Goal: Information Seeking & Learning: Learn about a topic

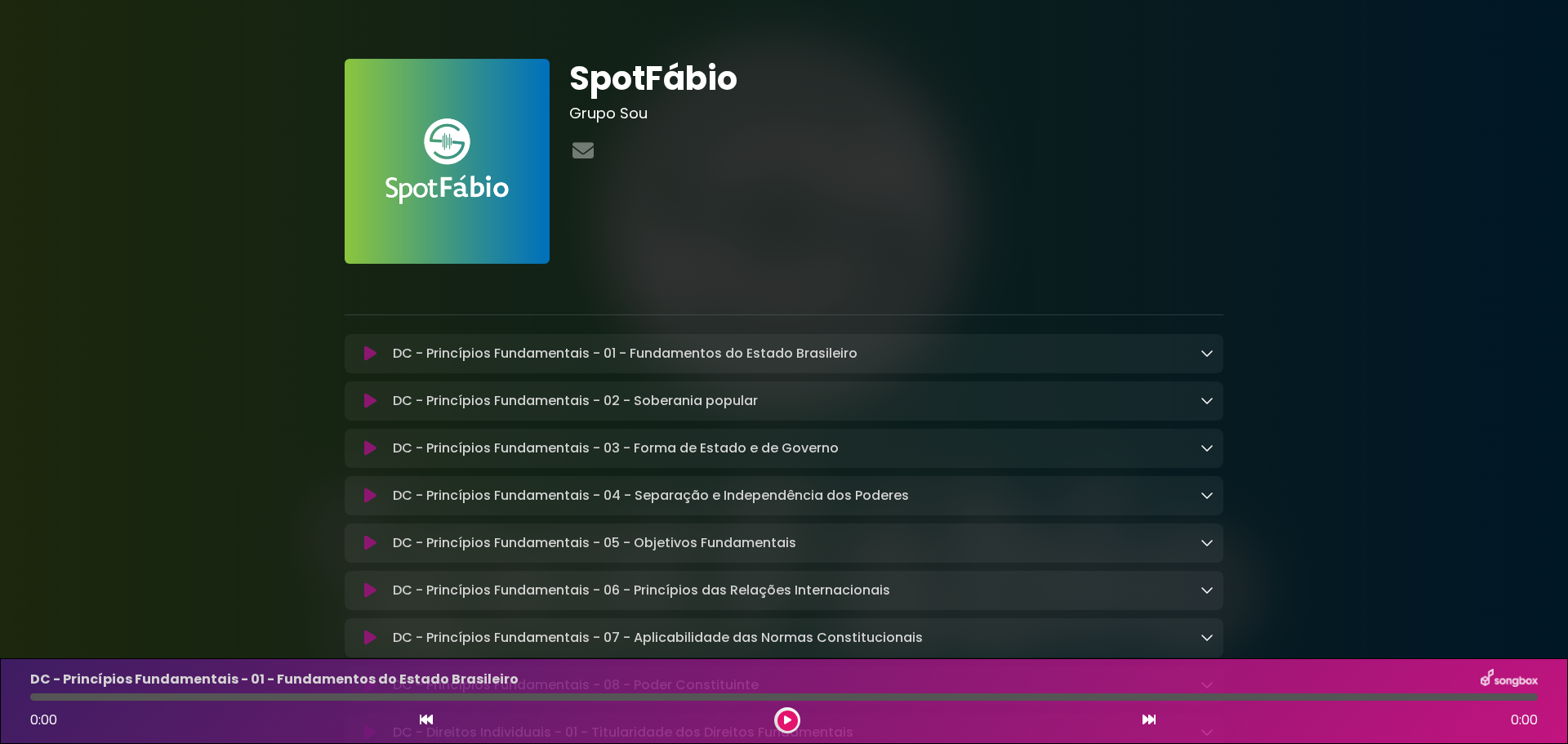
click at [1209, 360] on link at bounding box center [1207, 353] width 13 height 19
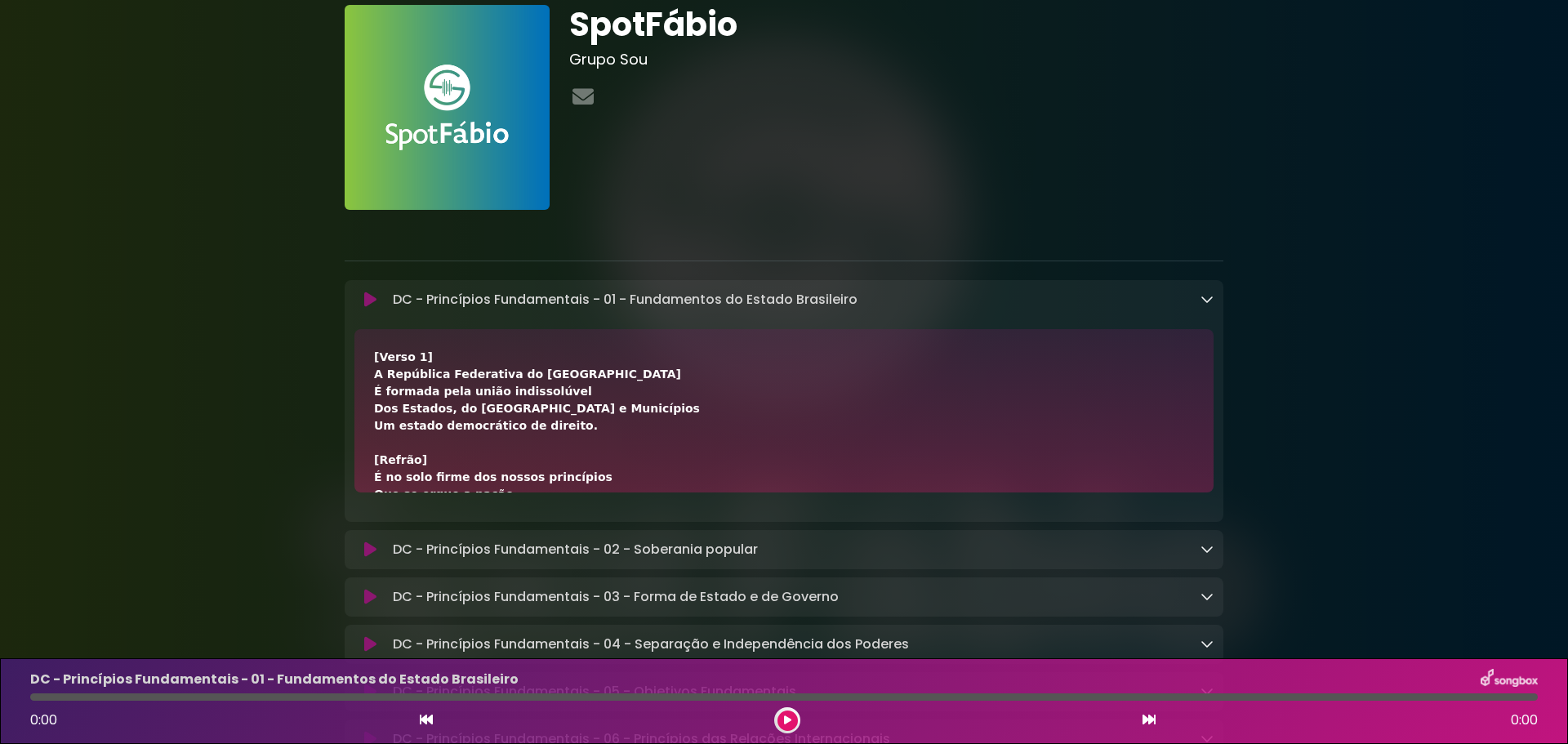
scroll to position [82, 0]
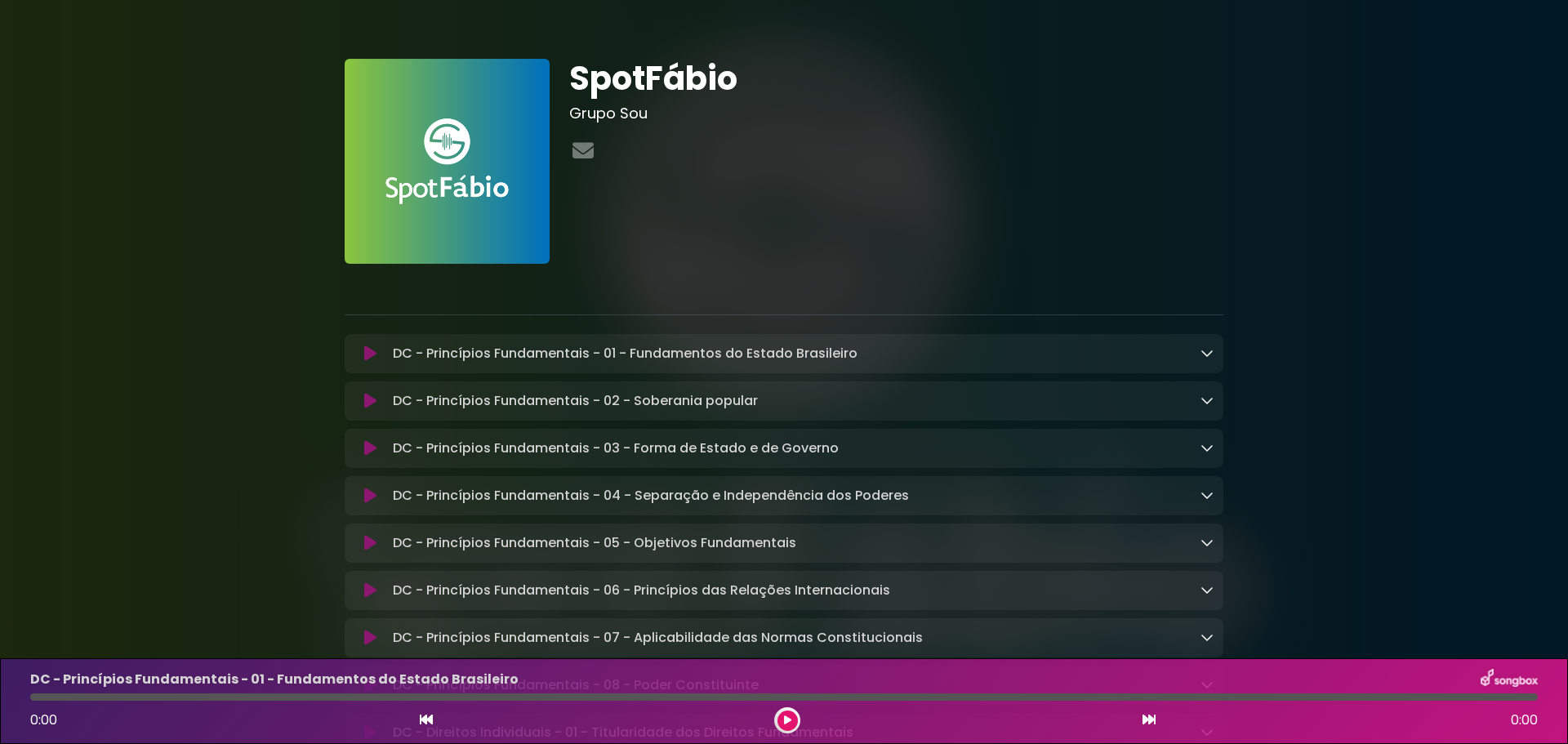
click at [1093, 203] on div "SpotFábio Grupo Sou" at bounding box center [896, 162] width 673 height 205
click at [355, 360] on button at bounding box center [370, 354] width 32 height 16
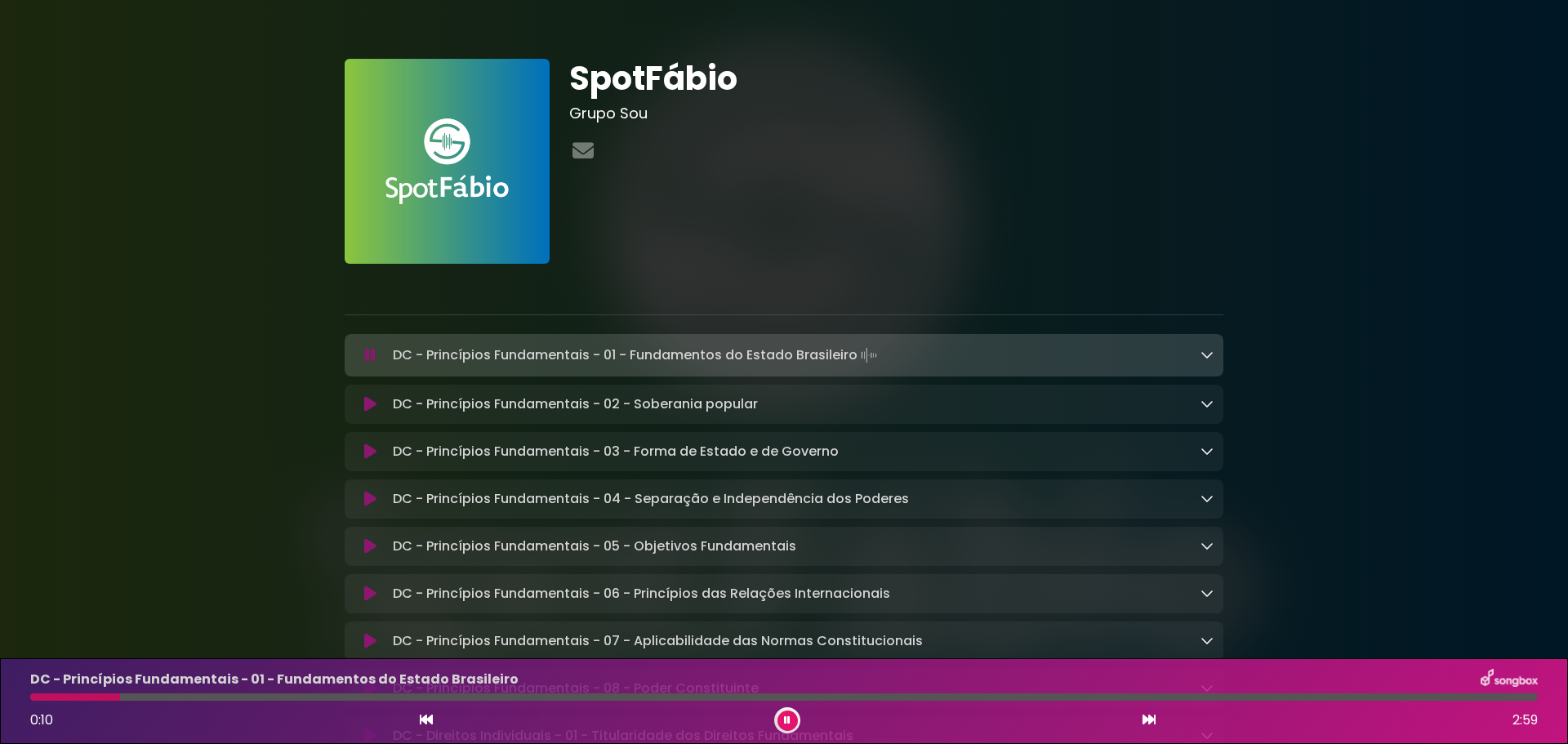
click at [367, 358] on icon at bounding box center [370, 355] width 11 height 16
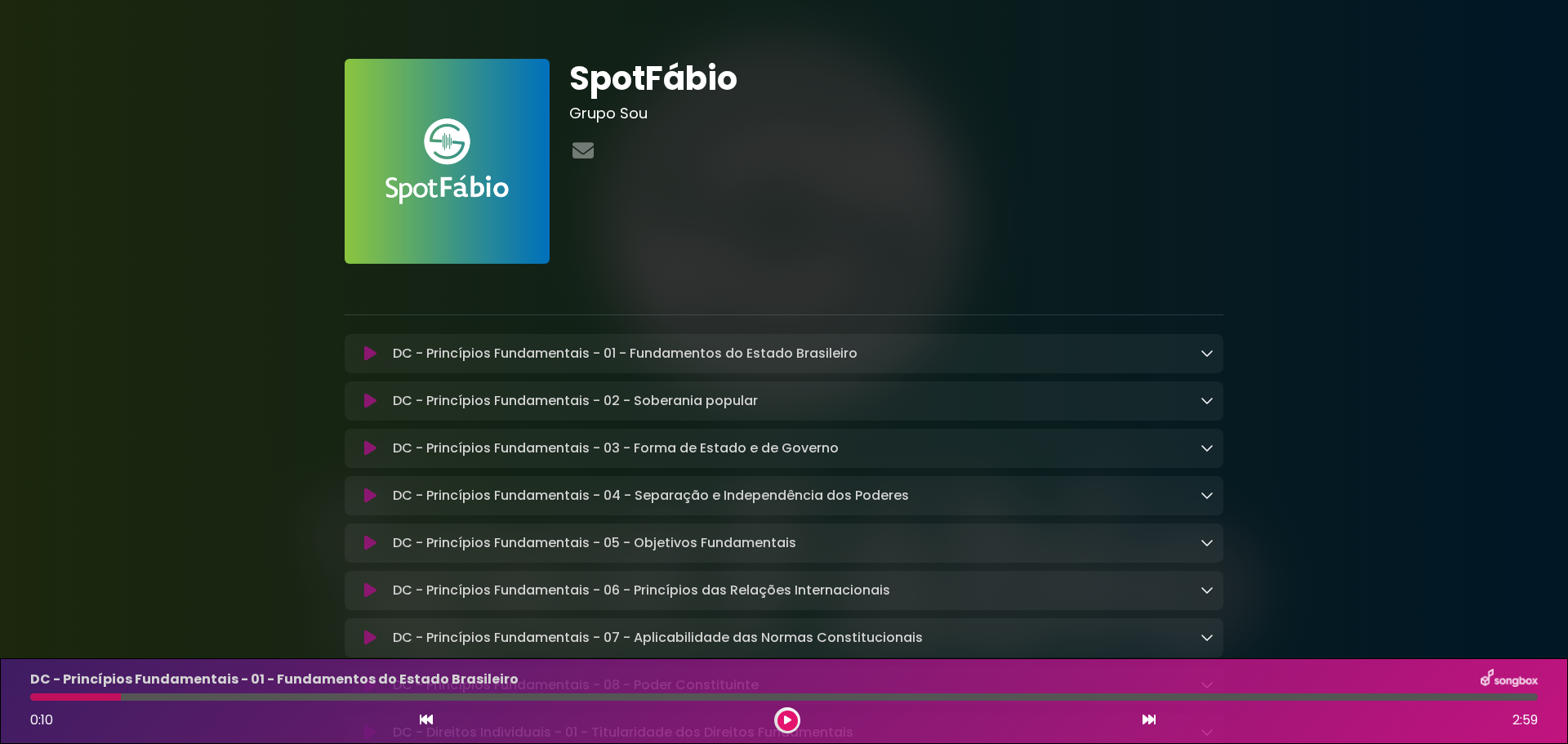
click at [364, 401] on icon at bounding box center [370, 401] width 12 height 16
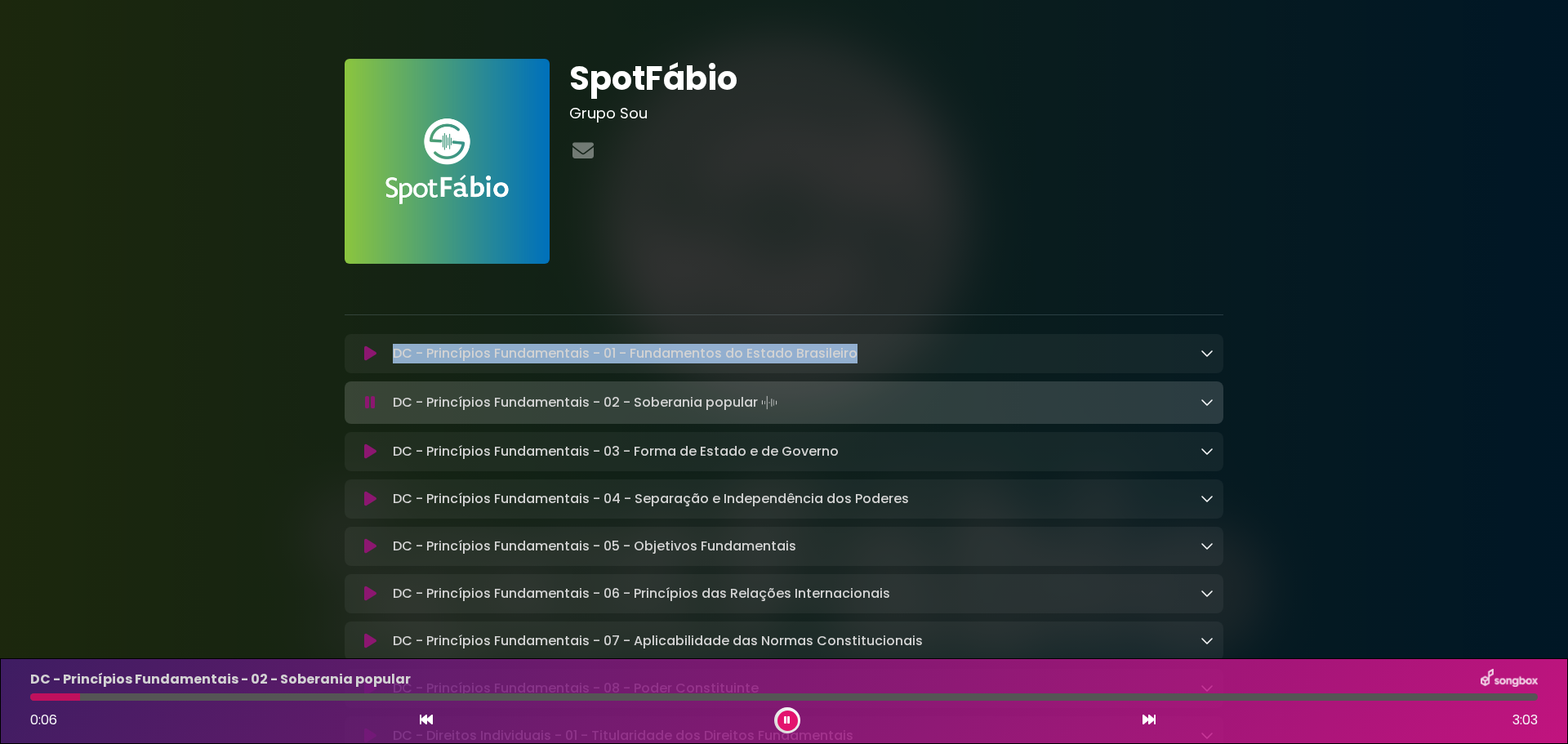
copy div "DC - Princípios Fundamentais - 01 - Fundamentos do Estado Brasileiro"
drag, startPoint x: 856, startPoint y: 349, endPoint x: 377, endPoint y: 347, distance: 479.0
click at [377, 347] on div "DC - Princípios Fundamentais - 01 - Fundamentos do Estado Brasileiro Loading Tr…" at bounding box center [784, 354] width 859 height 20
copy div "DC - Princípios Fundamentais - 01 - Fundamentos do Estado Brasileiro"
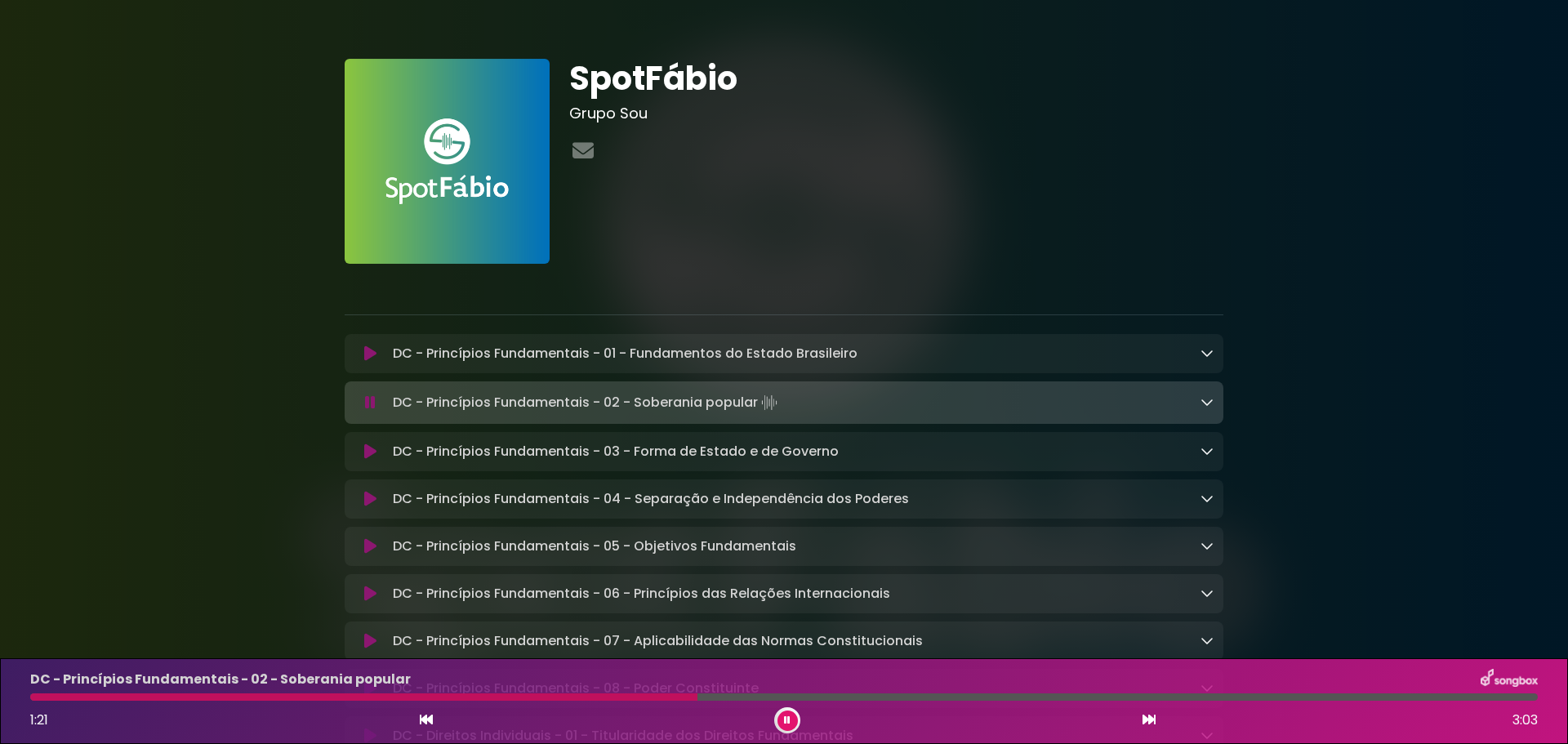
drag, startPoint x: 430, startPoint y: 405, endPoint x: 759, endPoint y: 410, distance: 329.0
click at [759, 410] on p "DC - Princípios Fundamentais - 02 - Soberania popular Loading Track..." at bounding box center [586, 403] width 388 height 23
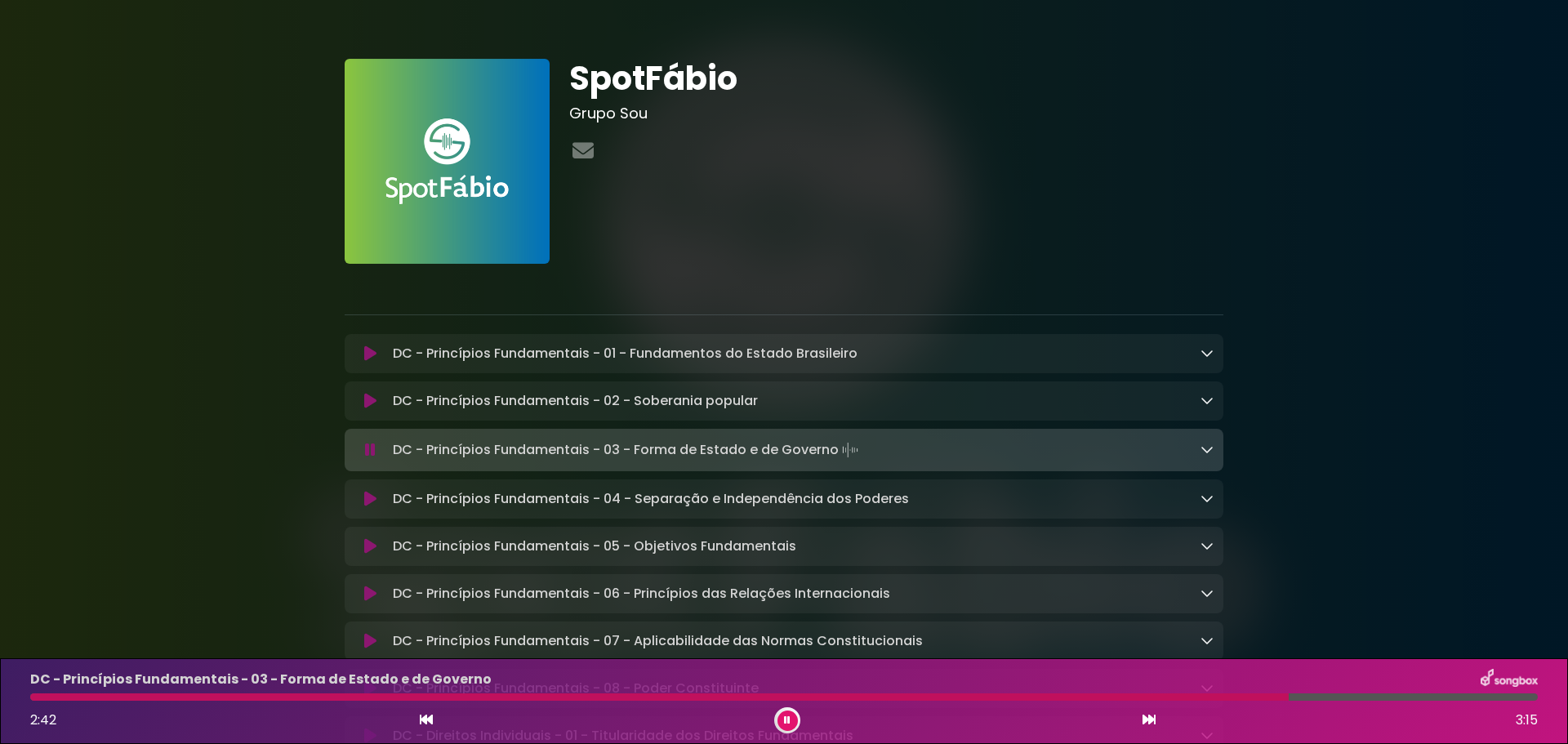
click at [370, 453] on icon at bounding box center [370, 450] width 11 height 16
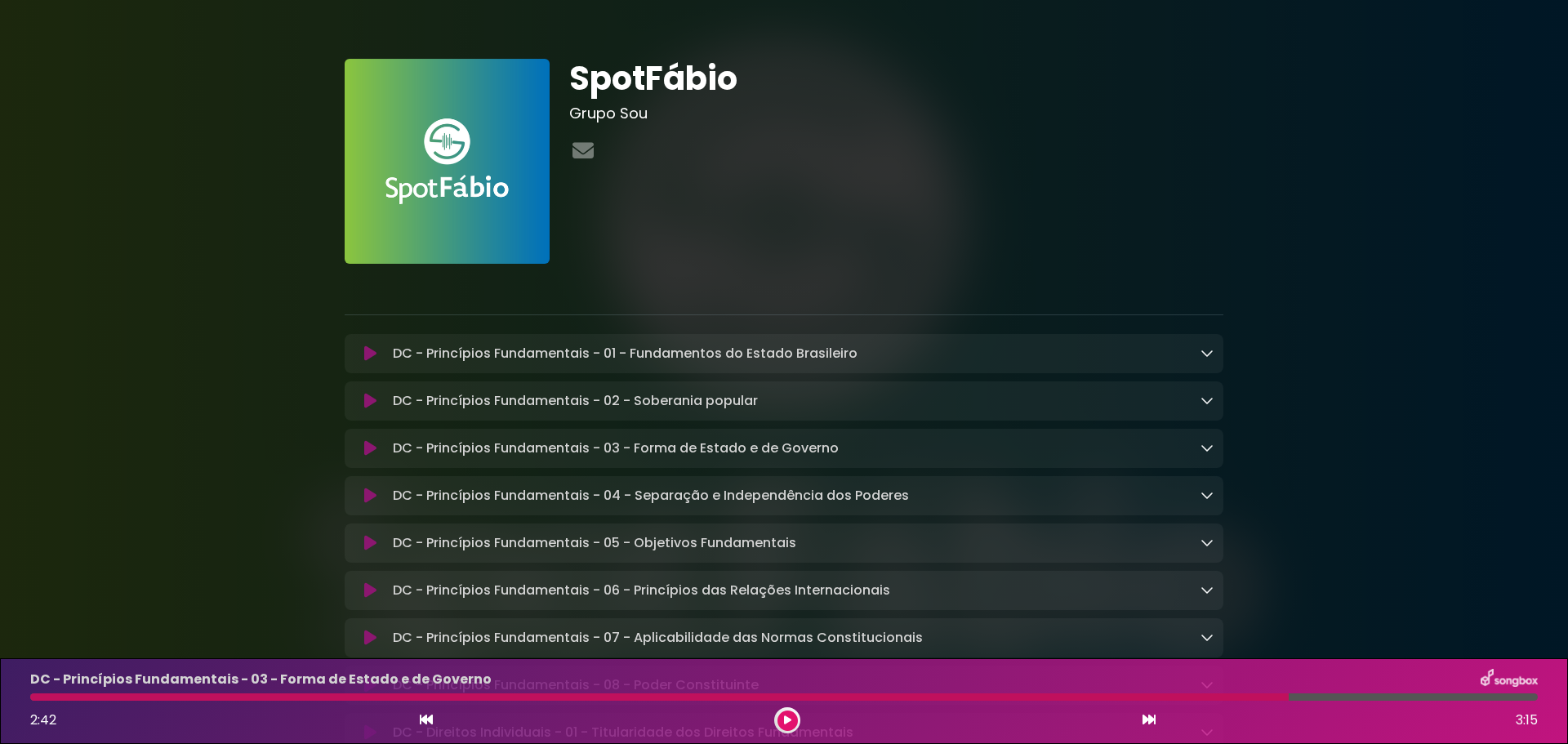
click at [370, 453] on icon at bounding box center [370, 449] width 12 height 16
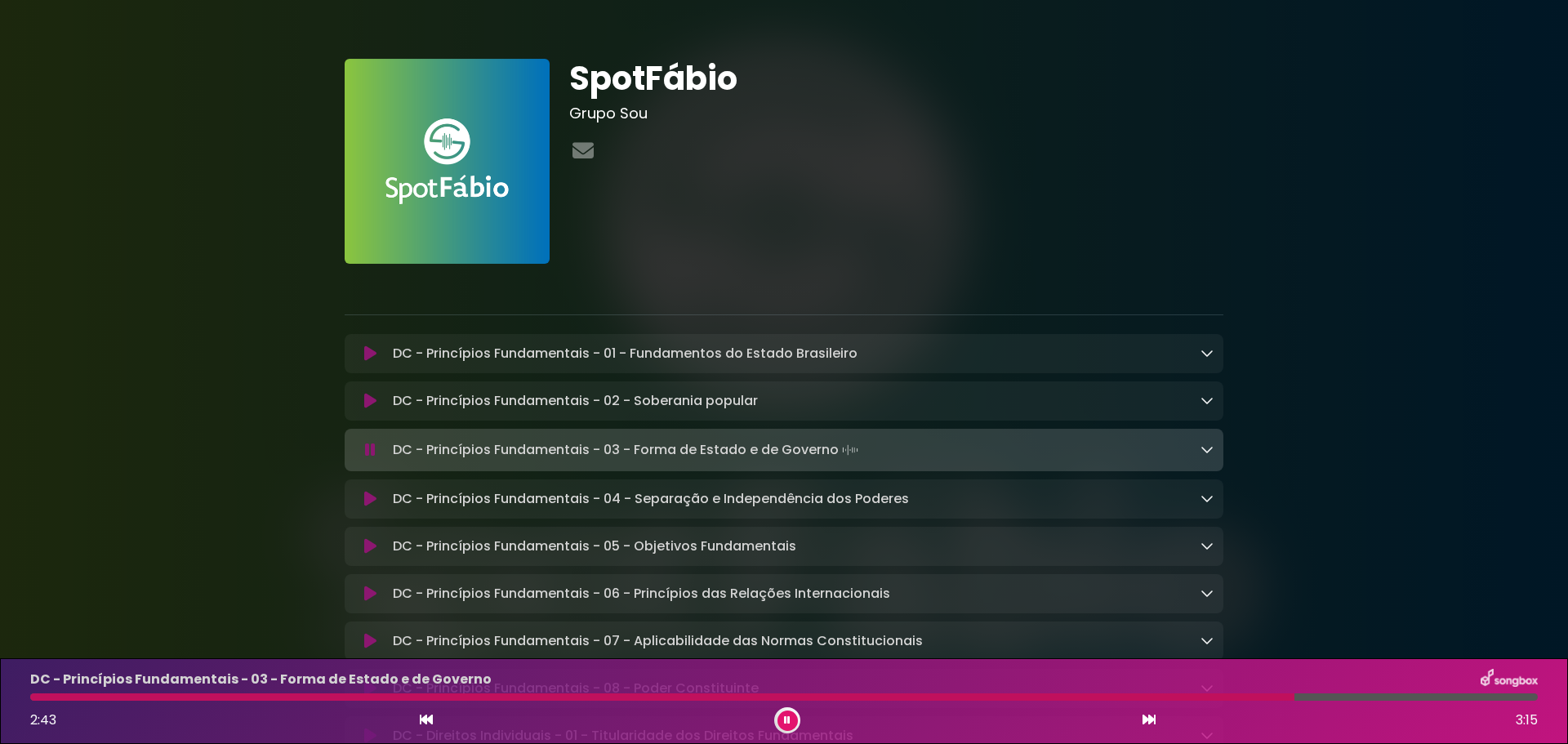
click at [371, 451] on icon at bounding box center [370, 450] width 11 height 16
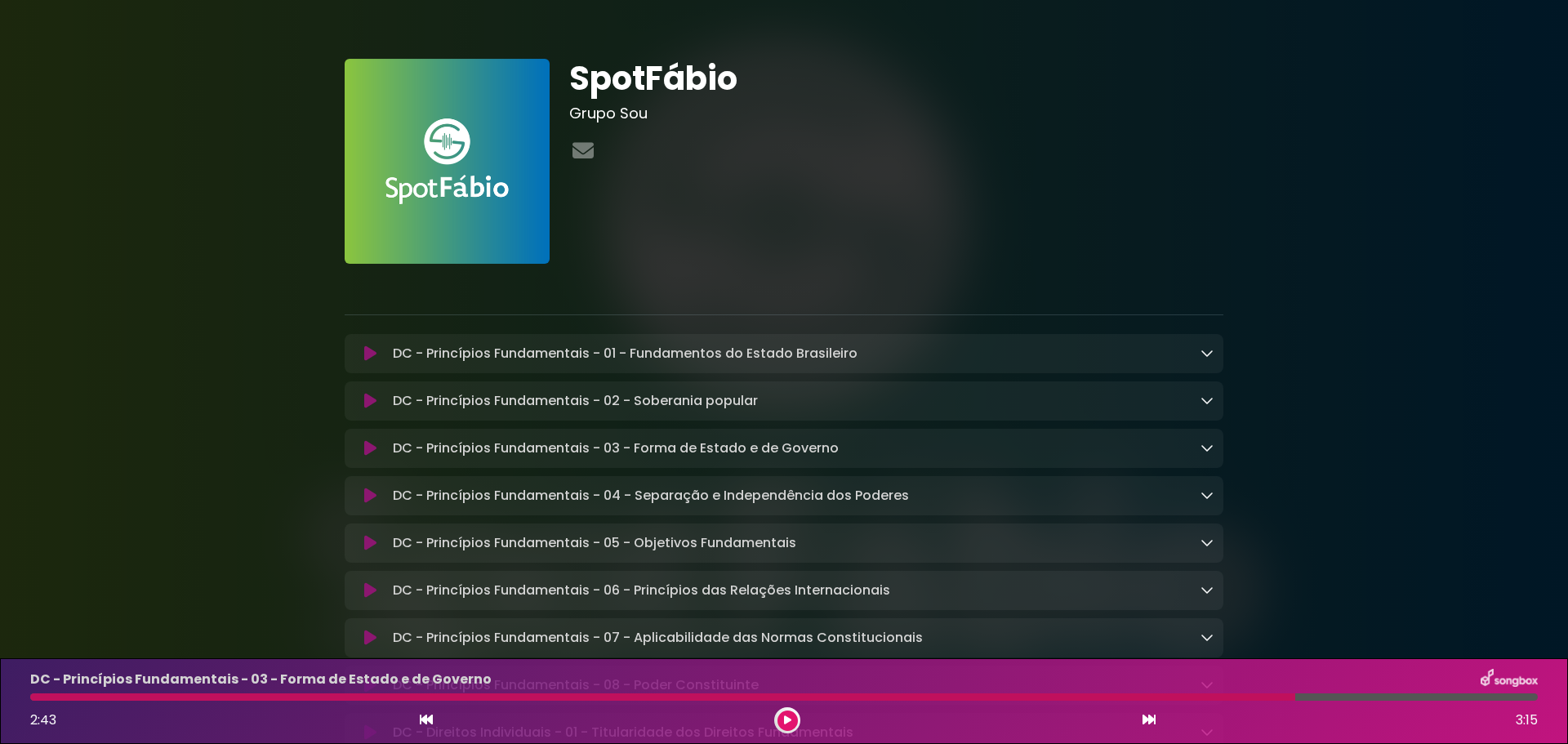
click at [371, 354] on icon at bounding box center [370, 354] width 12 height 16
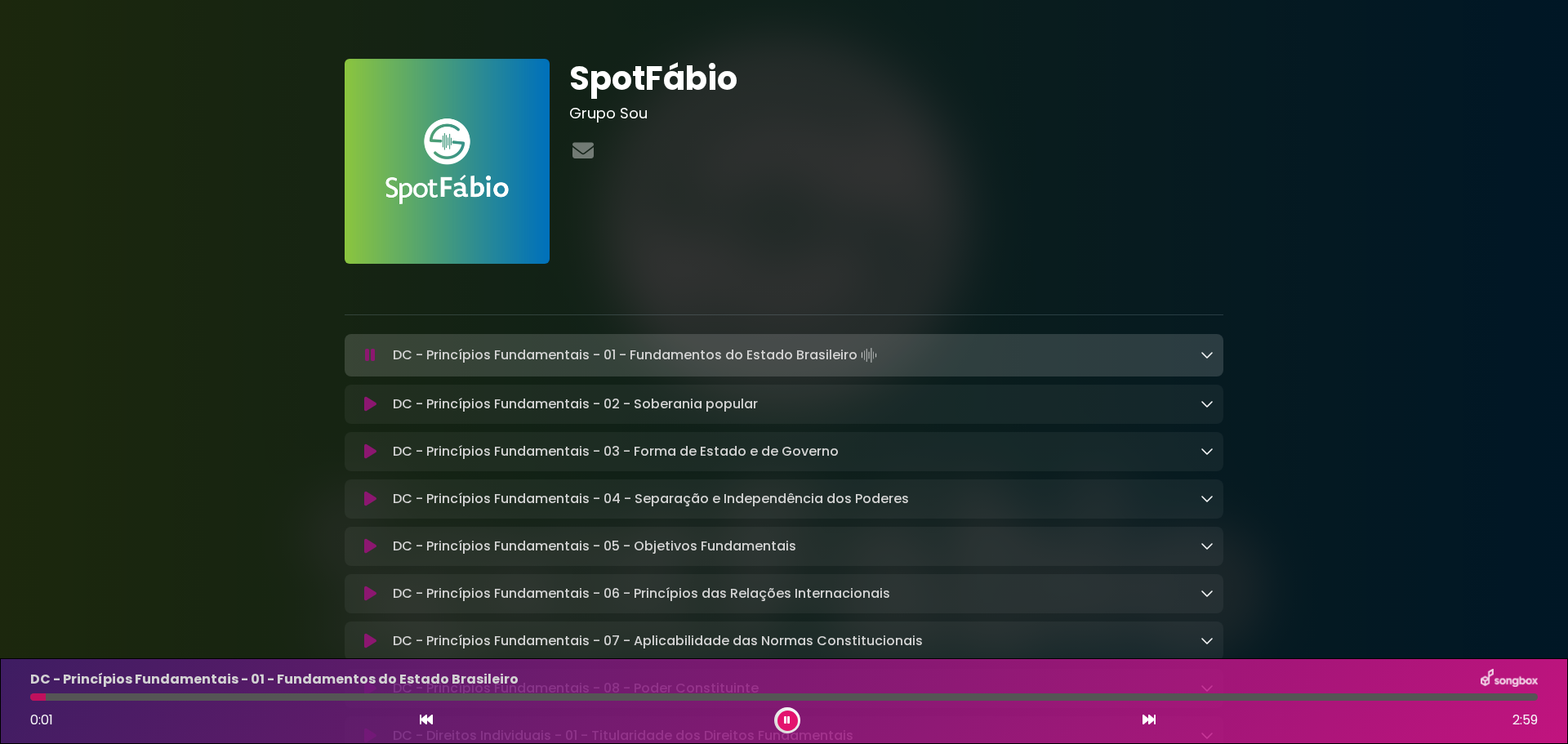
click at [371, 354] on icon at bounding box center [370, 355] width 11 height 16
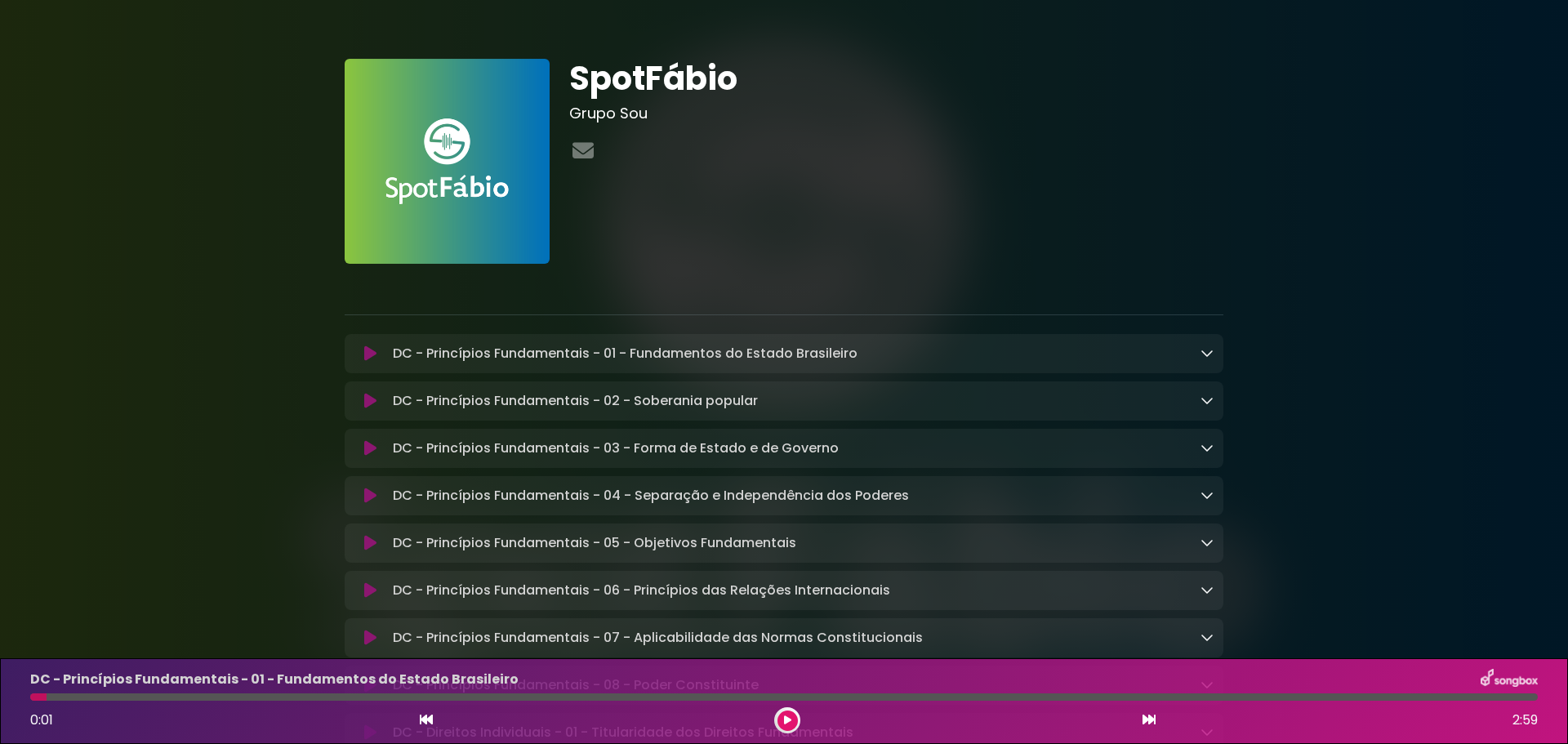
click at [382, 352] on button at bounding box center [370, 354] width 32 height 16
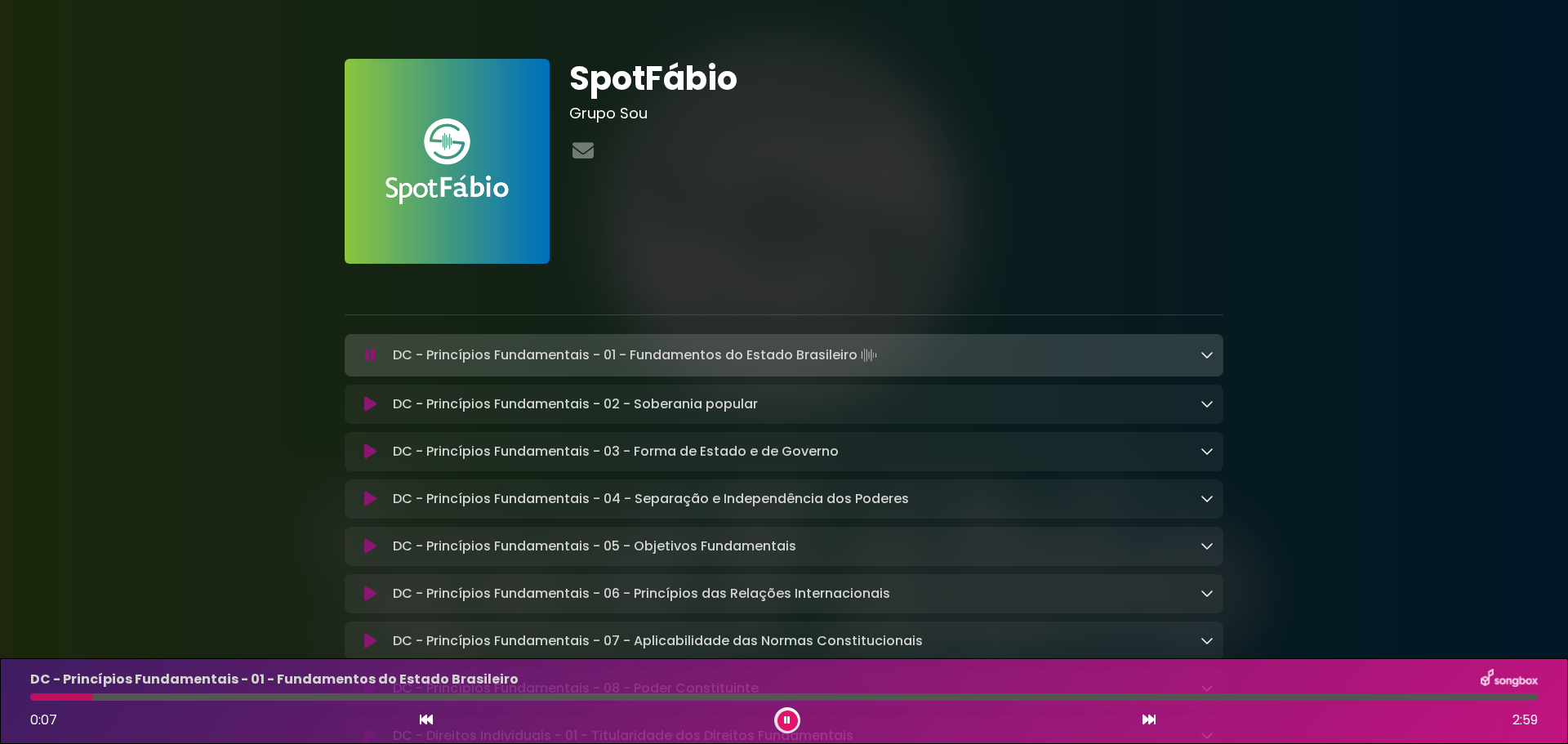
click at [367, 403] on icon at bounding box center [370, 404] width 12 height 16
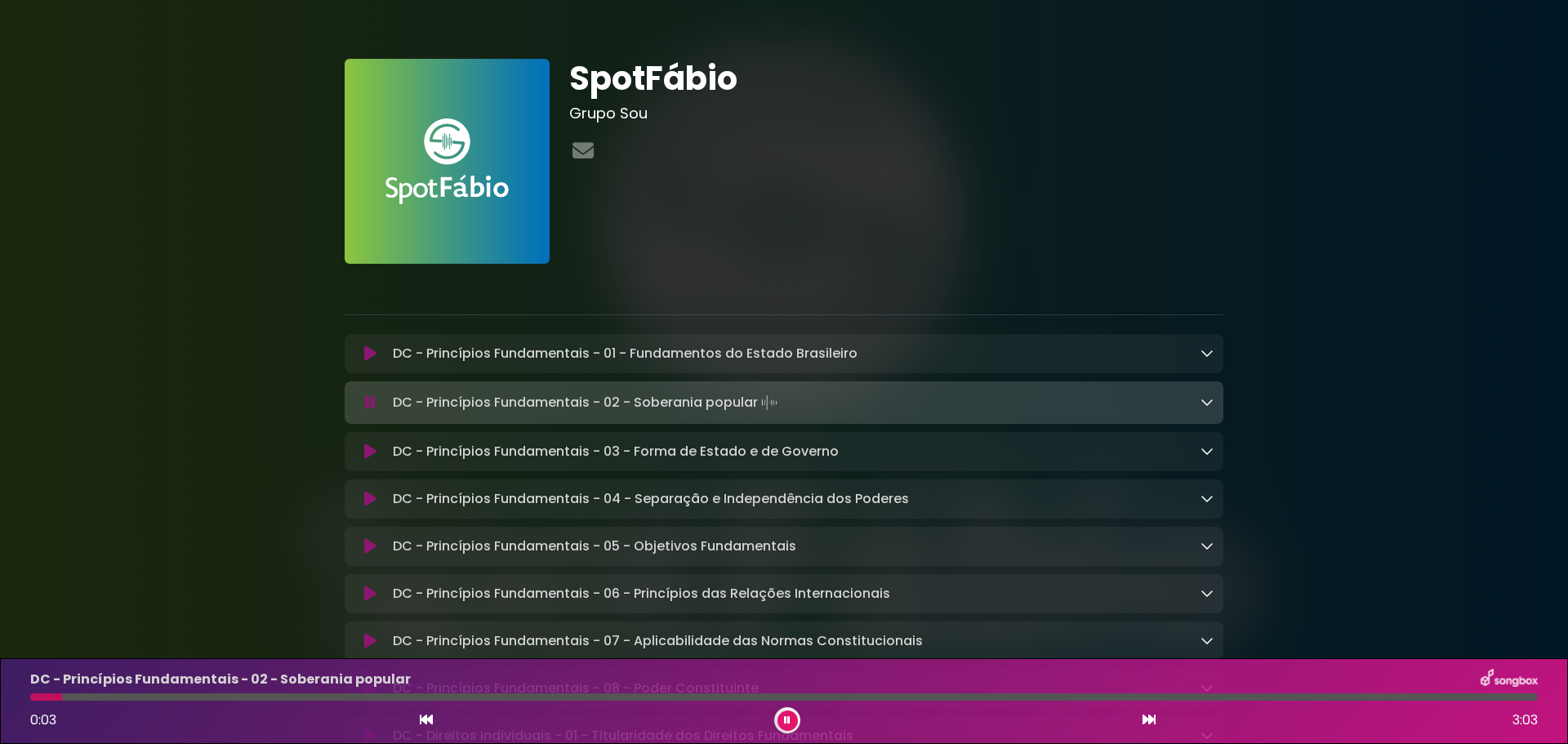
click at [373, 403] on icon at bounding box center [370, 403] width 11 height 16
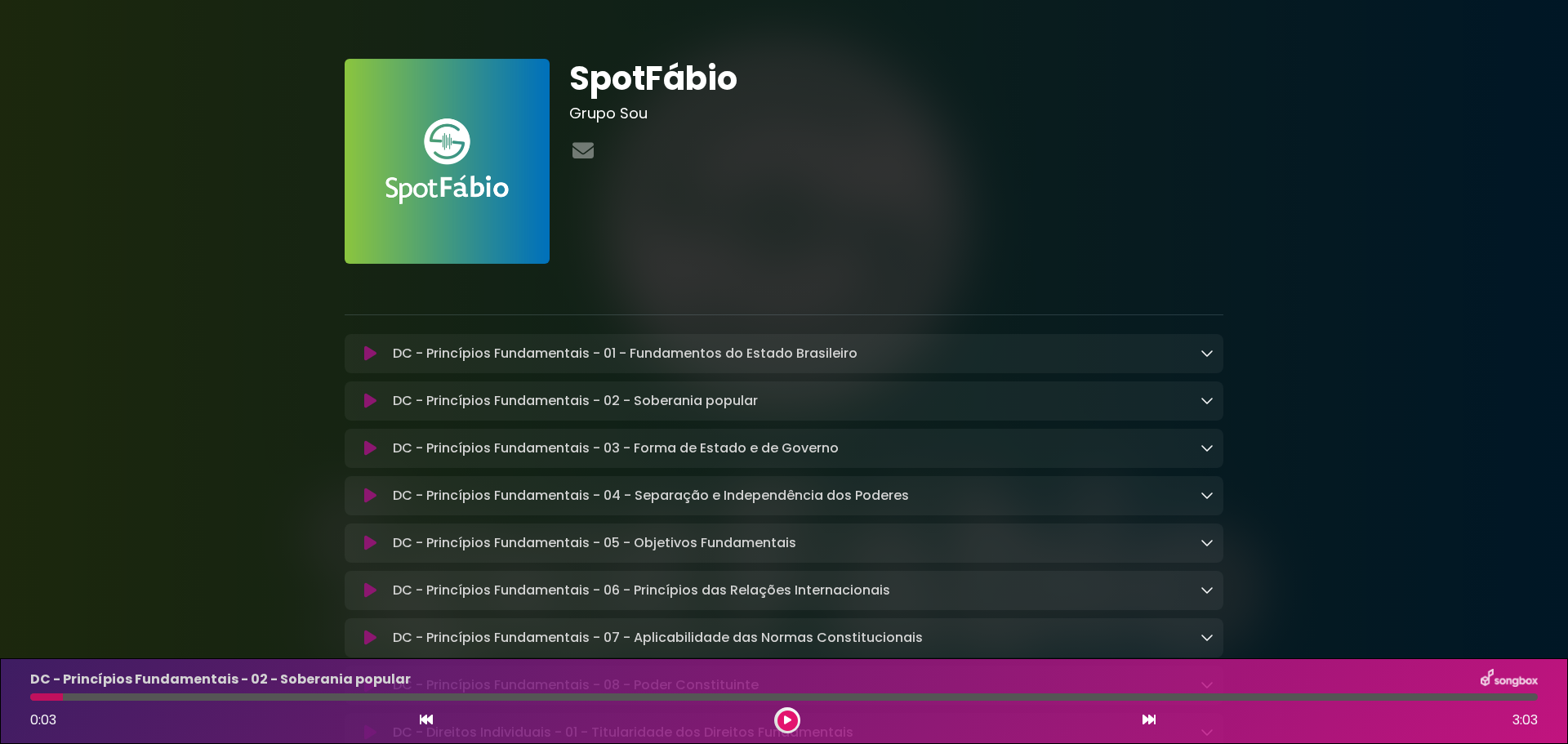
click at [369, 457] on icon at bounding box center [370, 449] width 12 height 16
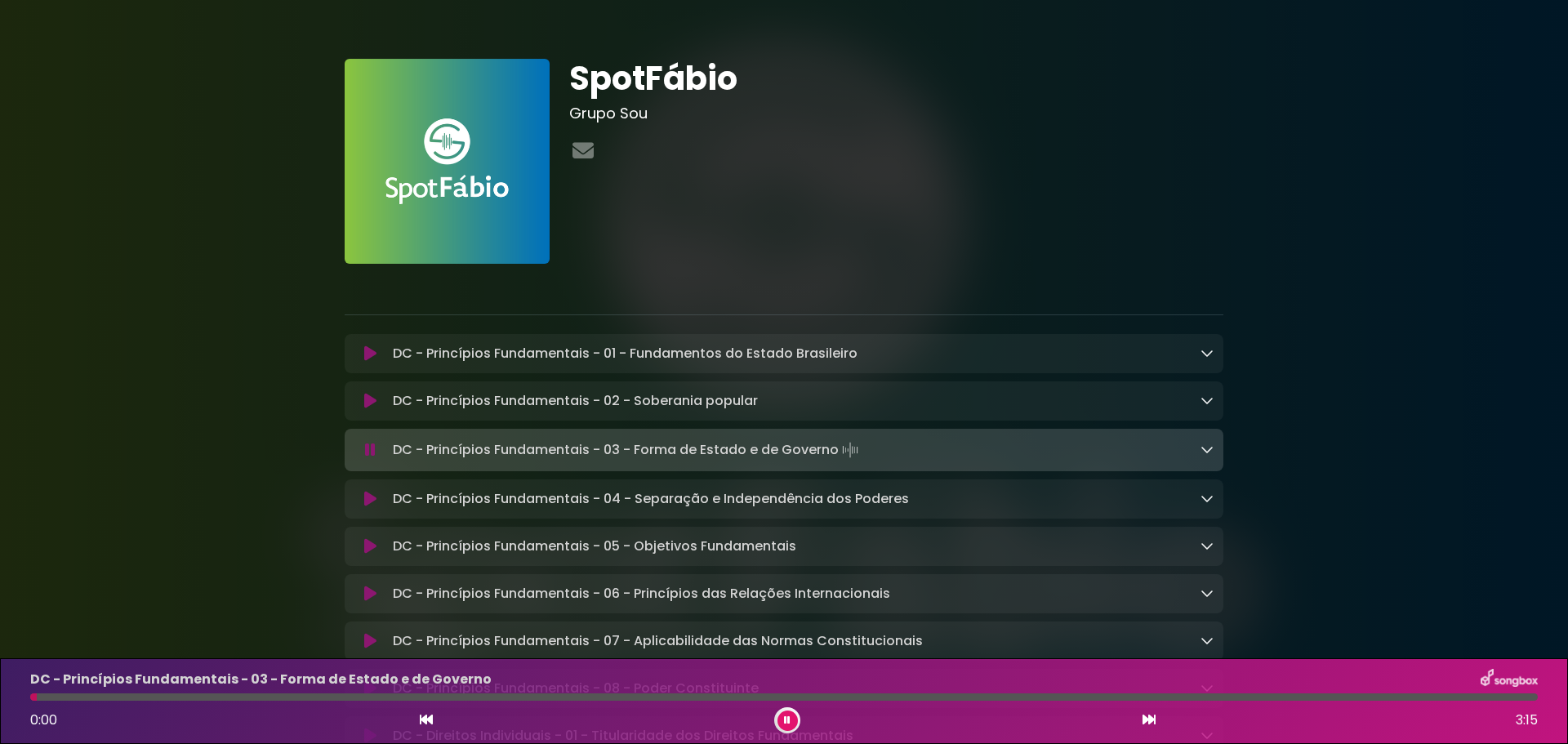
click at [370, 452] on icon at bounding box center [370, 450] width 11 height 16
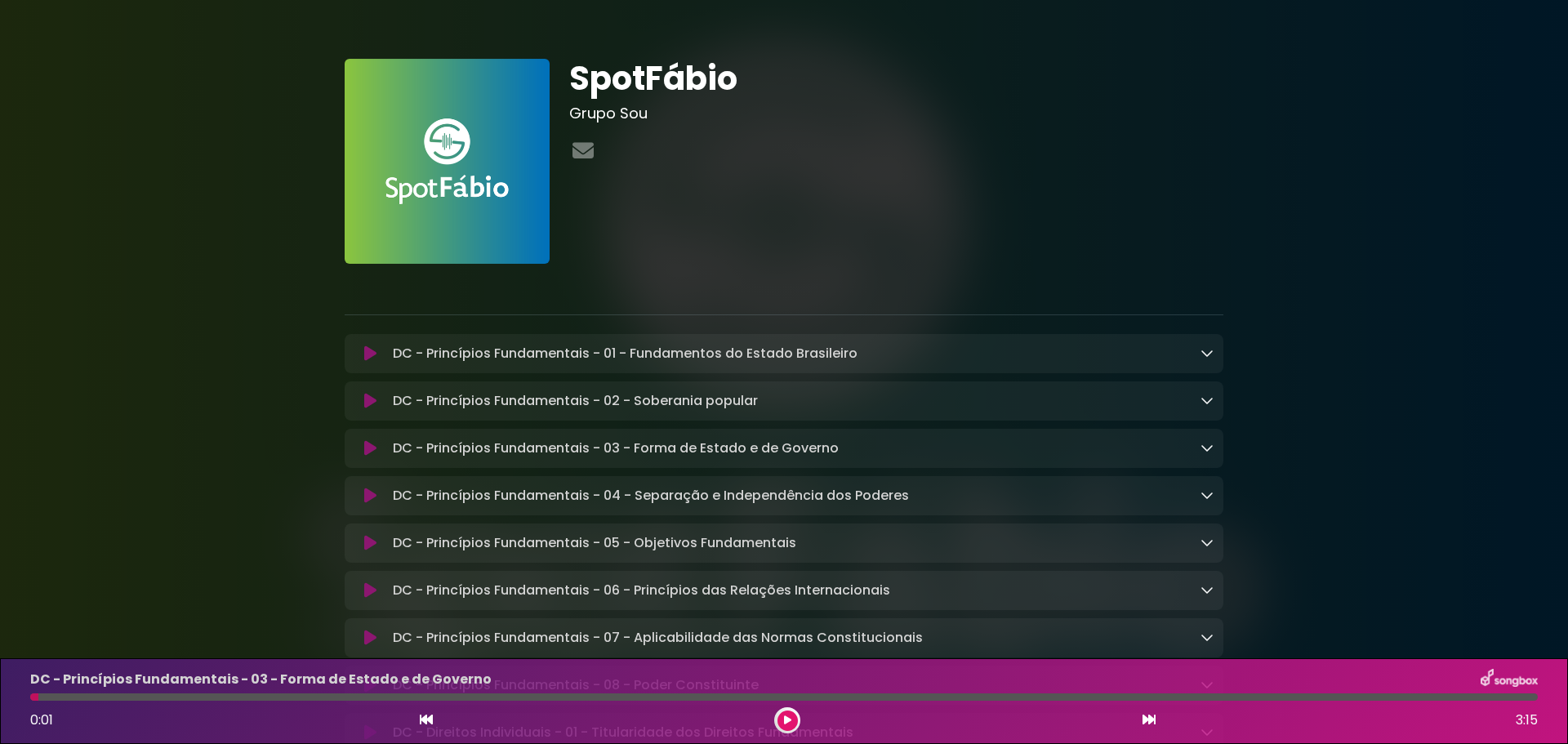
click at [383, 344] on div "DC - Princípios Fundamentais - 01 - Fundamentos do Estado Brasileiro Loading Tr…" at bounding box center [784, 354] width 859 height 20
click at [378, 347] on button at bounding box center [370, 354] width 32 height 16
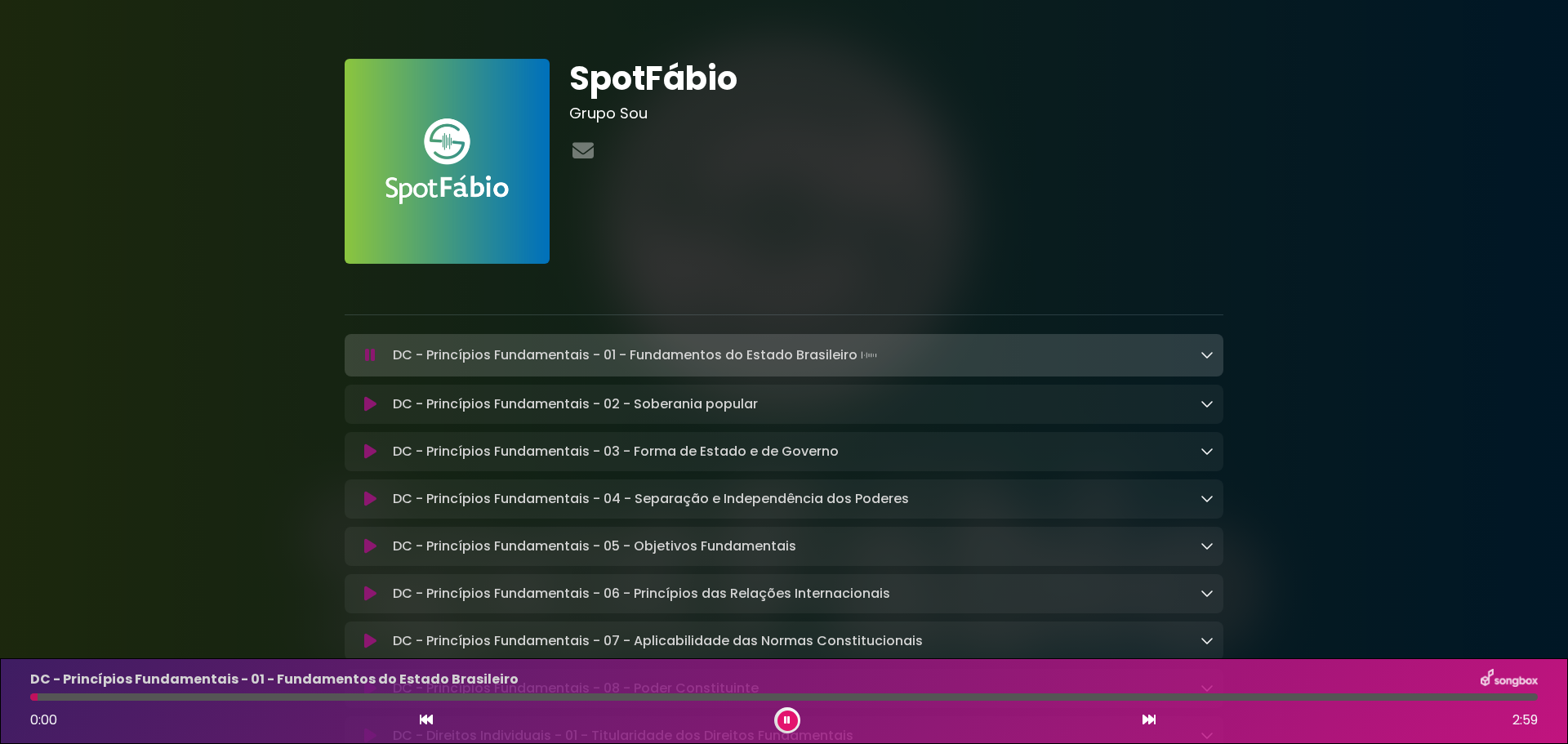
click at [371, 353] on icon at bounding box center [370, 355] width 11 height 16
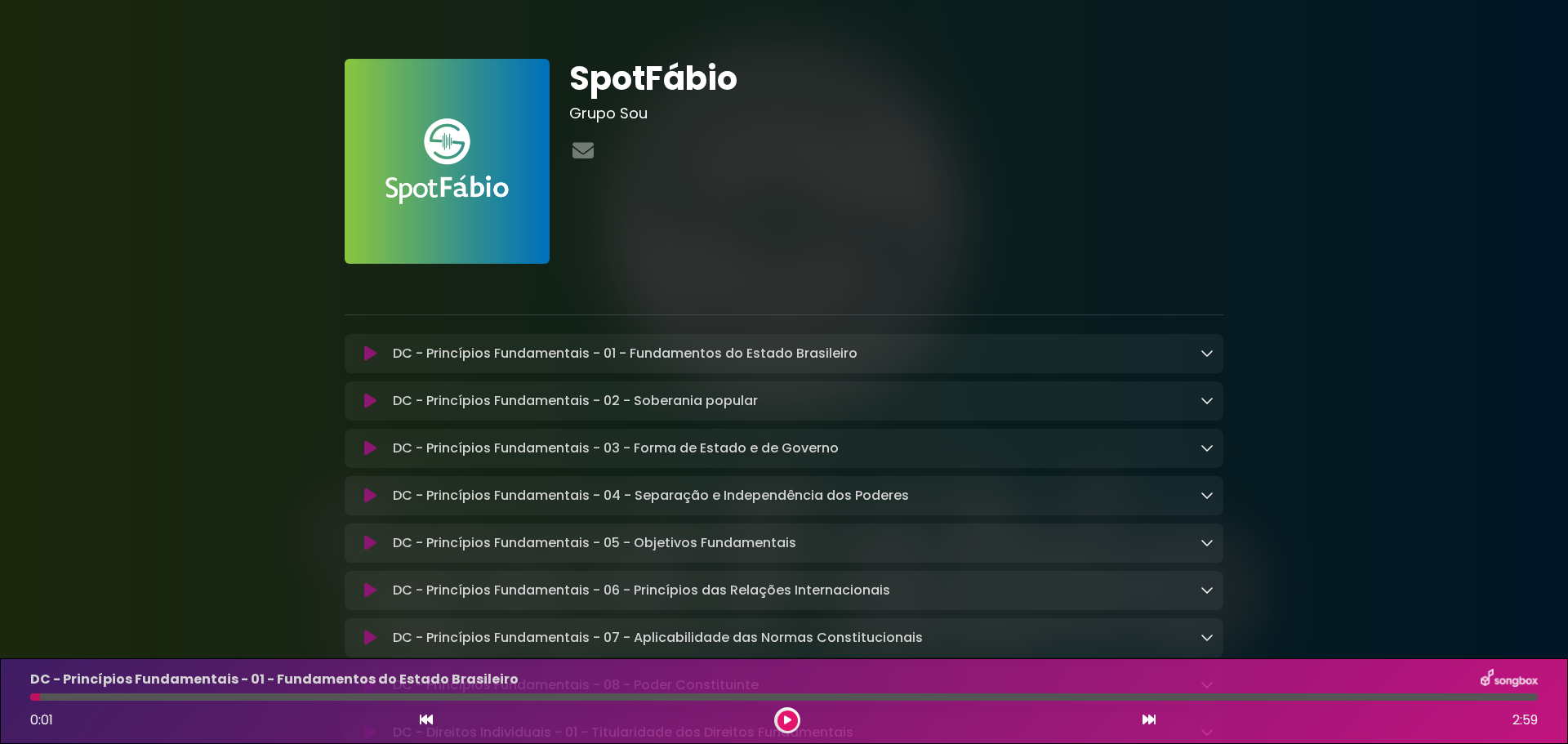
click at [360, 447] on button at bounding box center [370, 449] width 32 height 16
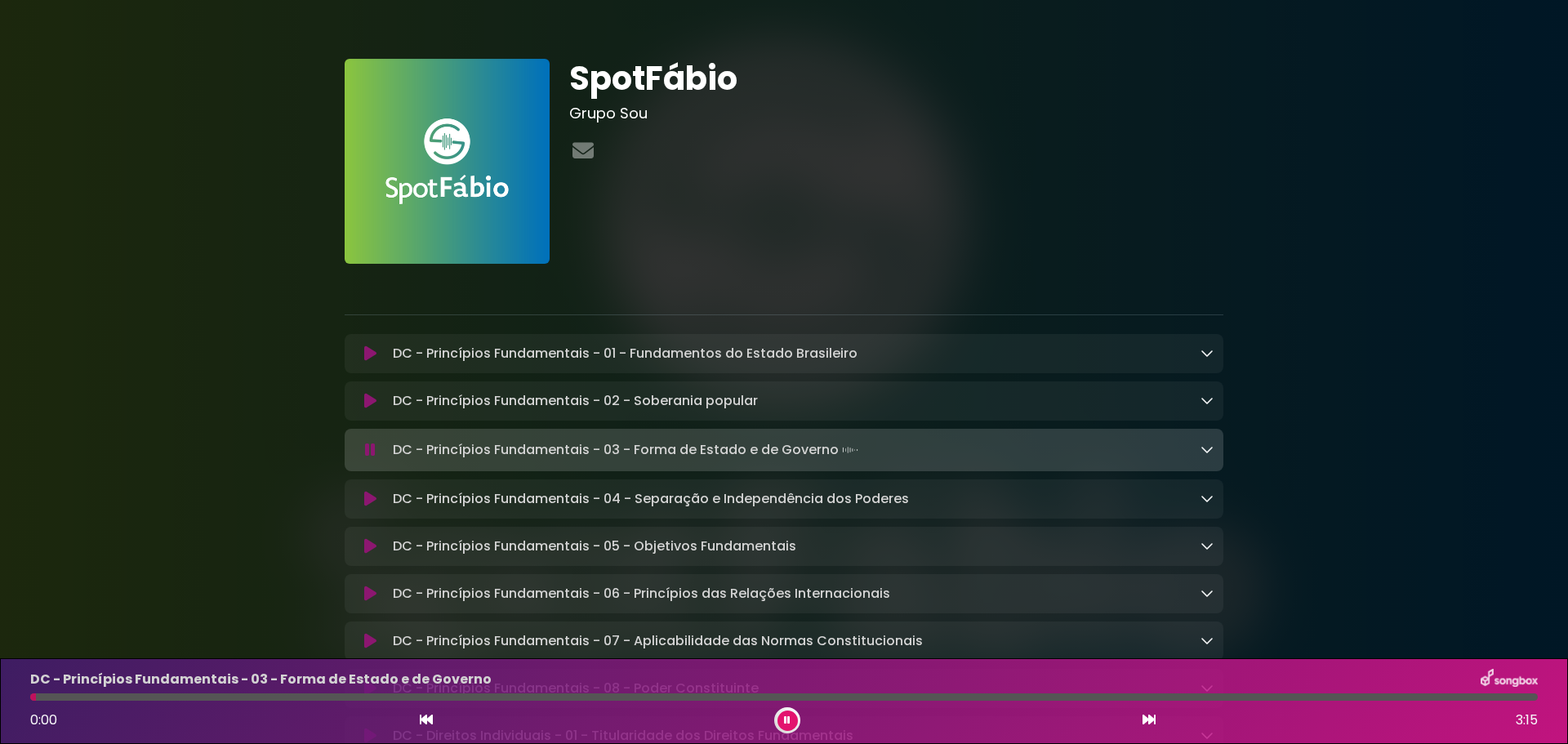
click at [369, 456] on icon at bounding box center [370, 450] width 11 height 16
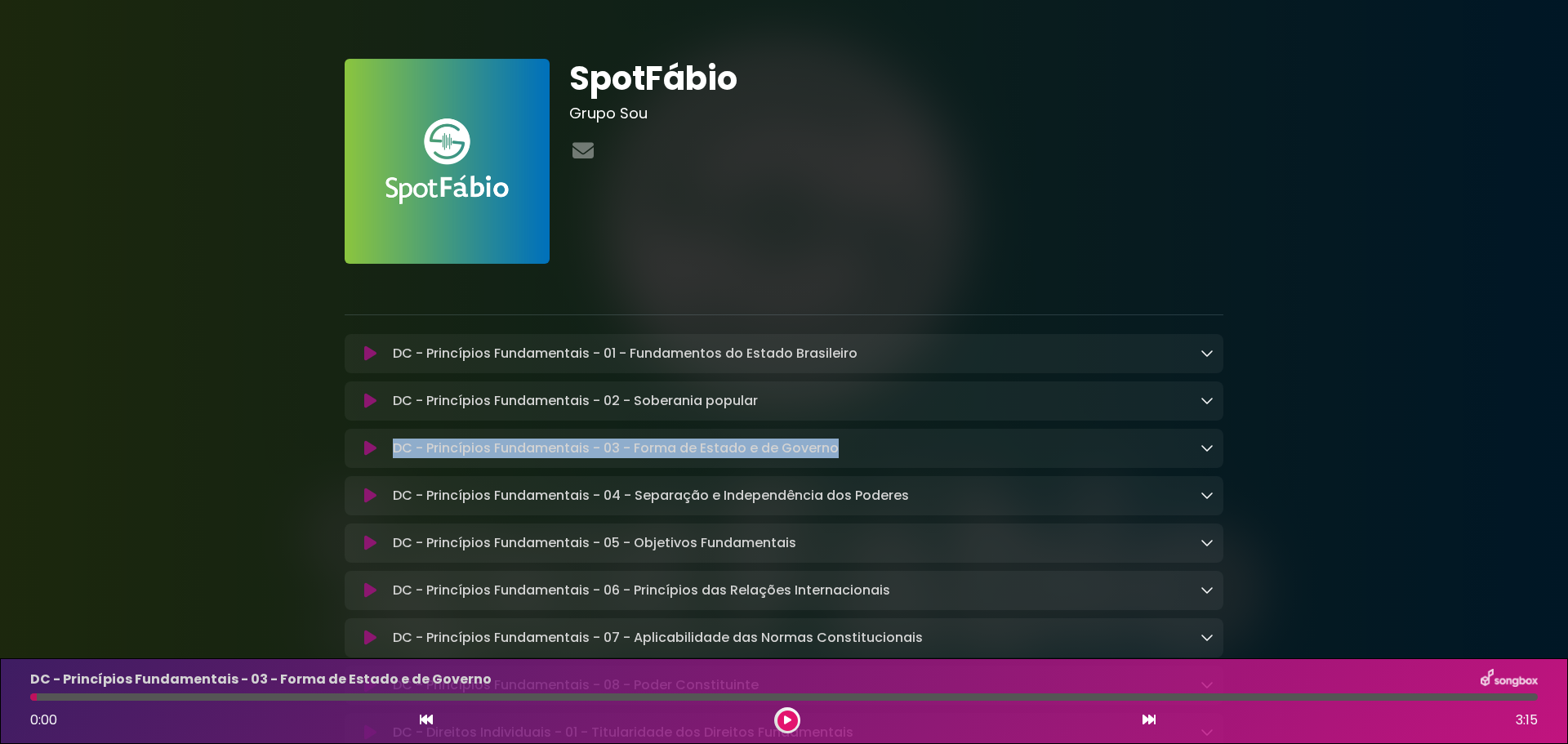
copy p "DC - Princípios Fundamentais - 03 - Forma de Estado e de Governo"
drag, startPoint x: 772, startPoint y: 448, endPoint x: 390, endPoint y: 458, distance: 382.1
click at [390, 458] on div "DC - Princípios Fundamentais - 03 - Forma de Estado e de Governo Loading Track.…" at bounding box center [800, 449] width 827 height 20
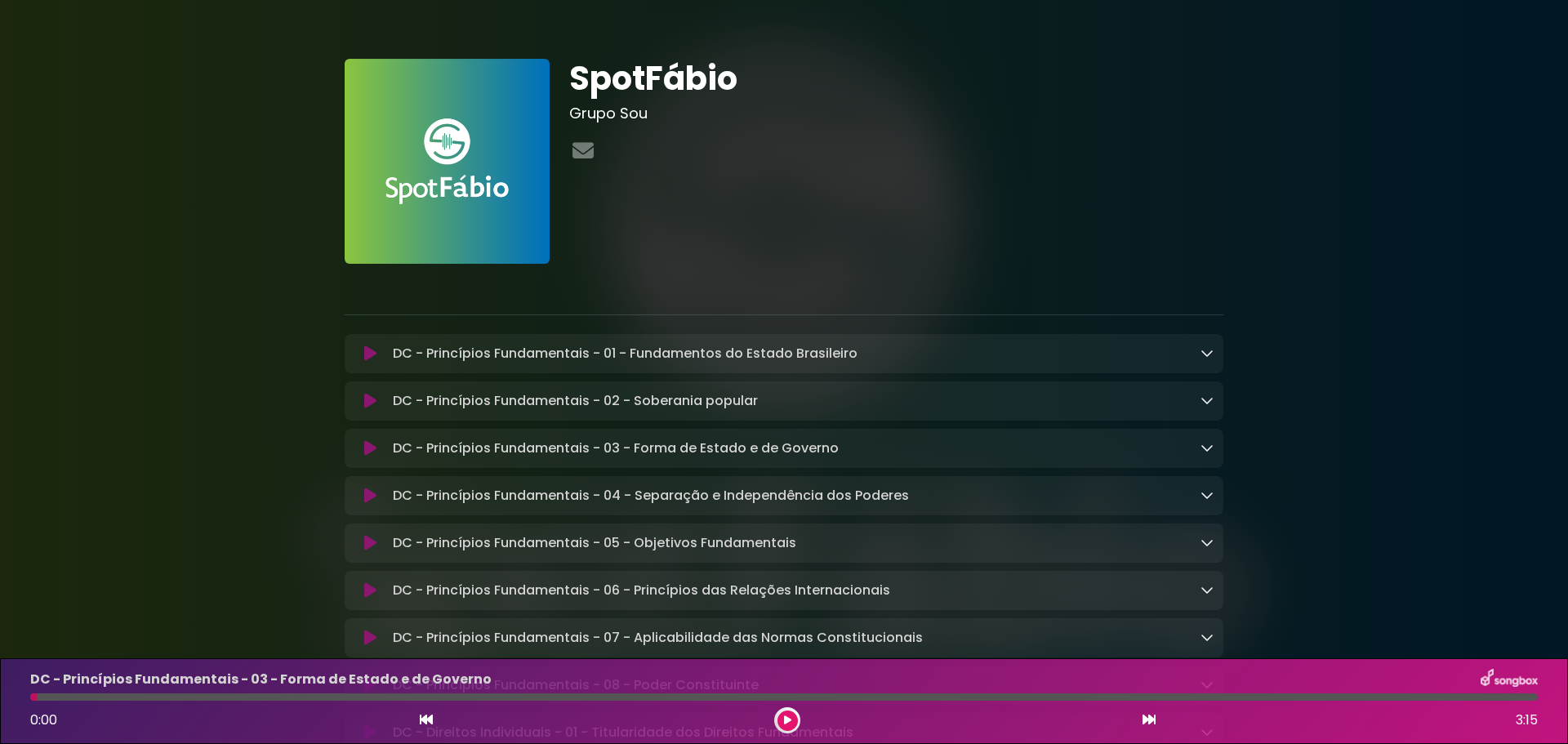
drag, startPoint x: 1380, startPoint y: 179, endPoint x: 1366, endPoint y: 75, distance: 104.9
click at [367, 358] on icon at bounding box center [370, 354] width 12 height 16
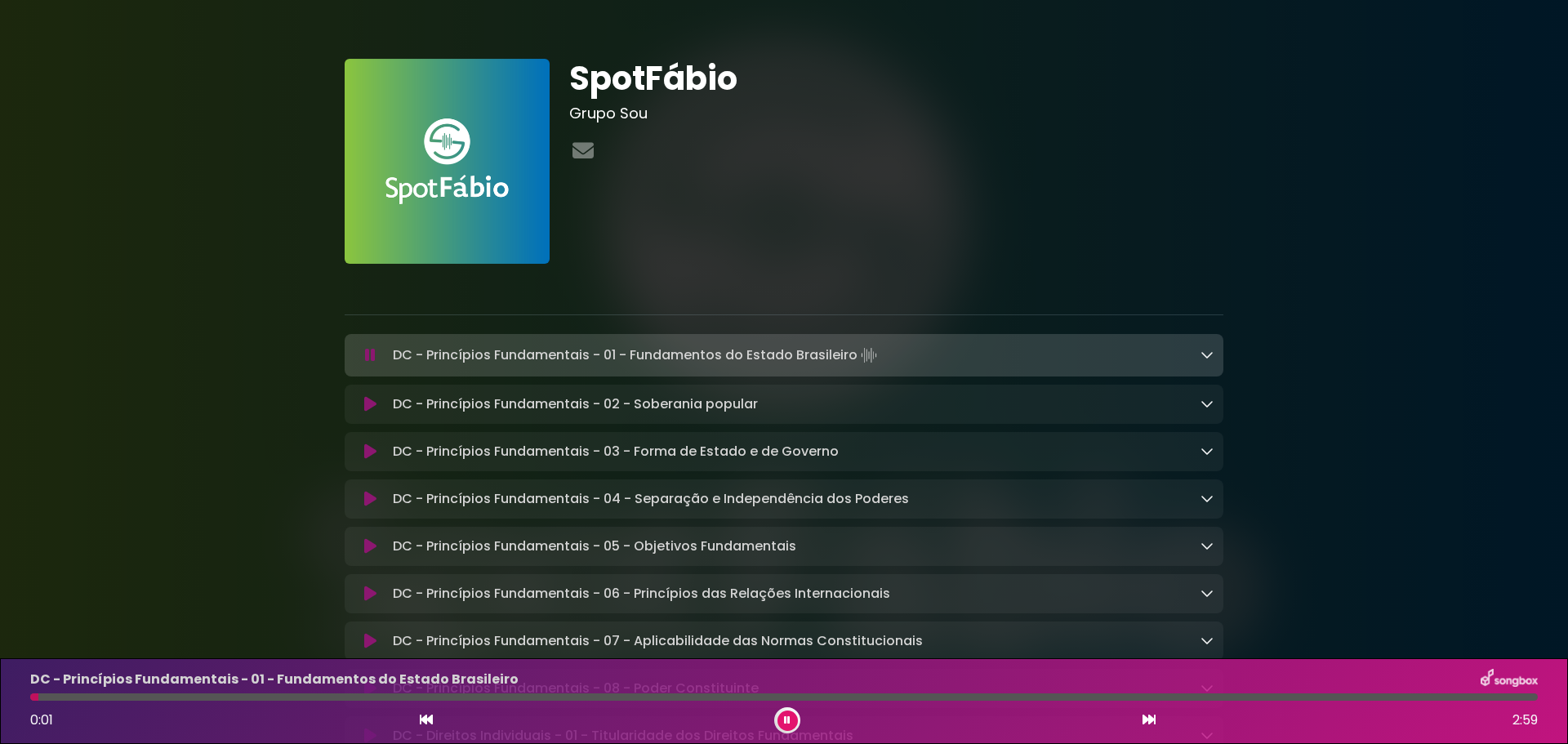
click at [367, 358] on icon at bounding box center [370, 355] width 11 height 16
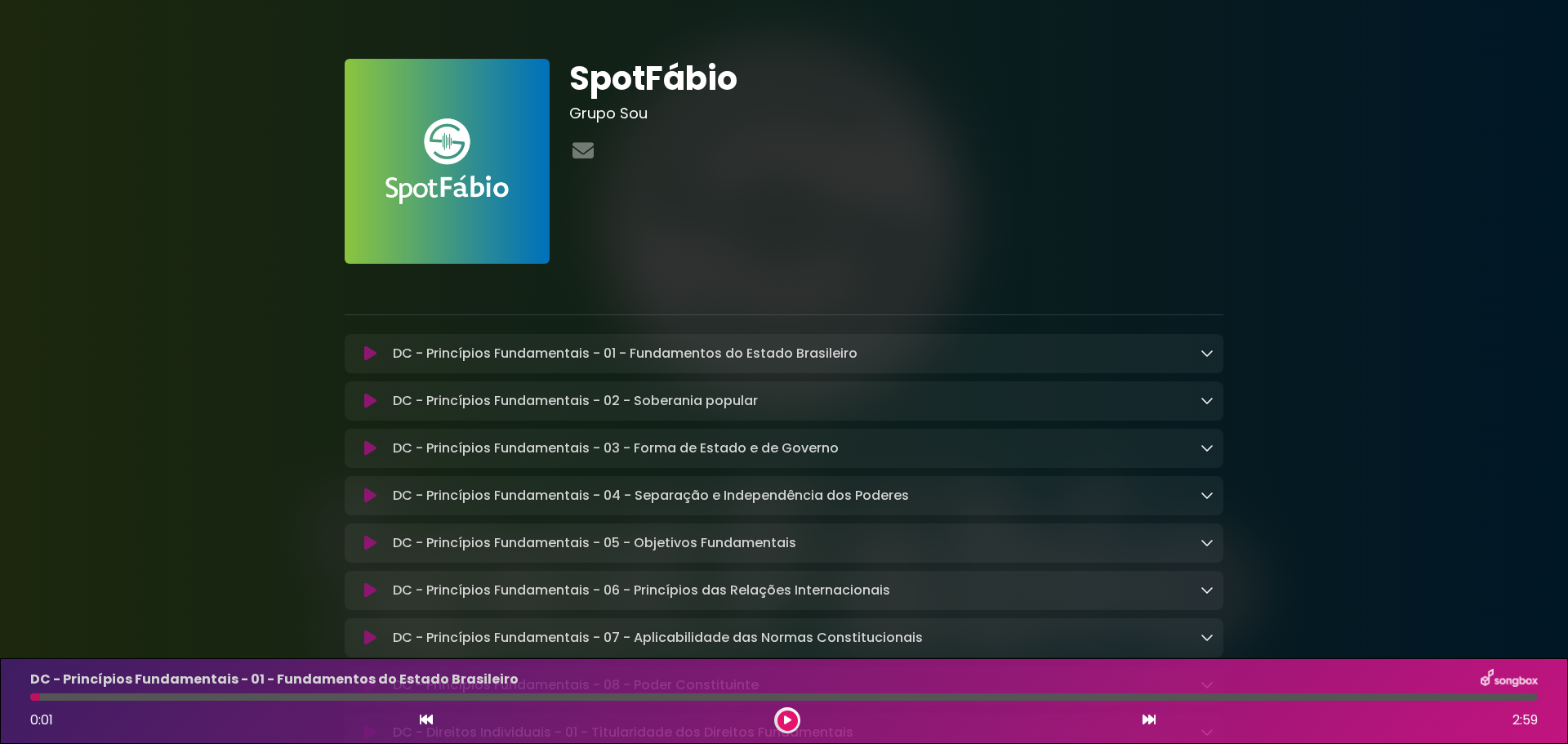
click at [375, 496] on icon at bounding box center [370, 495] width 12 height 16
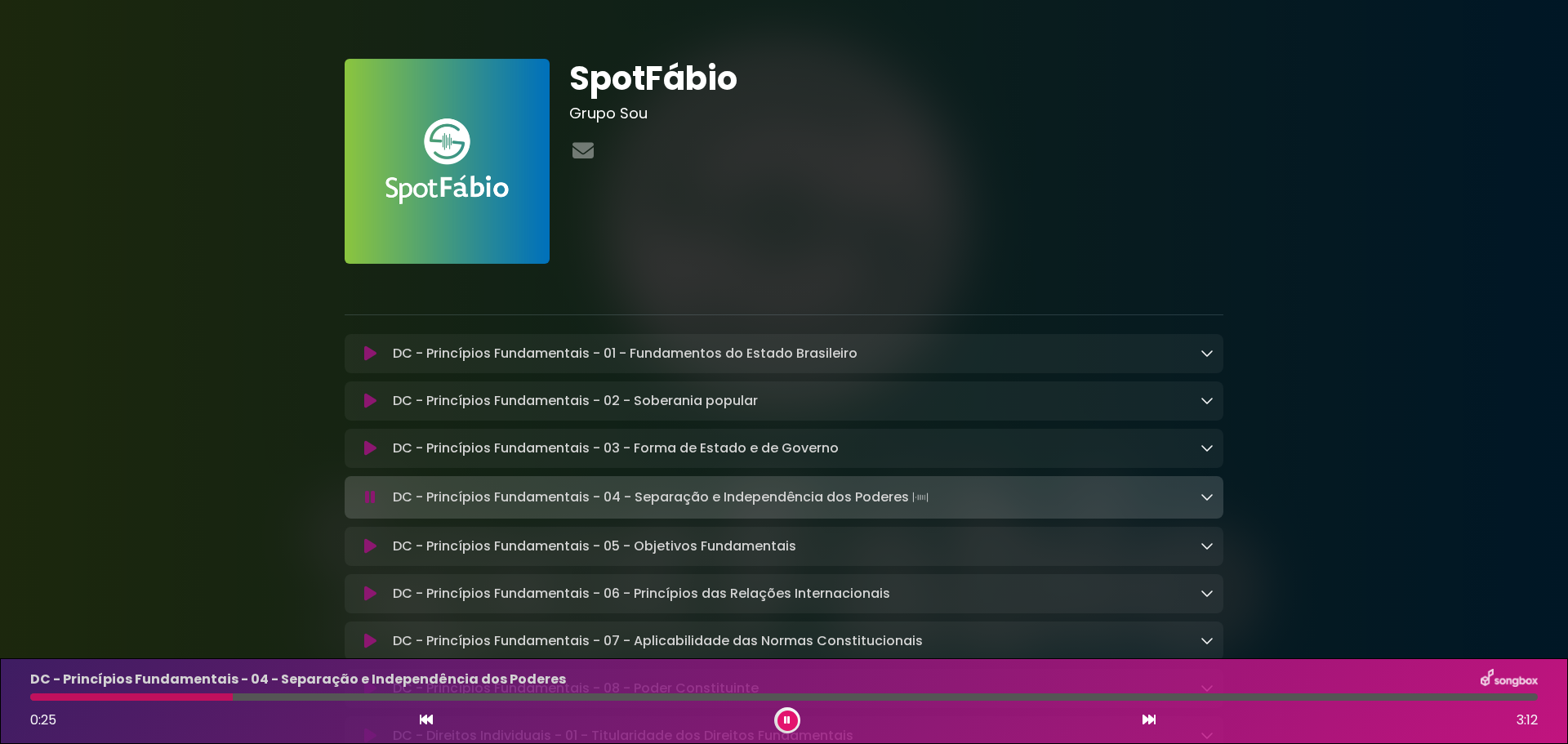
click at [367, 496] on icon at bounding box center [370, 497] width 11 height 16
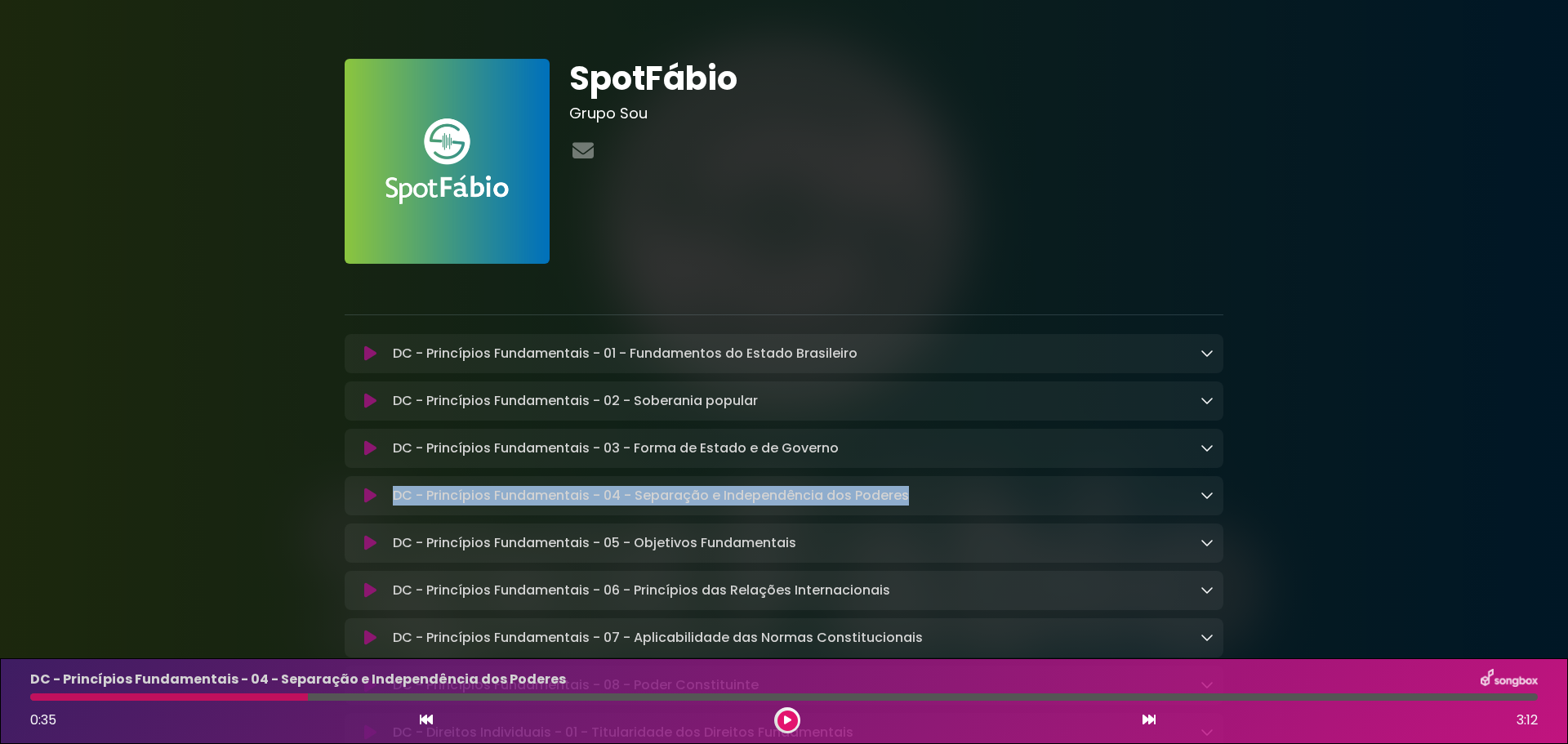
drag, startPoint x: 921, startPoint y: 504, endPoint x: 397, endPoint y: 505, distance: 524.0
click at [397, 505] on div "DC - Princípios Fundamentais - 04 - Separação e Independência dos Poderes Loadi…" at bounding box center [800, 495] width 827 height 20
copy p "DC - Princípios Fundamentais - 04 - Separação e Independência dos Poderes"
click at [367, 550] on icon at bounding box center [370, 543] width 12 height 16
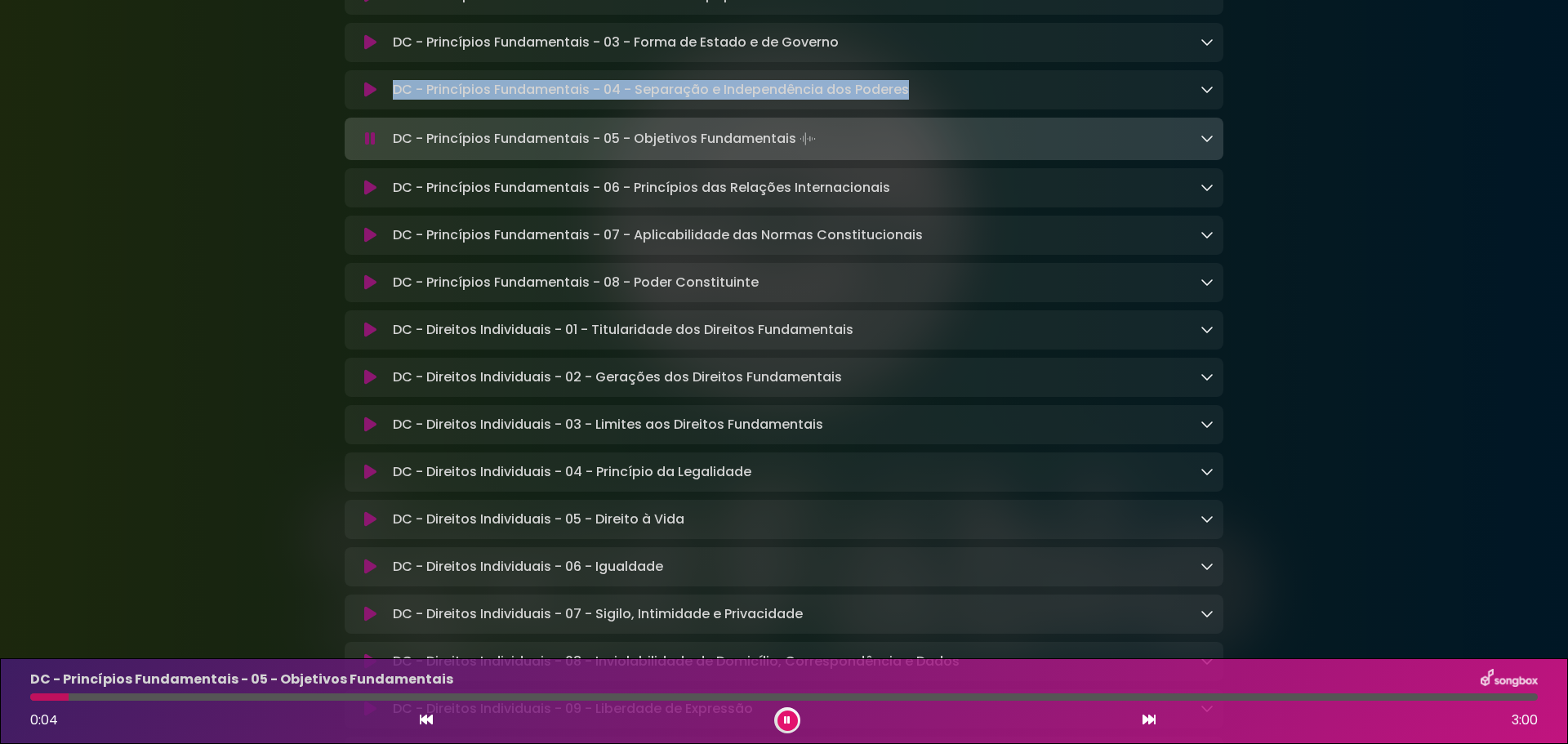
scroll to position [166, 0]
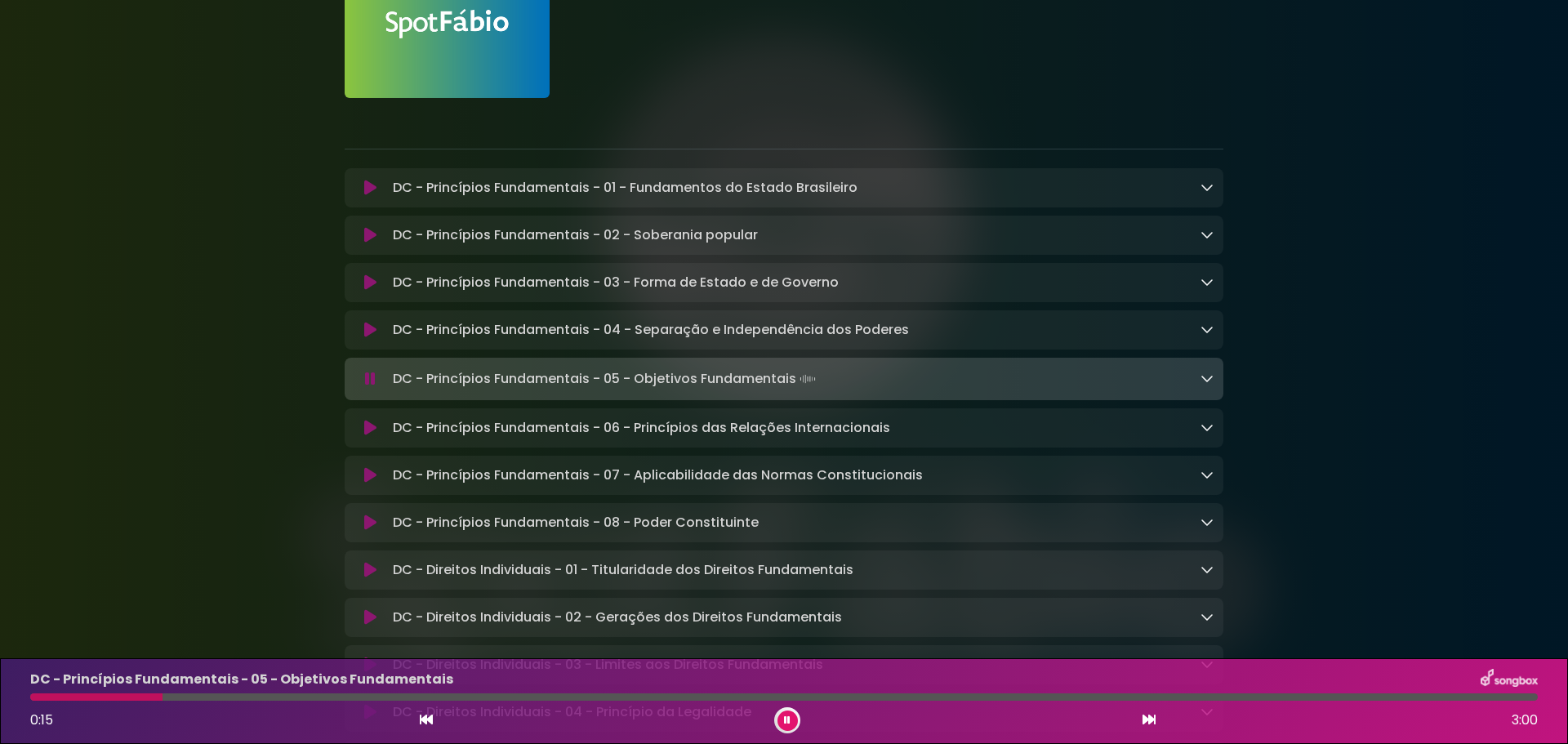
drag, startPoint x: 116, startPoint y: 257, endPoint x: 7, endPoint y: 272, distance: 110.0
click at [371, 381] on icon at bounding box center [370, 379] width 11 height 16
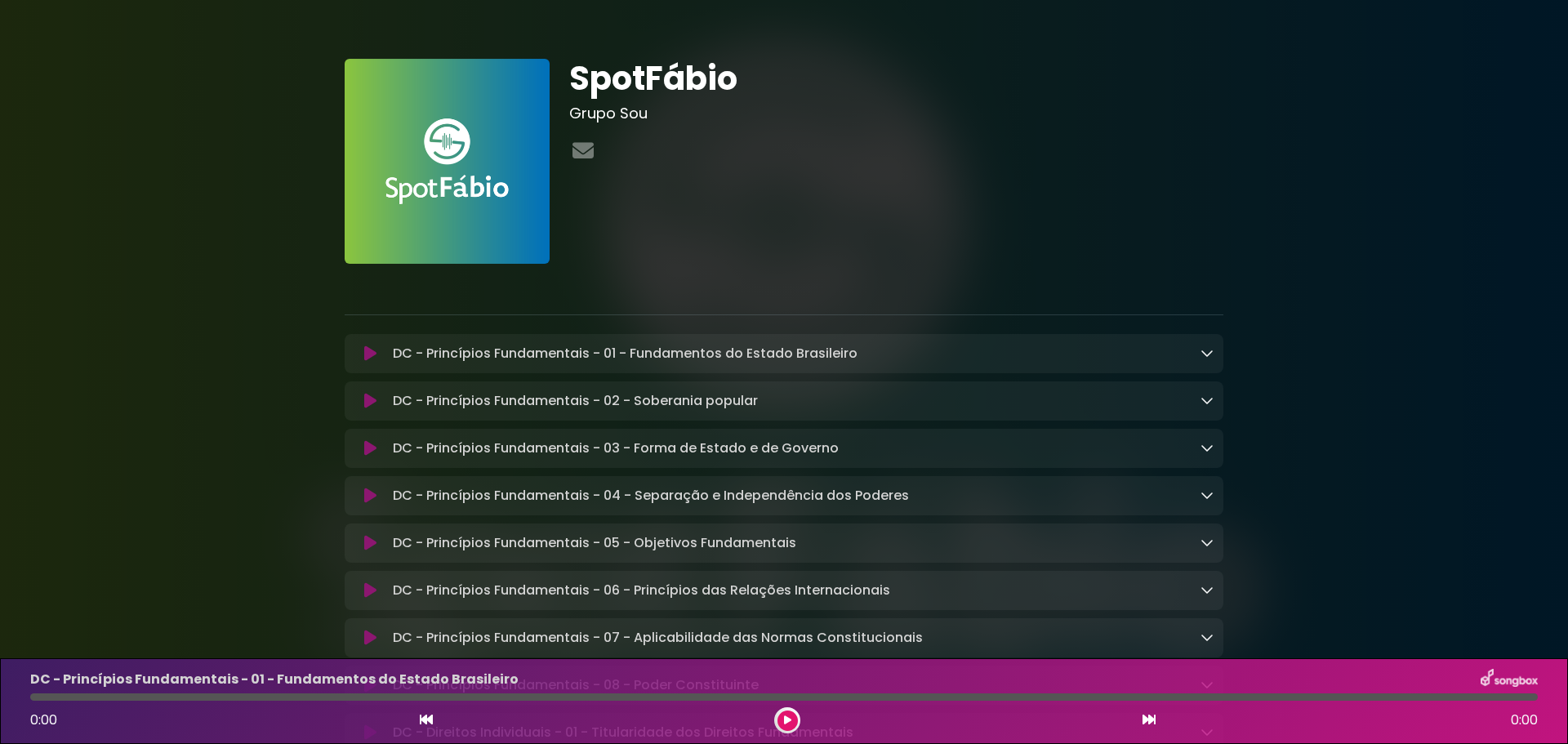
click at [370, 500] on icon at bounding box center [370, 495] width 12 height 16
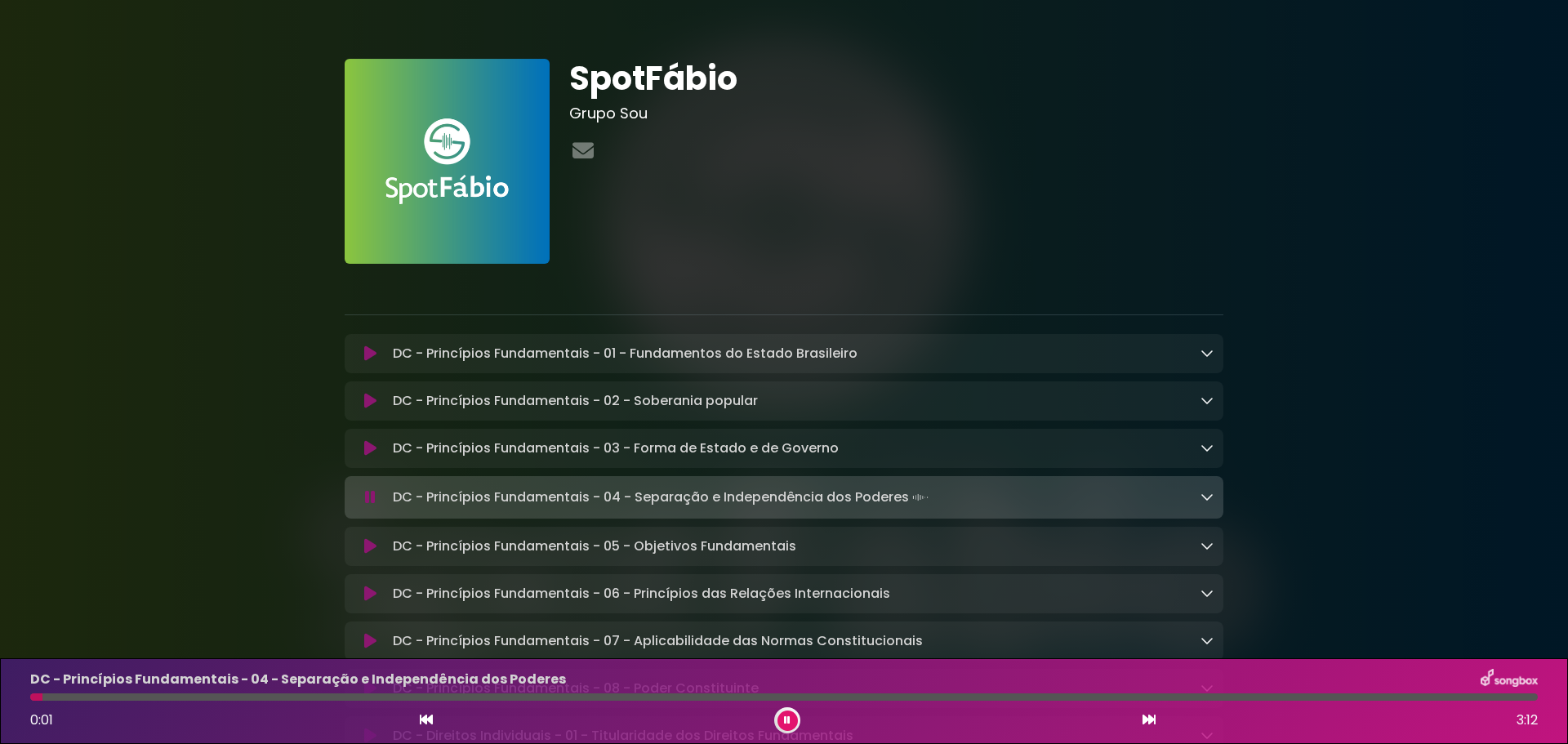
click at [371, 550] on icon at bounding box center [370, 546] width 12 height 16
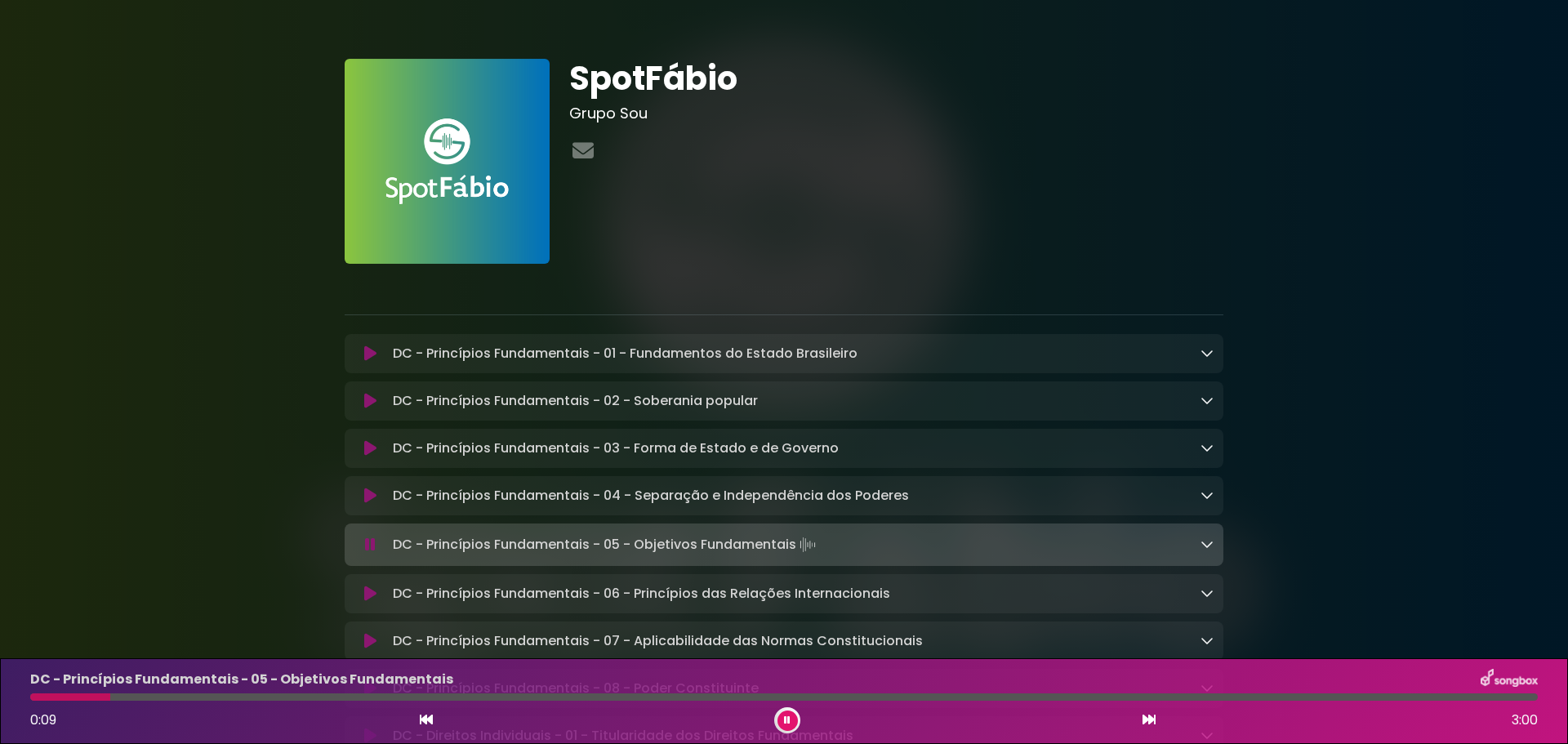
click at [364, 545] on button at bounding box center [370, 545] width 32 height 16
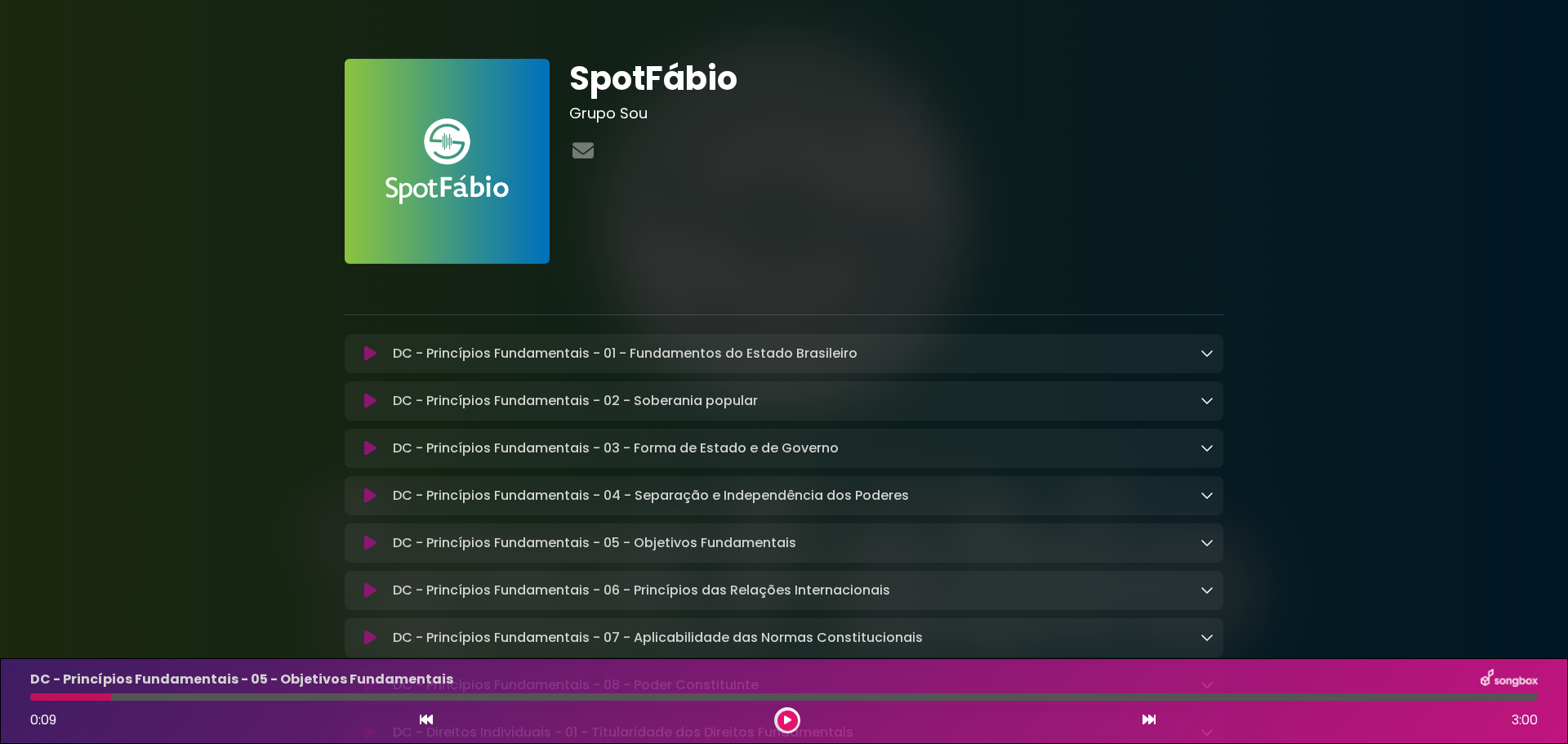
click at [375, 358] on icon at bounding box center [370, 354] width 12 height 16
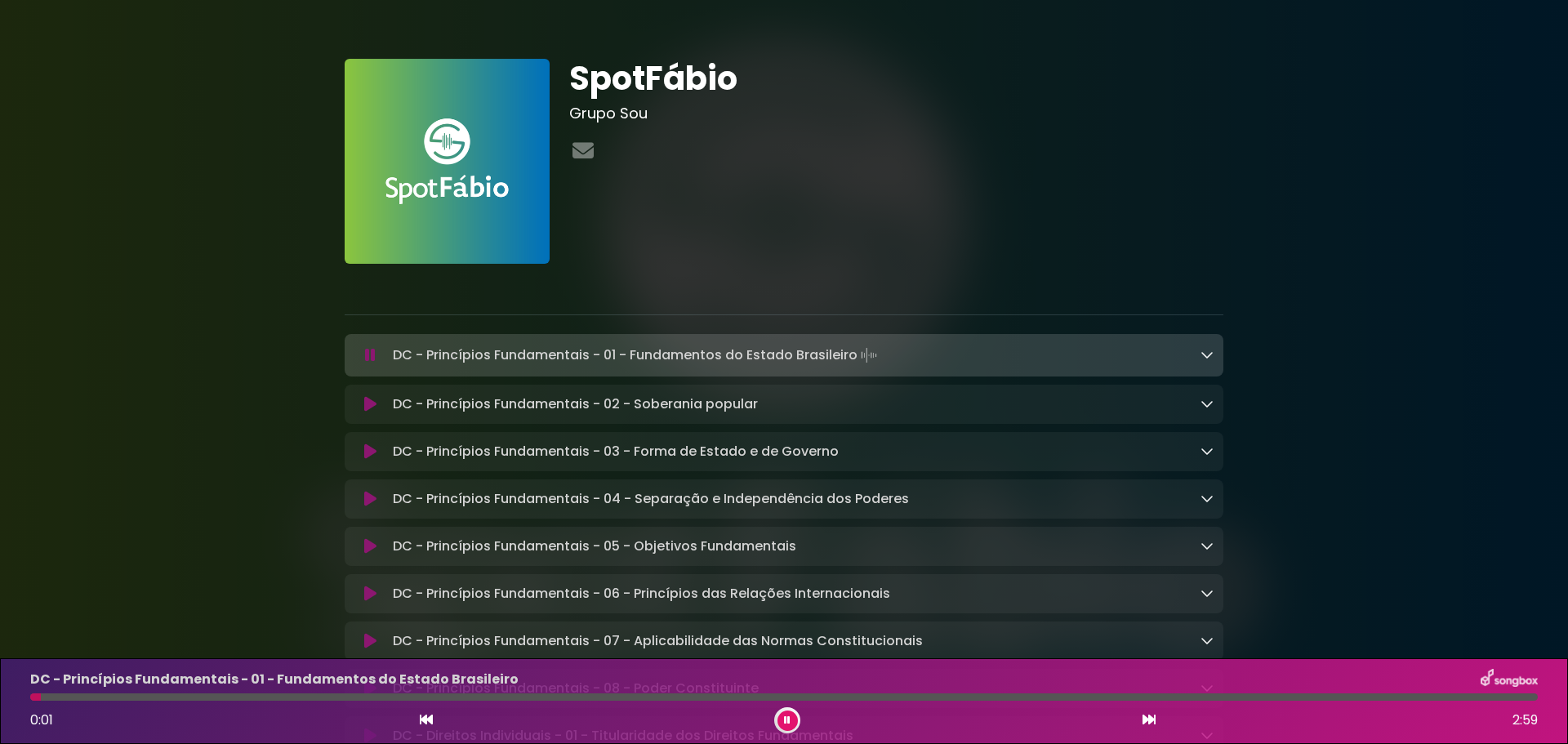
click at [375, 358] on icon at bounding box center [370, 355] width 11 height 16
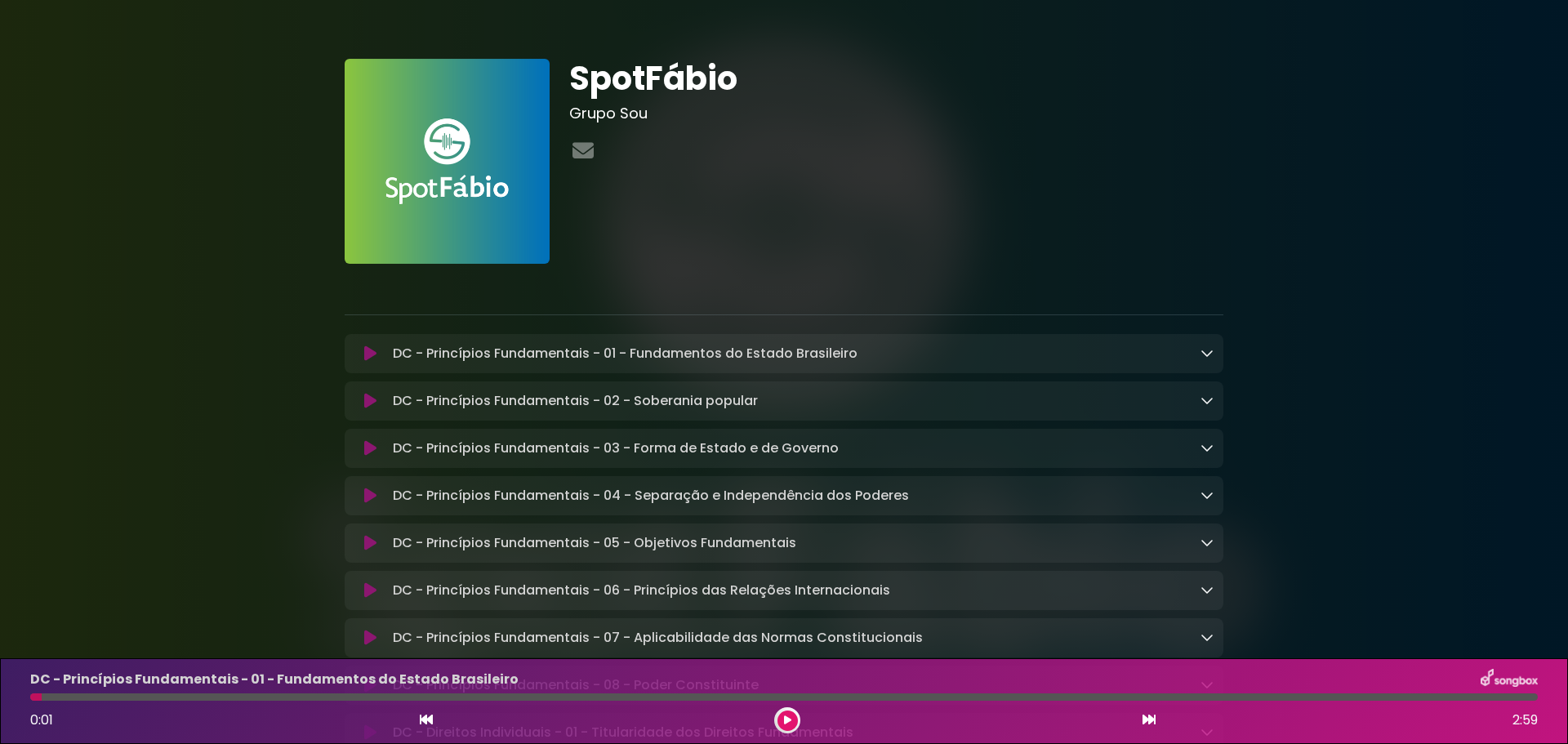
click at [369, 399] on icon at bounding box center [370, 401] width 12 height 16
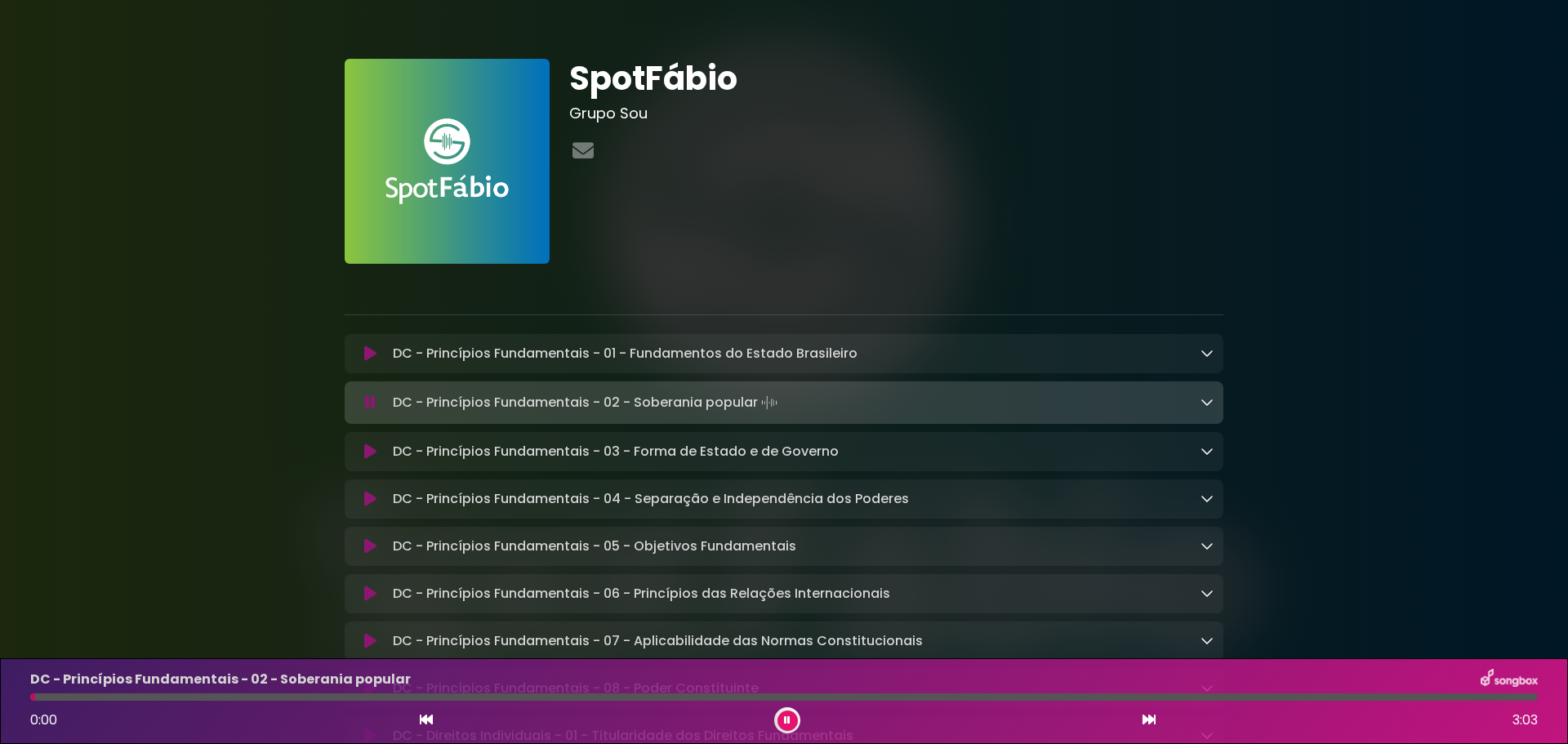
click at [369, 401] on icon at bounding box center [370, 403] width 11 height 16
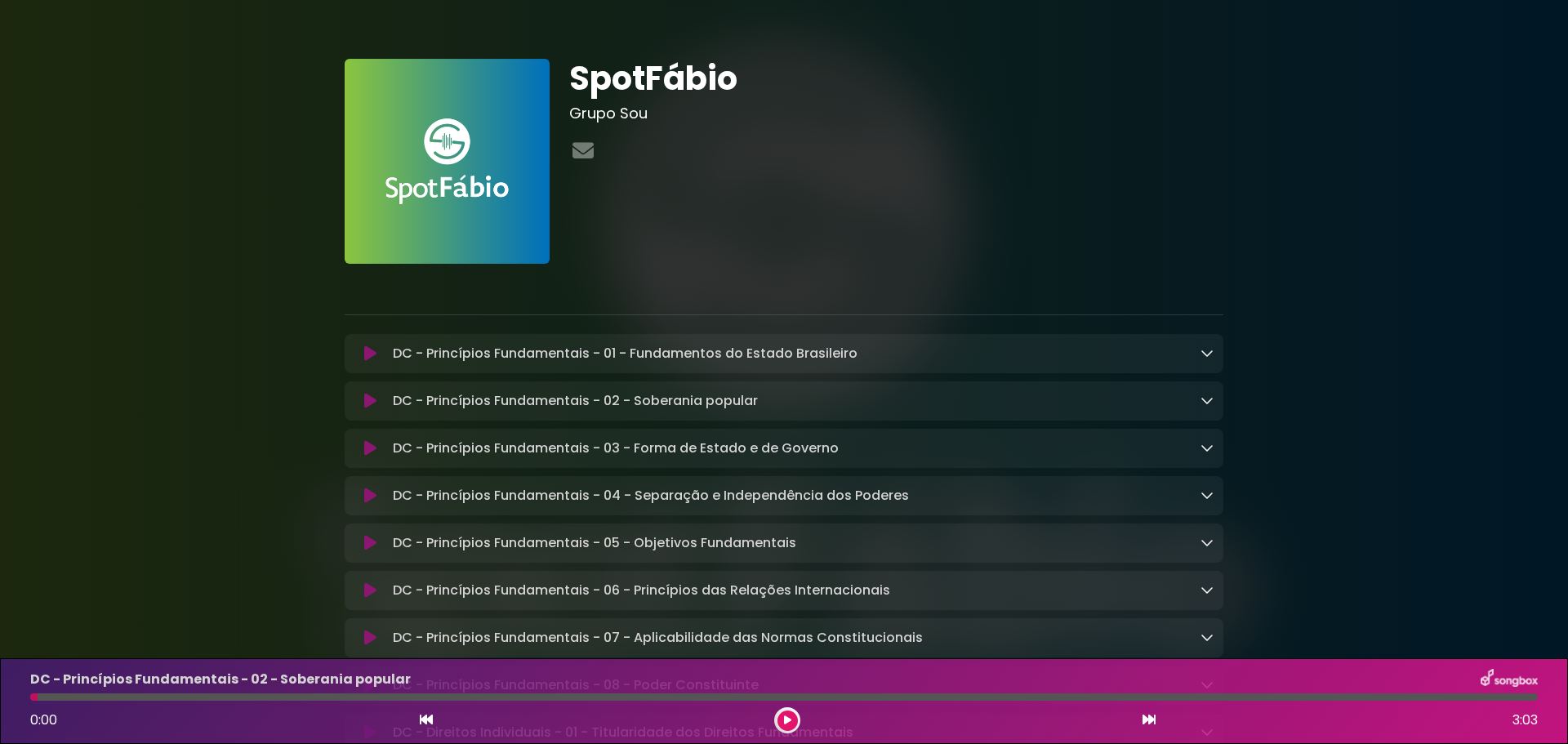
click at [375, 447] on icon at bounding box center [370, 449] width 12 height 16
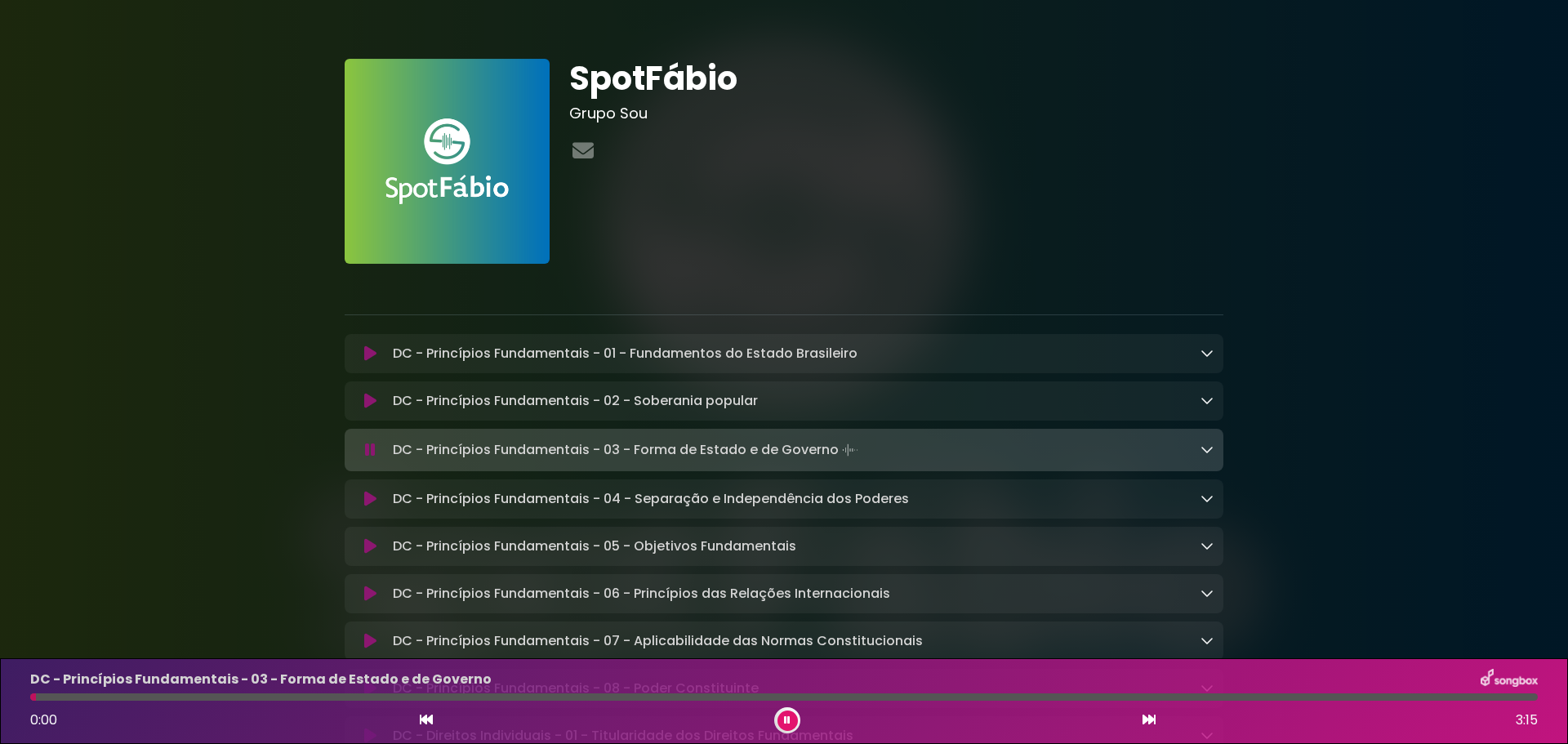
click at [376, 447] on button at bounding box center [370, 450] width 32 height 16
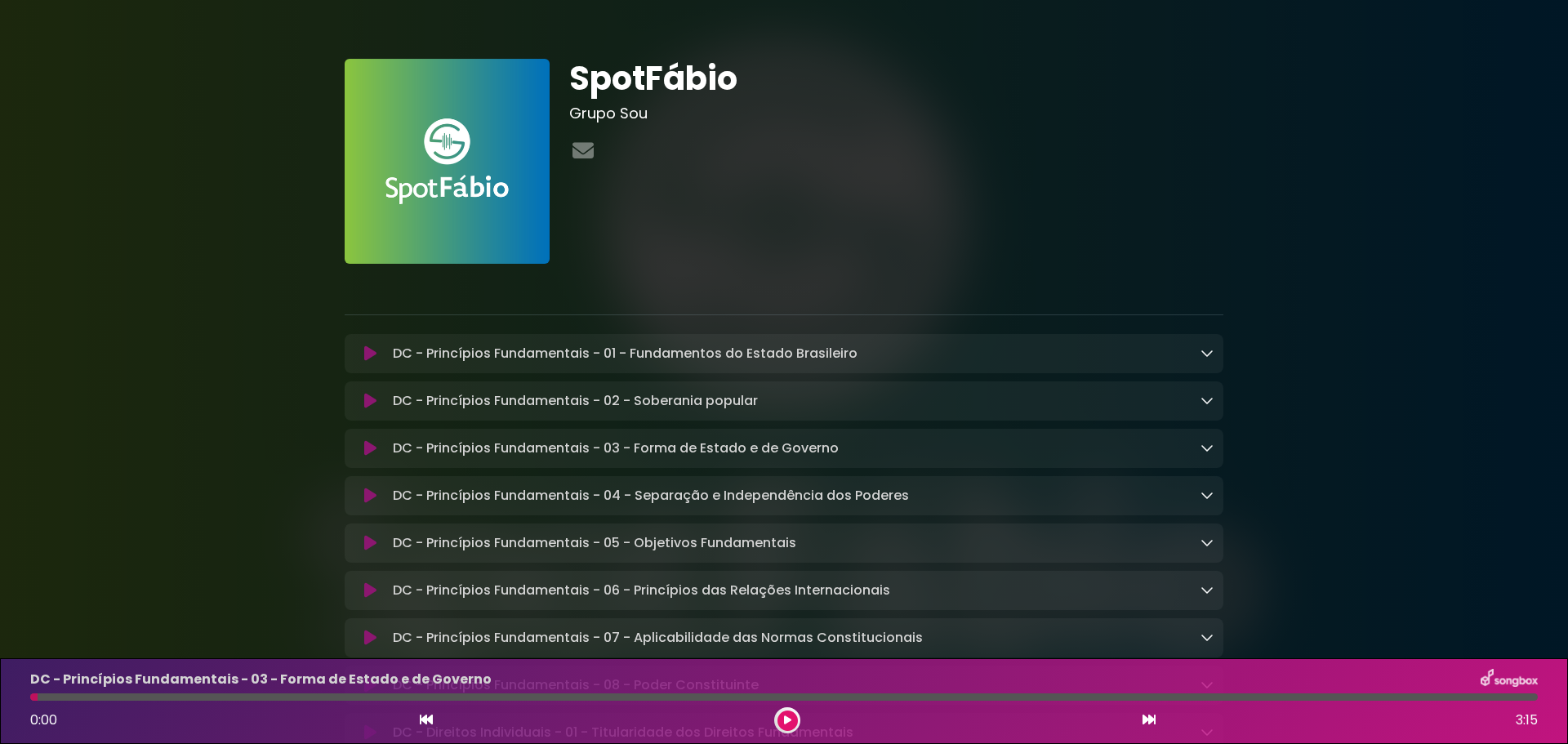
click at [376, 504] on icon at bounding box center [370, 495] width 12 height 16
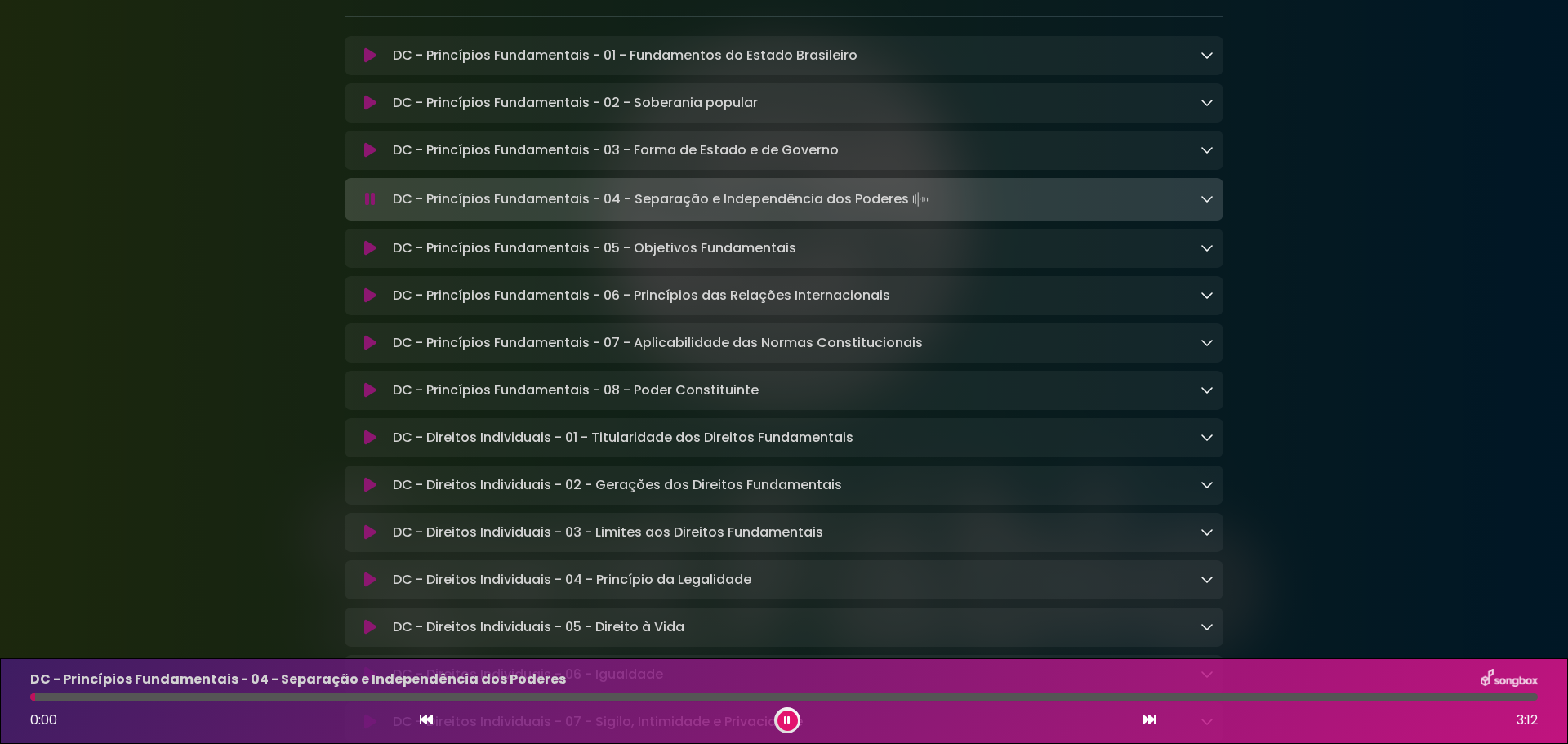
scroll to position [326, 0]
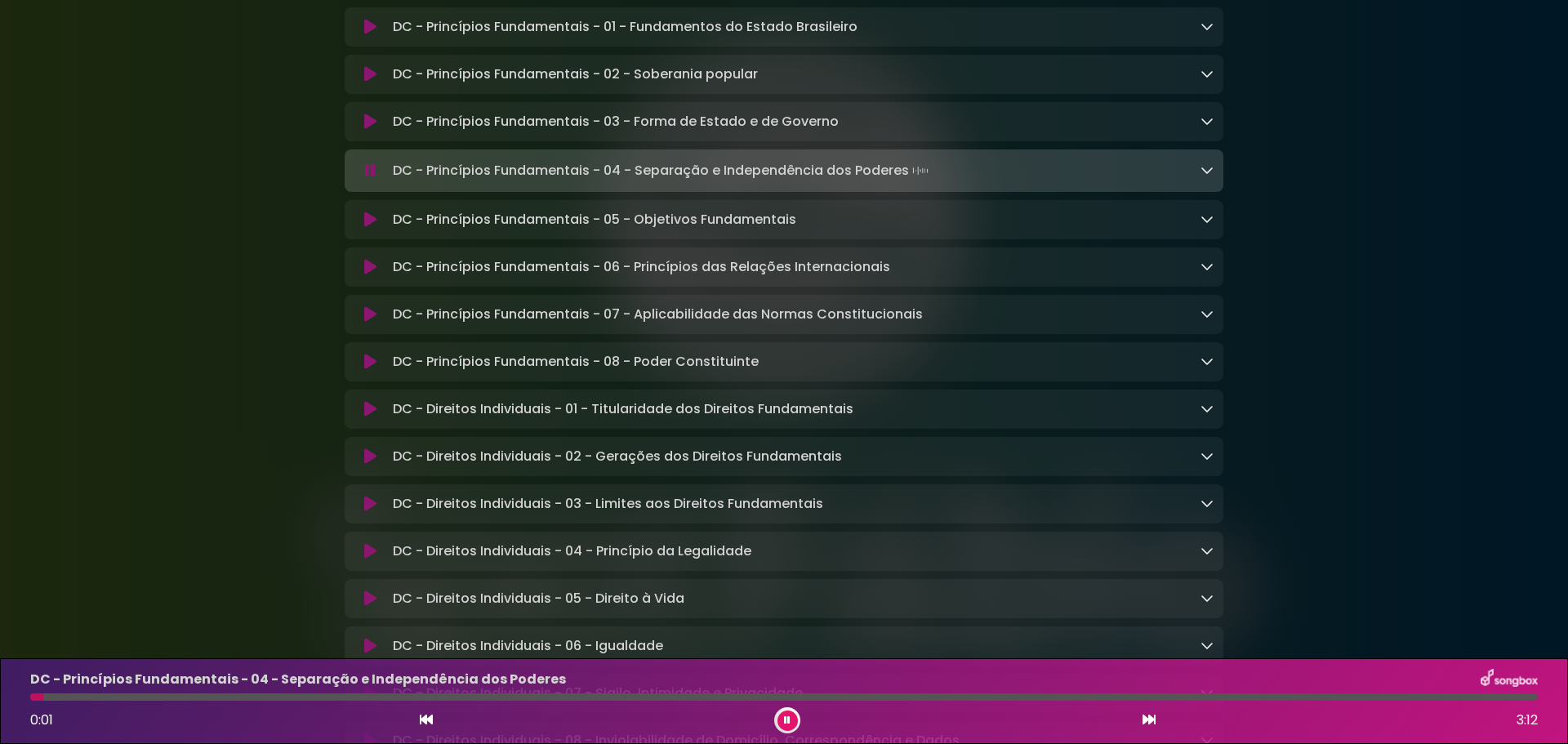
click at [375, 176] on icon at bounding box center [370, 171] width 11 height 16
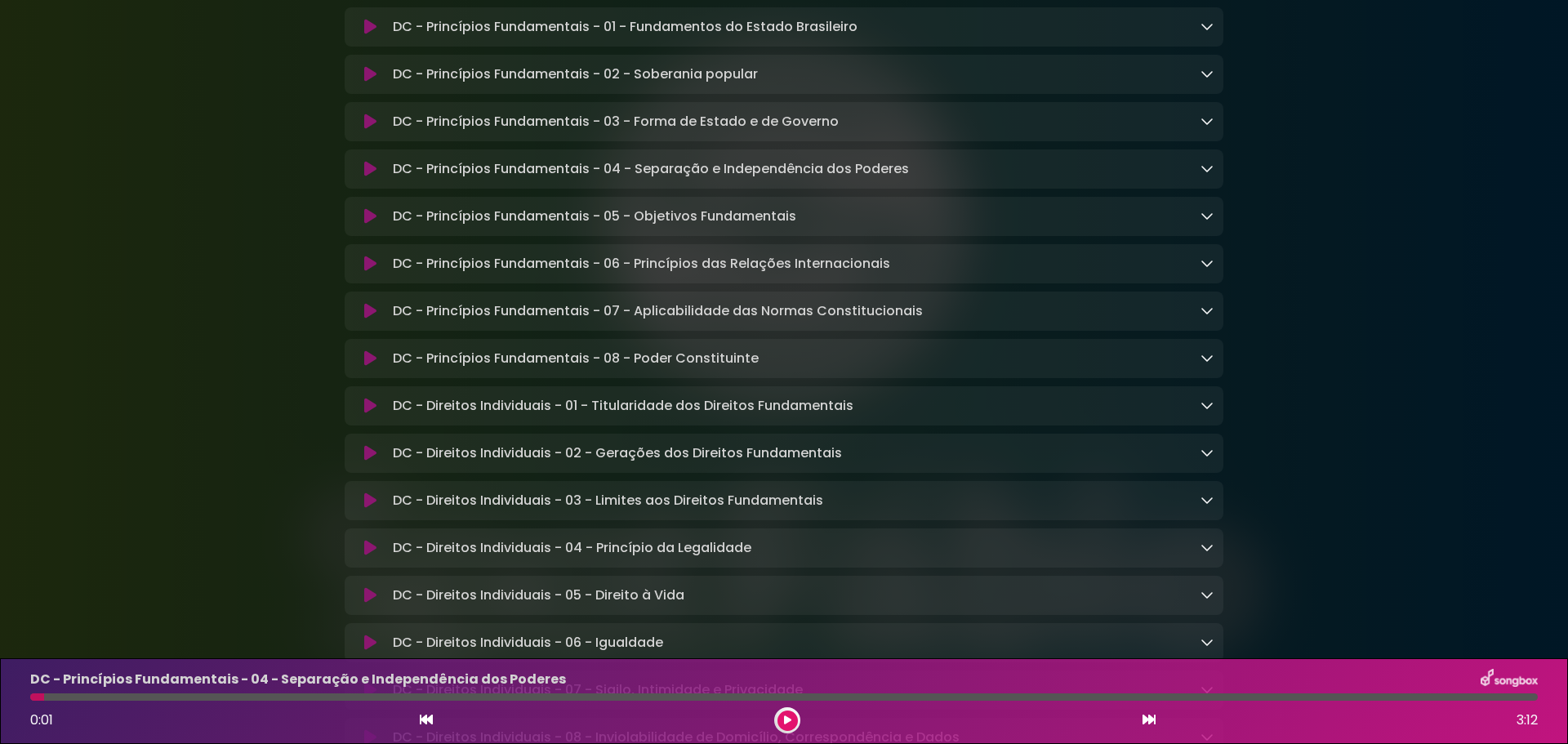
click at [367, 225] on icon at bounding box center [370, 217] width 12 height 16
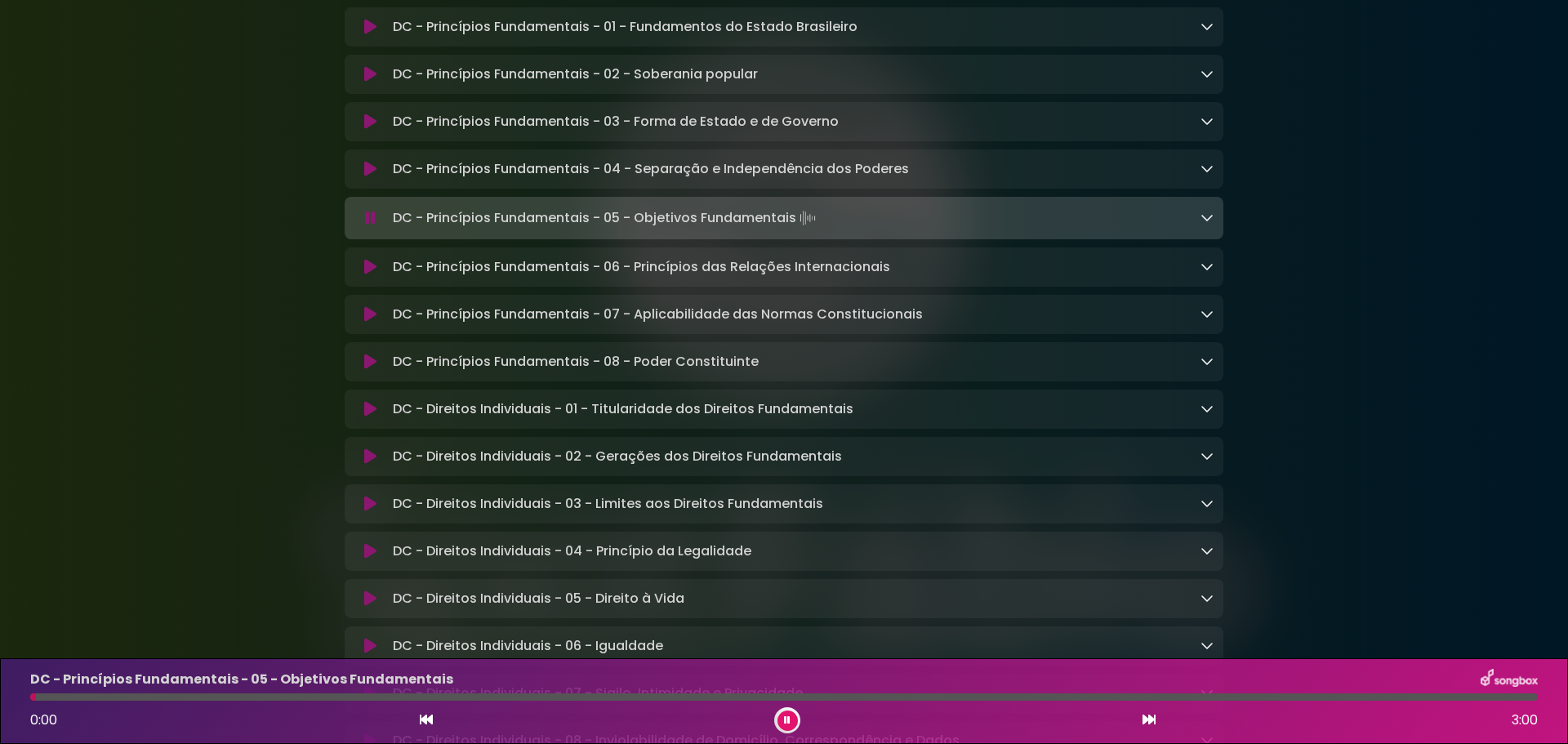
click at [371, 224] on icon at bounding box center [370, 218] width 11 height 16
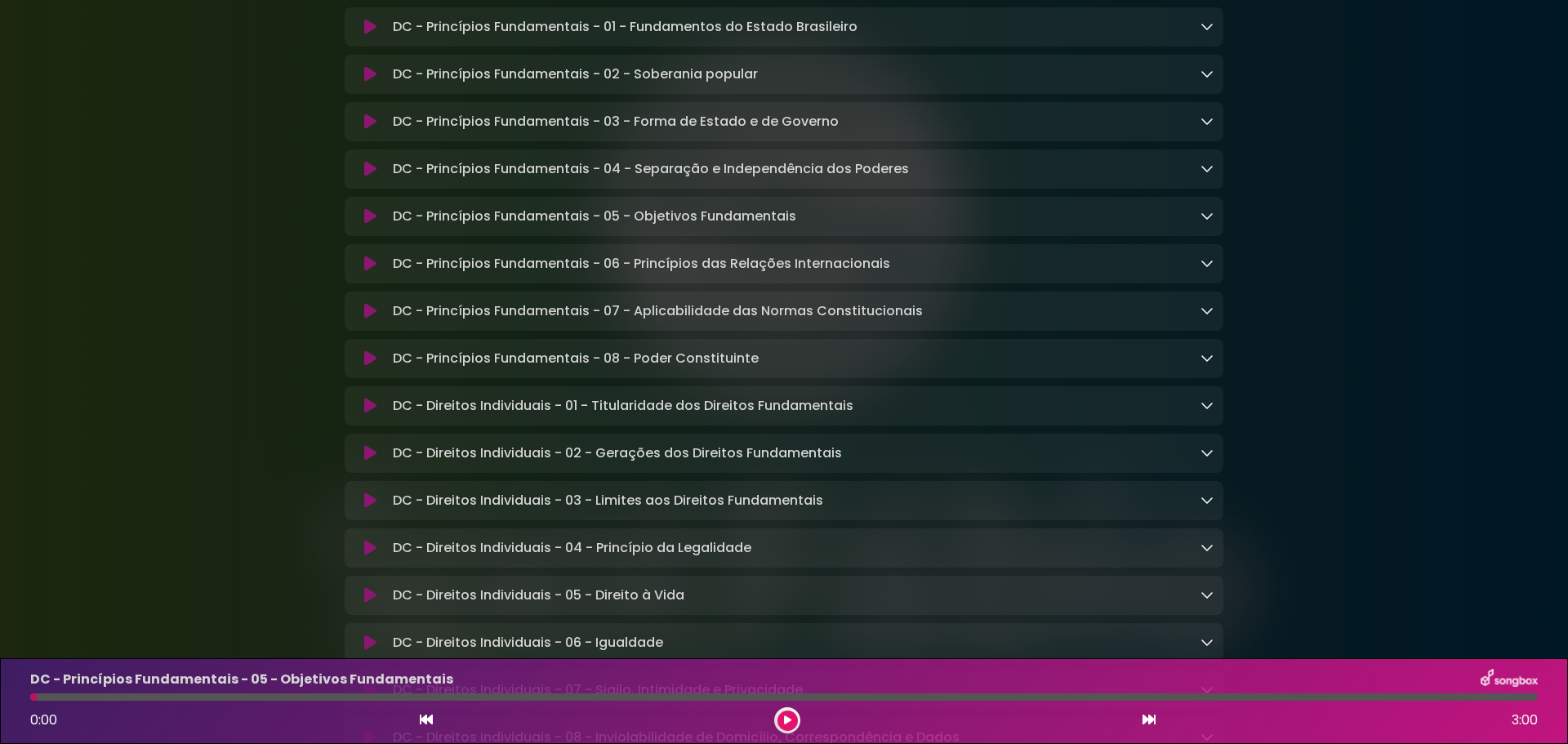
click at [365, 210] on div "DC - Princípios Fundamentais - 05 - Objetivos Fundamentais Loading Track..." at bounding box center [784, 217] width 859 height 20
click at [369, 217] on icon at bounding box center [370, 217] width 12 height 16
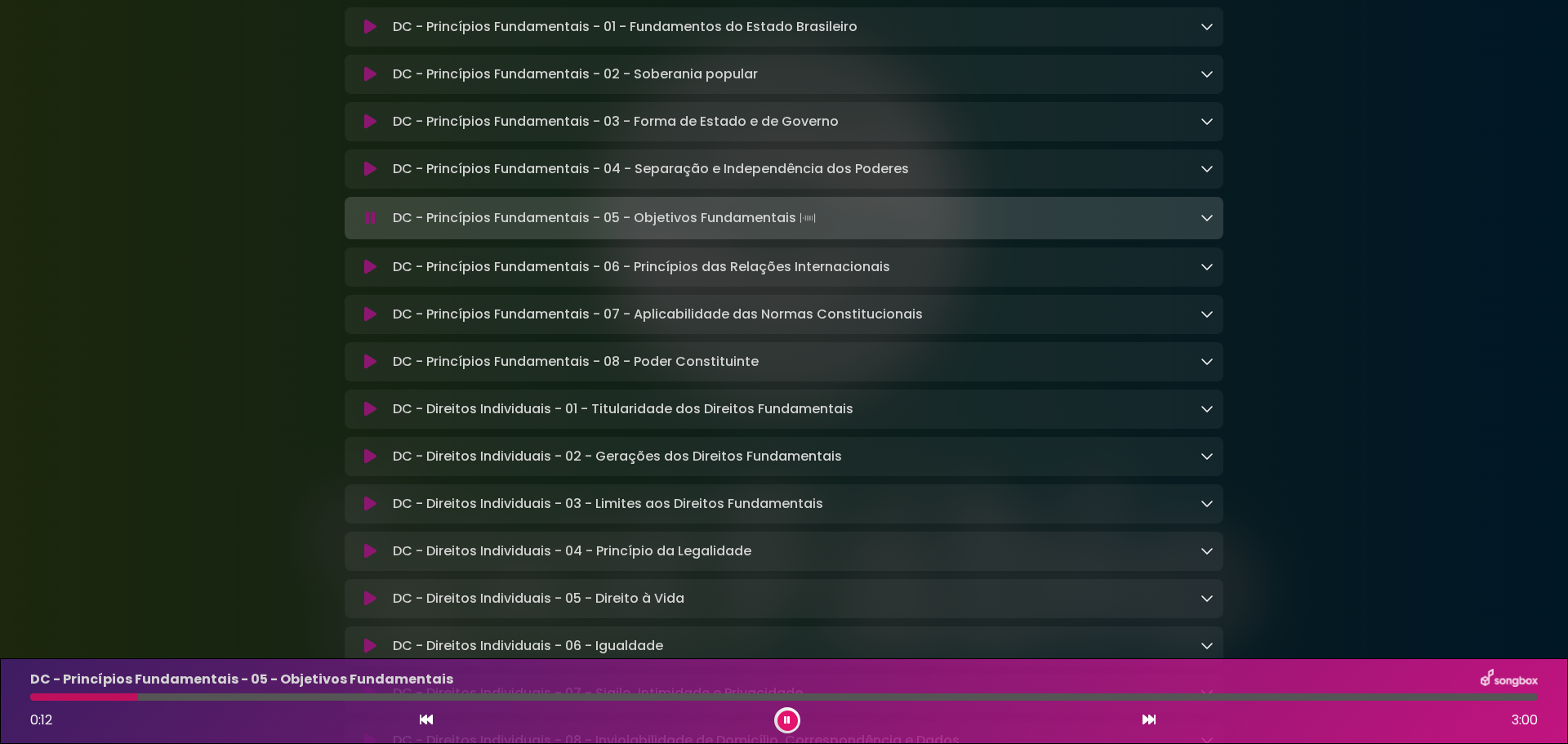
click at [375, 269] on icon at bounding box center [370, 267] width 12 height 16
click at [1209, 276] on link at bounding box center [1207, 267] width 13 height 19
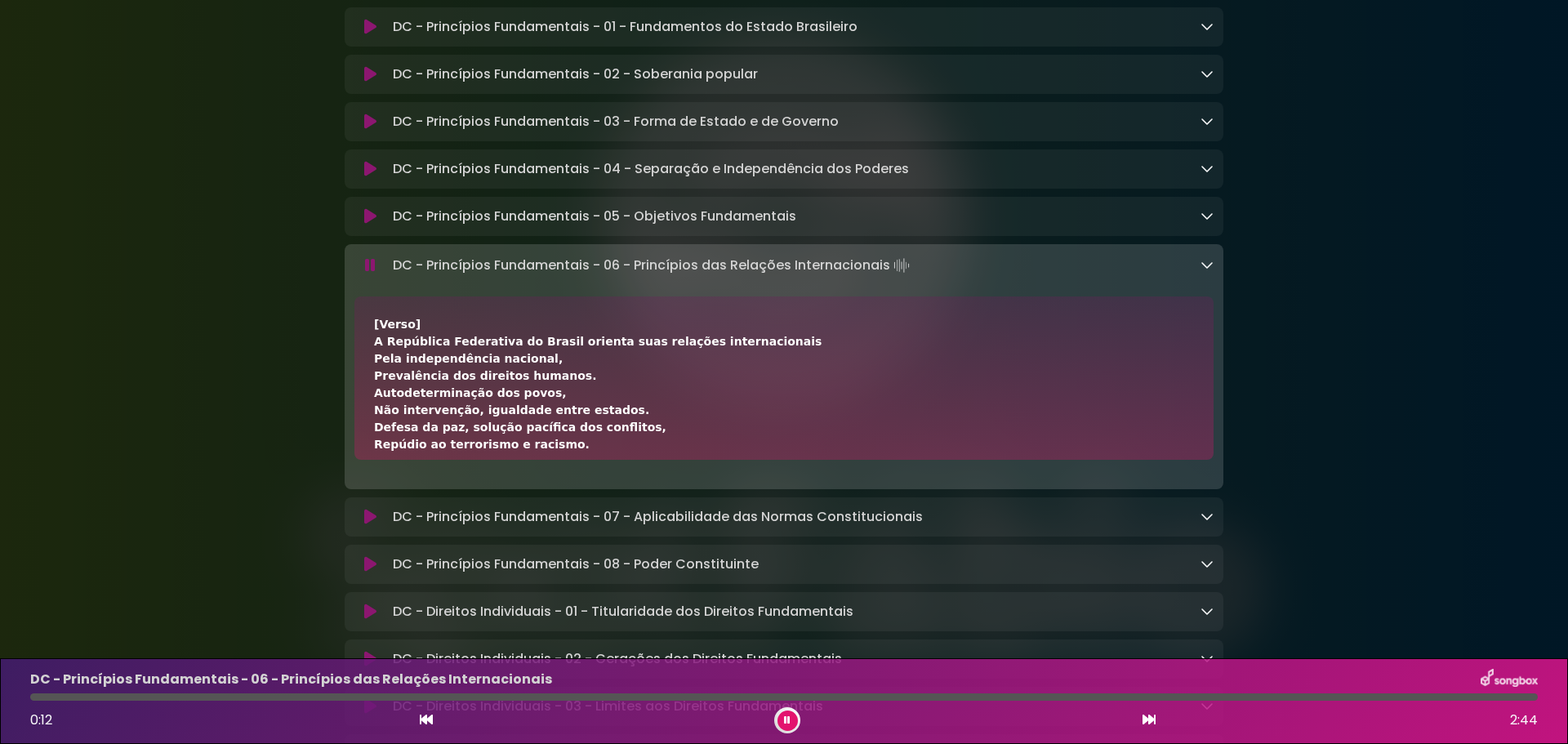
click at [1211, 269] on icon at bounding box center [1207, 265] width 13 height 13
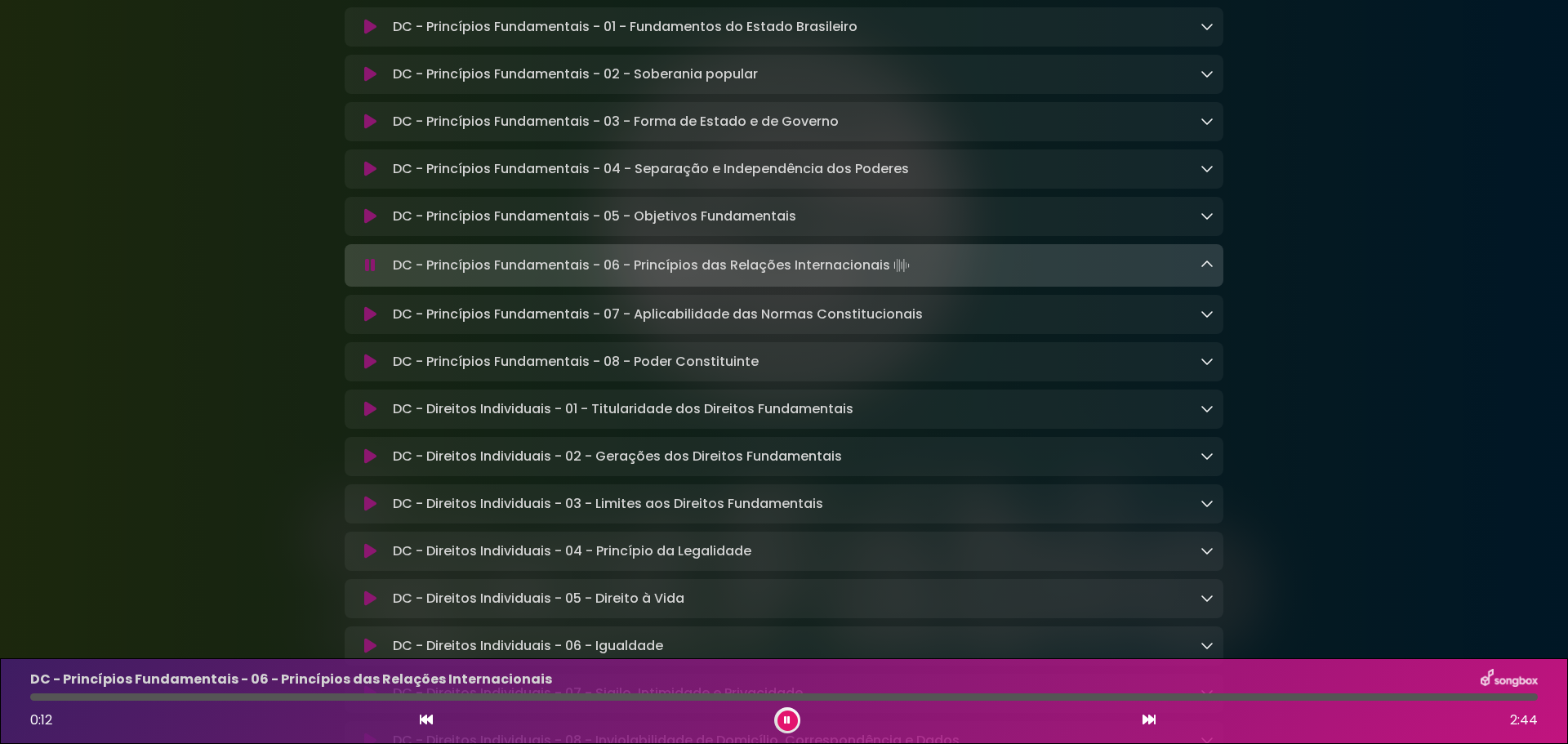
click at [370, 220] on icon at bounding box center [370, 217] width 12 height 16
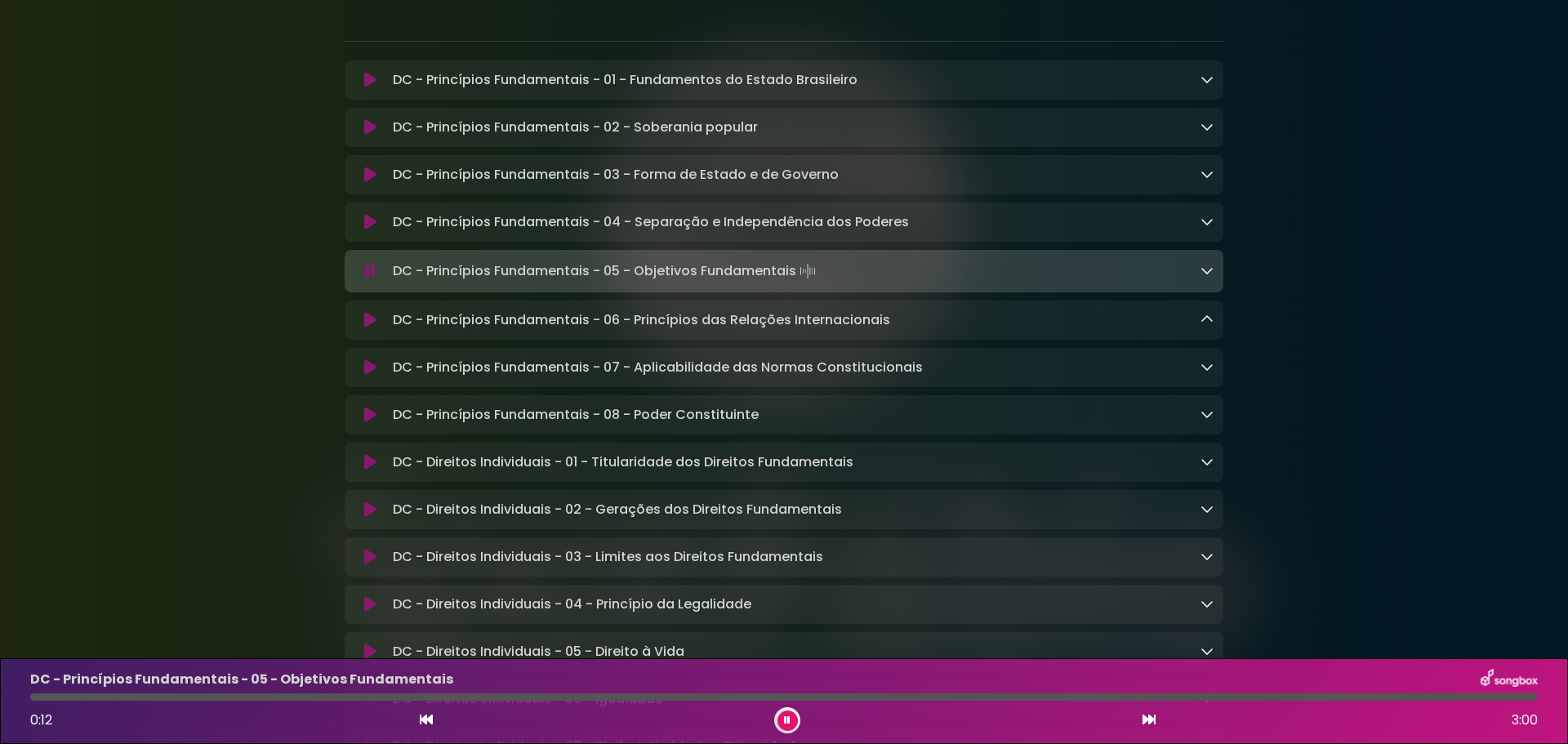
scroll to position [245, 0]
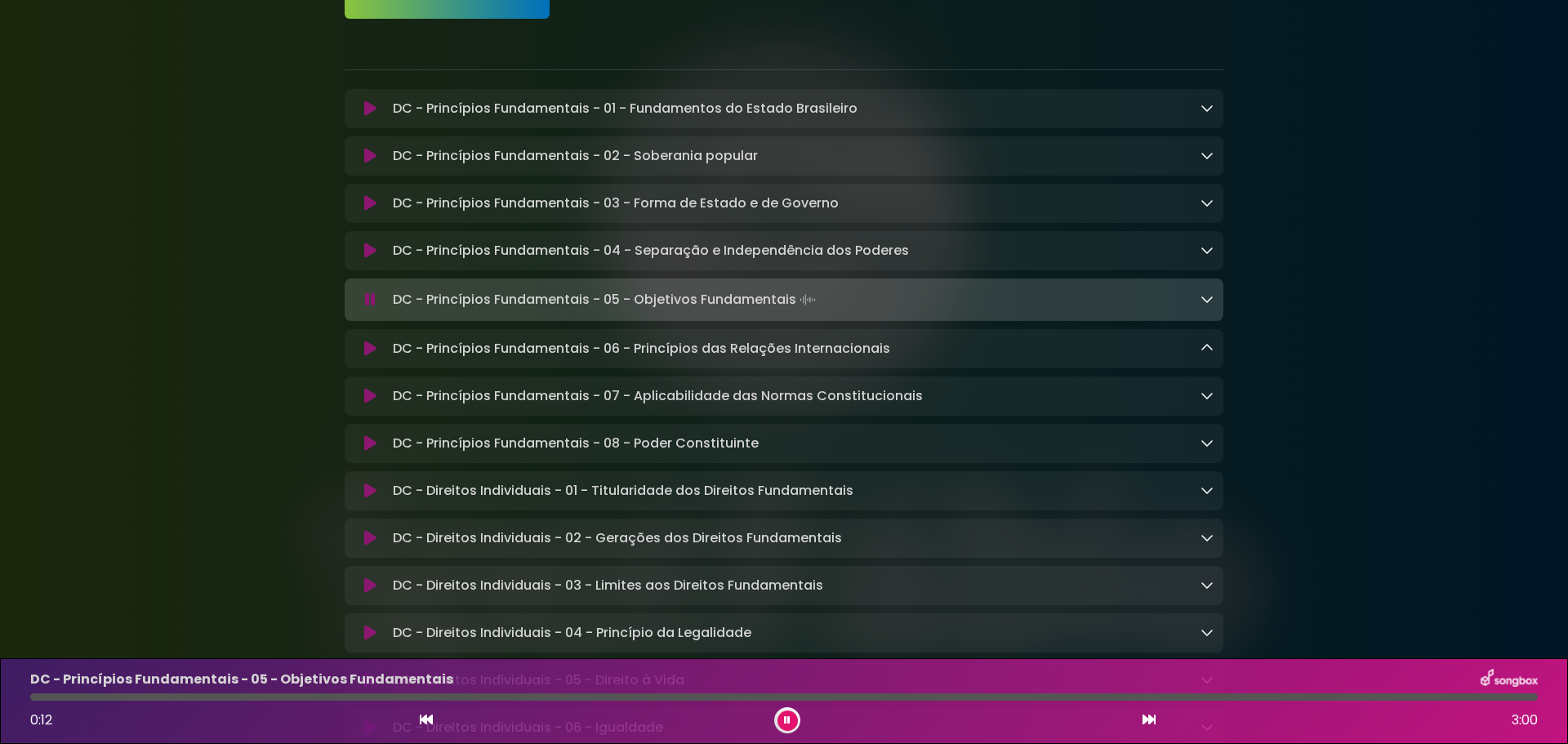
click at [371, 103] on icon at bounding box center [370, 108] width 12 height 16
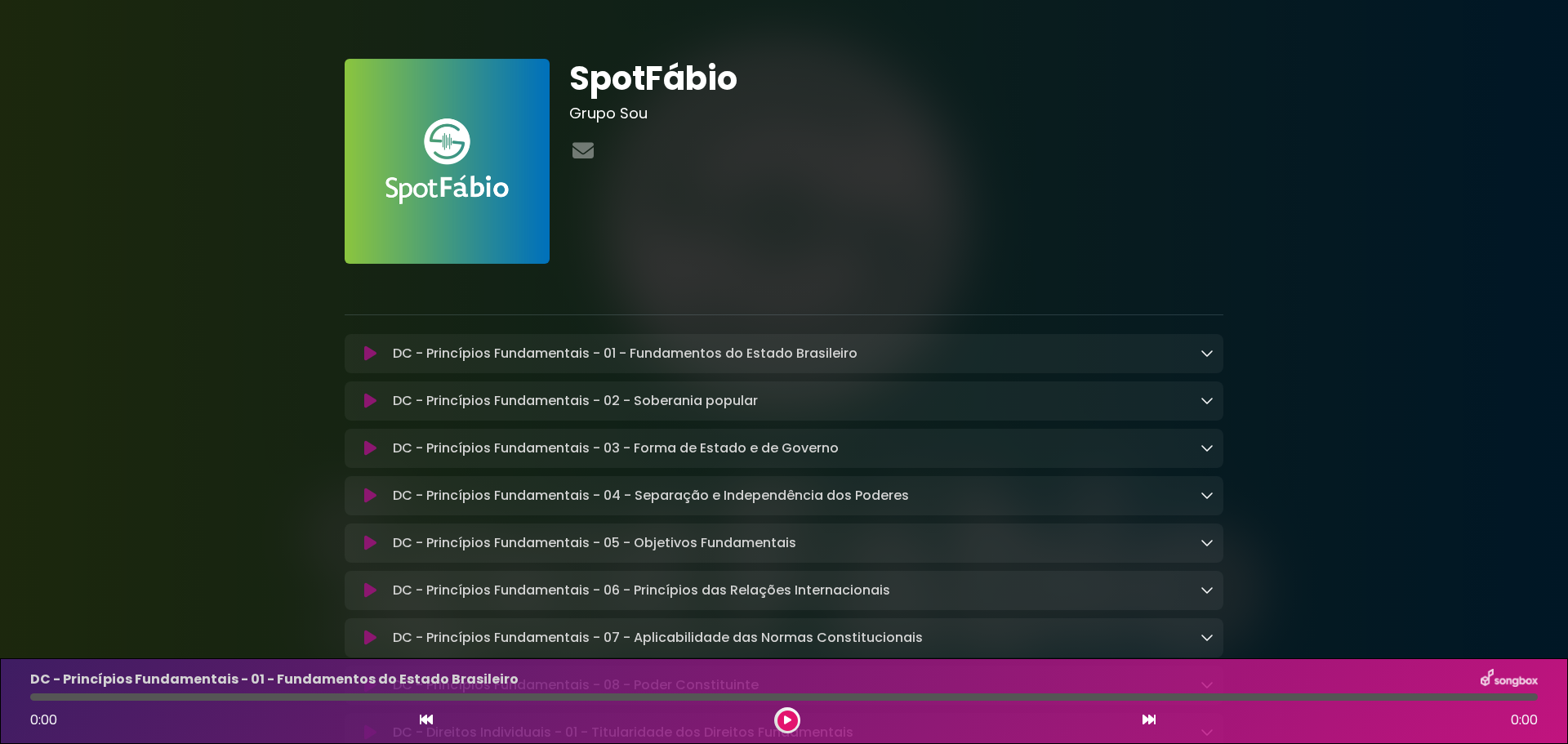
click at [366, 542] on icon at bounding box center [370, 543] width 12 height 16
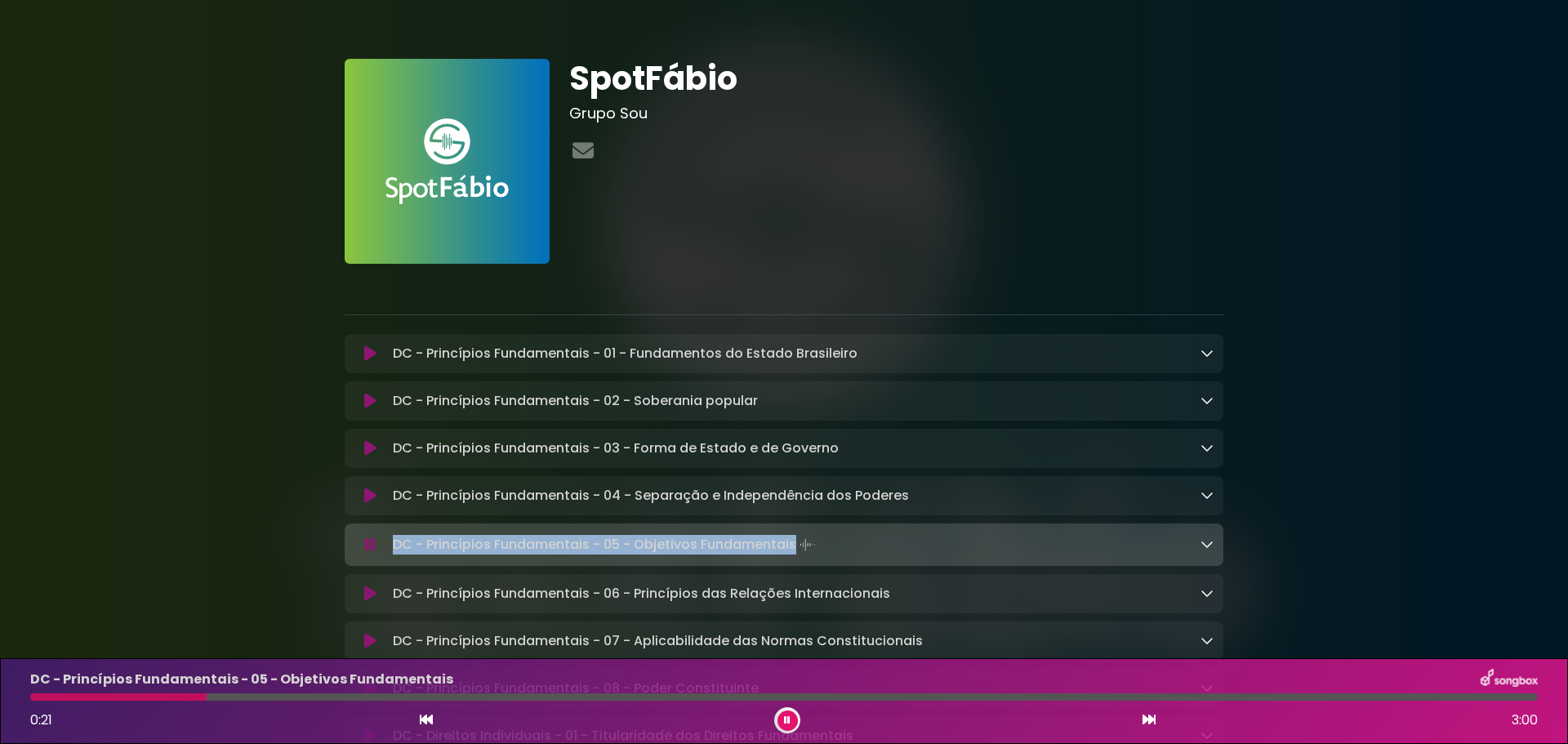
drag, startPoint x: 793, startPoint y: 549, endPoint x: 394, endPoint y: 546, distance: 399.0
click at [394, 546] on p "DC - Princípios Fundamentais - 05 - Objetivos Fundamentais Loading Track..." at bounding box center [606, 545] width 426 height 23
copy p "DC - Princípios Fundamentais - 05 - Objetivos Fundamentais"
click at [362, 551] on button at bounding box center [370, 545] width 32 height 16
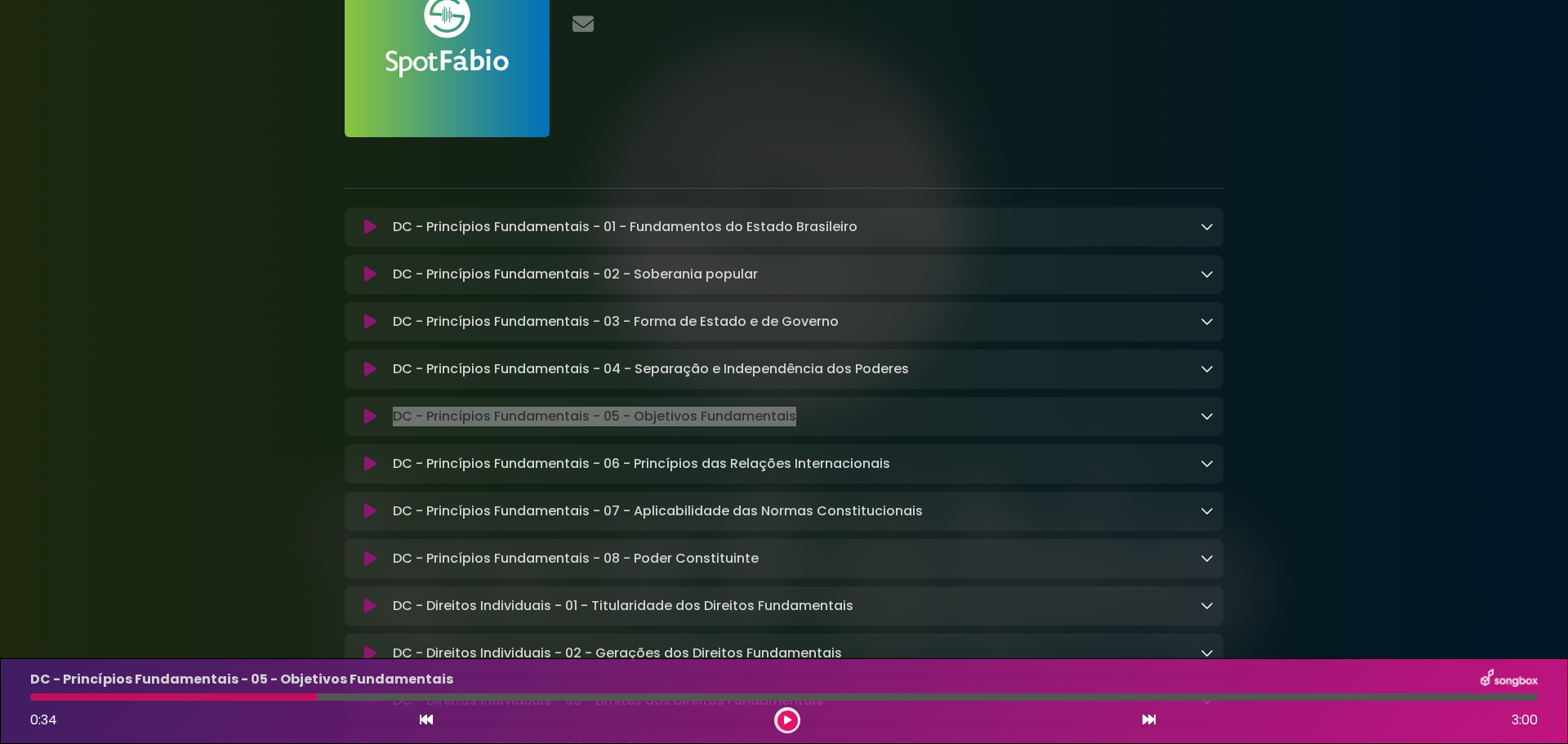
scroll to position [163, 0]
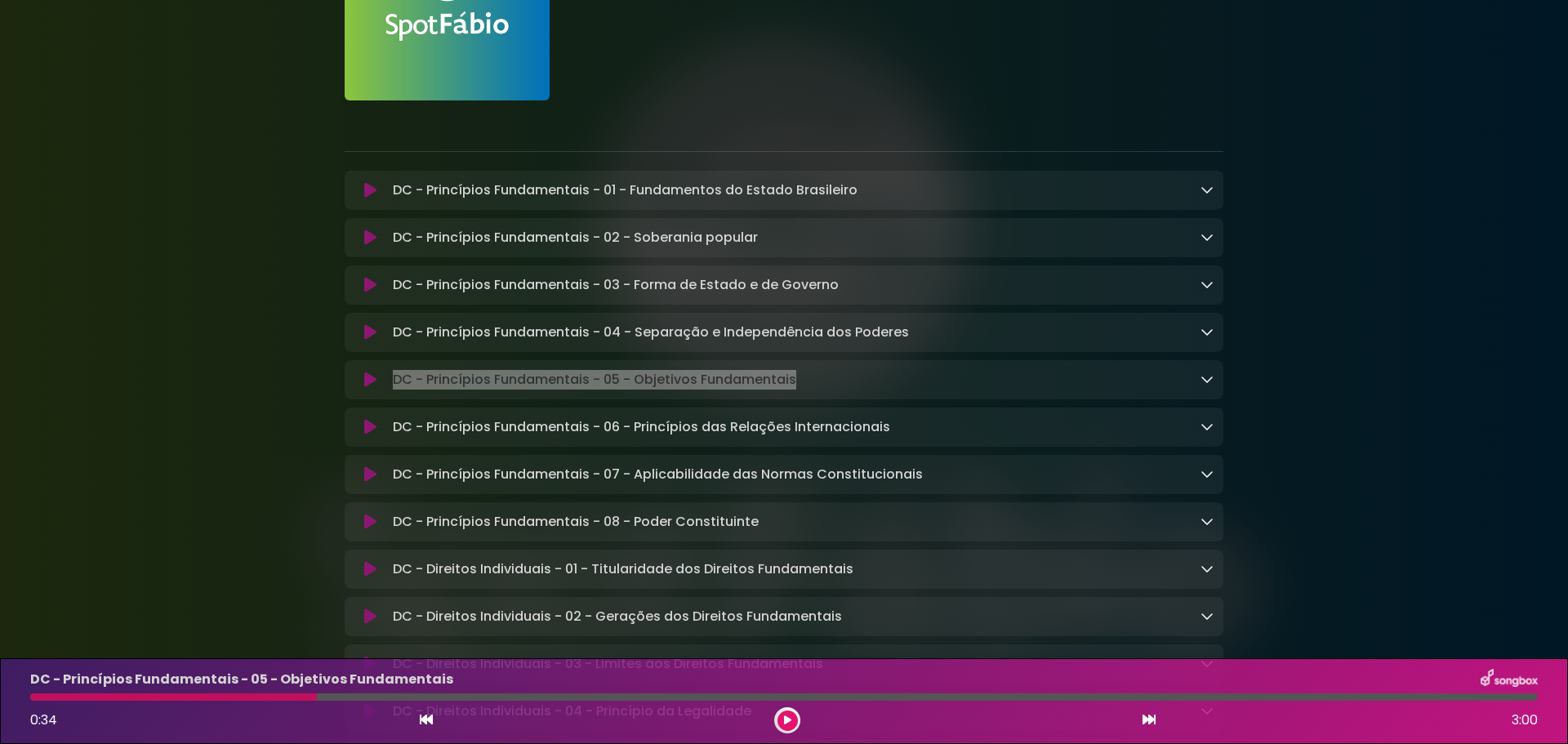
click at [376, 431] on icon at bounding box center [370, 427] width 12 height 16
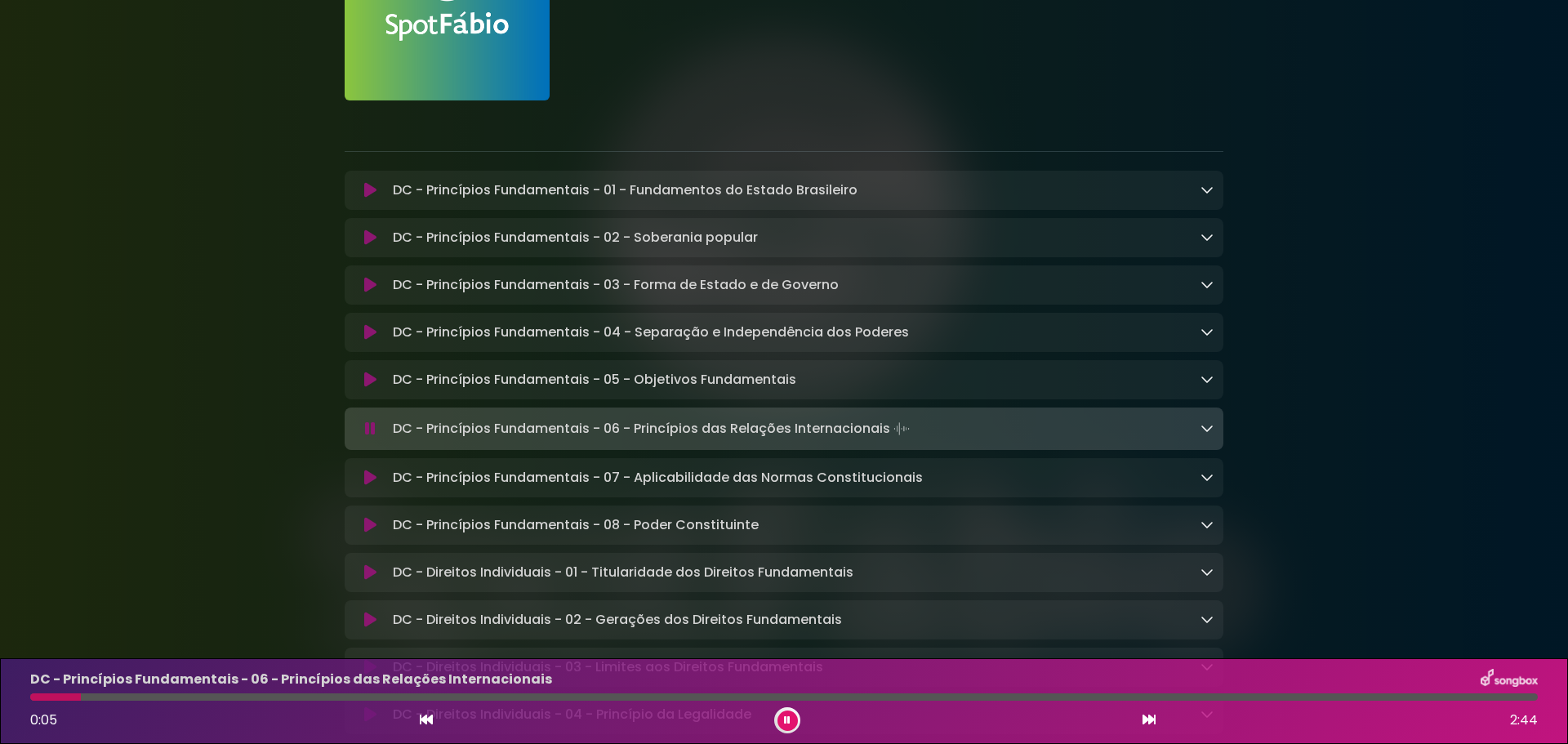
drag, startPoint x: 394, startPoint y: 430, endPoint x: 887, endPoint y: 436, distance: 493.0
click at [887, 436] on p "DC - Princípios Fundamentais - 06 - Princípios das Relações Internacionais Load…" at bounding box center [653, 429] width 520 height 23
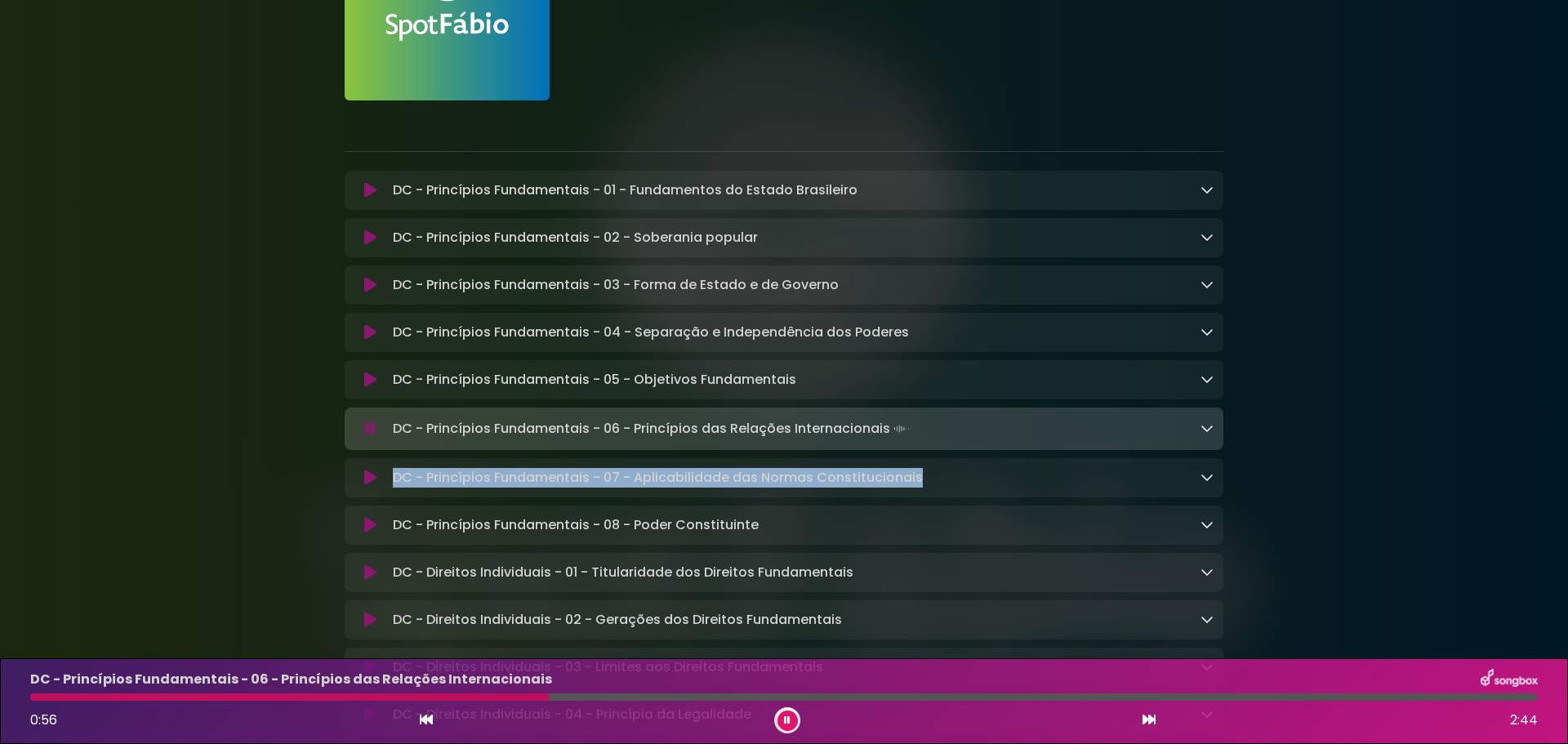
drag, startPoint x: 923, startPoint y: 481, endPoint x: 394, endPoint y: 486, distance: 529.0
click at [394, 486] on div "DC - Princípios Fundamentais - 07 - Aplicabilidade das Normas Constitucionais L…" at bounding box center [800, 478] width 827 height 20
click at [369, 483] on icon at bounding box center [370, 478] width 12 height 16
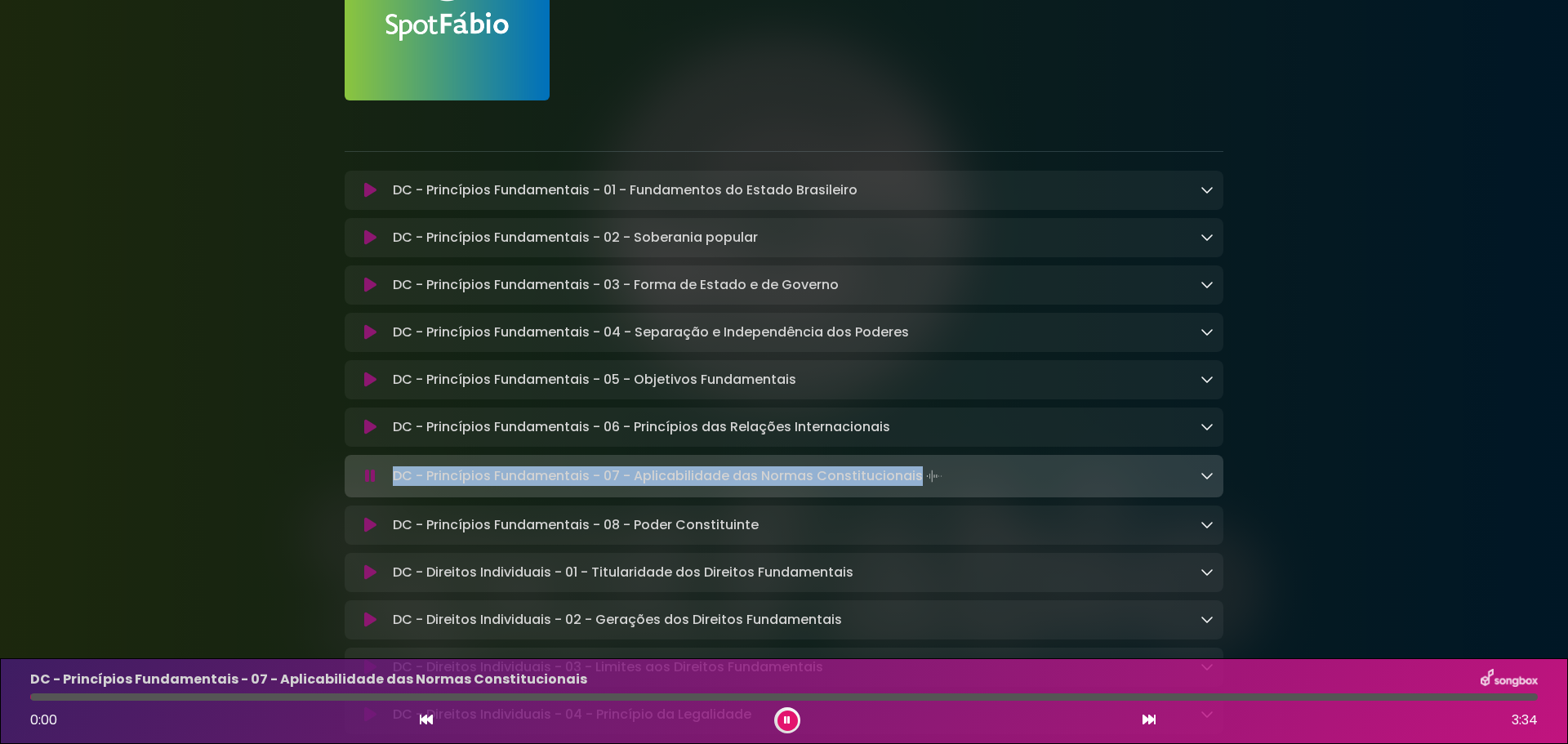
scroll to position [245, 0]
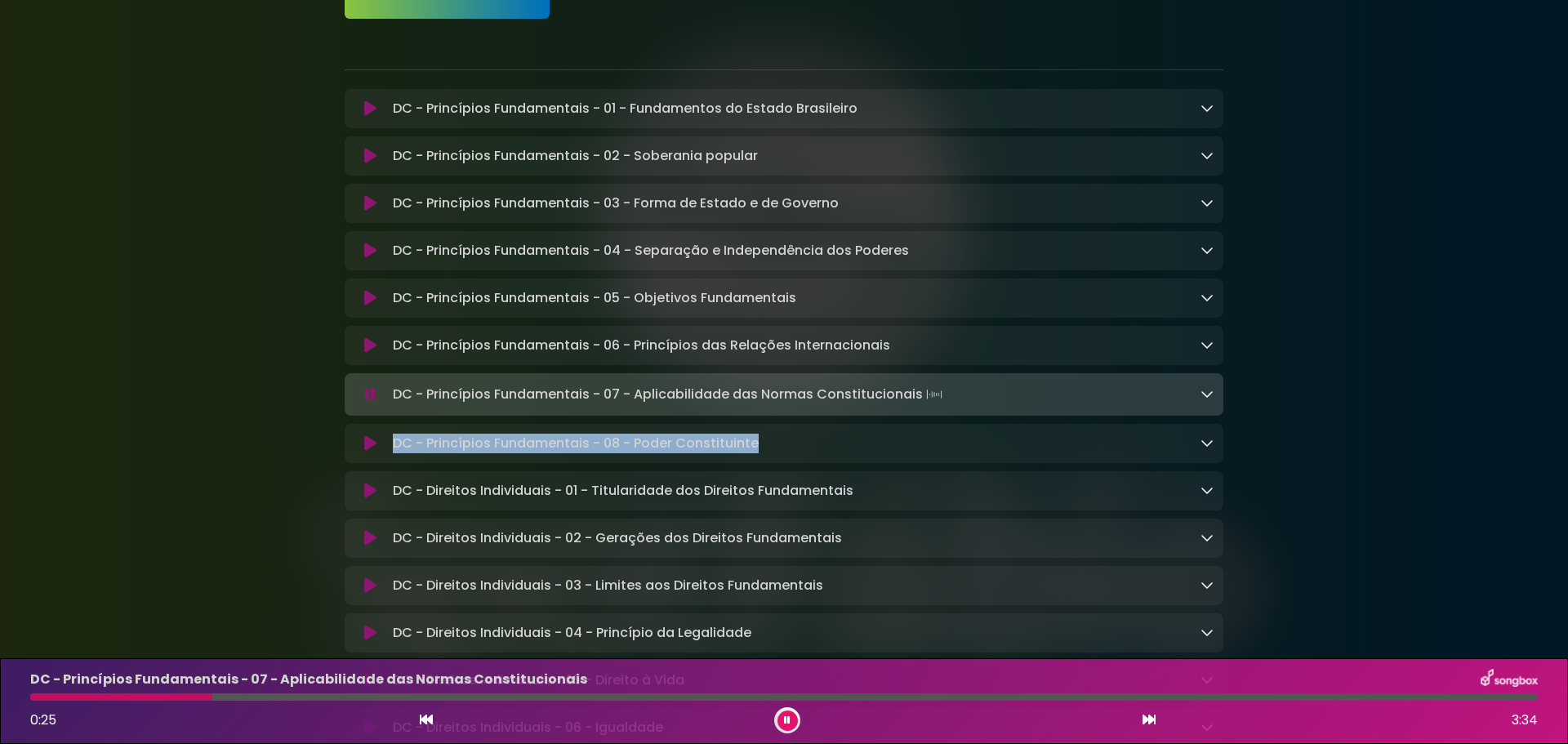
drag, startPoint x: 766, startPoint y: 449, endPoint x: 391, endPoint y: 446, distance: 375.0
click at [391, 446] on div "DC - Princípios Fundamentais - 08 - Poder Constituinte Loading Track..." at bounding box center [800, 444] width 827 height 20
copy p "DC - Princípios Fundamentais - 08 - Poder Constituinte"
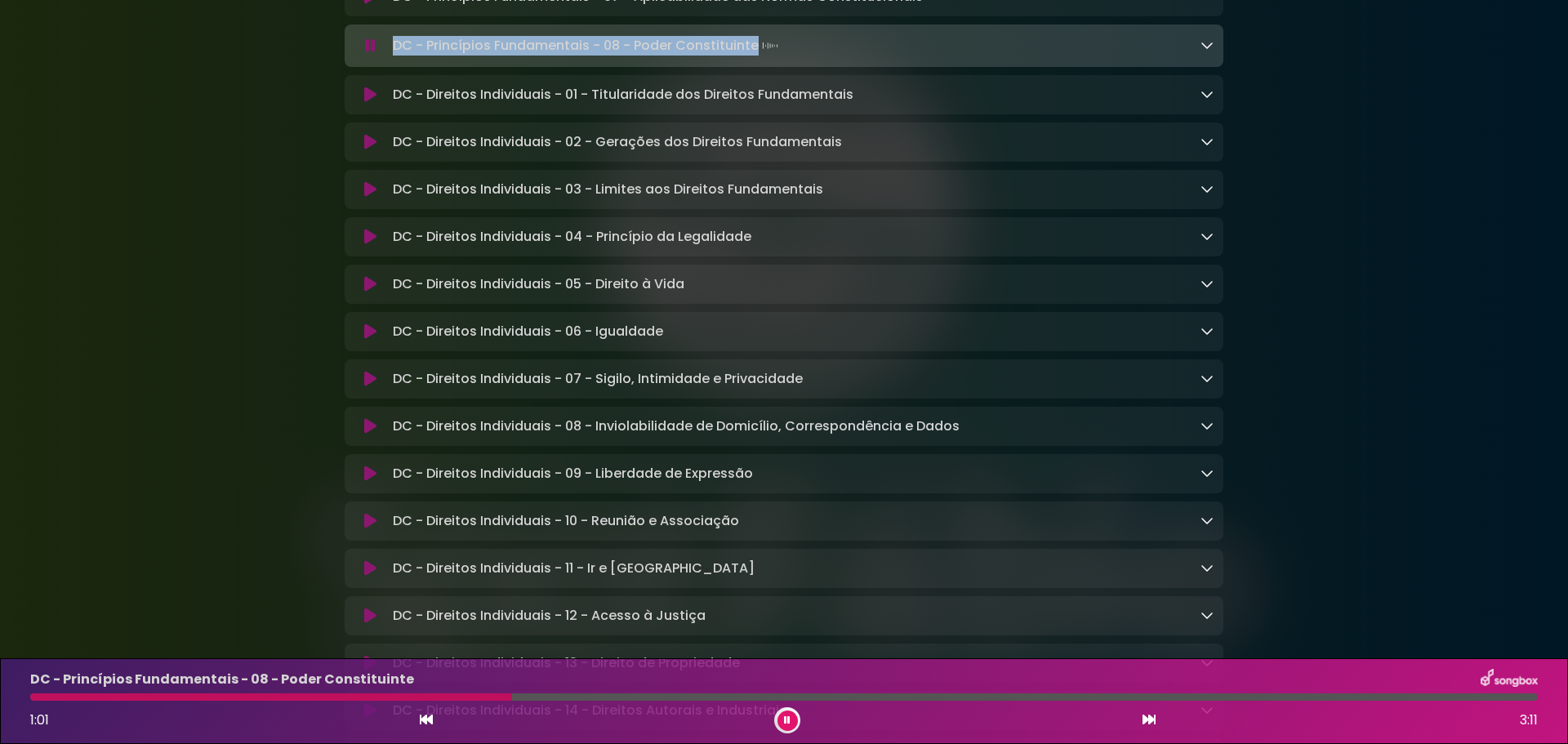
scroll to position [490, 0]
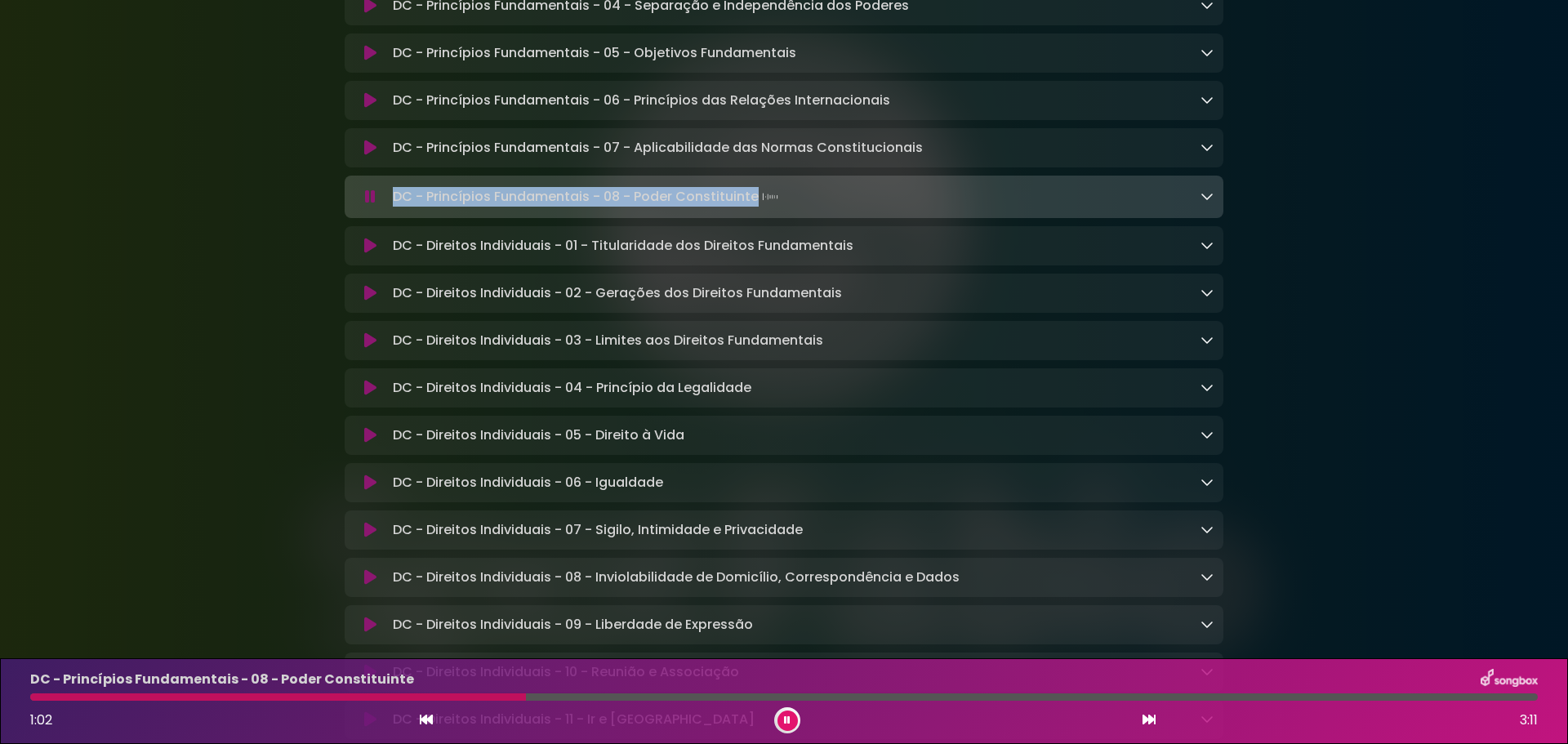
copy p "DC - Princípios Fundamentais - 08 - Poder Constituinte"
click at [367, 205] on icon at bounding box center [370, 197] width 11 height 16
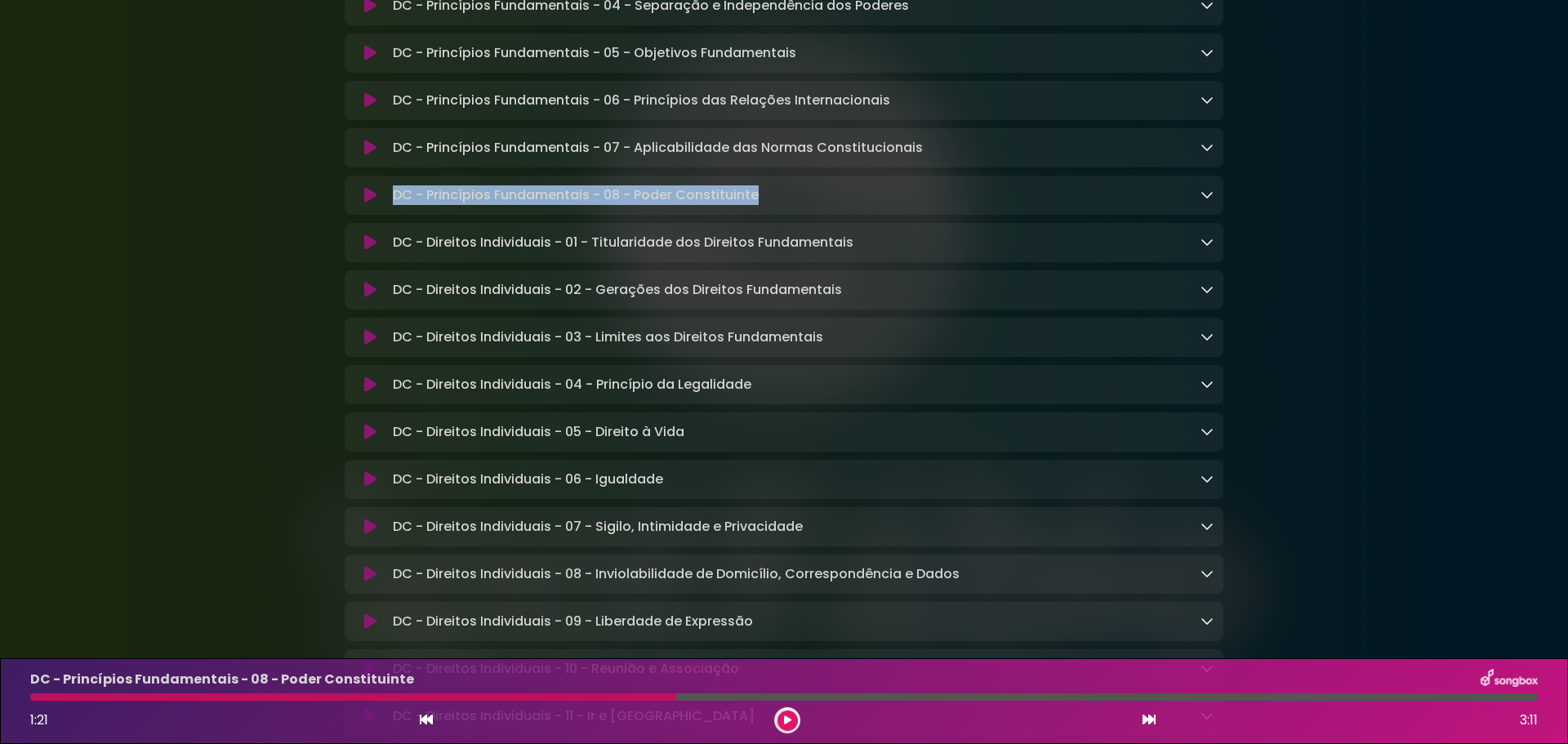
click at [365, 251] on icon at bounding box center [370, 243] width 12 height 16
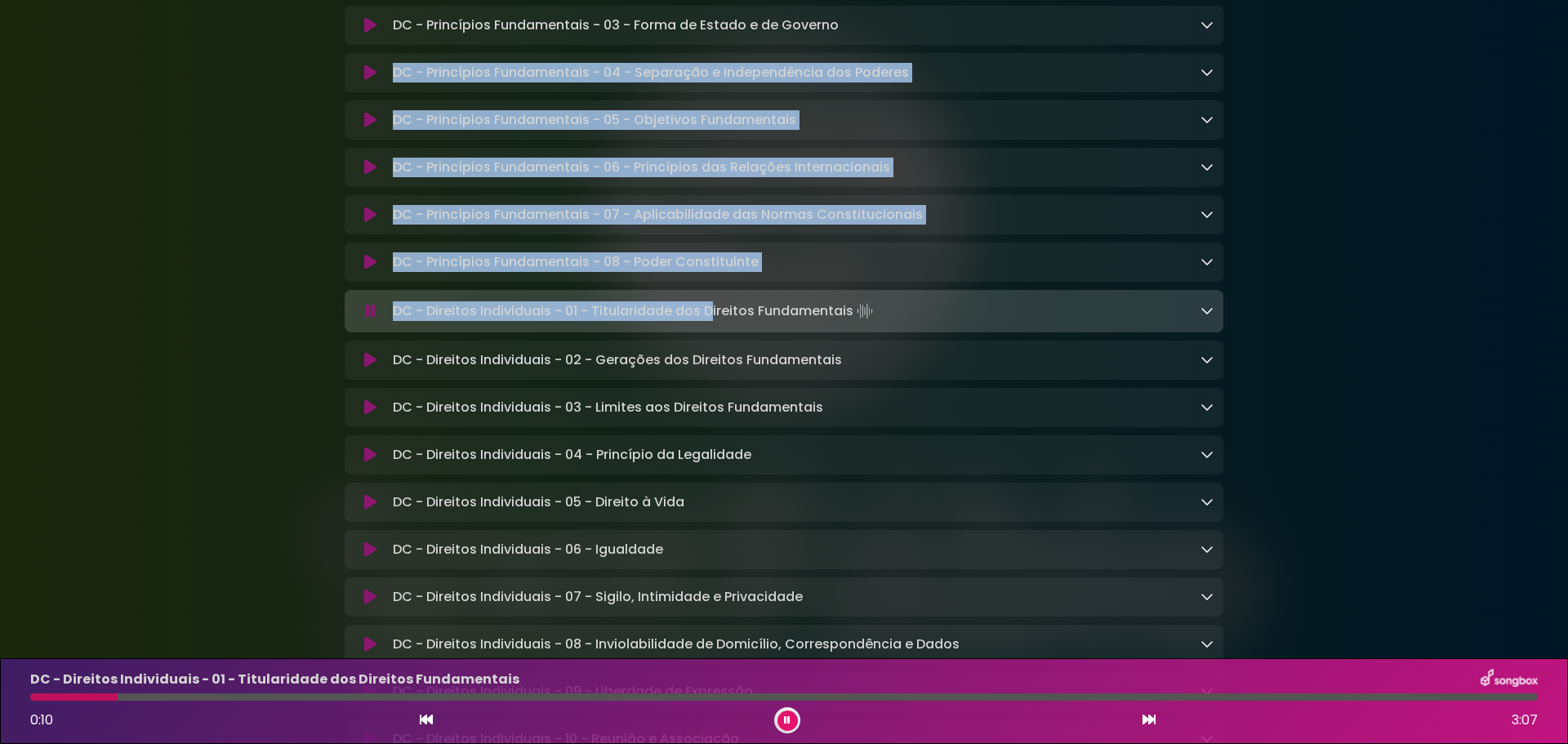
drag, startPoint x: 709, startPoint y: 250, endPoint x: 1206, endPoint y: 8, distance: 552.8
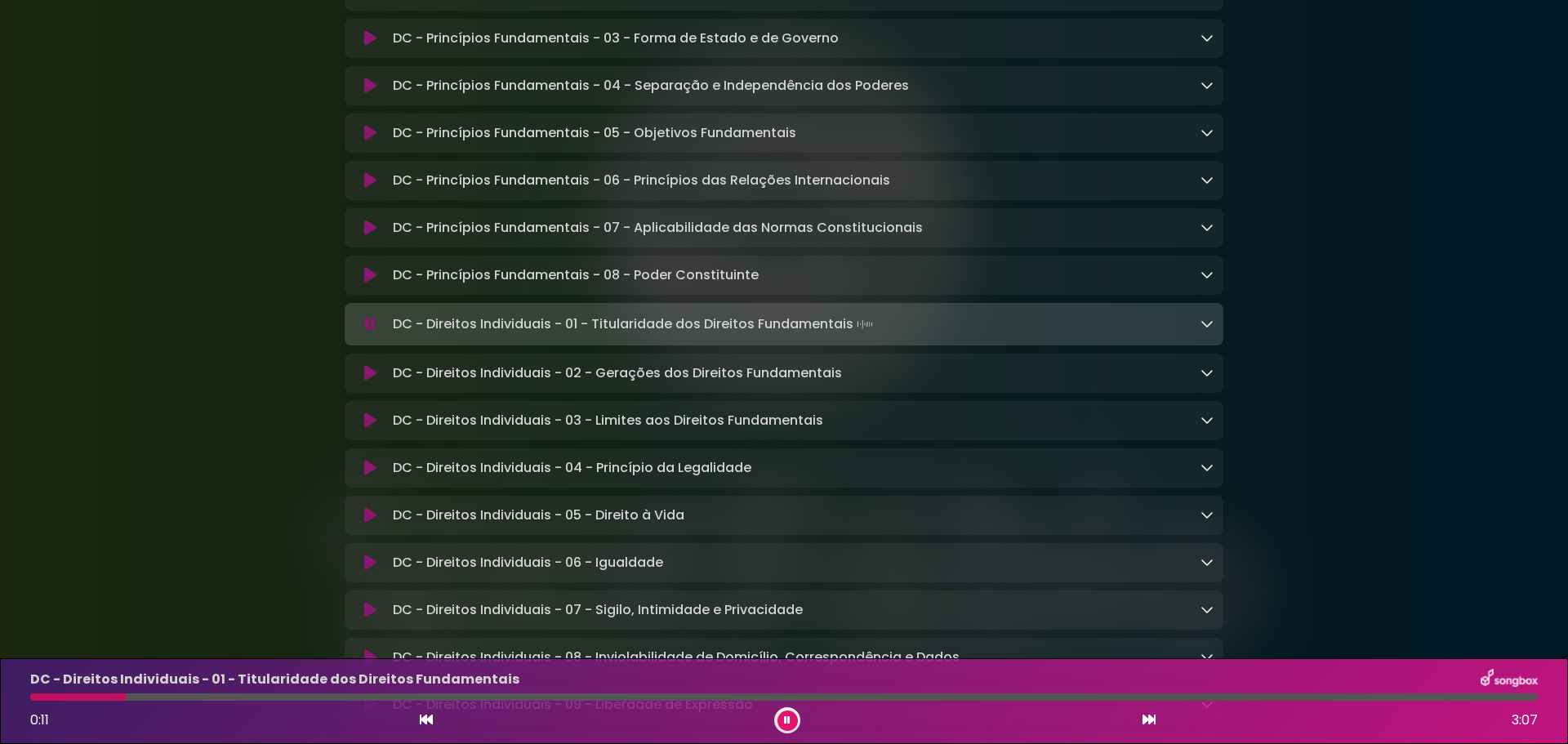
click at [907, 345] on div "DC - Direitos Individuais - 01 - Titularidade dos Direitos Fundamentais Loading…" at bounding box center [783, 324] width 878 height 43
drag, startPoint x: 700, startPoint y: 325, endPoint x: 642, endPoint y: 331, distance: 58.3
click at [642, 331] on p "DC - Direitos Individuais - 01 - Titularidade dos Direitos Fundamentais Loading…" at bounding box center [634, 324] width 483 height 23
click at [841, 328] on p "DC - Direitos Individuais - 01 - Titularidade dos Direitos Fundamentais Loading…" at bounding box center [634, 324] width 483 height 23
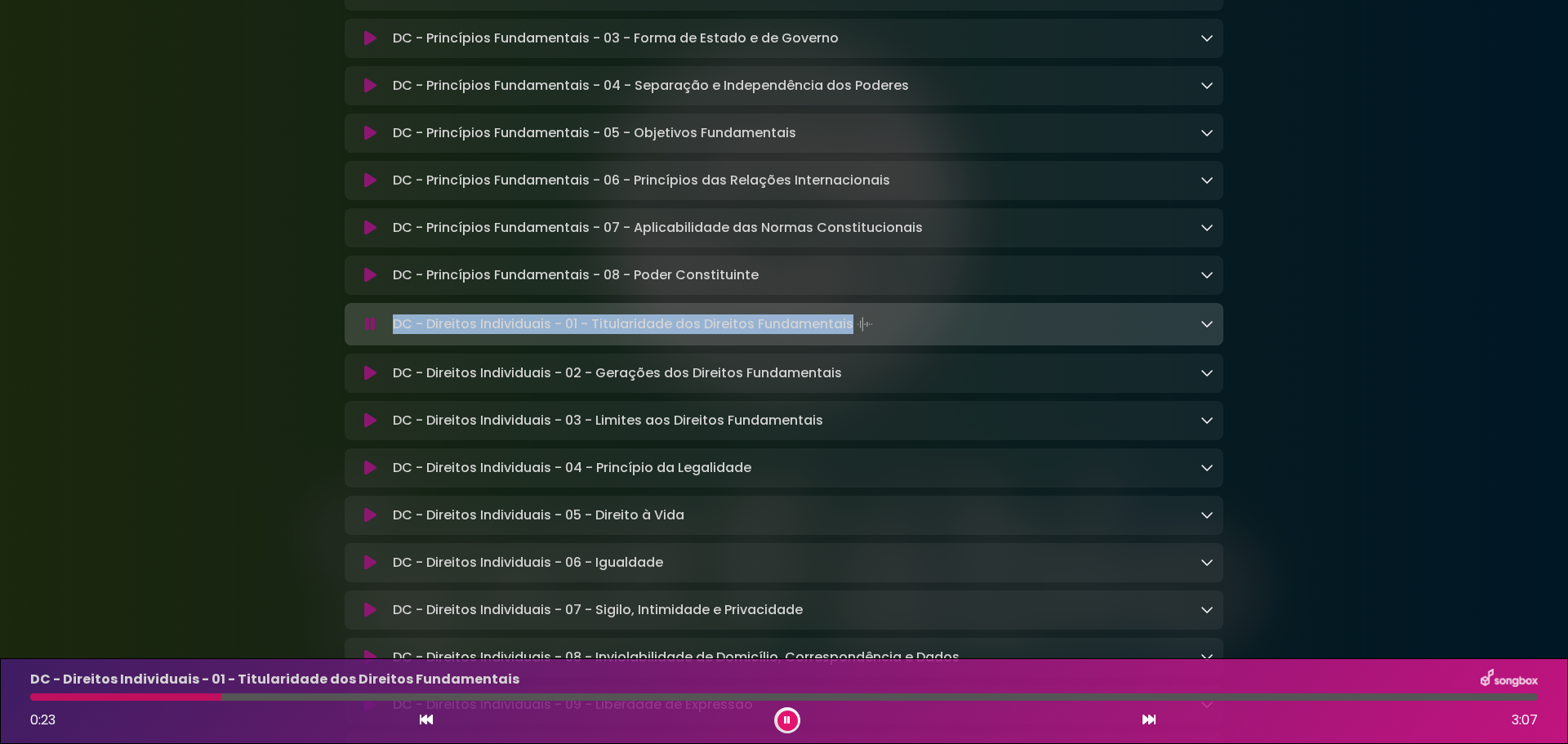
drag, startPoint x: 850, startPoint y: 330, endPoint x: 393, endPoint y: 325, distance: 457.0
click at [393, 325] on p "DC - Direitos Individuais - 01 - Titularidade dos Direitos Fundamentais Loading…" at bounding box center [634, 324] width 483 height 23
copy p "DC - Direitos Individuais - 01 - Titularidade dos Direitos Fundamentais"
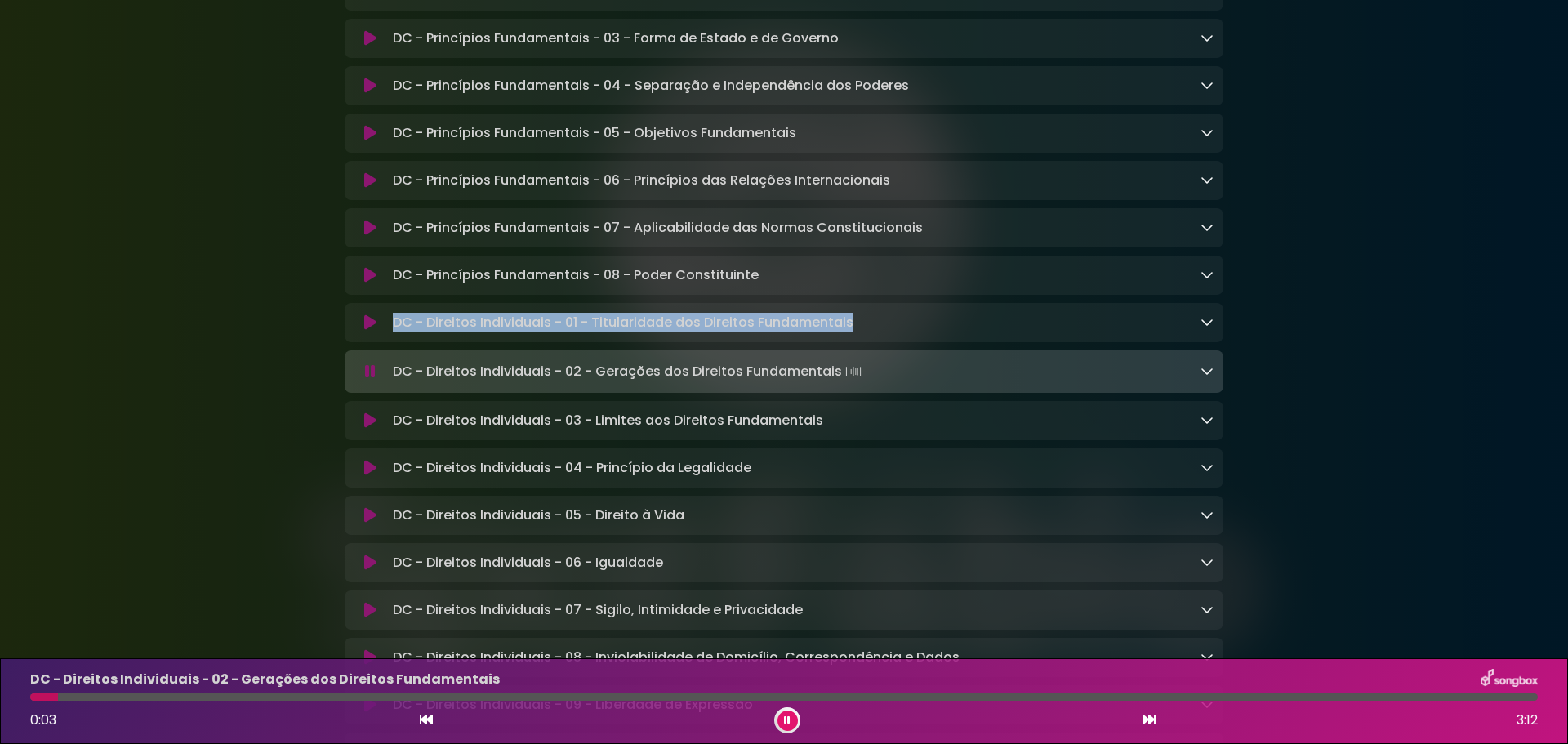
click at [364, 373] on button at bounding box center [370, 372] width 32 height 16
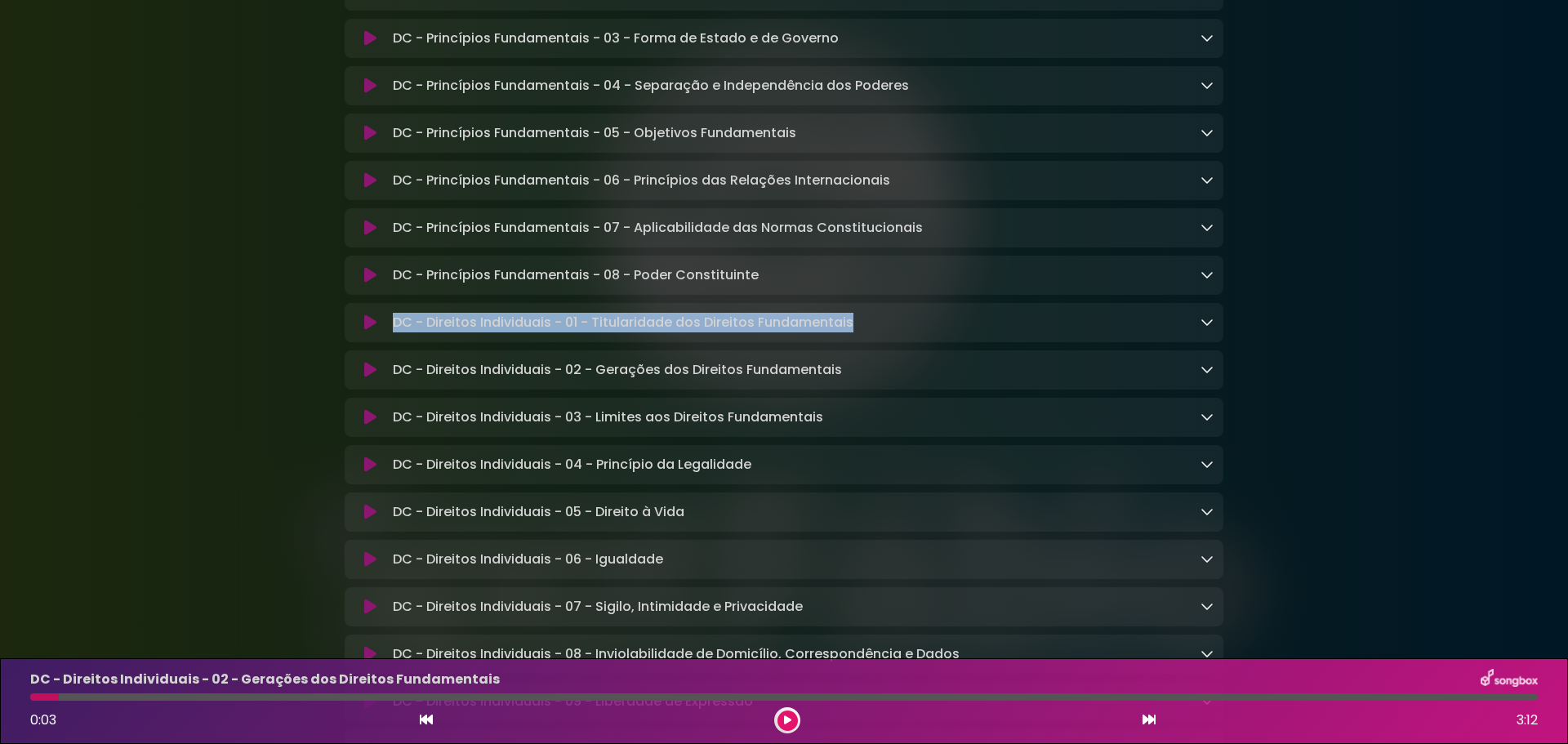
click at [375, 284] on icon at bounding box center [370, 276] width 12 height 16
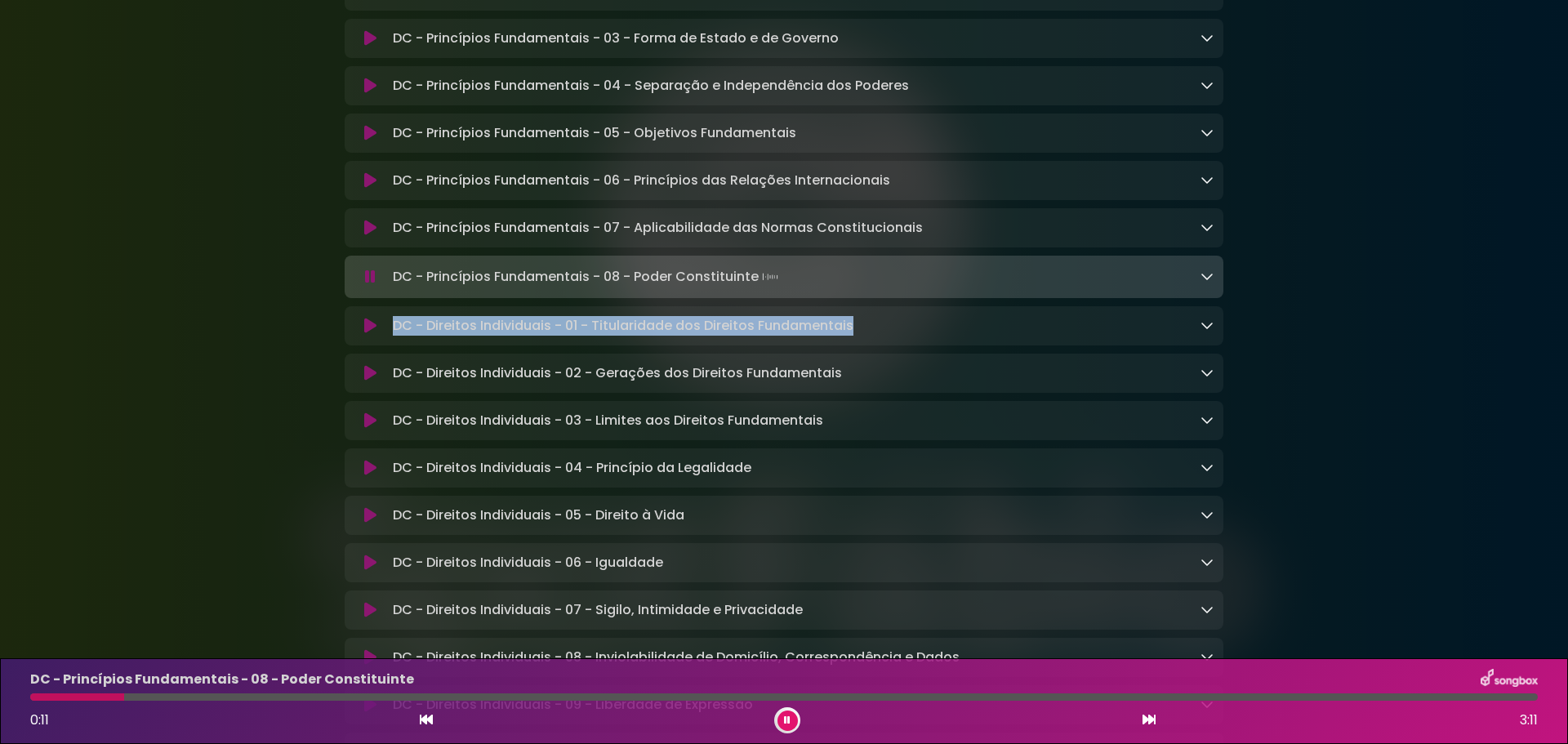
click at [367, 285] on icon at bounding box center [370, 277] width 11 height 16
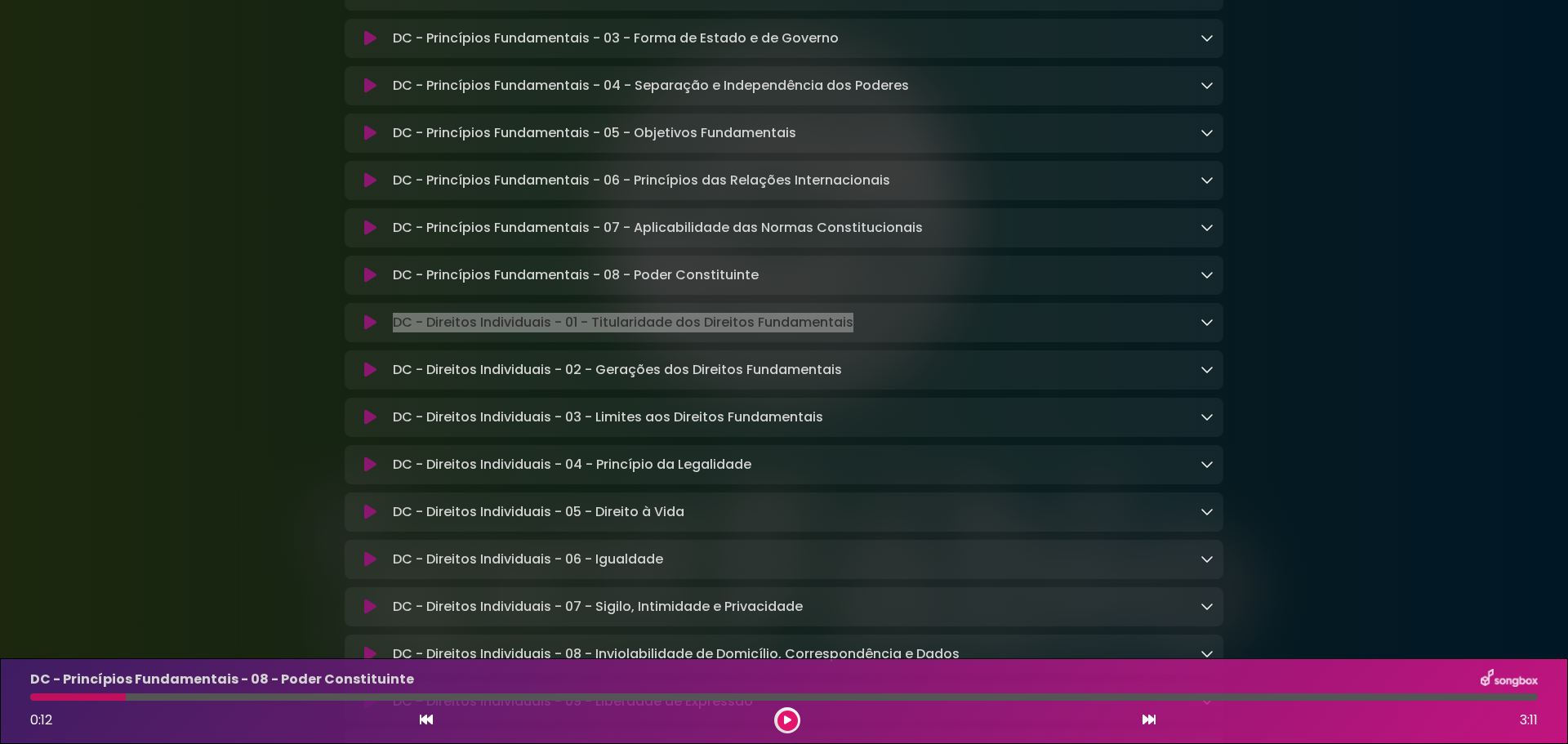
click at [366, 331] on icon at bounding box center [370, 322] width 12 height 16
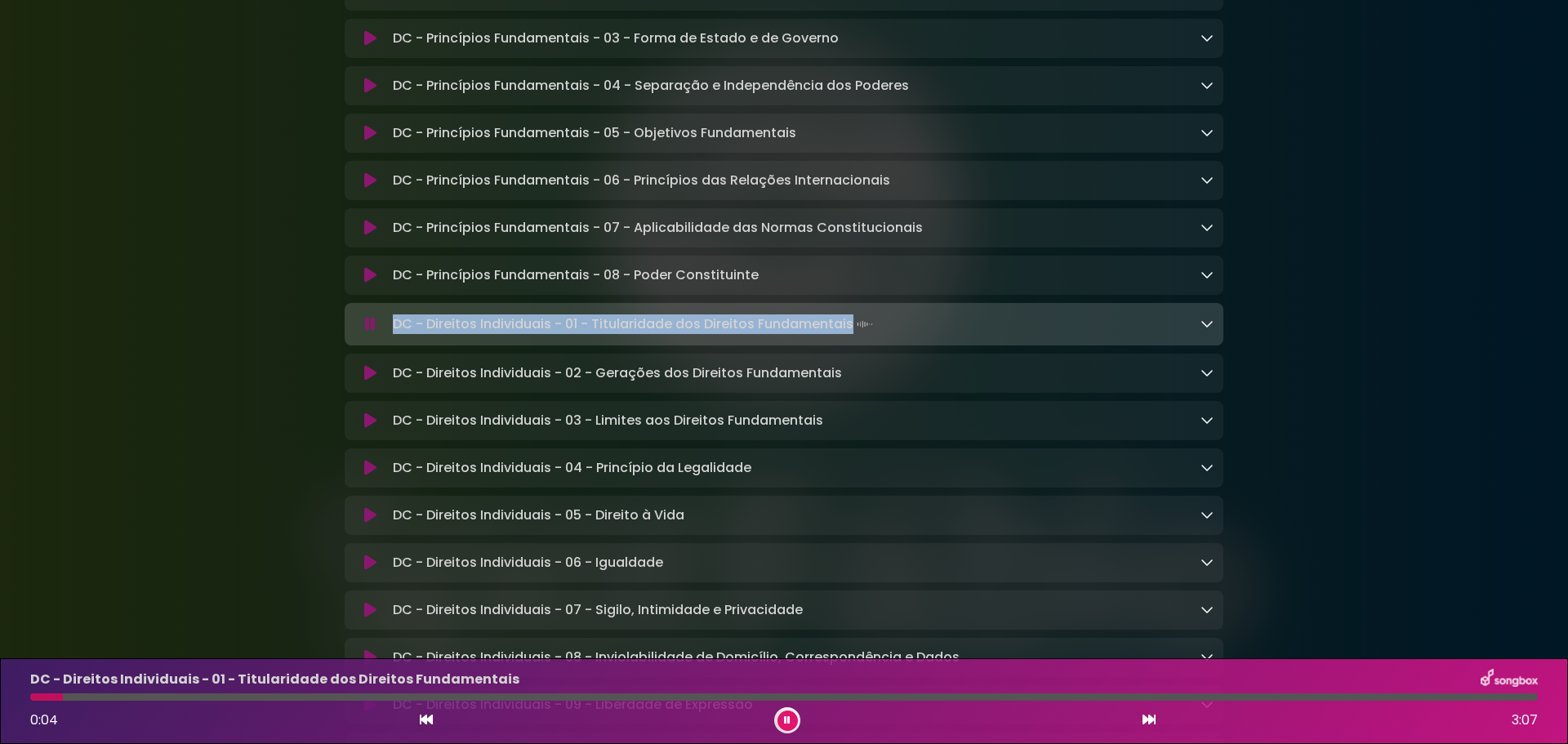
copy p "DC - Direitos Individuais - 01 - Titularidade dos Direitos Fundamentais"
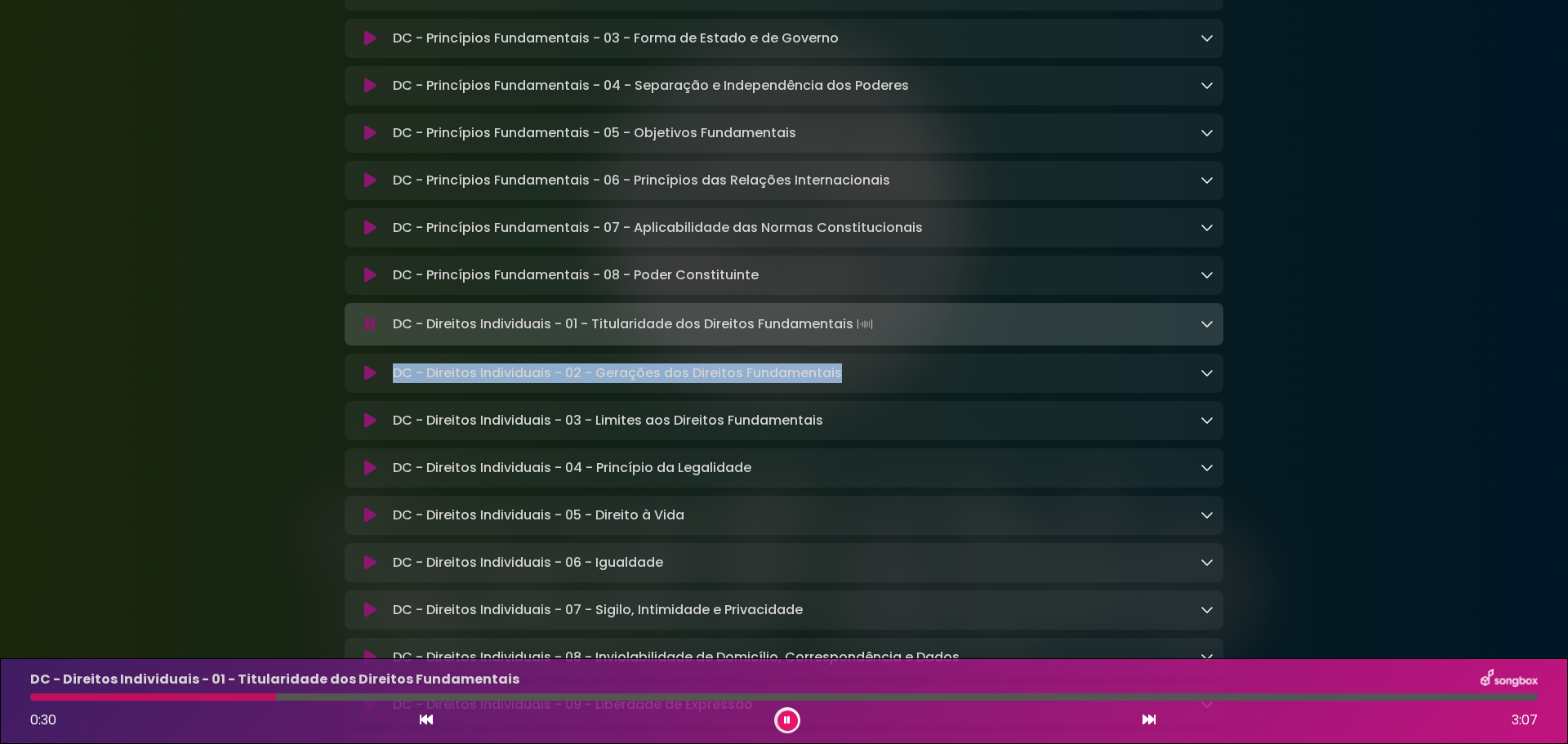
copy p "DC - Direitos Individuais - 02 - Gerações dos Direitos Fundamentais"
drag, startPoint x: 851, startPoint y: 377, endPoint x: 389, endPoint y: 396, distance: 462.4
click at [389, 393] on div "DC - Direitos Individuais - 02 - Gerações dos Direitos Fundamentais Loading Tra…" at bounding box center [783, 373] width 878 height 39
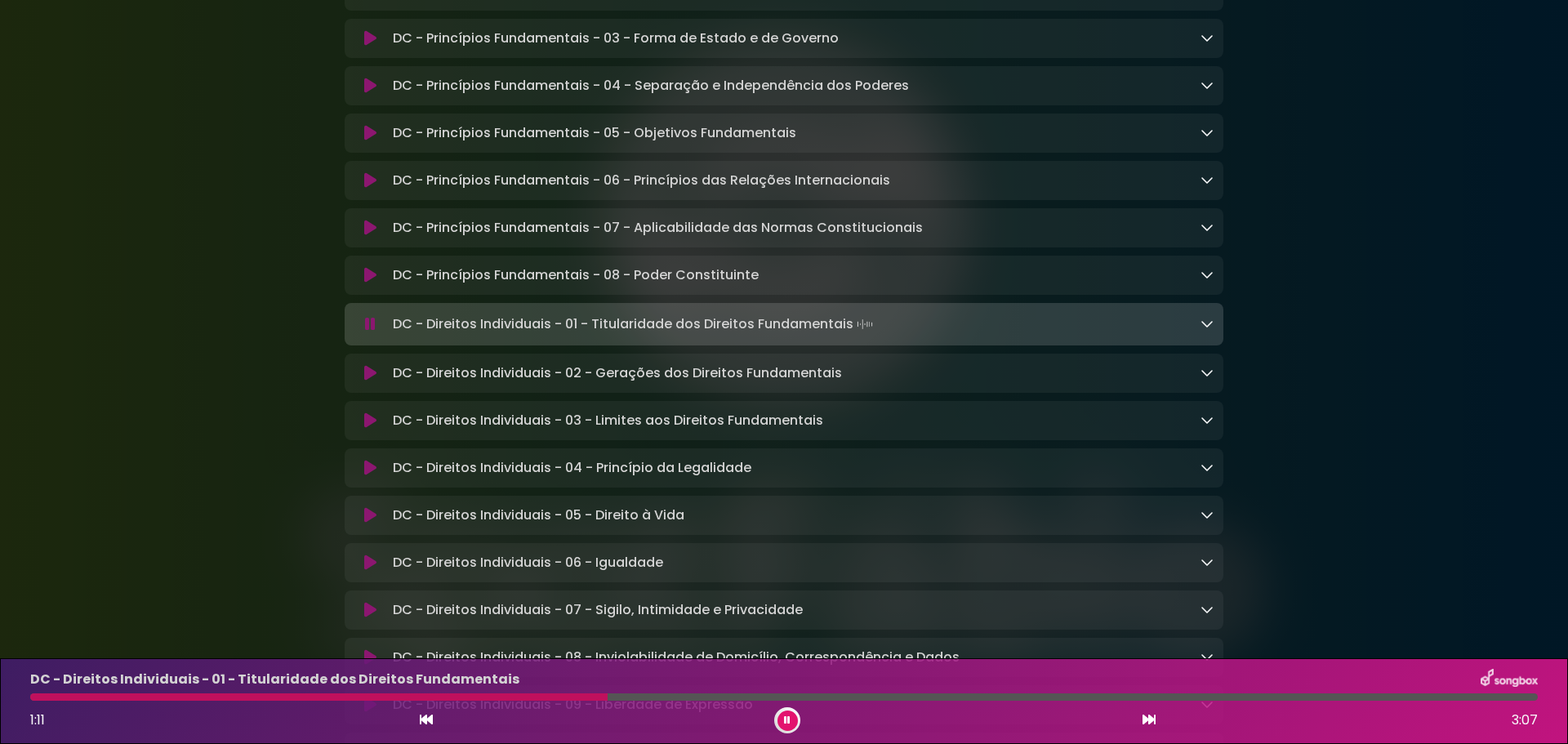
click at [371, 376] on icon at bounding box center [370, 373] width 12 height 16
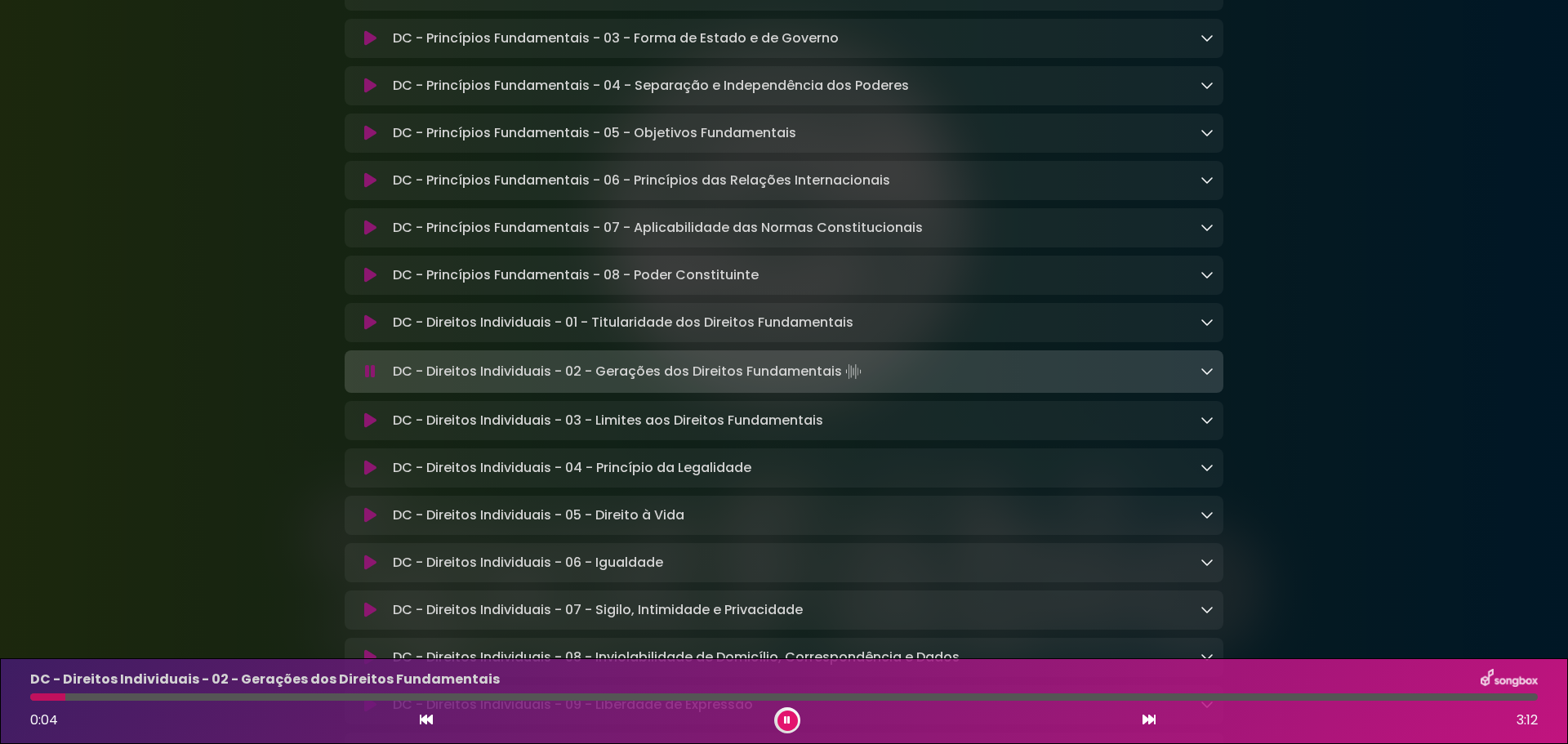
drag, startPoint x: 395, startPoint y: 380, endPoint x: 841, endPoint y: 381, distance: 446.0
click at [841, 381] on p "DC - Direitos Individuais - 02 - Gerações dos Direitos Fundamentais Loading Tra…" at bounding box center [629, 372] width 472 height 23
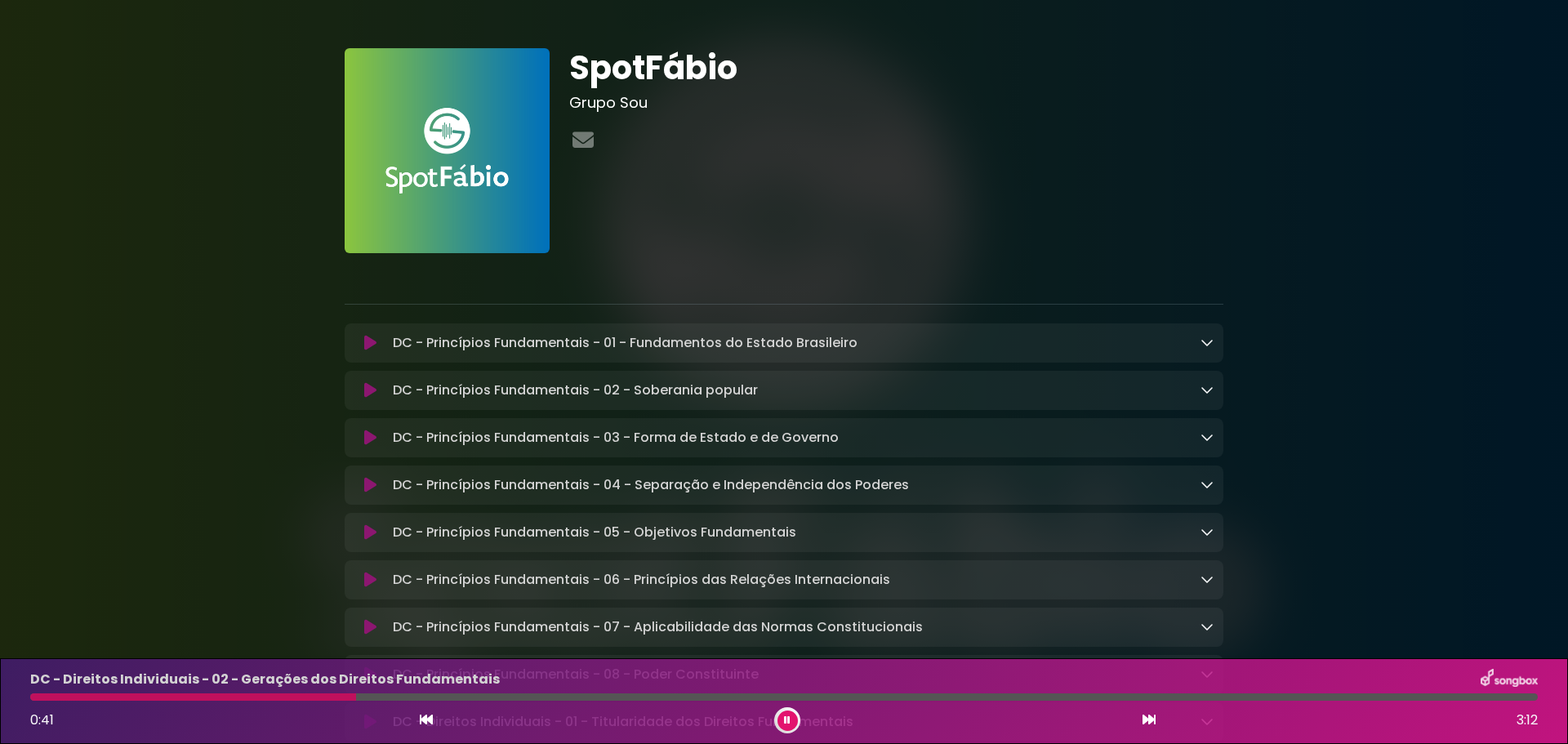
scroll to position [0, 0]
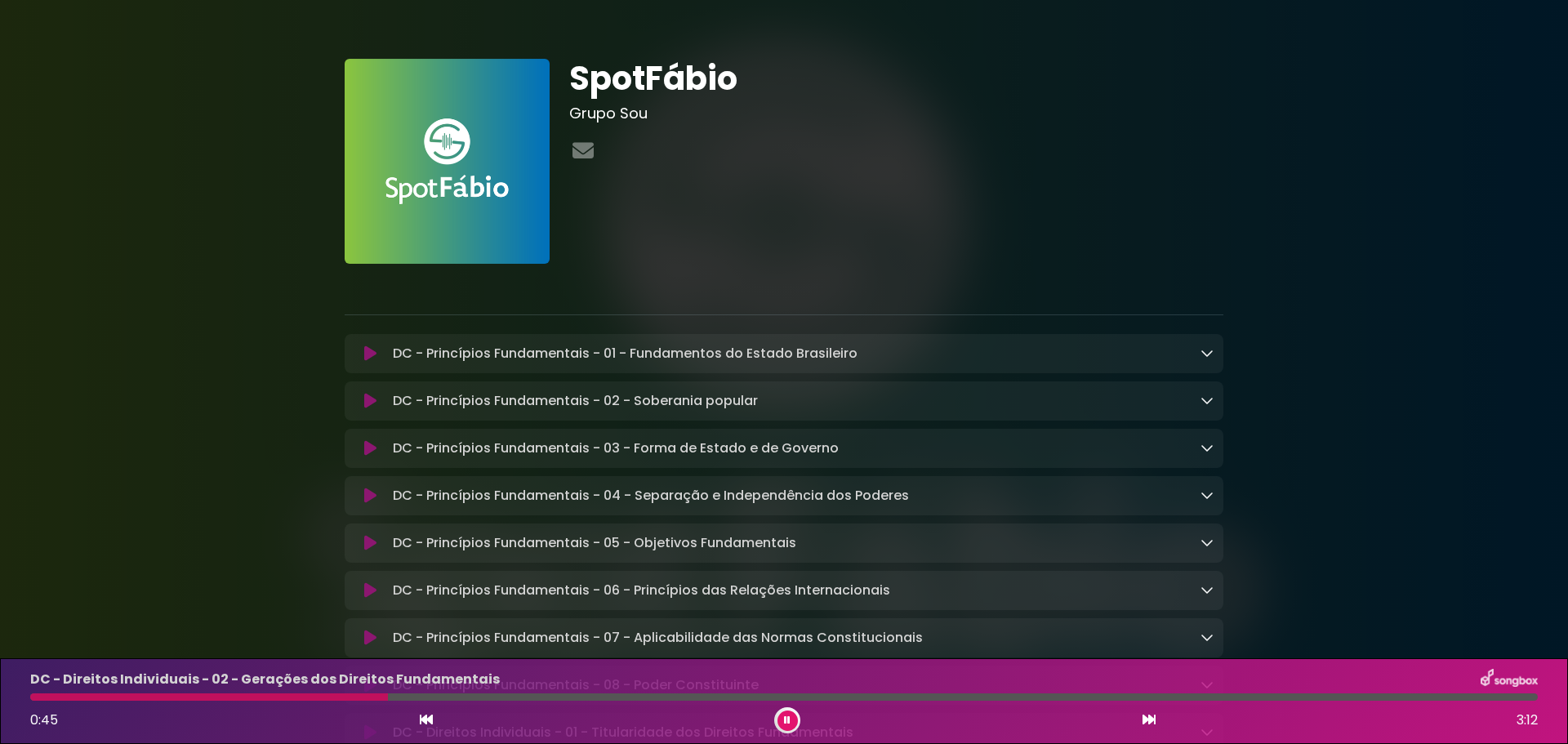
click at [371, 356] on icon at bounding box center [370, 354] width 12 height 16
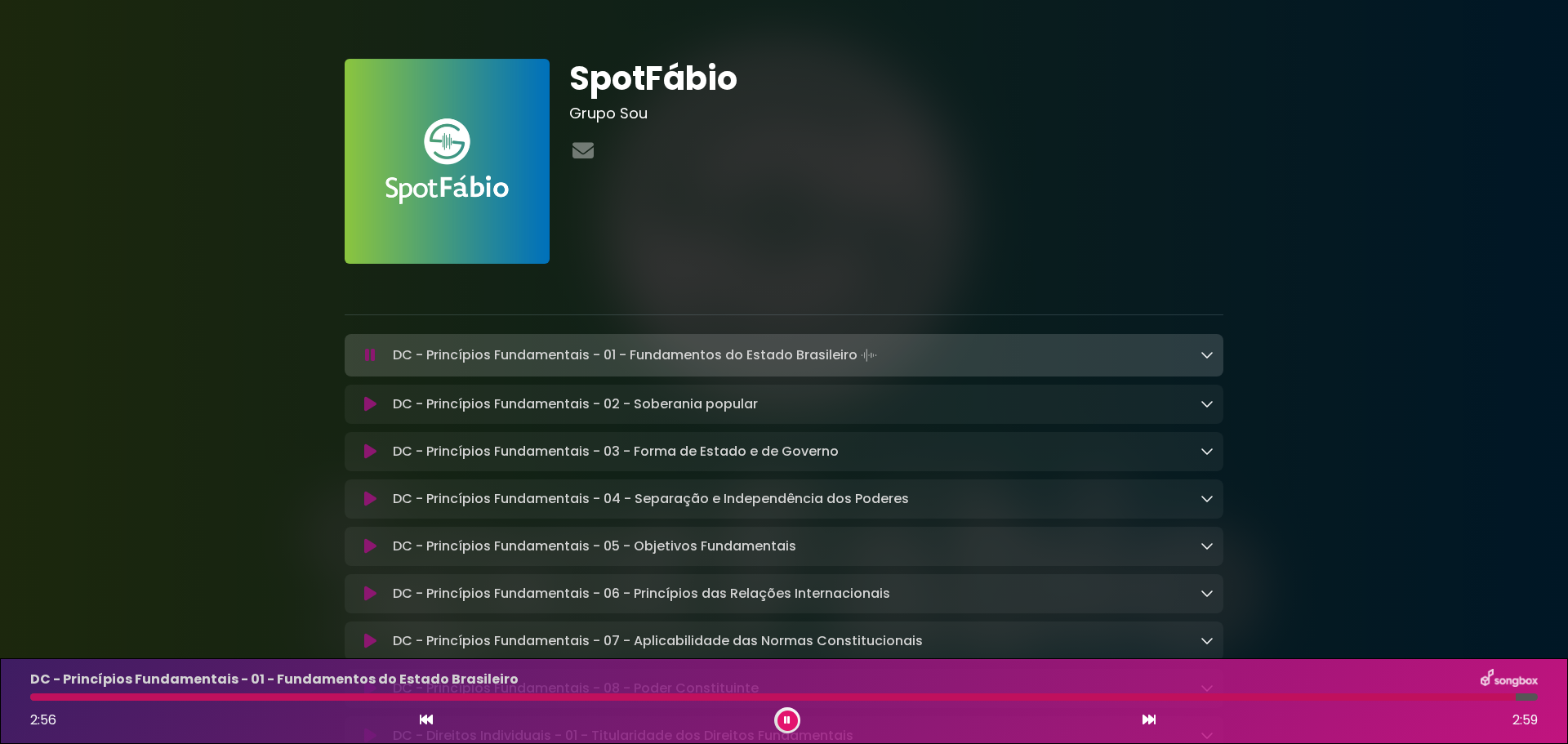
click at [366, 362] on icon at bounding box center [370, 355] width 11 height 16
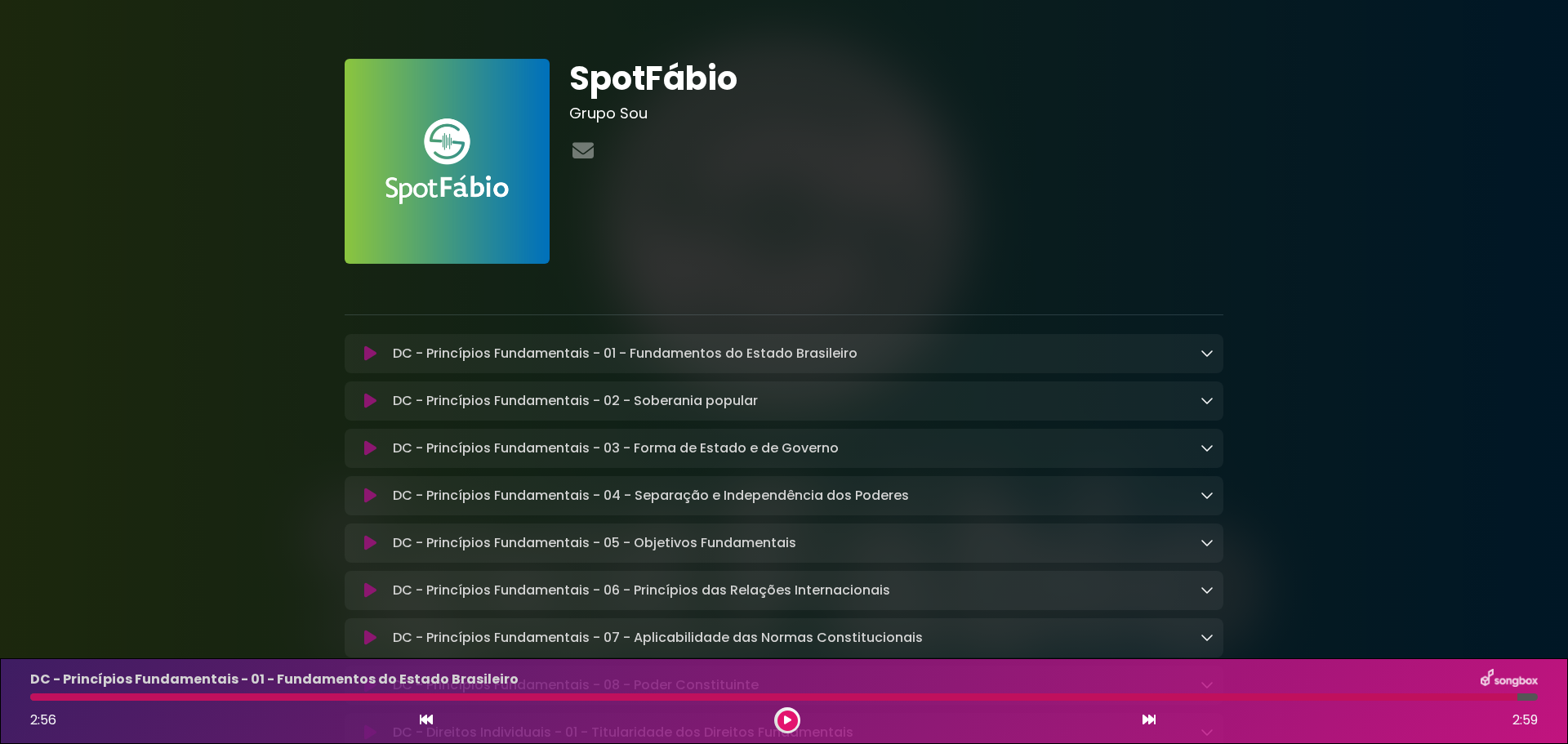
click at [385, 349] on div "DC - Princípios Fundamentais - 01 - Fundamentos do Estado Brasileiro Loading Tr…" at bounding box center [784, 354] width 859 height 20
click at [380, 349] on button at bounding box center [370, 354] width 32 height 16
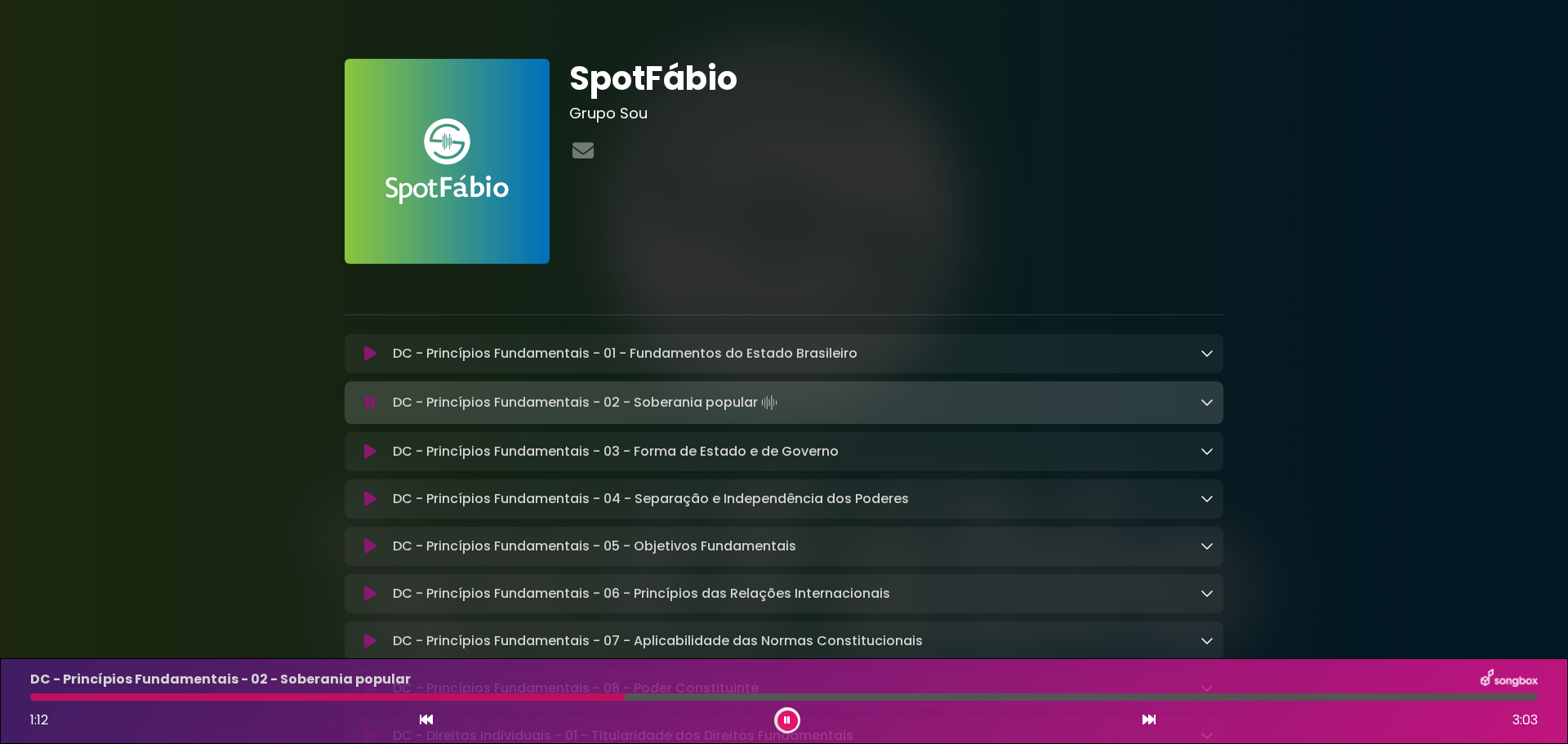
click at [361, 399] on button at bounding box center [370, 403] width 32 height 16
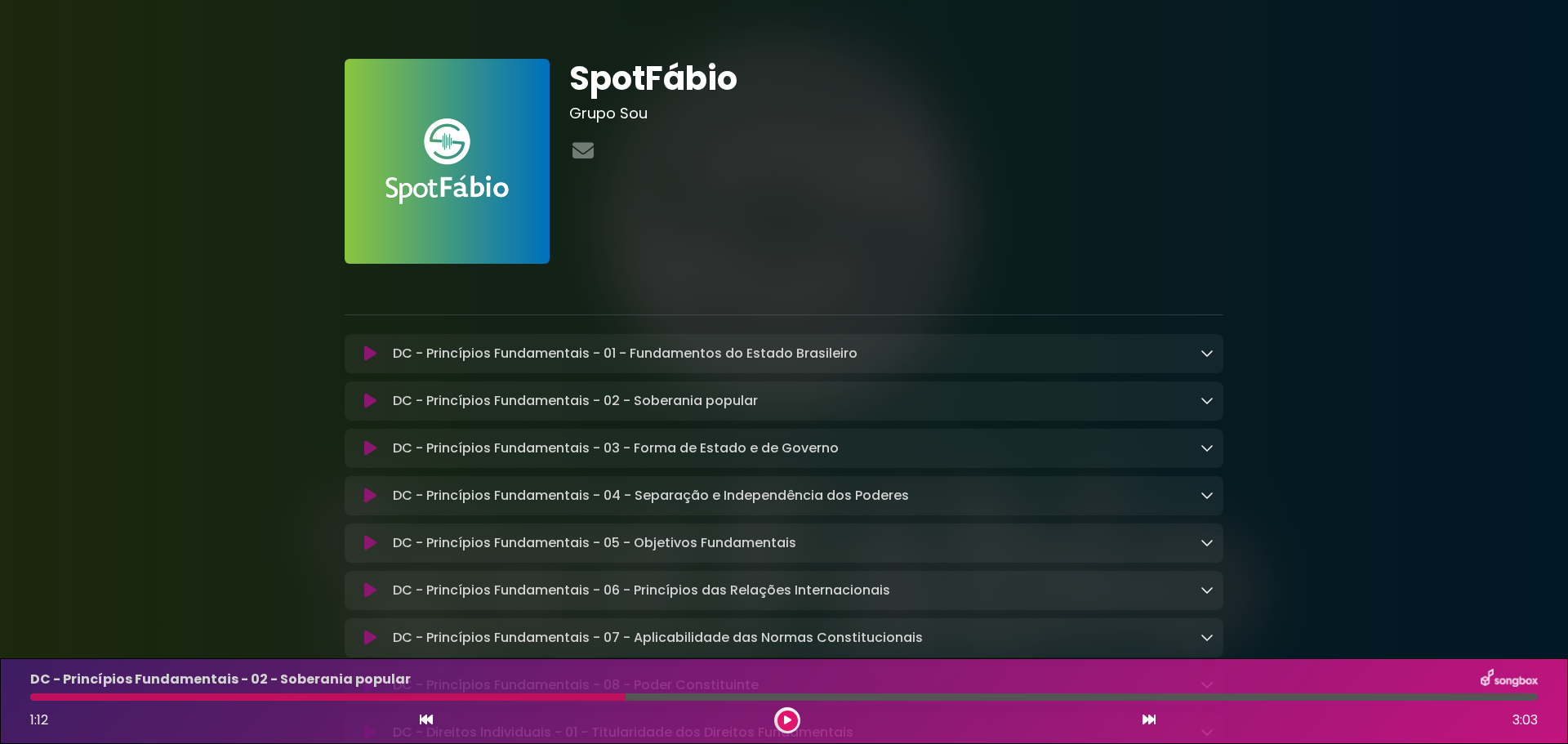
click at [382, 457] on button at bounding box center [370, 449] width 32 height 16
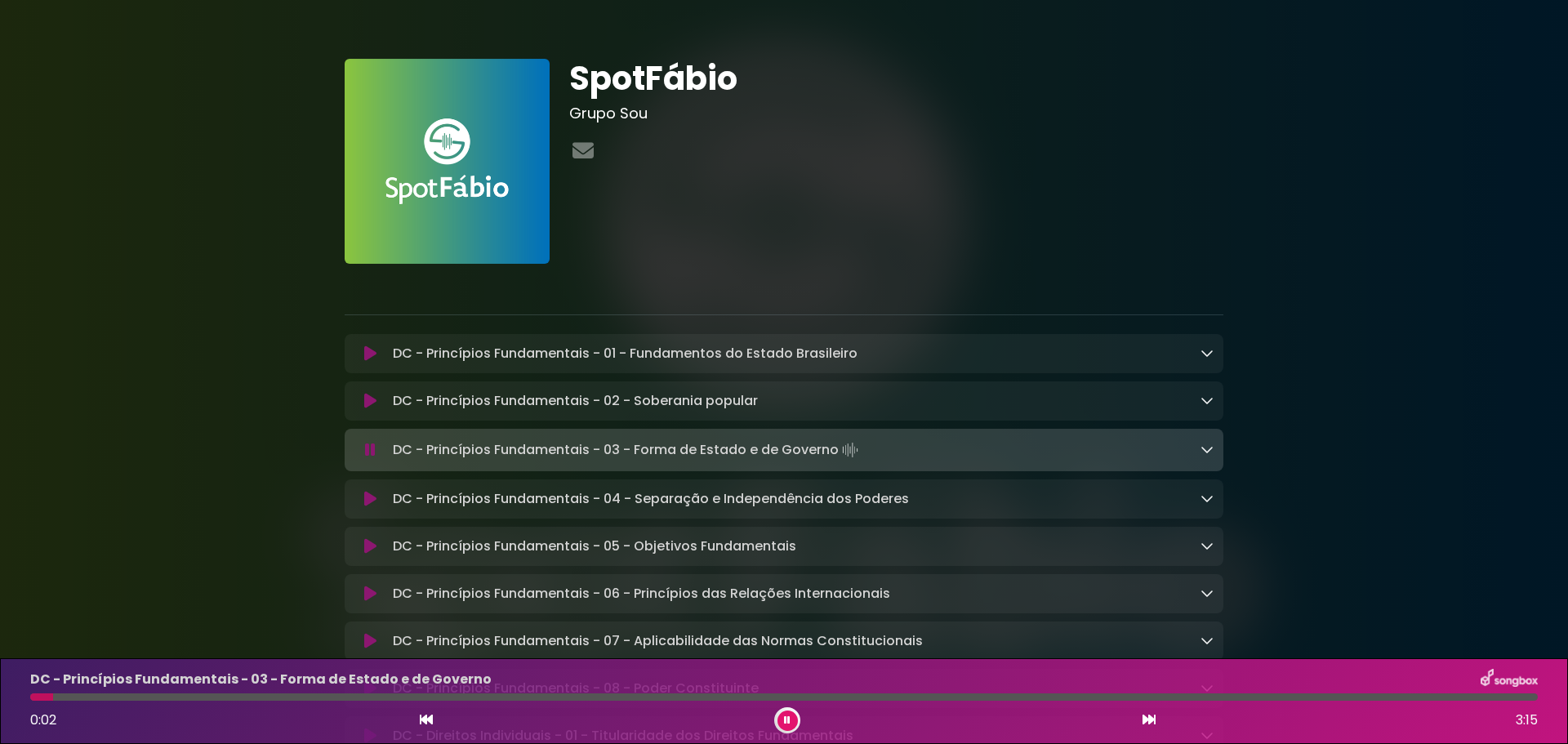
click at [373, 448] on icon at bounding box center [370, 450] width 11 height 16
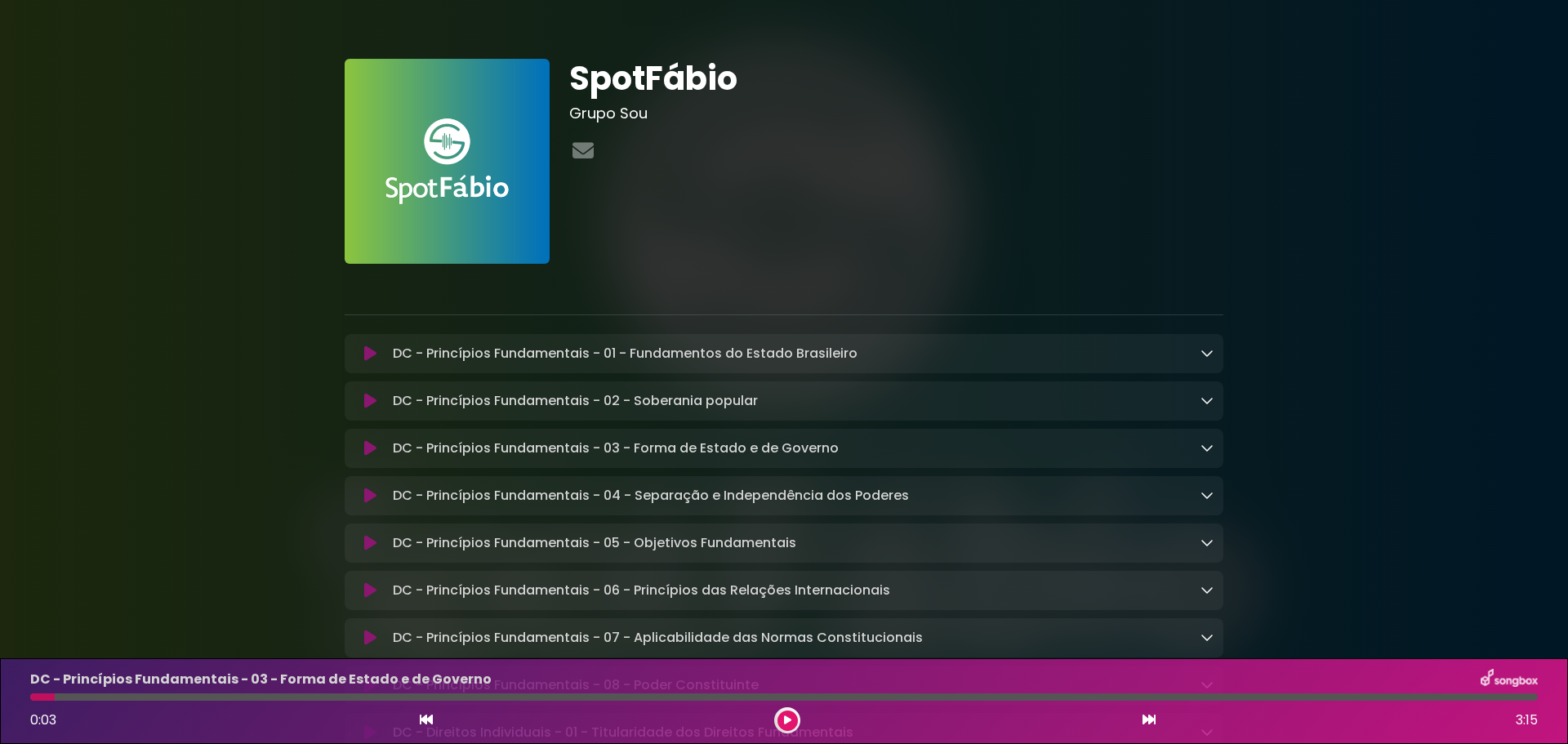
click at [369, 504] on icon at bounding box center [370, 495] width 12 height 16
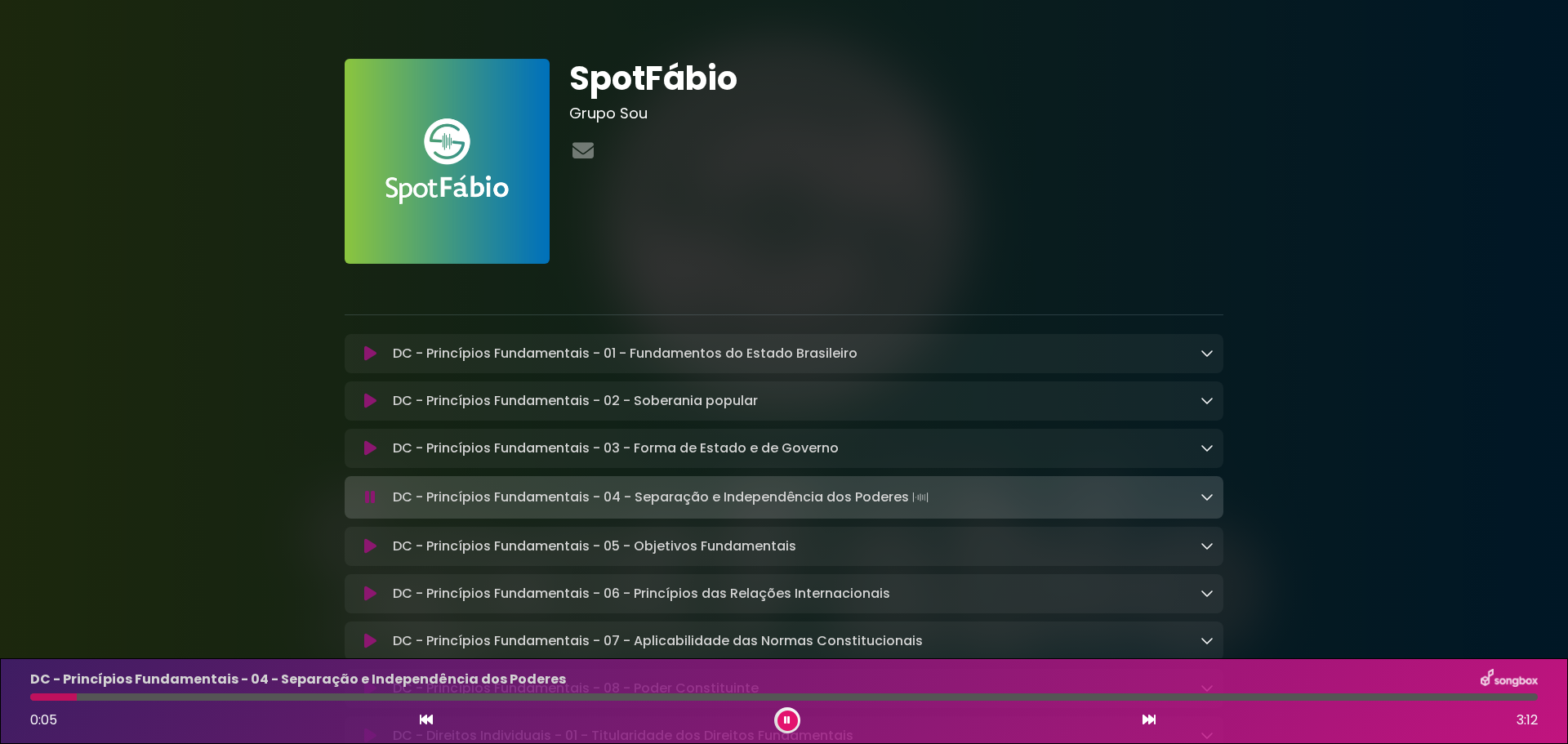
click at [371, 495] on icon at bounding box center [370, 497] width 11 height 16
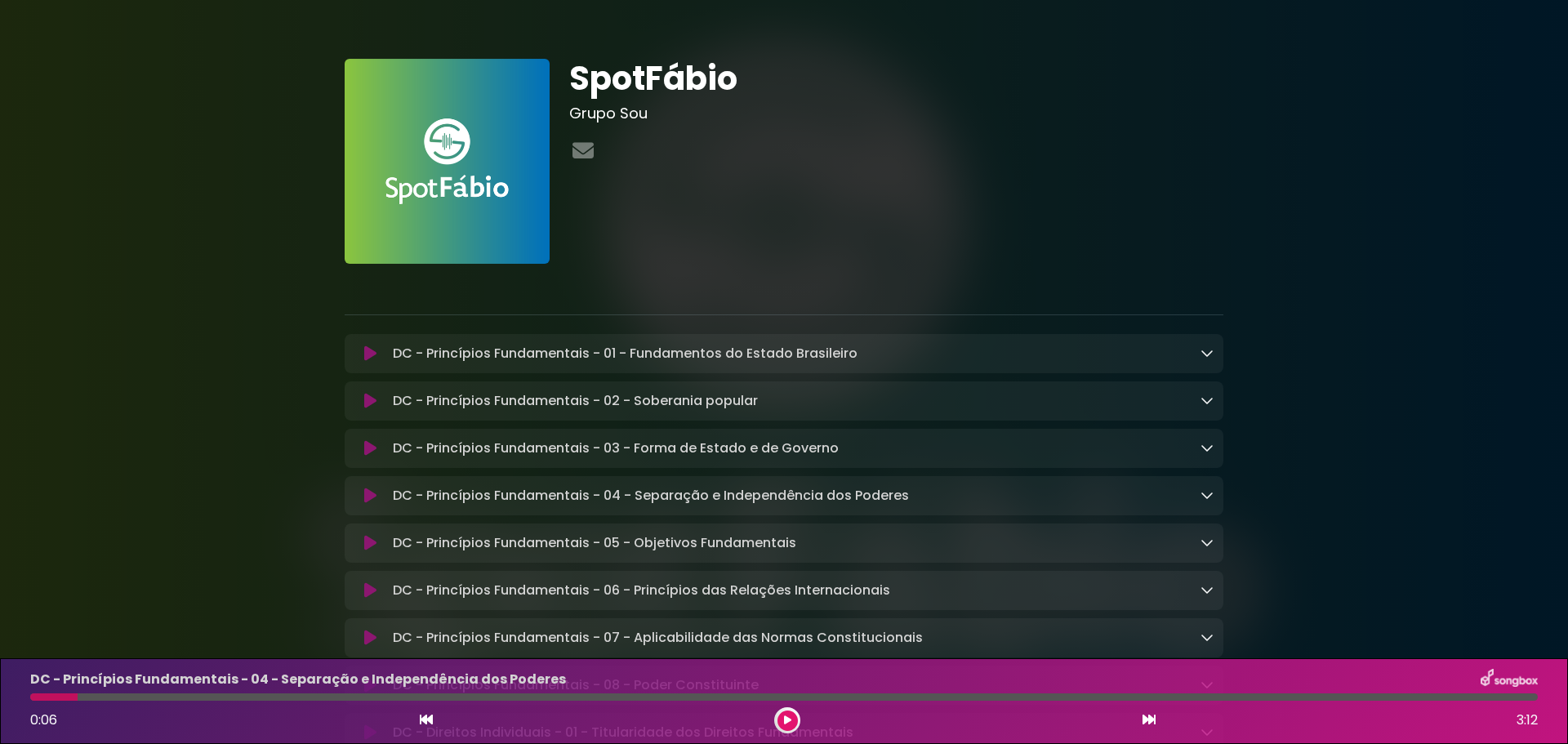
click at [364, 548] on icon at bounding box center [370, 543] width 12 height 16
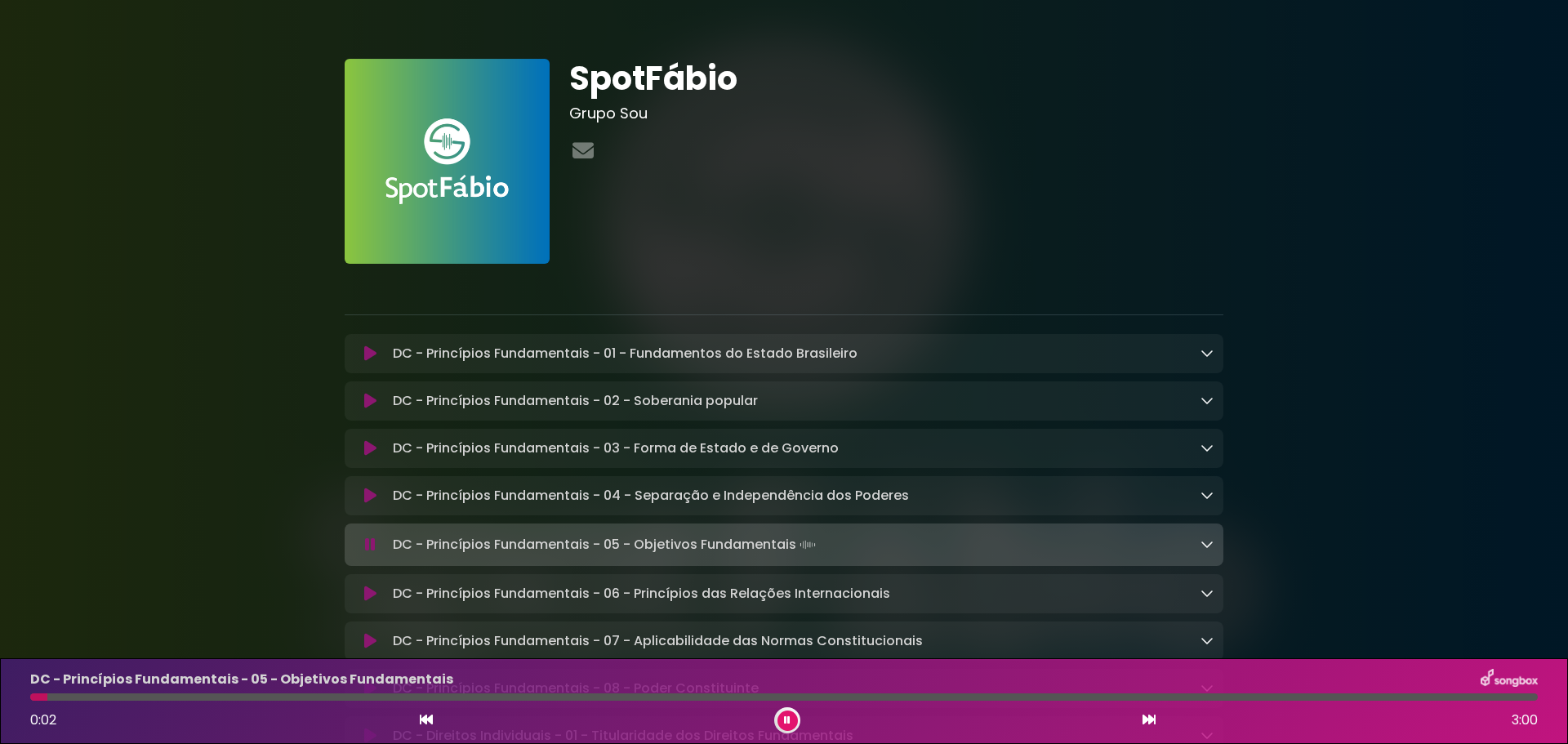
click at [370, 545] on icon at bounding box center [370, 545] width 11 height 16
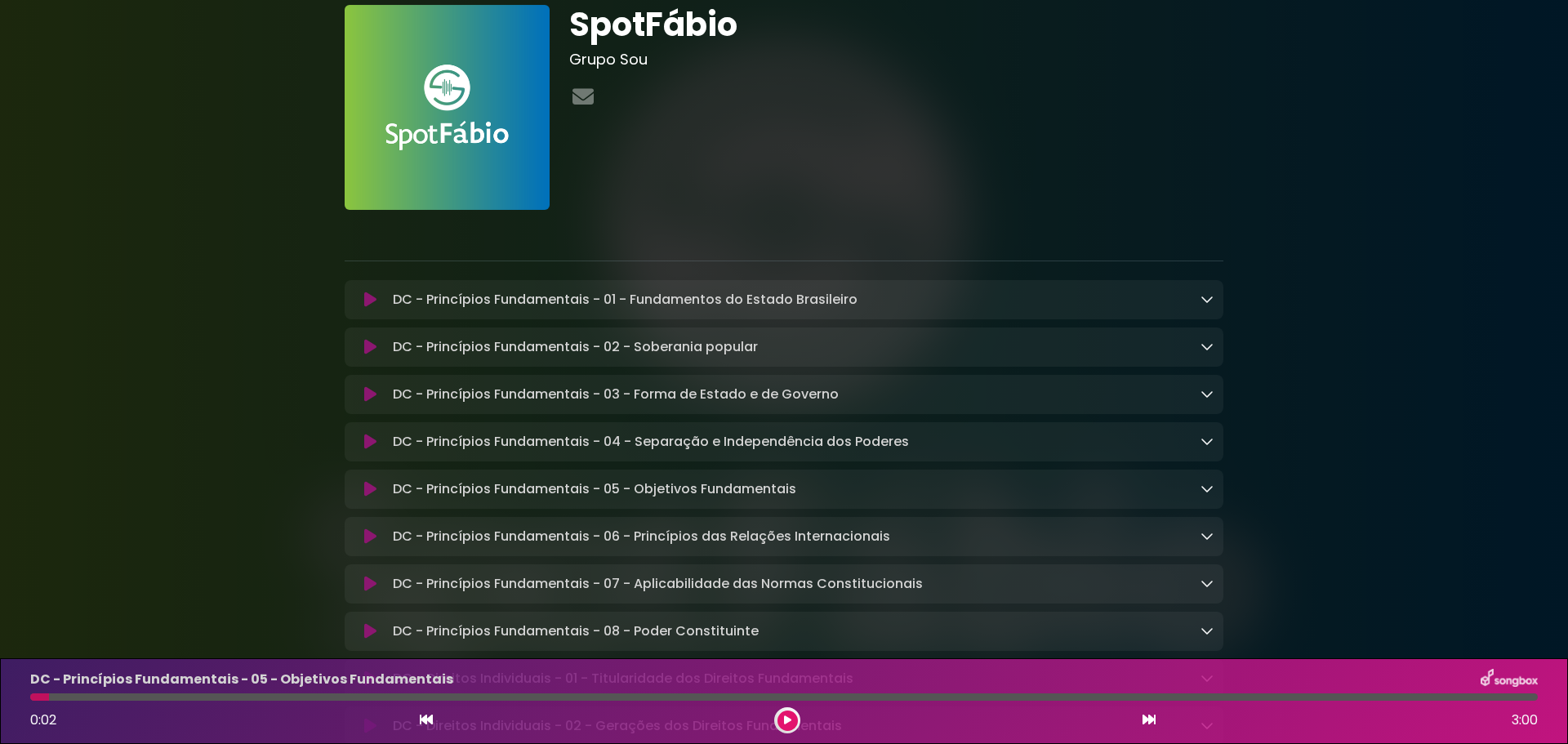
scroll to position [82, 0]
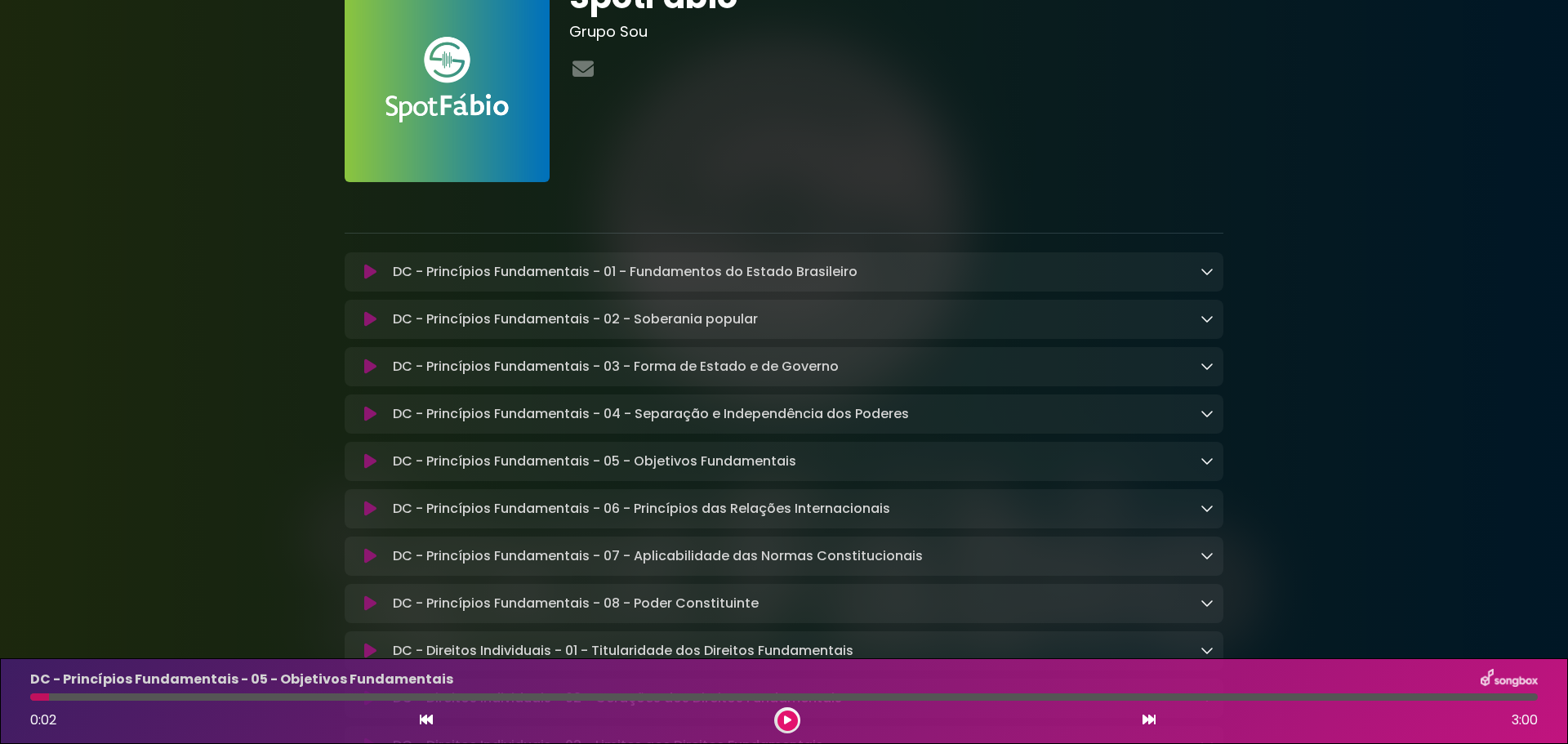
drag, startPoint x: 368, startPoint y: 519, endPoint x: 258, endPoint y: 445, distance: 132.6
click at [368, 517] on icon at bounding box center [370, 509] width 12 height 16
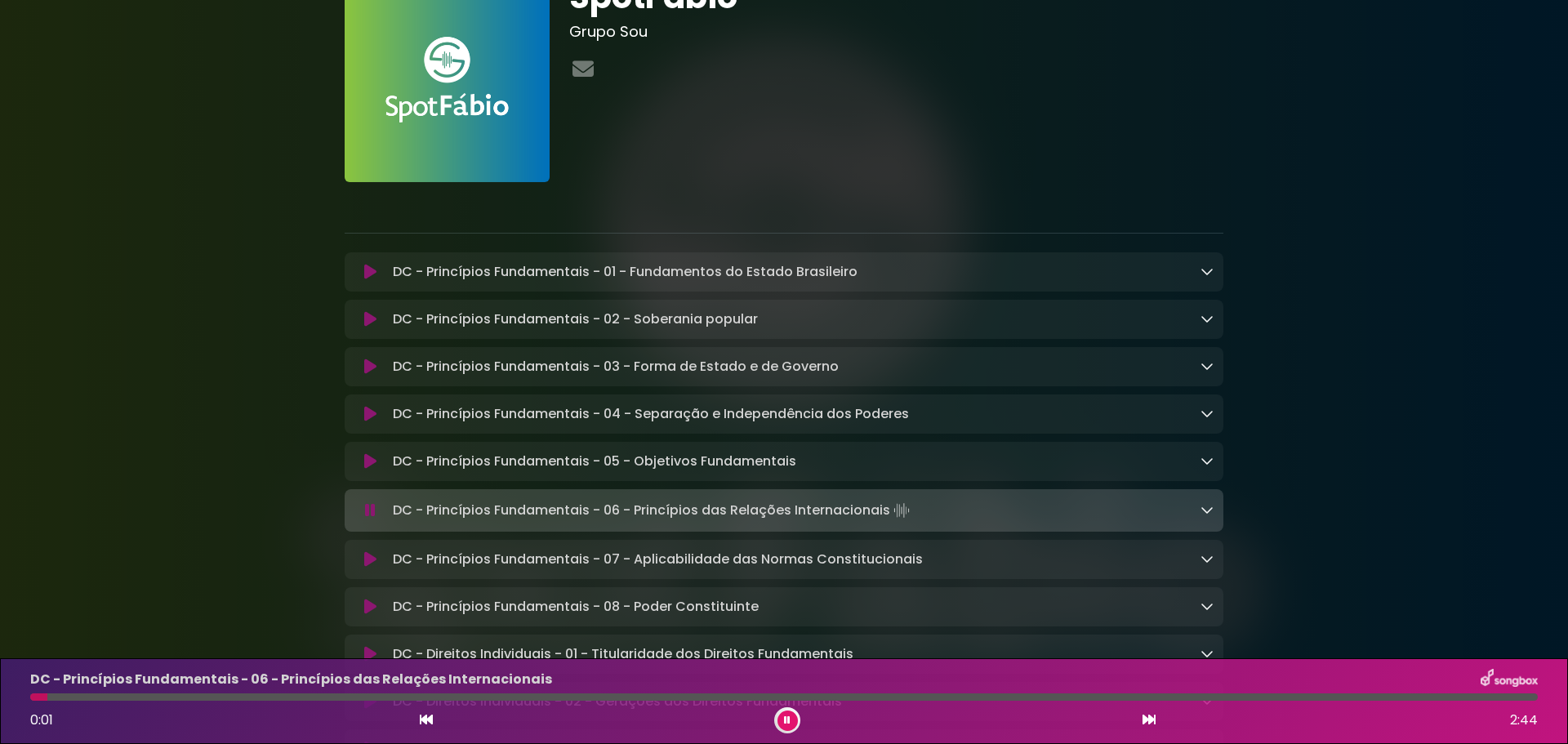
click at [364, 508] on button at bounding box center [370, 510] width 32 height 16
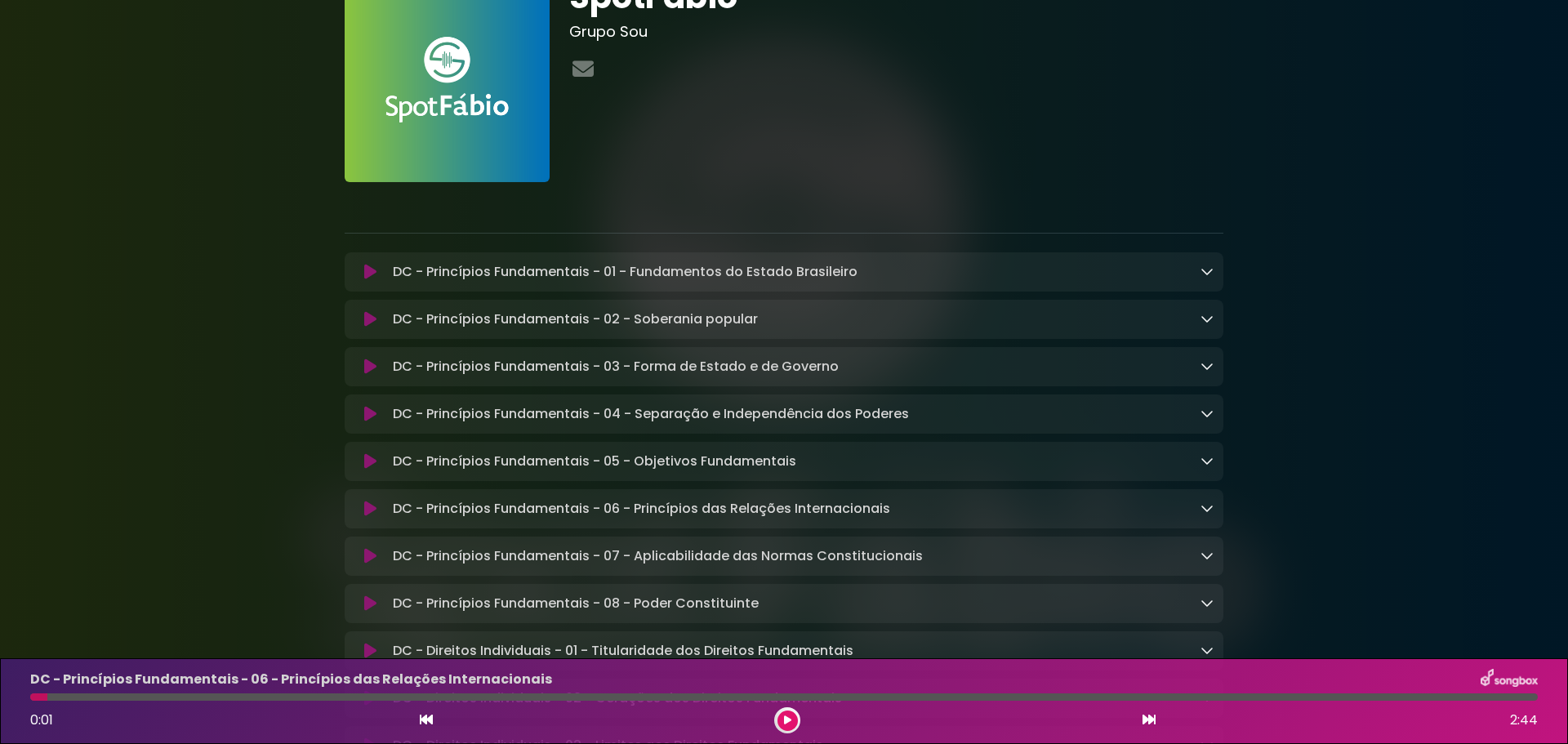
click at [372, 563] on icon at bounding box center [370, 556] width 12 height 16
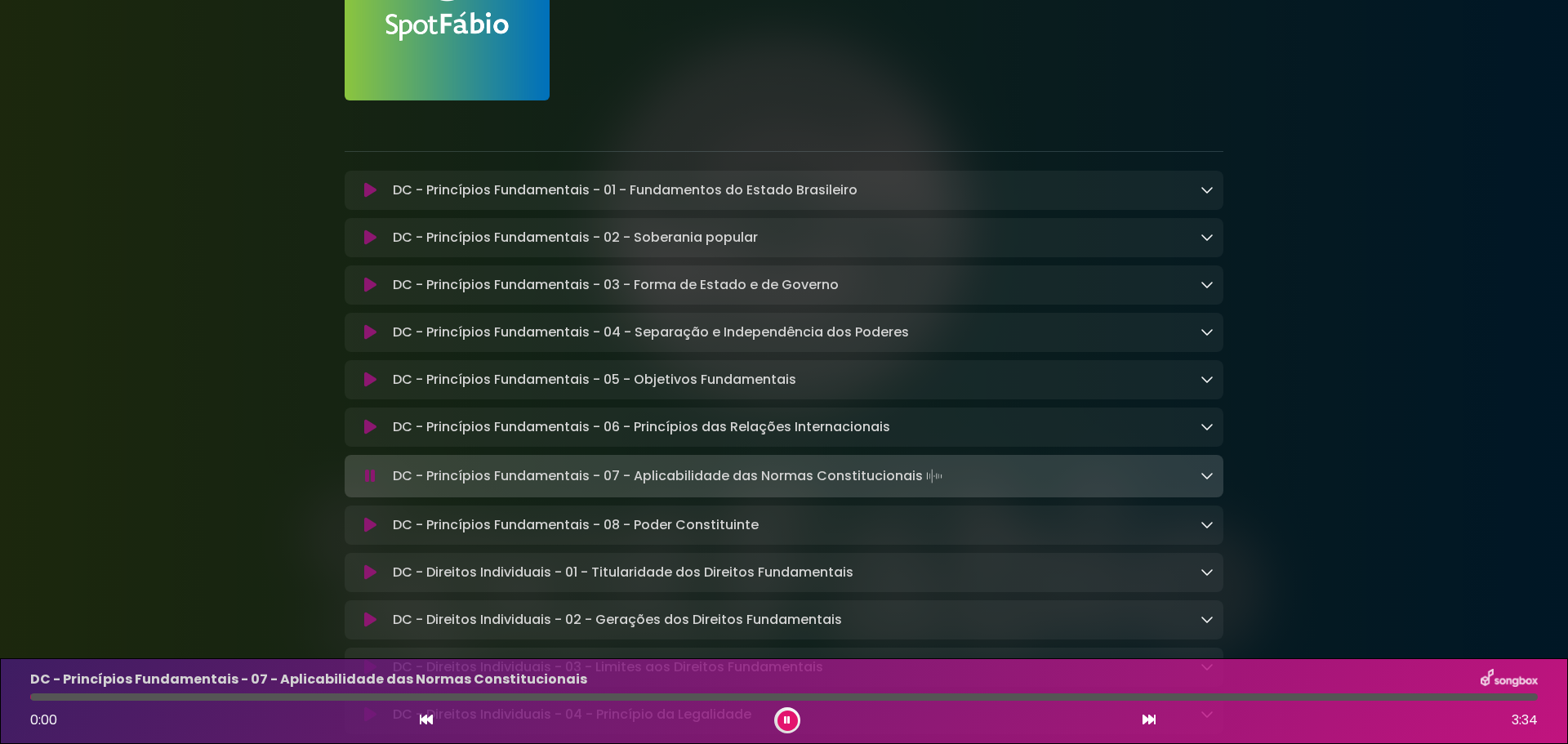
scroll to position [245, 0]
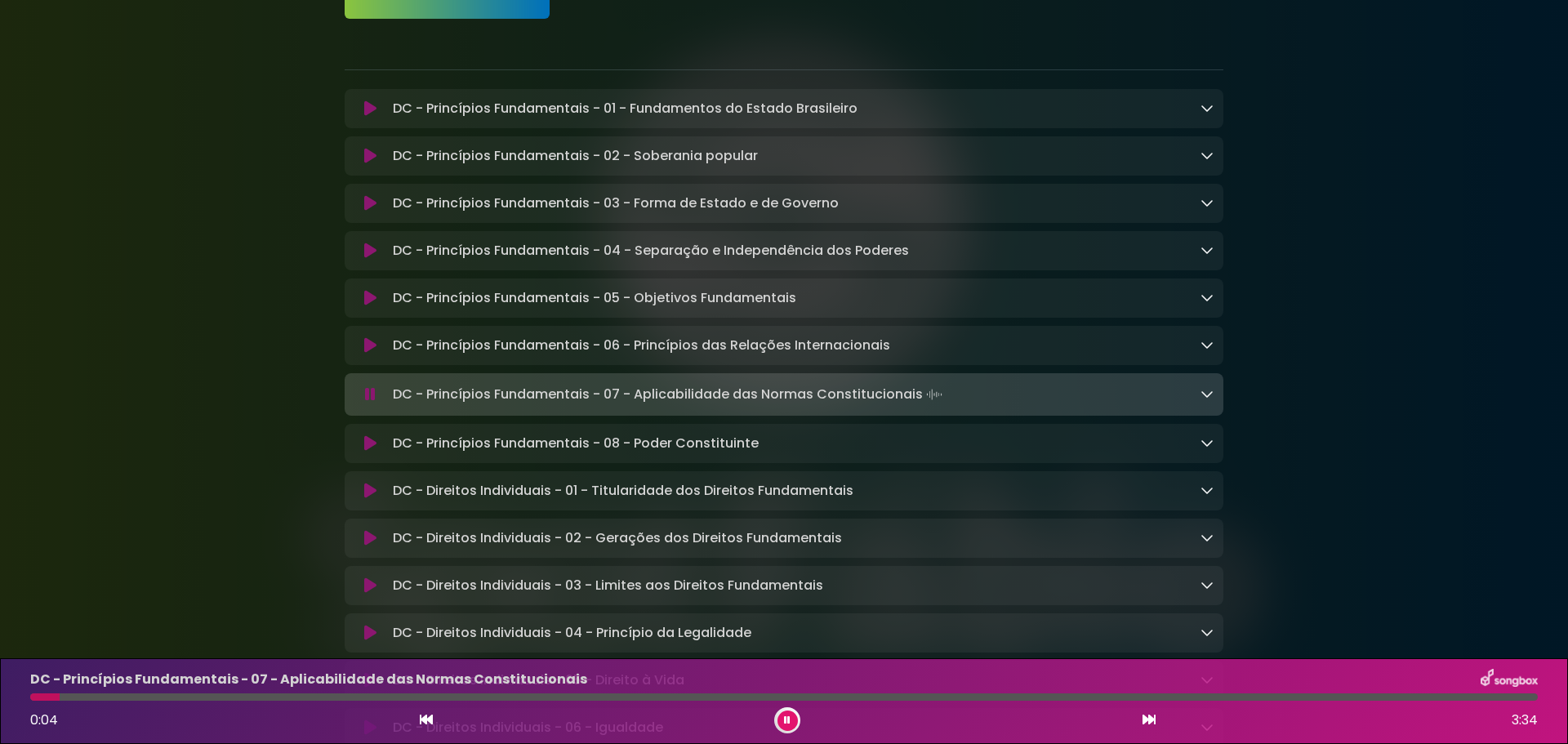
click at [367, 406] on div "DC - Princípios Fundamentais - 07 - Aplicabilidade das Normas Constitucionais L…" at bounding box center [784, 395] width 859 height 23
click at [367, 397] on icon at bounding box center [370, 395] width 11 height 16
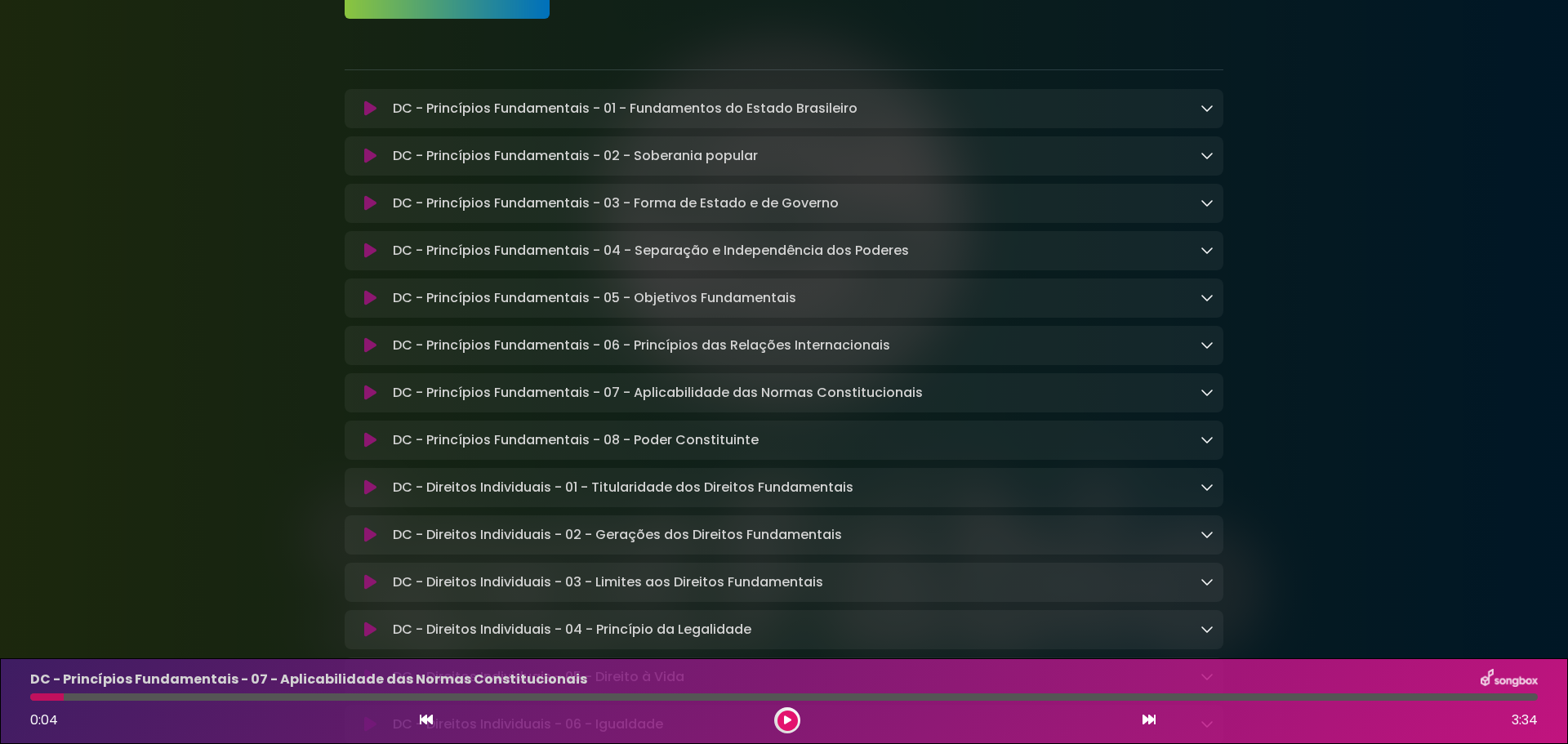
click at [369, 448] on icon at bounding box center [370, 440] width 12 height 16
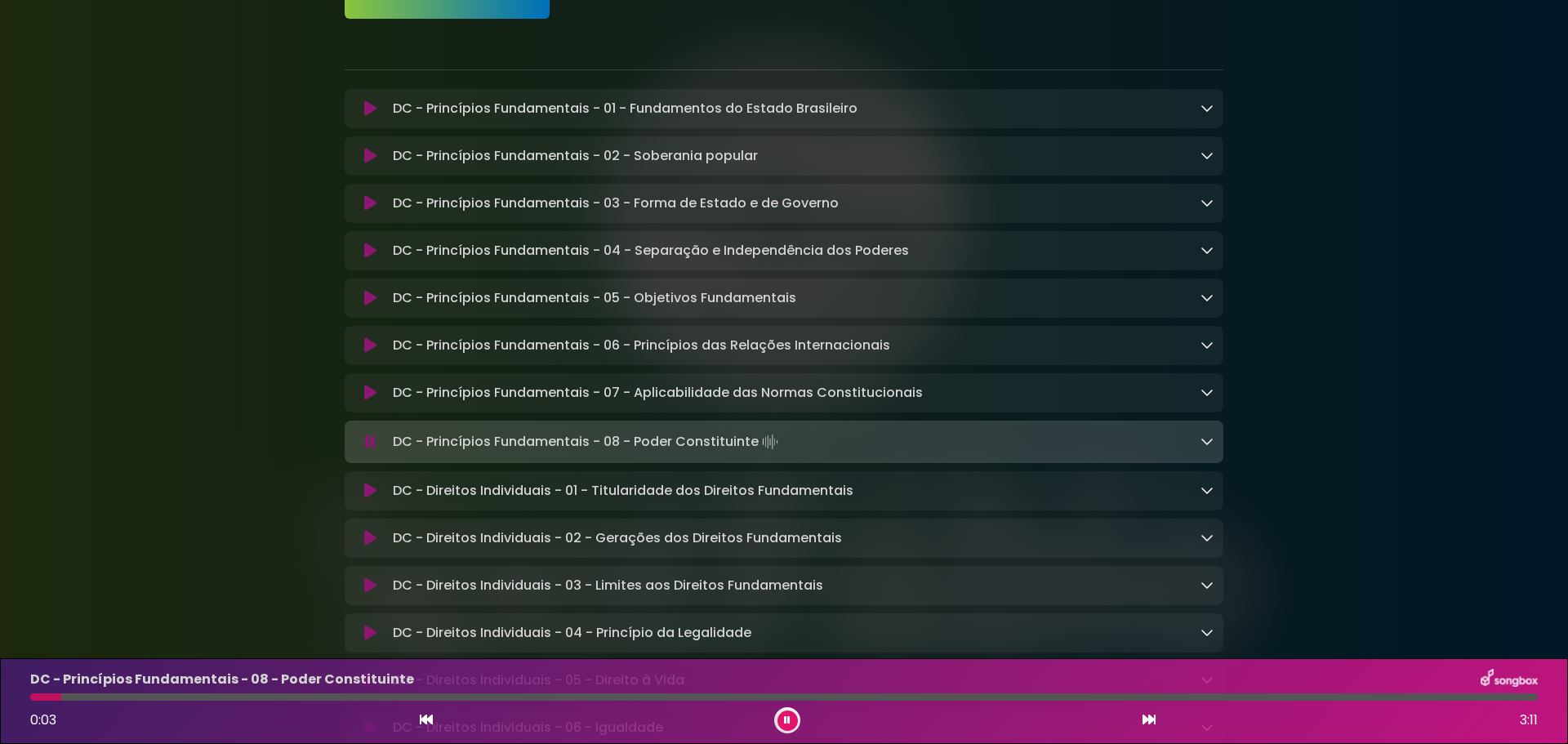
click at [370, 444] on icon at bounding box center [370, 442] width 11 height 16
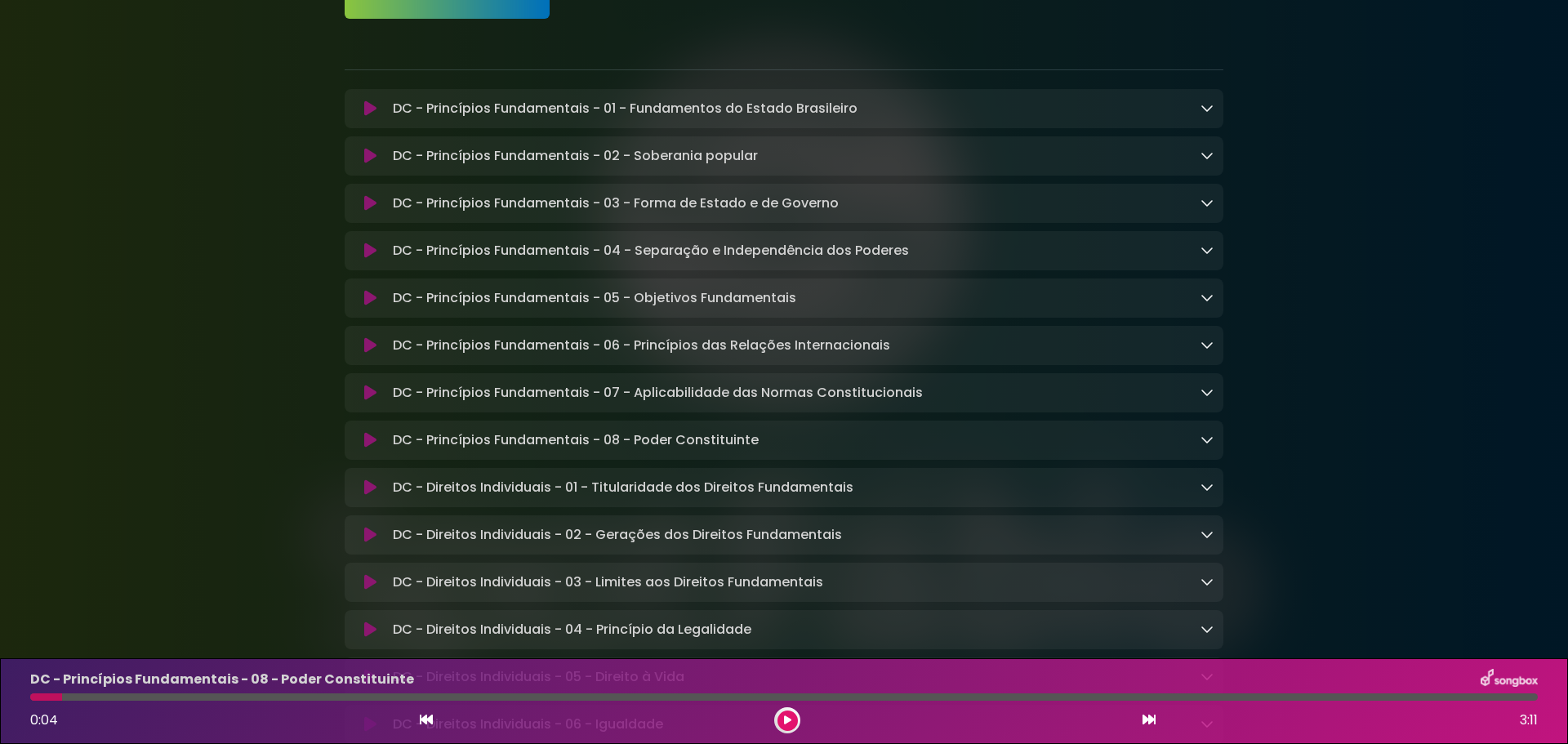
click at [376, 495] on button at bounding box center [370, 488] width 32 height 16
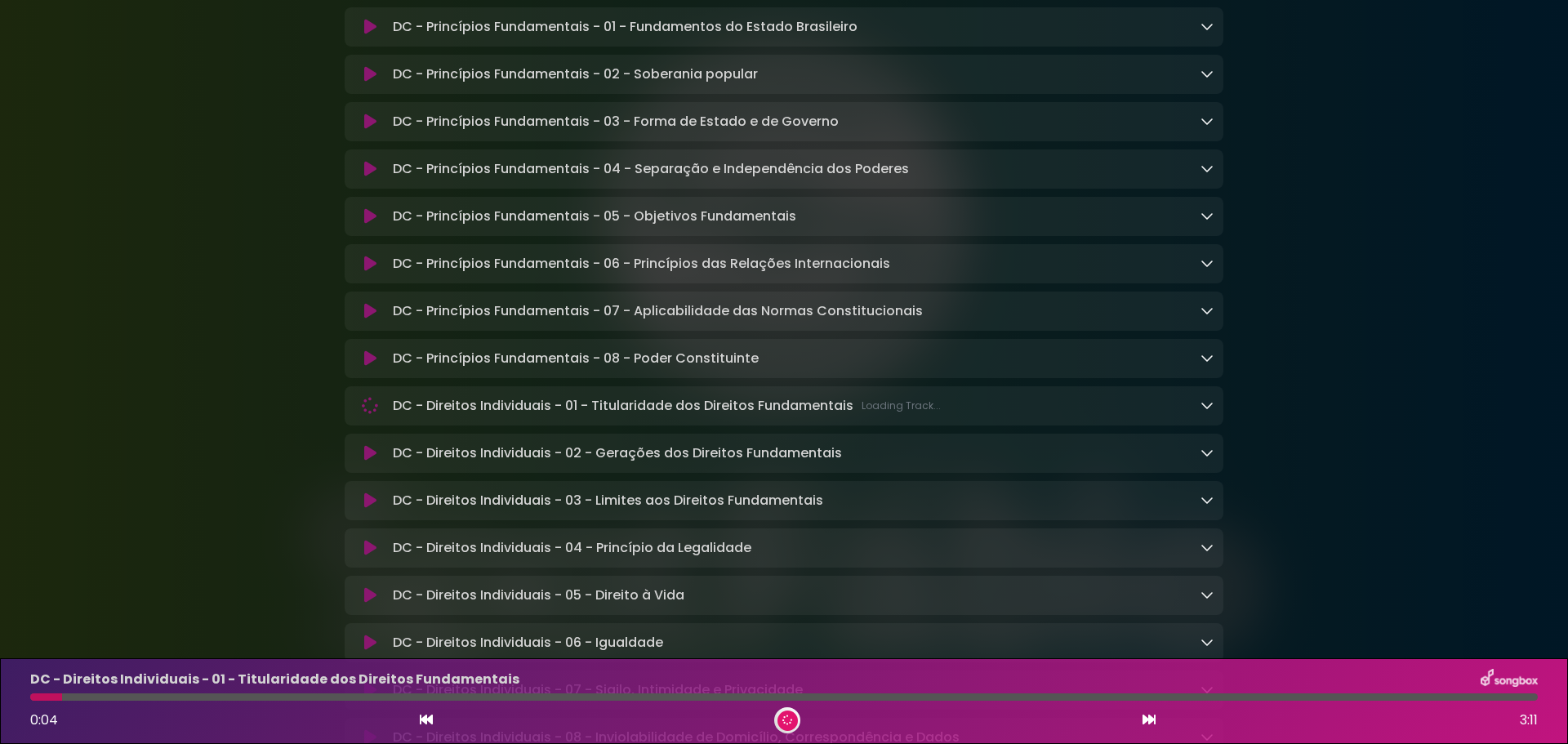
scroll to position [409, 0]
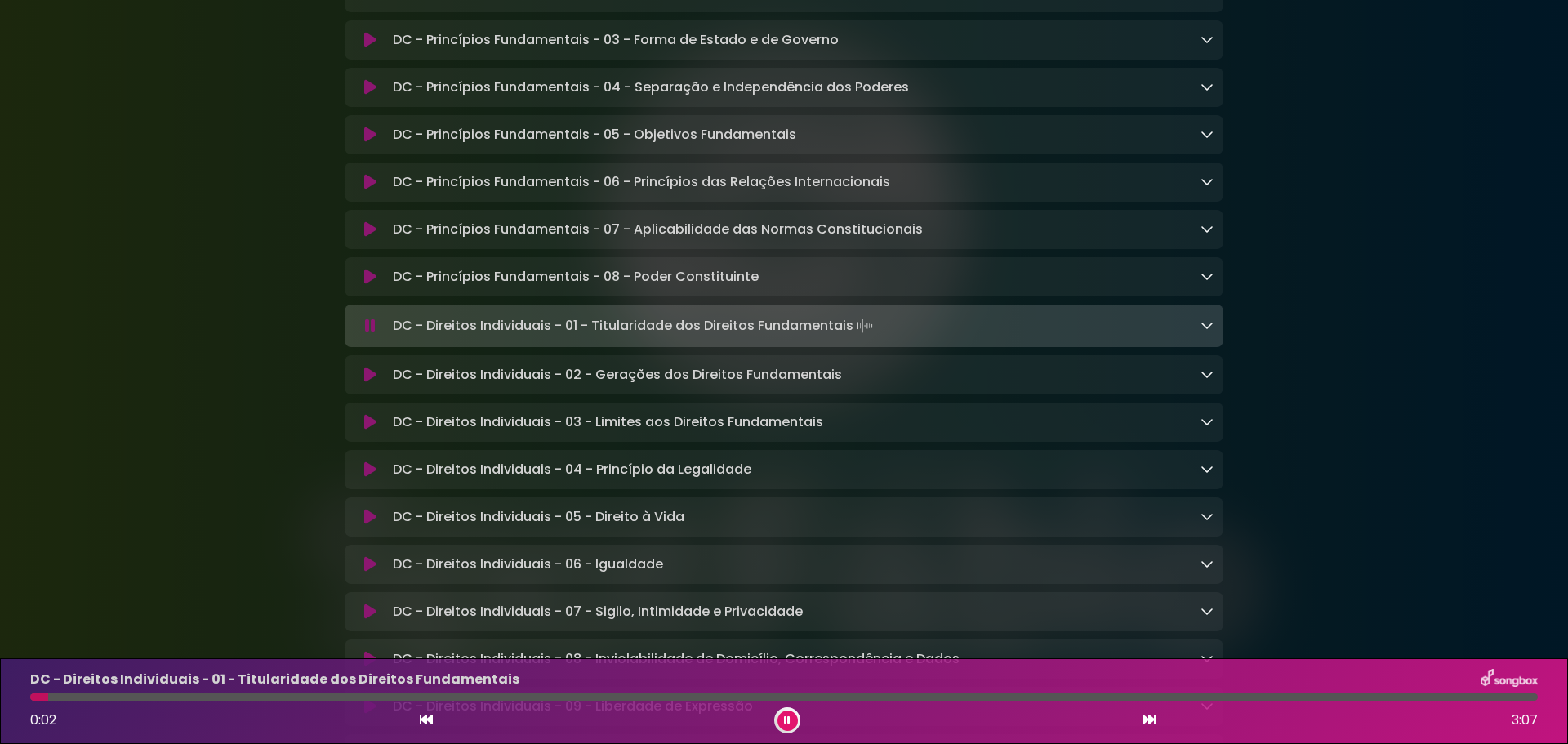
click at [367, 332] on icon at bounding box center [370, 326] width 11 height 16
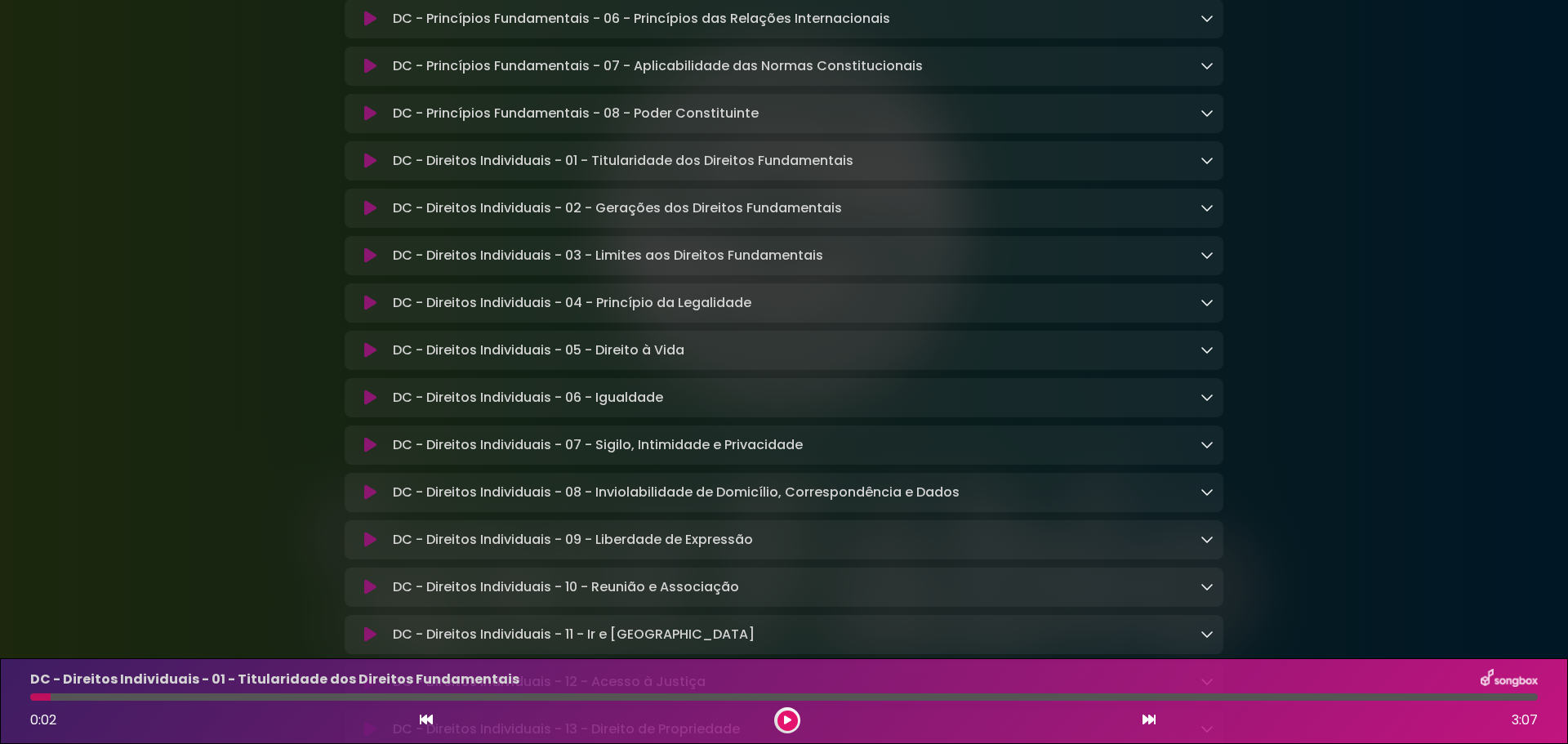
scroll to position [654, 0]
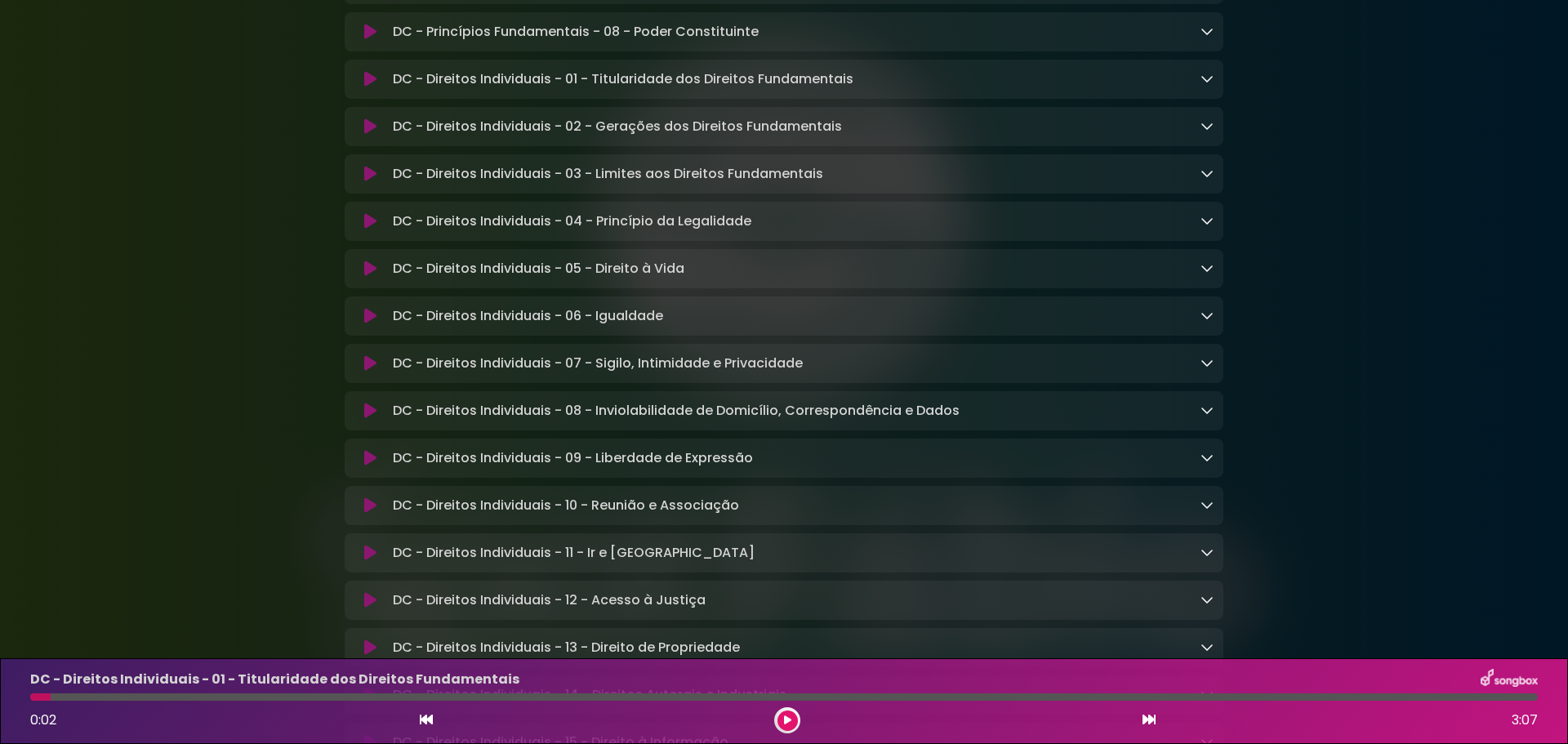
click at [367, 182] on icon at bounding box center [370, 174] width 12 height 16
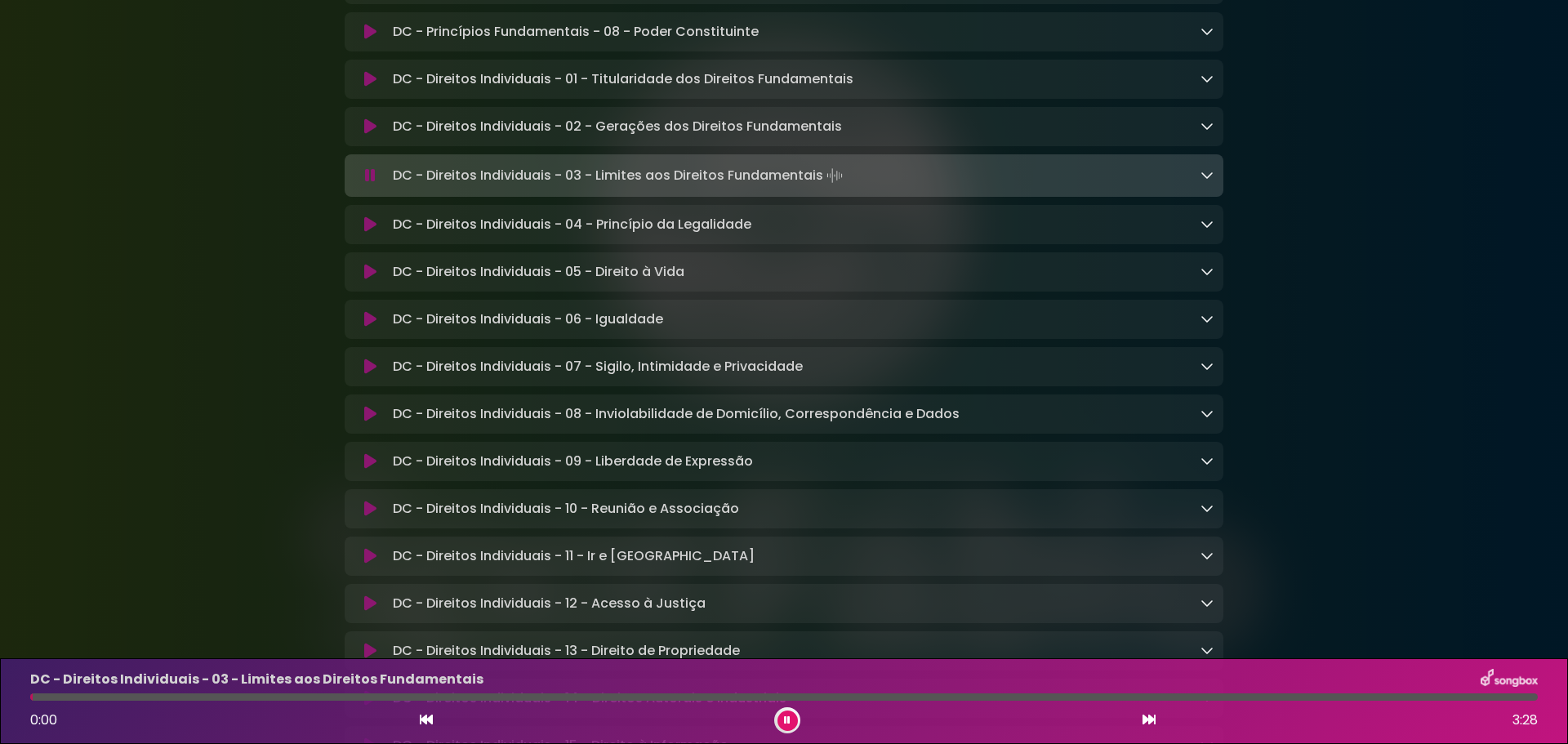
click at [369, 132] on icon at bounding box center [370, 126] width 12 height 16
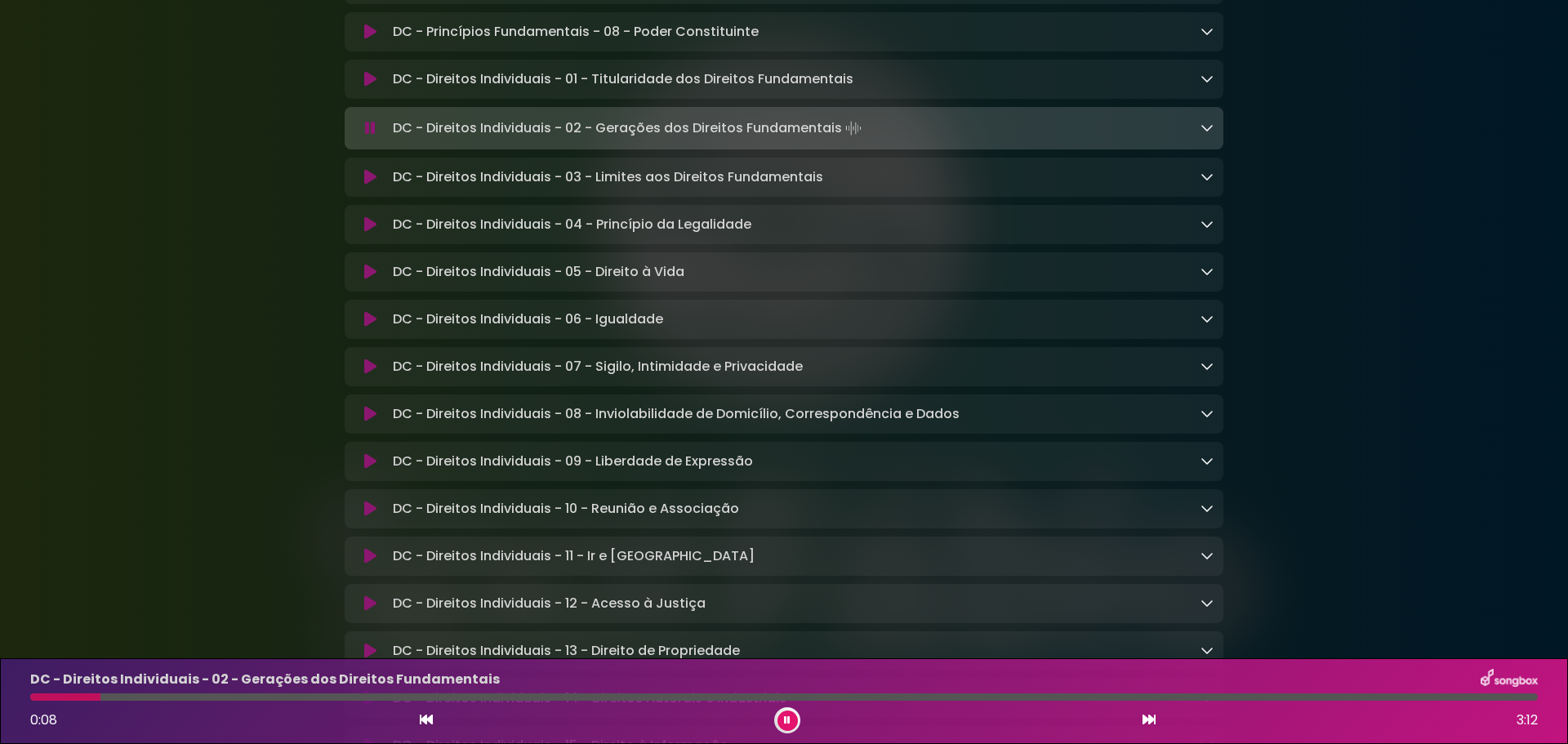
click at [375, 183] on icon at bounding box center [370, 177] width 12 height 16
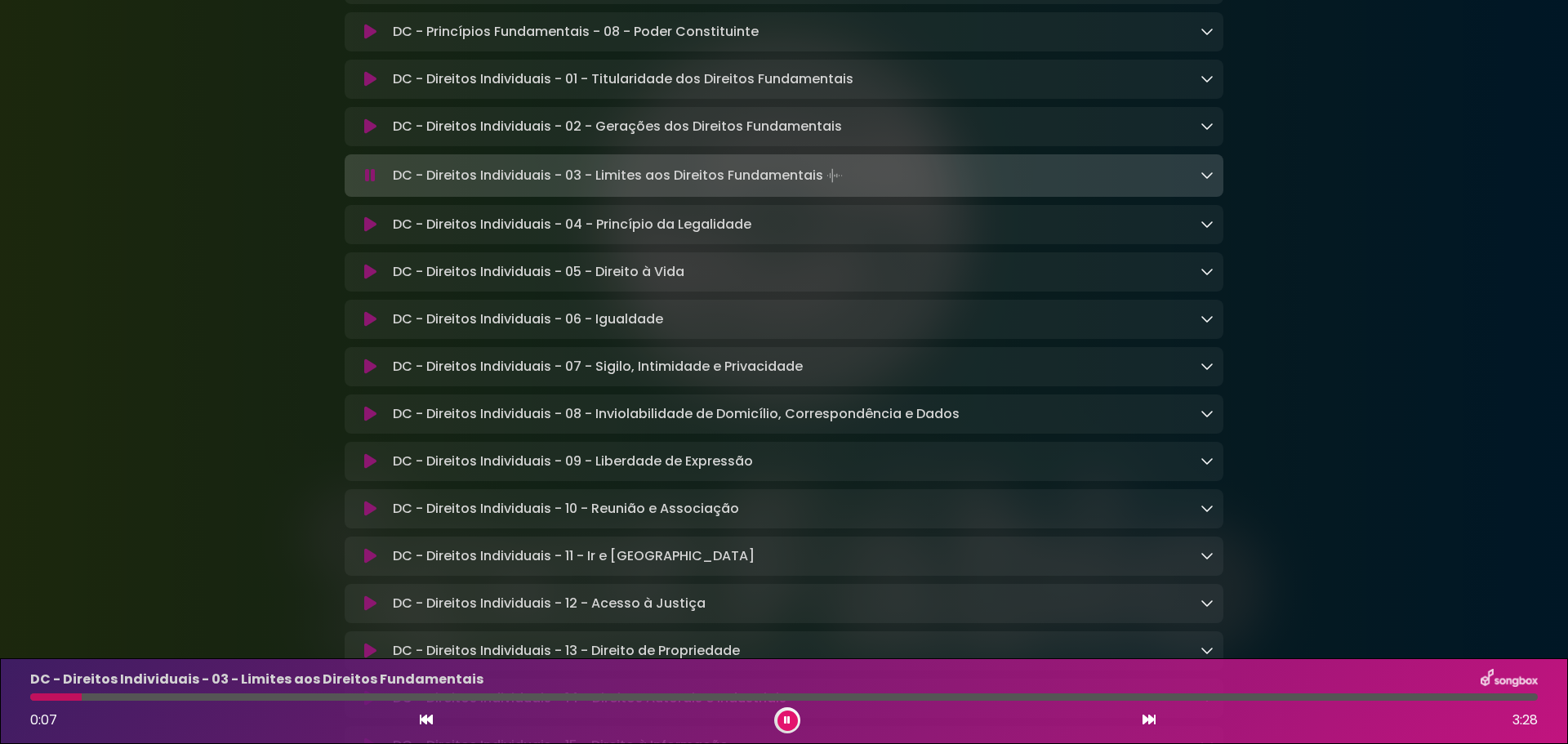
click at [367, 184] on icon at bounding box center [370, 176] width 11 height 16
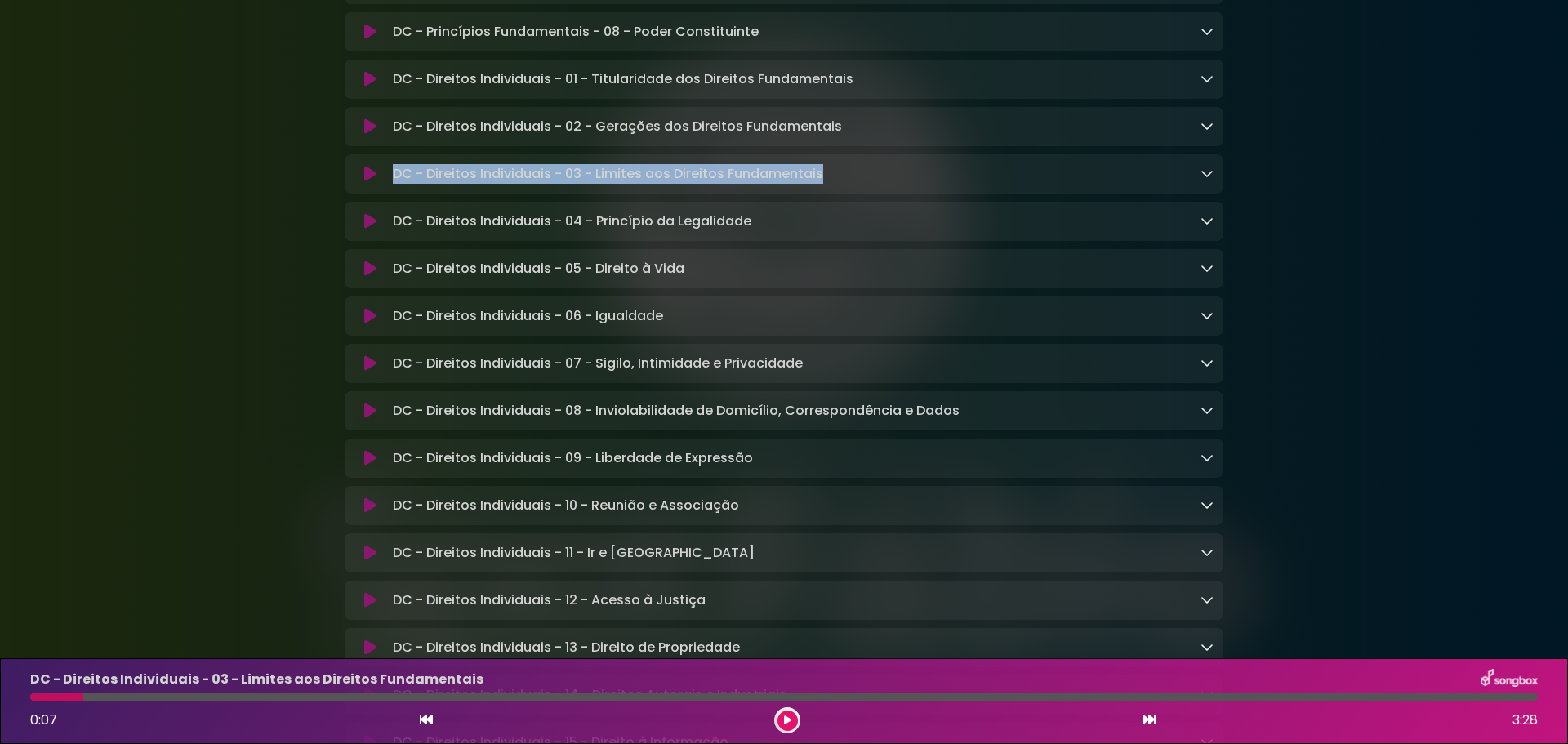
copy p "DC - Direitos Individuais - 03 - Limites aos Direitos Fundamentais"
drag, startPoint x: 843, startPoint y: 185, endPoint x: 385, endPoint y: 188, distance: 458.0
click at [394, 184] on div "DC - Direitos Individuais - 03 - Limites aos Direitos Fundamentais Loading Trac…" at bounding box center [800, 174] width 827 height 20
click at [370, 88] on icon at bounding box center [370, 79] width 13 height 17
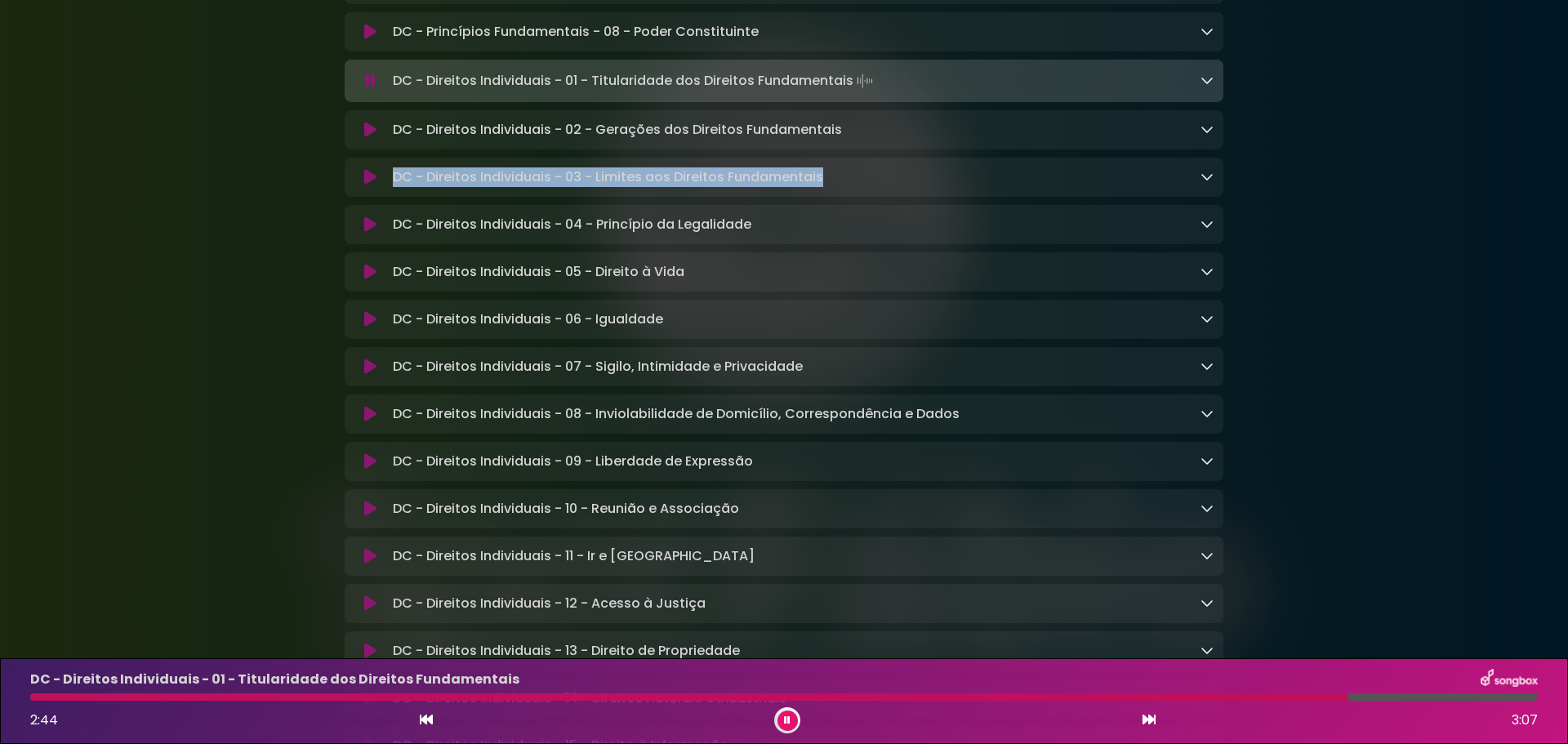
click at [364, 185] on icon at bounding box center [370, 177] width 12 height 16
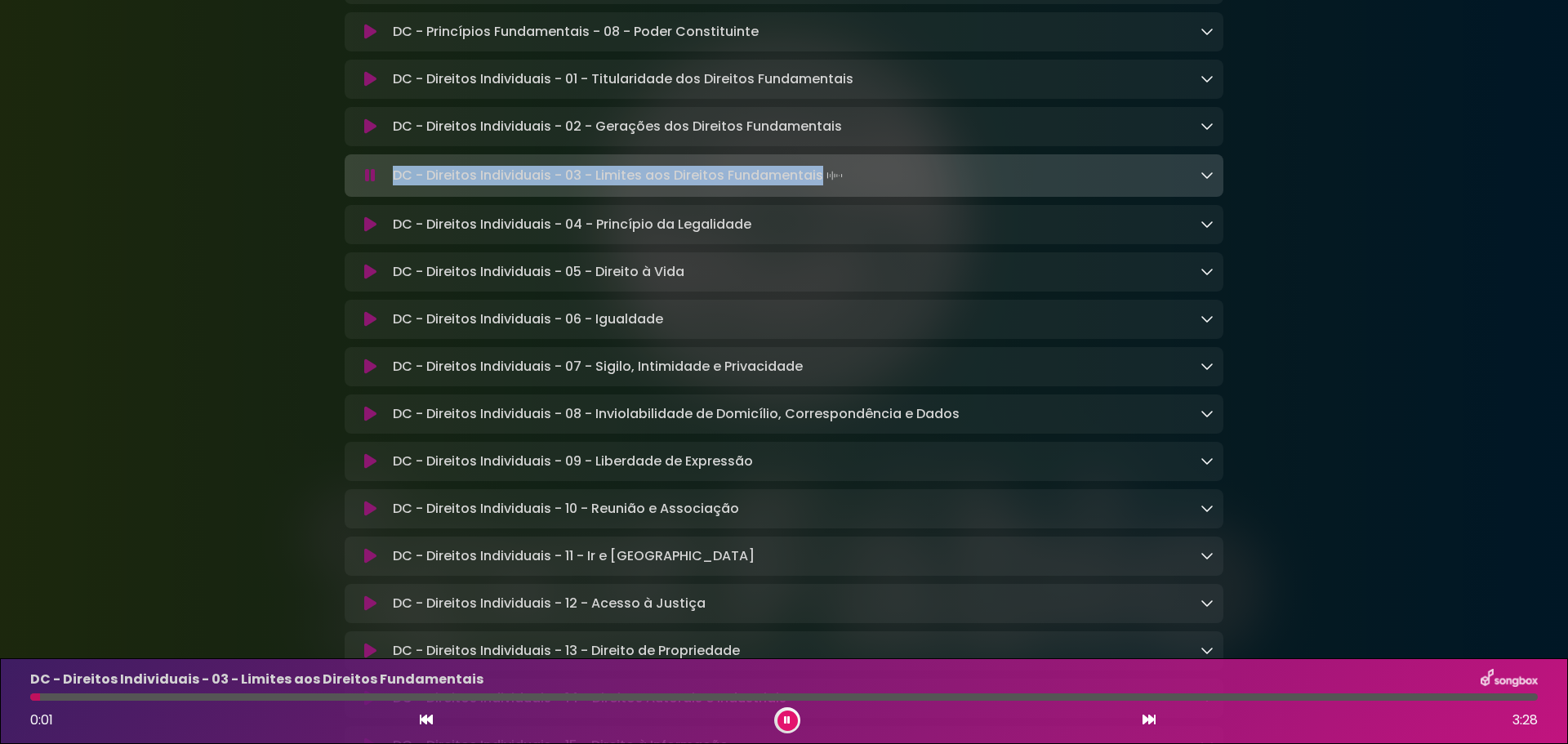
click at [373, 226] on icon at bounding box center [370, 225] width 12 height 16
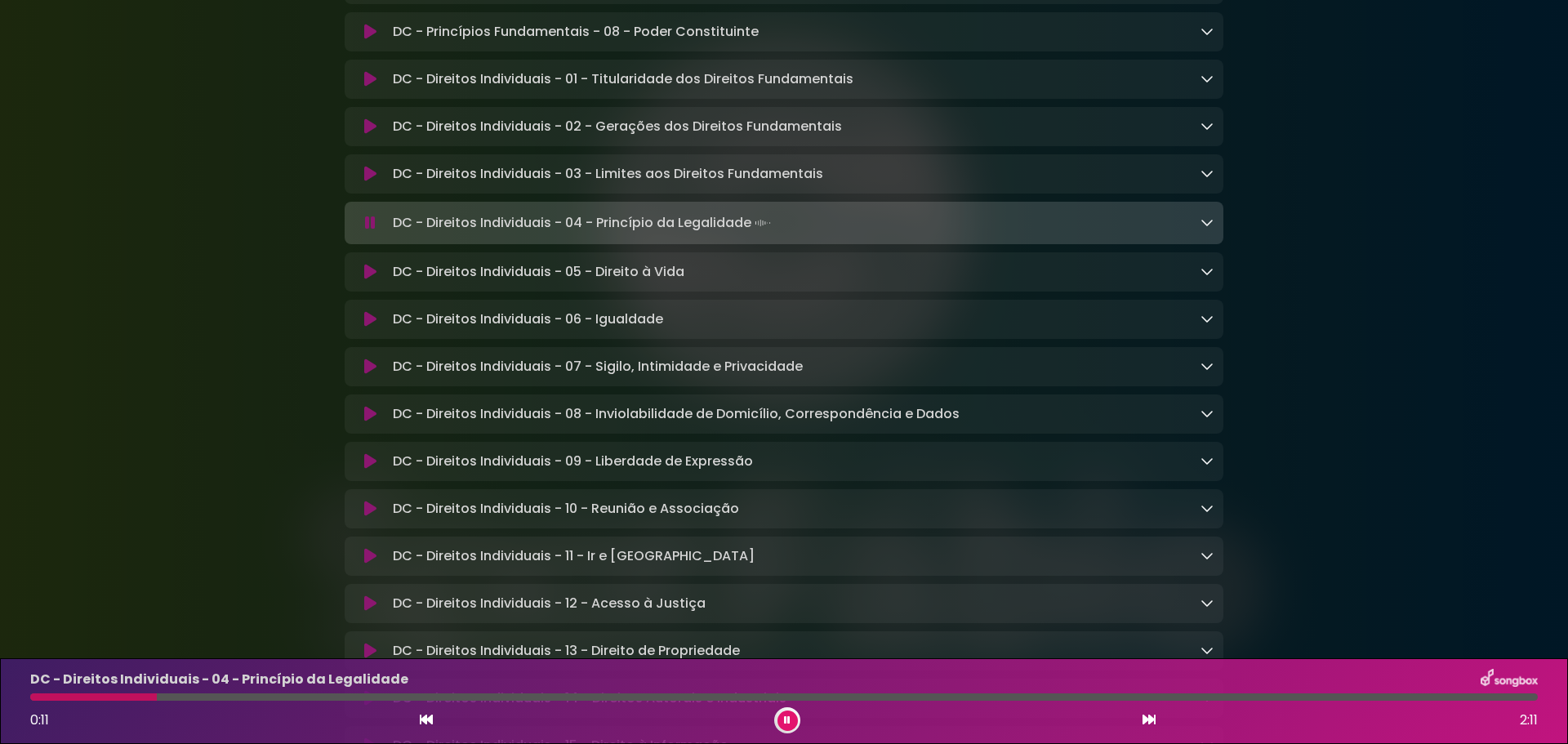
drag, startPoint x: 748, startPoint y: 232, endPoint x: 395, endPoint y: 235, distance: 353.0
click at [395, 235] on p "DC - Direitos Individuais - 04 - Princípio da Legalidade Loading Track..." at bounding box center [583, 223] width 381 height 23
copy p "DC - Direitos Individuais - 04 - Princípio da Legalidade"
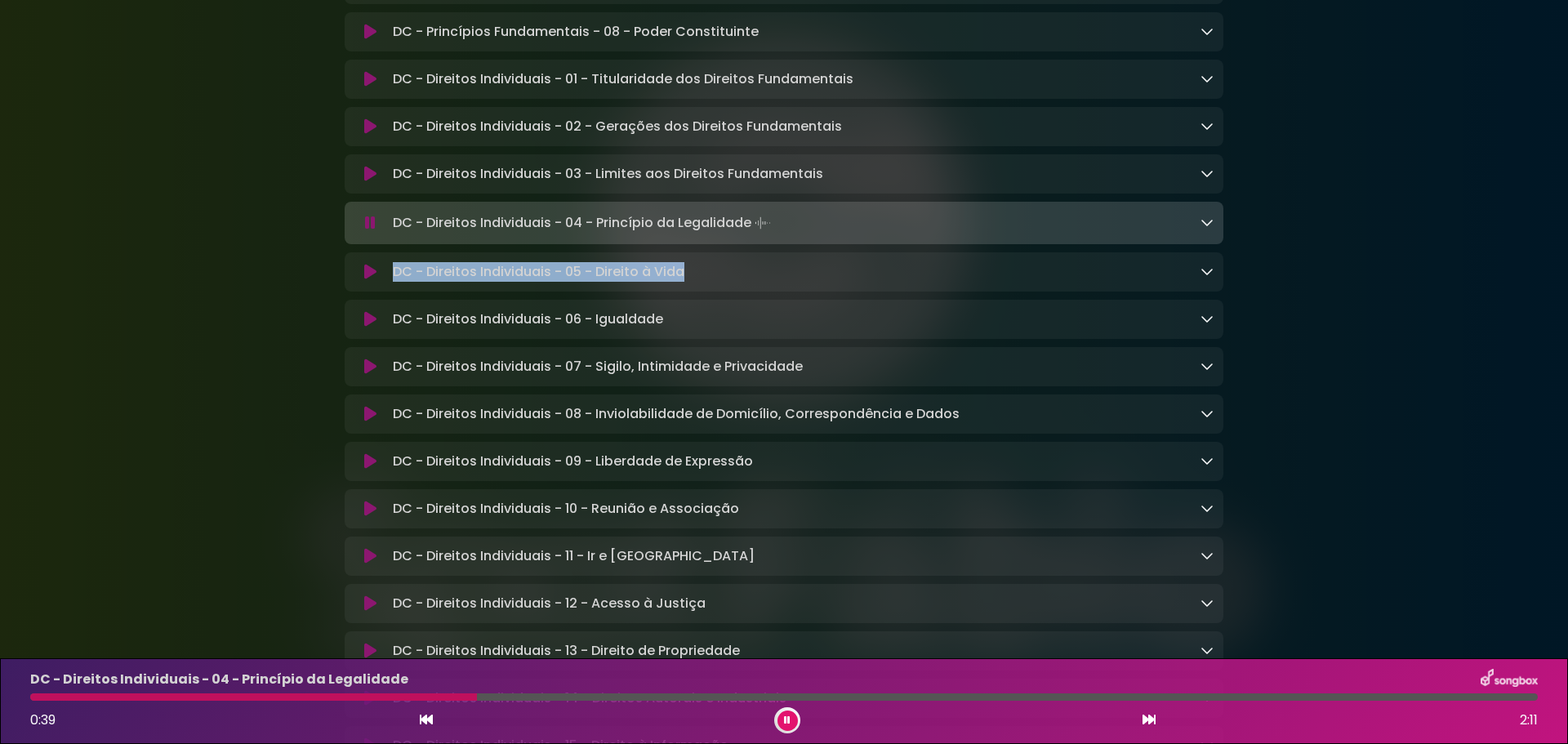
copy p "DC - Direitos Individuais - 05 - Direito à Vida"
drag, startPoint x: 684, startPoint y: 283, endPoint x: 396, endPoint y: 284, distance: 288.0
click at [396, 282] on p "DC - Direitos Individuais - 05 - Direito à Vida Loading Track..." at bounding box center [538, 272] width 291 height 20
click at [376, 231] on button at bounding box center [370, 223] width 32 height 16
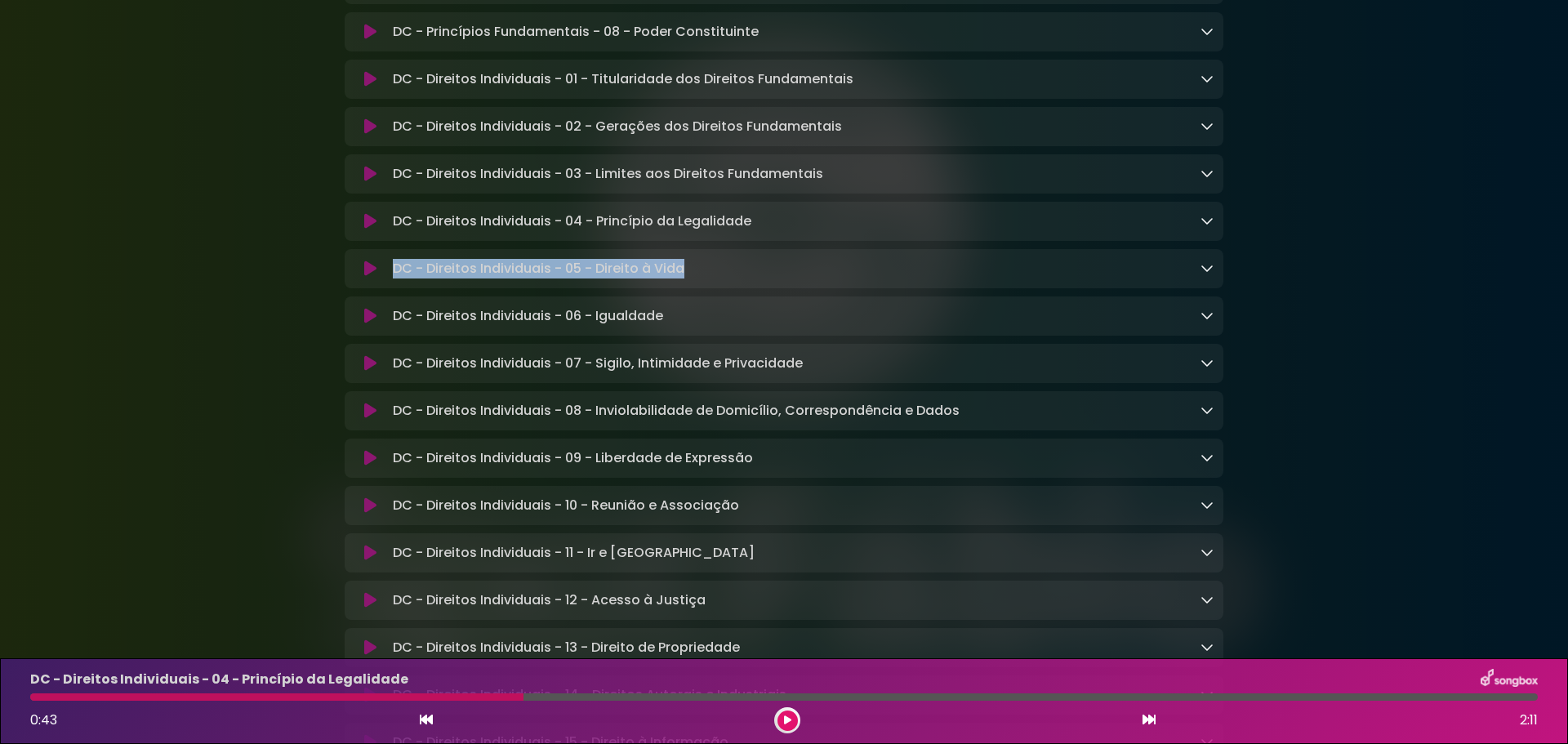
click at [373, 277] on icon at bounding box center [370, 269] width 12 height 16
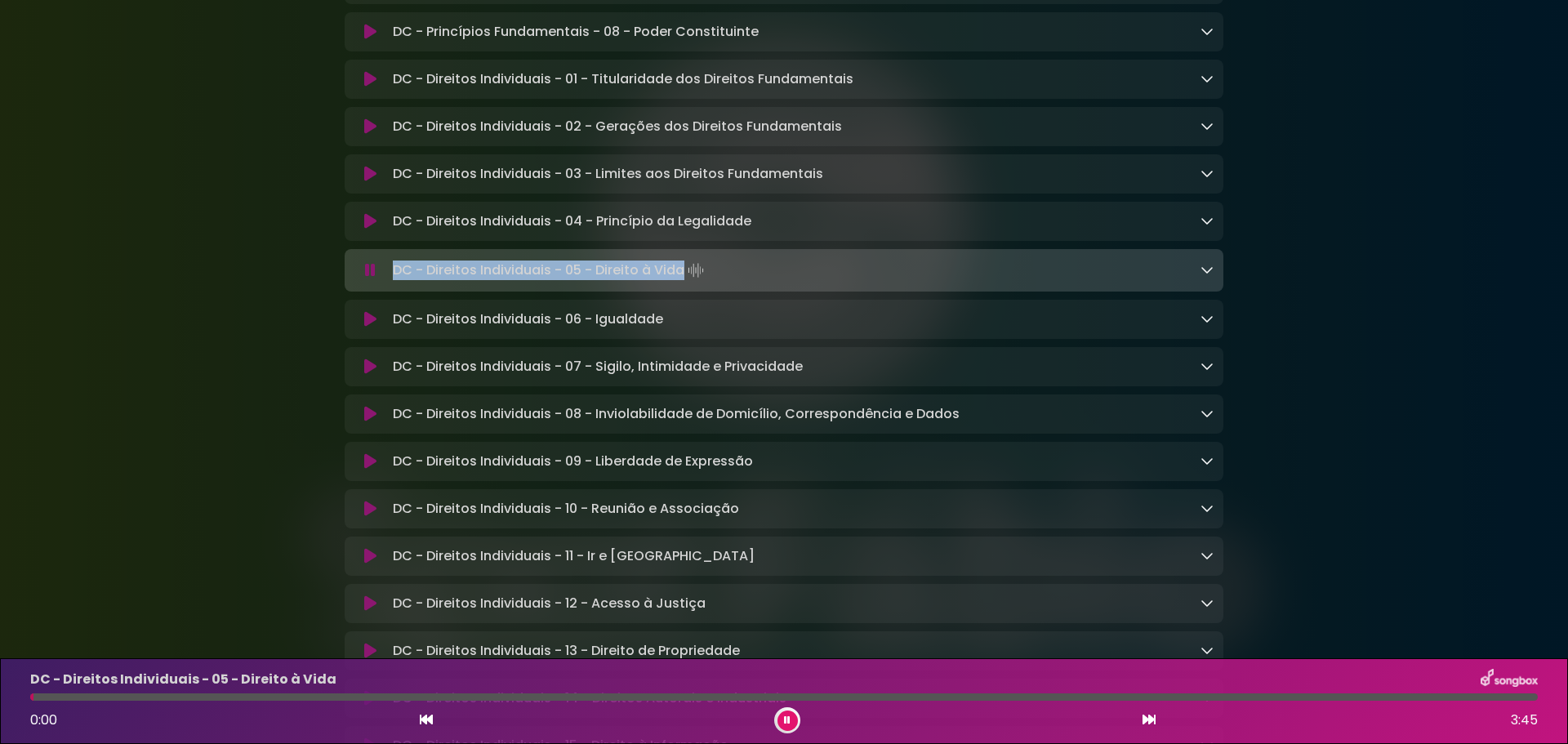
click at [371, 278] on icon at bounding box center [370, 271] width 11 height 16
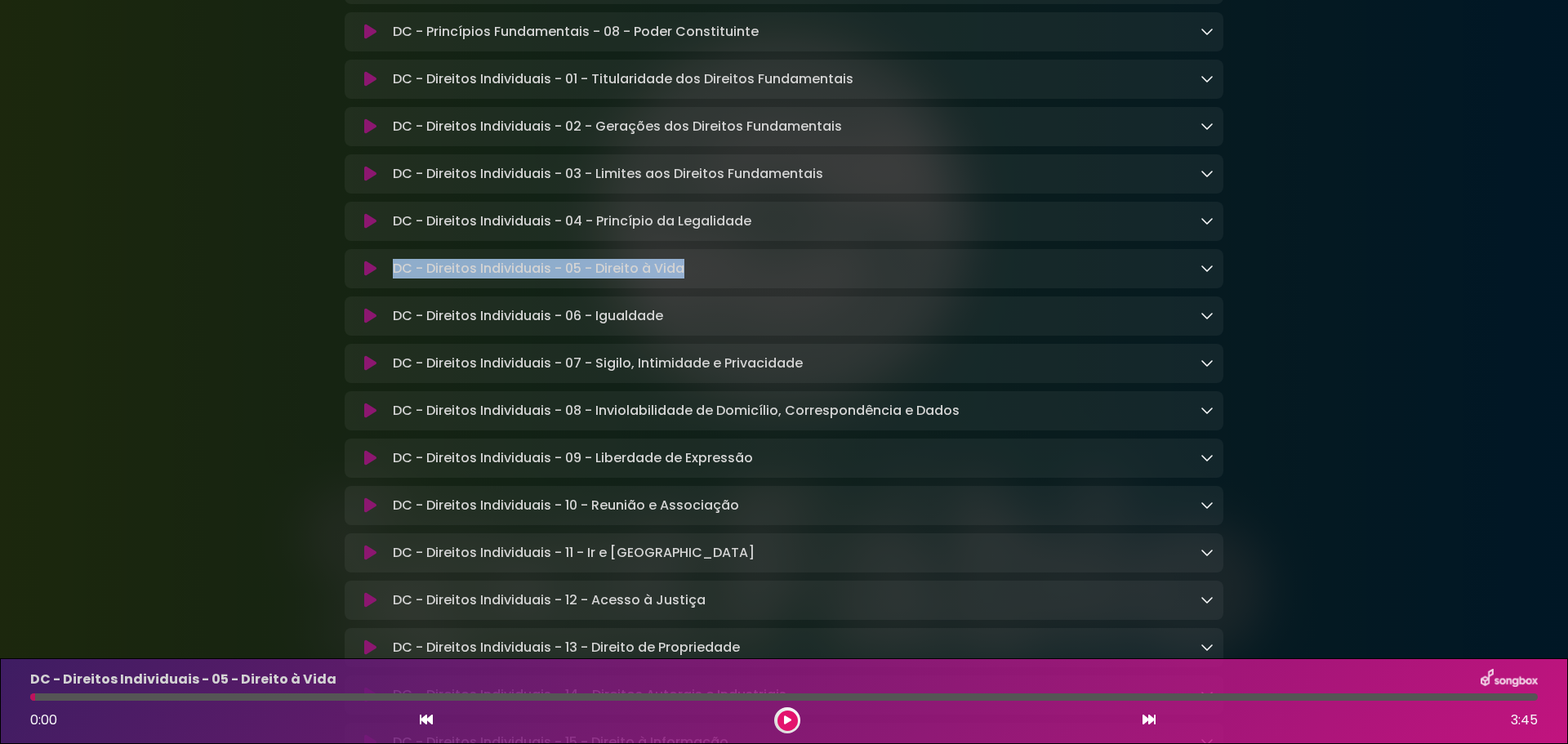
click at [371, 226] on icon at bounding box center [370, 221] width 12 height 16
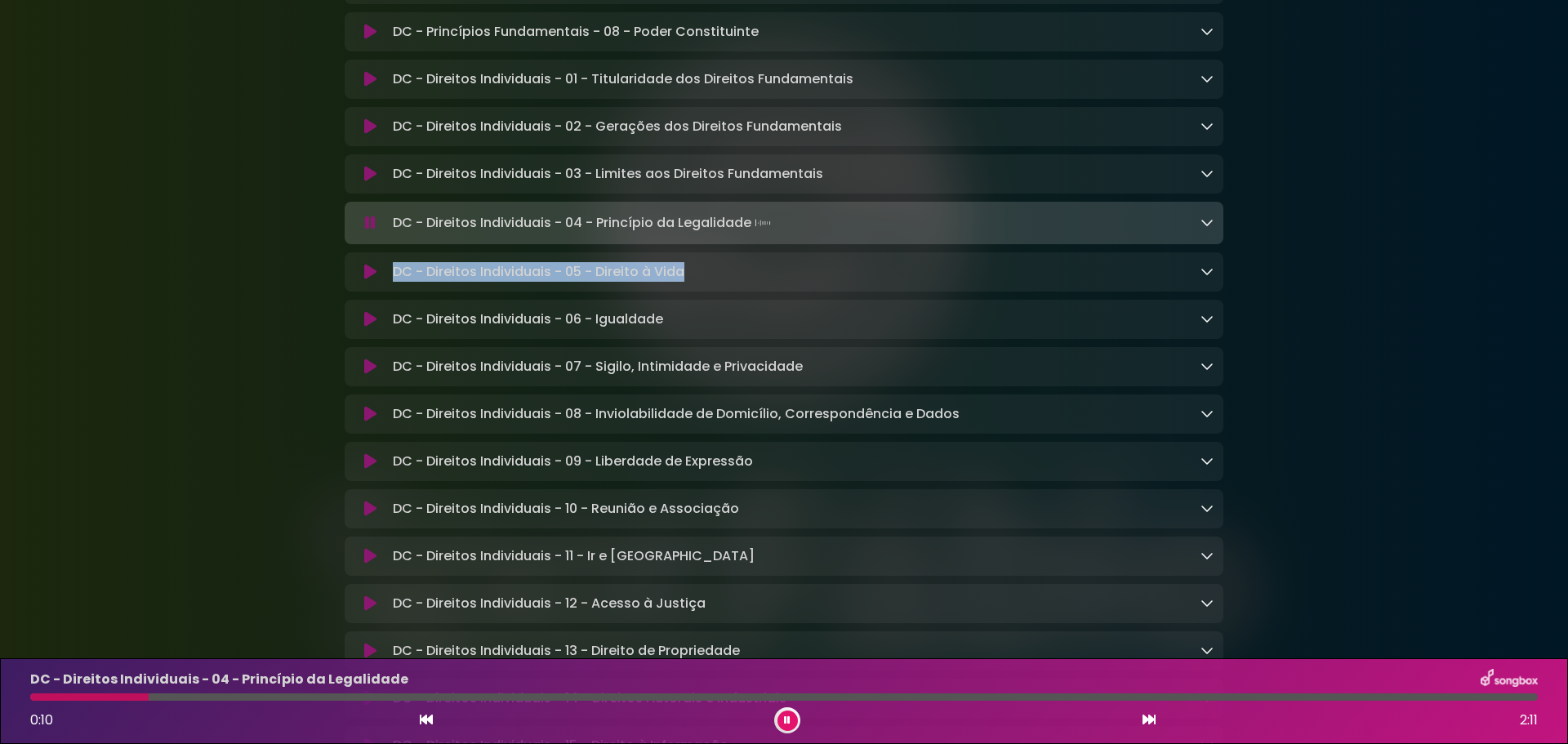
click at [369, 231] on icon at bounding box center [370, 223] width 11 height 16
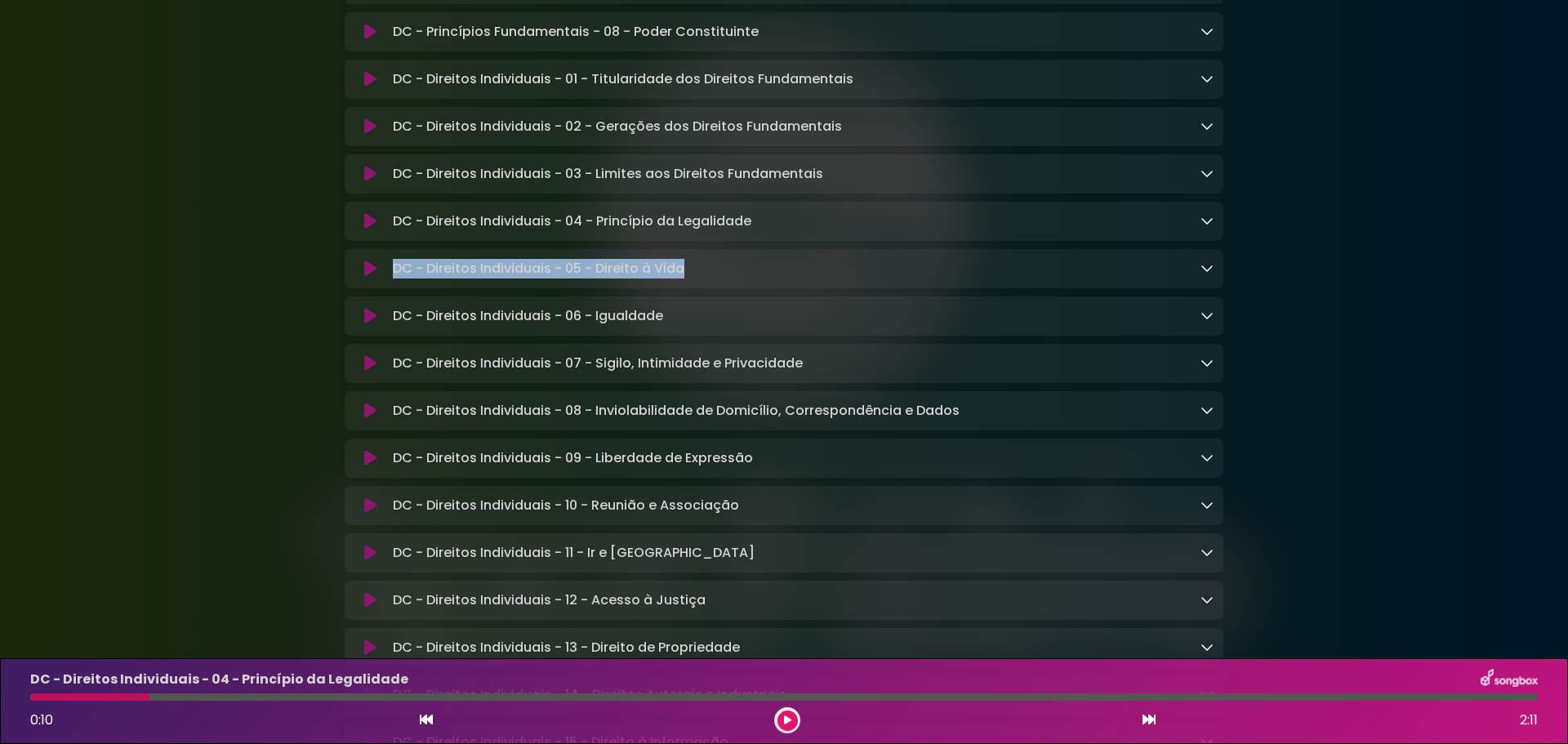
click at [378, 277] on button at bounding box center [370, 269] width 32 height 16
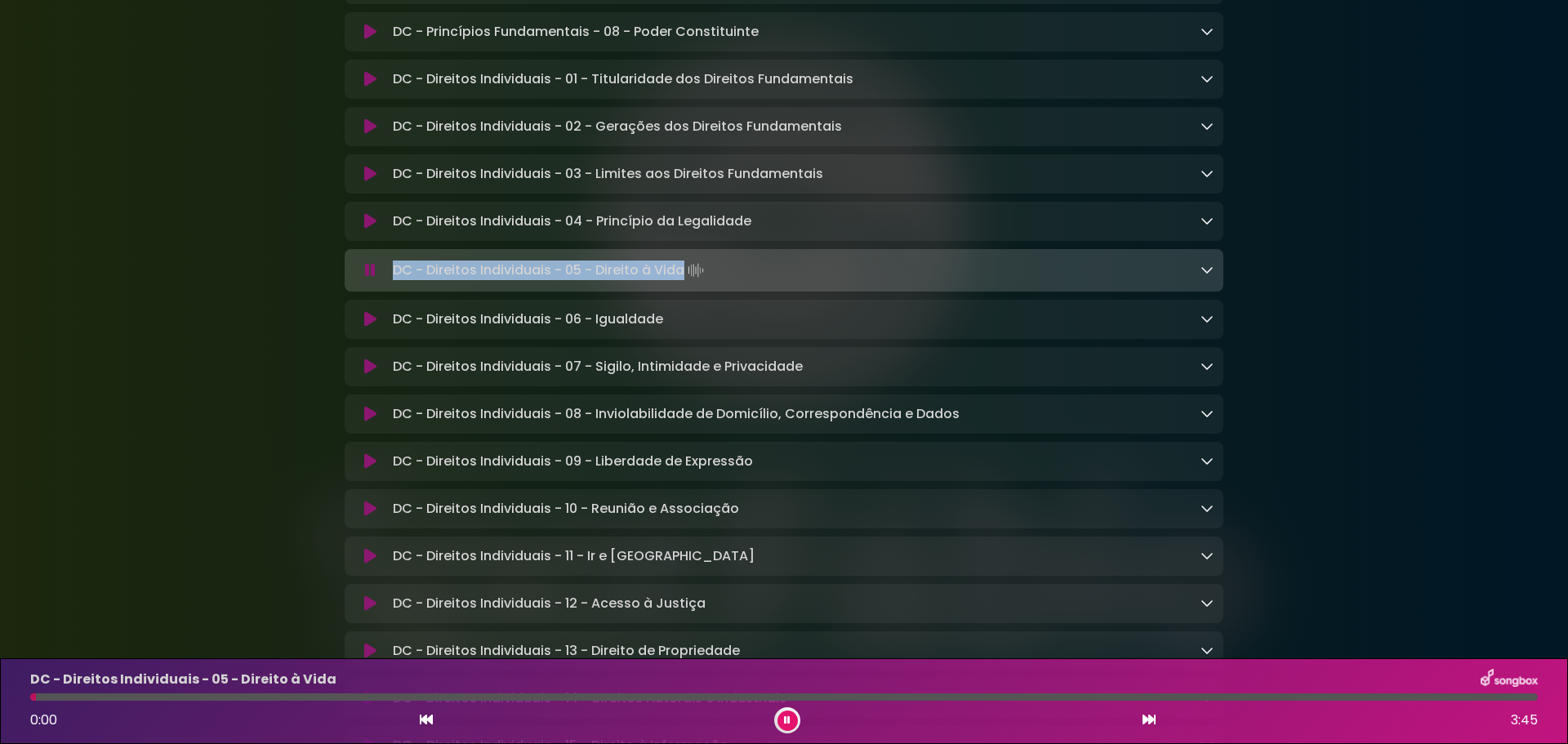
copy p "DC - Direitos Individuais - 05 - Direito à Vida"
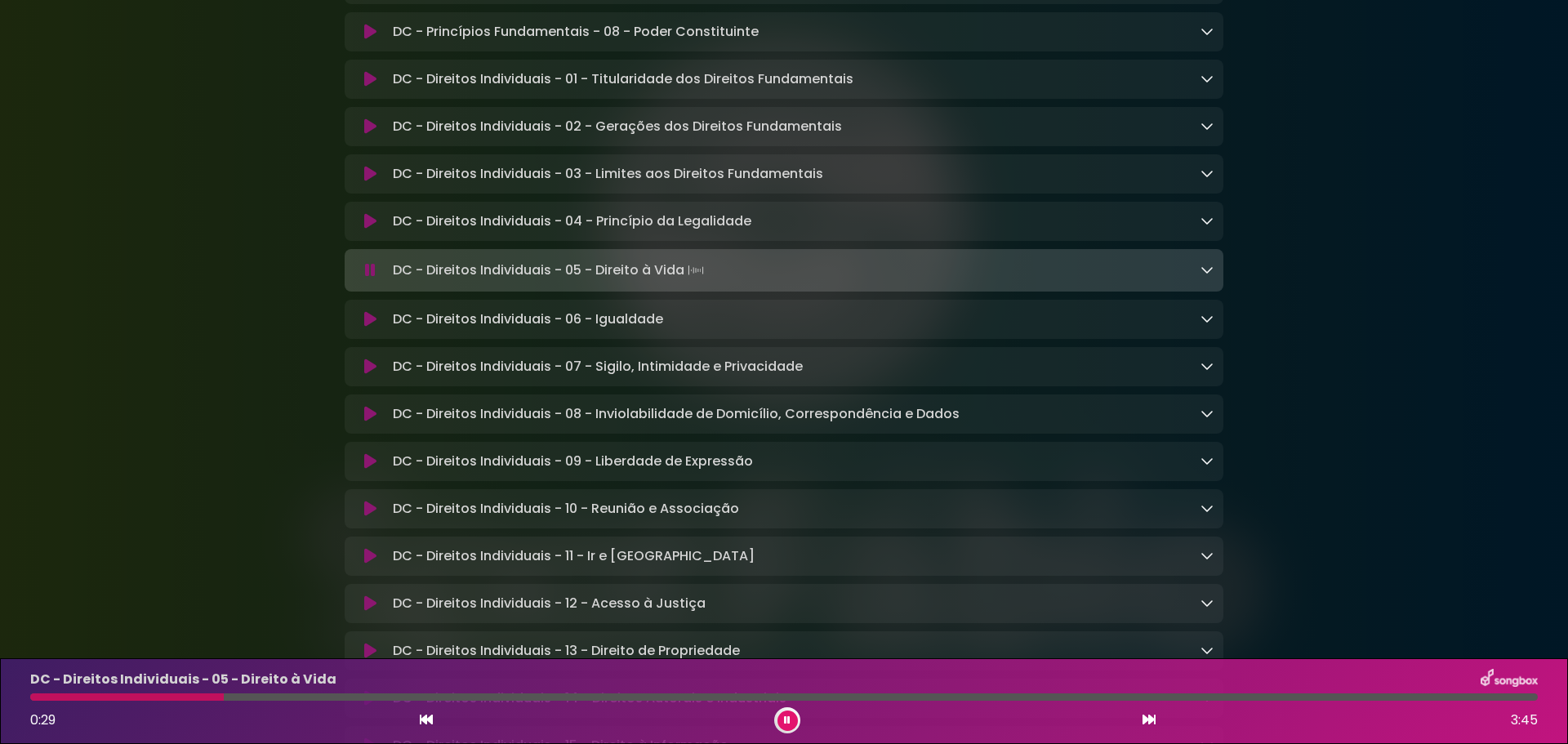
click at [668, 329] on div "DC - Direitos Individuais - 06 - Igualdade Loading Track..." at bounding box center [800, 319] width 827 height 20
drag, startPoint x: 668, startPoint y: 329, endPoint x: 390, endPoint y: 328, distance: 278.0
click at [390, 328] on div "DC - Direitos Individuais - 06 - Igualdade Loading Track..." at bounding box center [800, 319] width 827 height 20
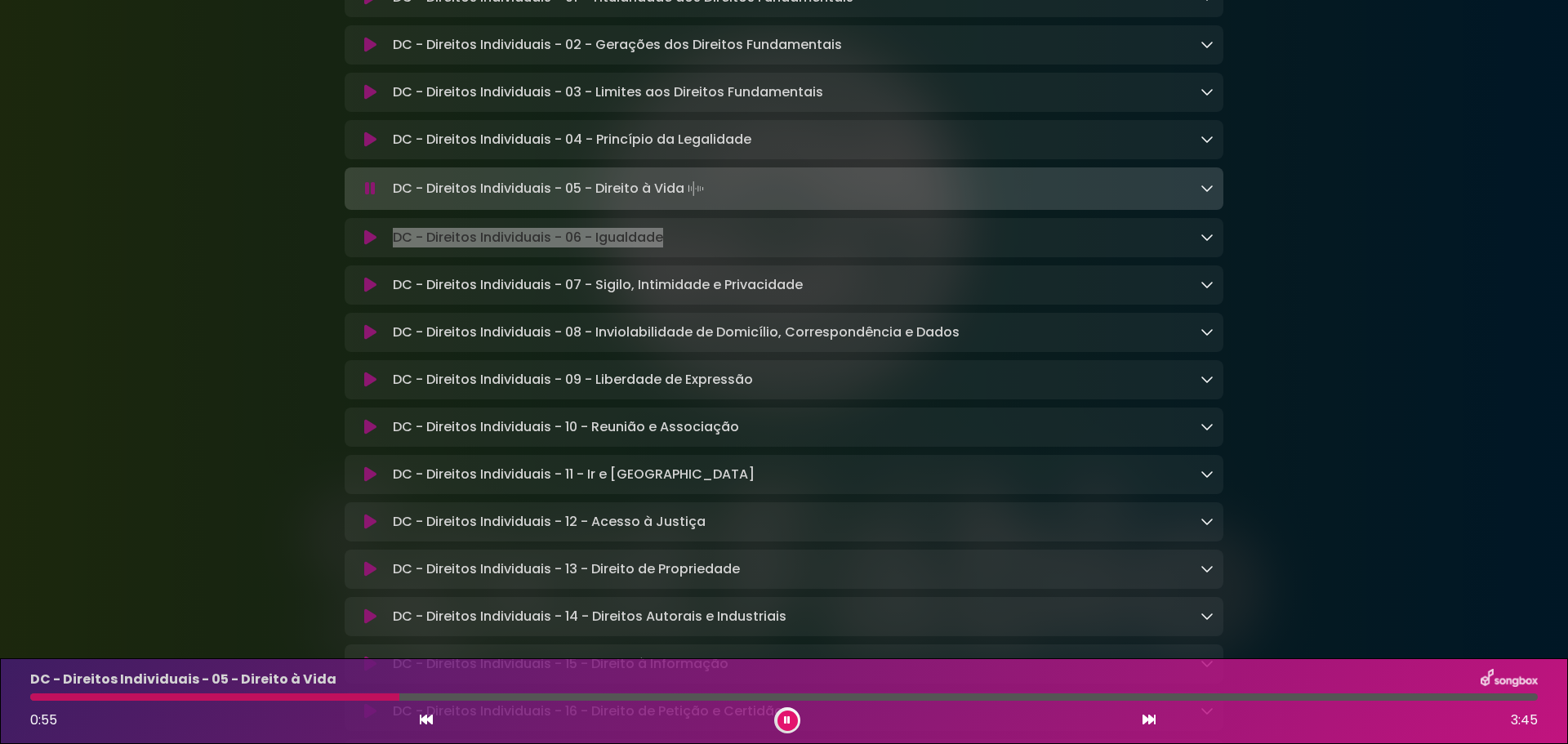
scroll to position [817, 0]
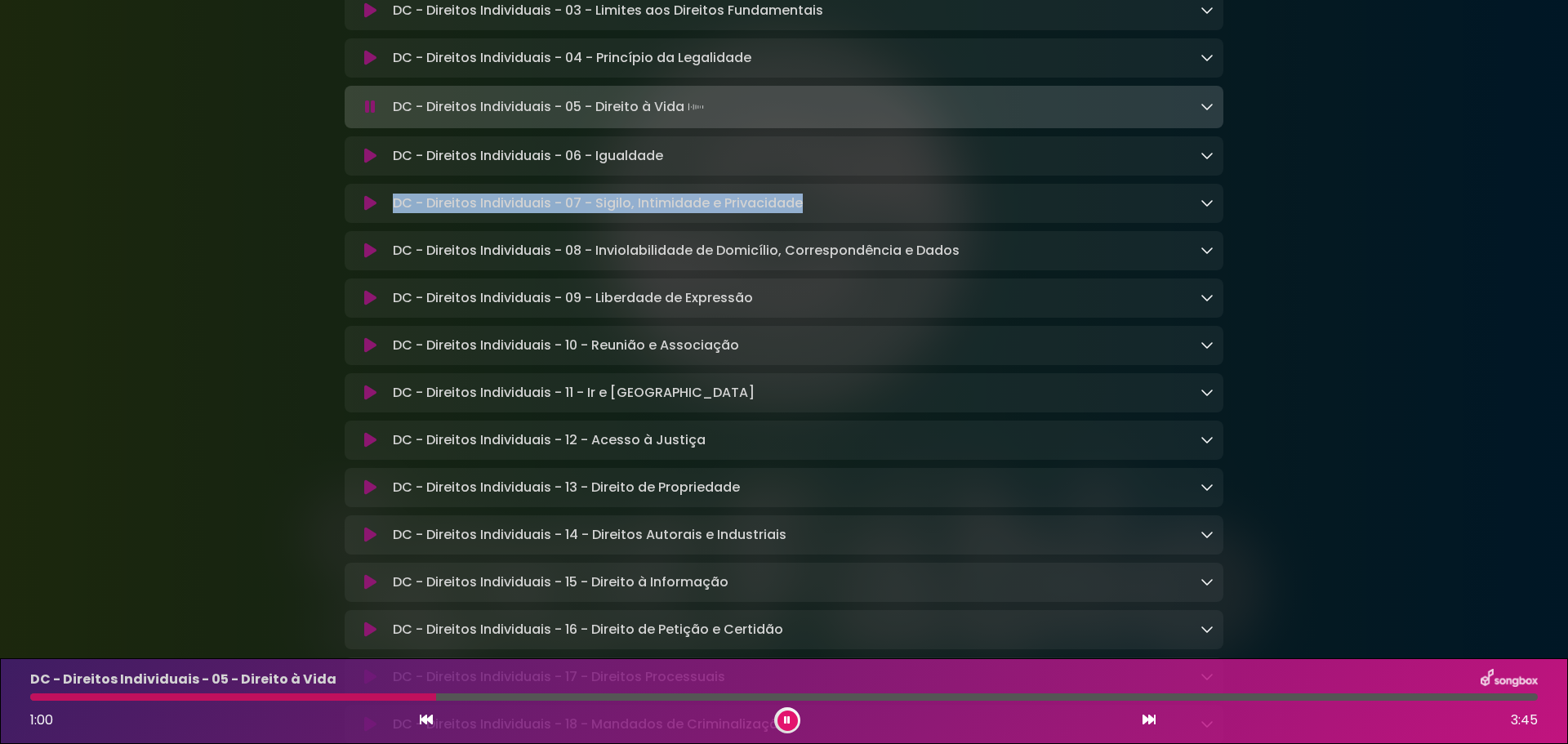
drag, startPoint x: 800, startPoint y: 214, endPoint x: 396, endPoint y: 216, distance: 404.0
click at [396, 213] on div "DC - Direitos Individuais - 07 - Sigilo, Intimidade e Privacidade Loading Track…" at bounding box center [800, 203] width 827 height 20
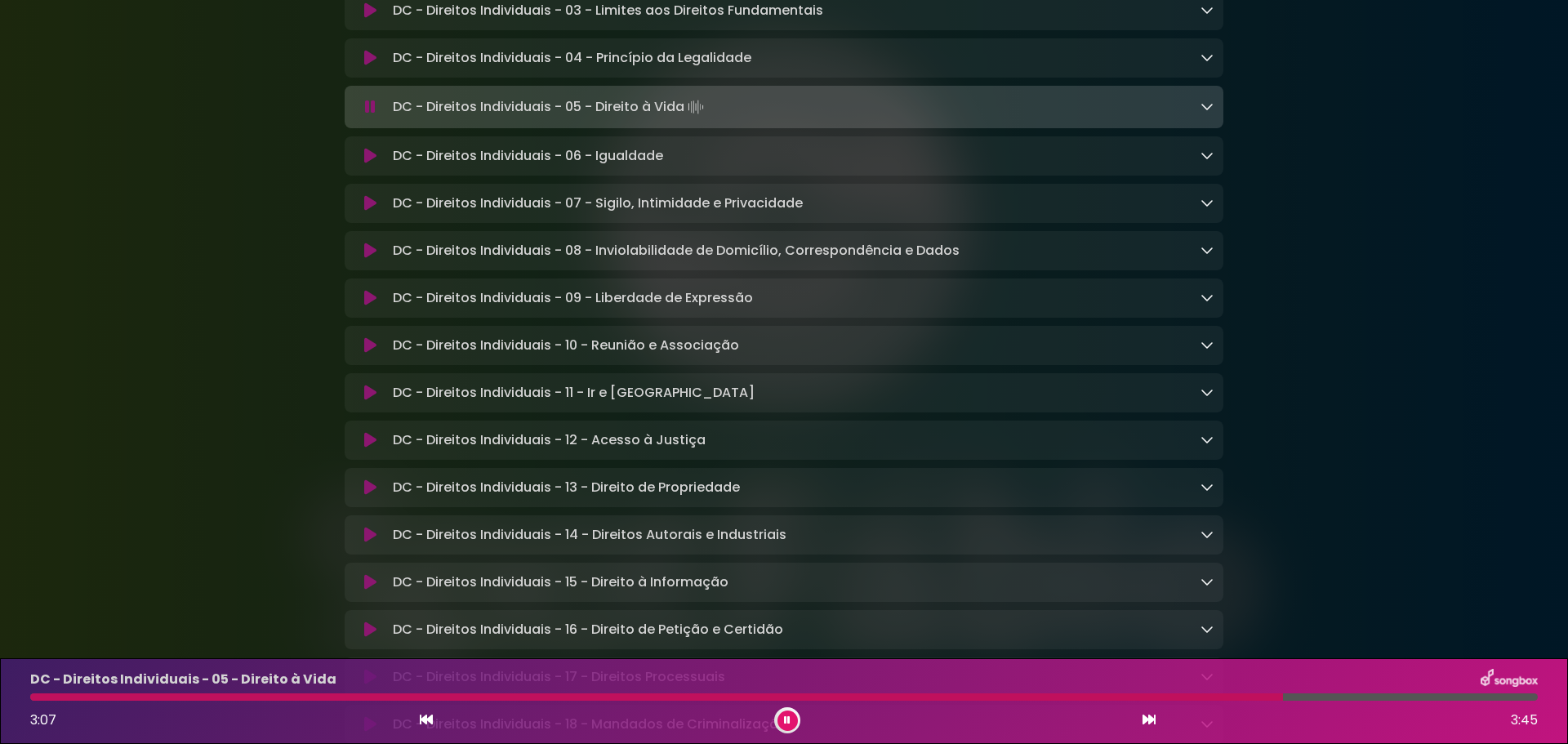
click at [369, 115] on icon at bounding box center [370, 107] width 11 height 16
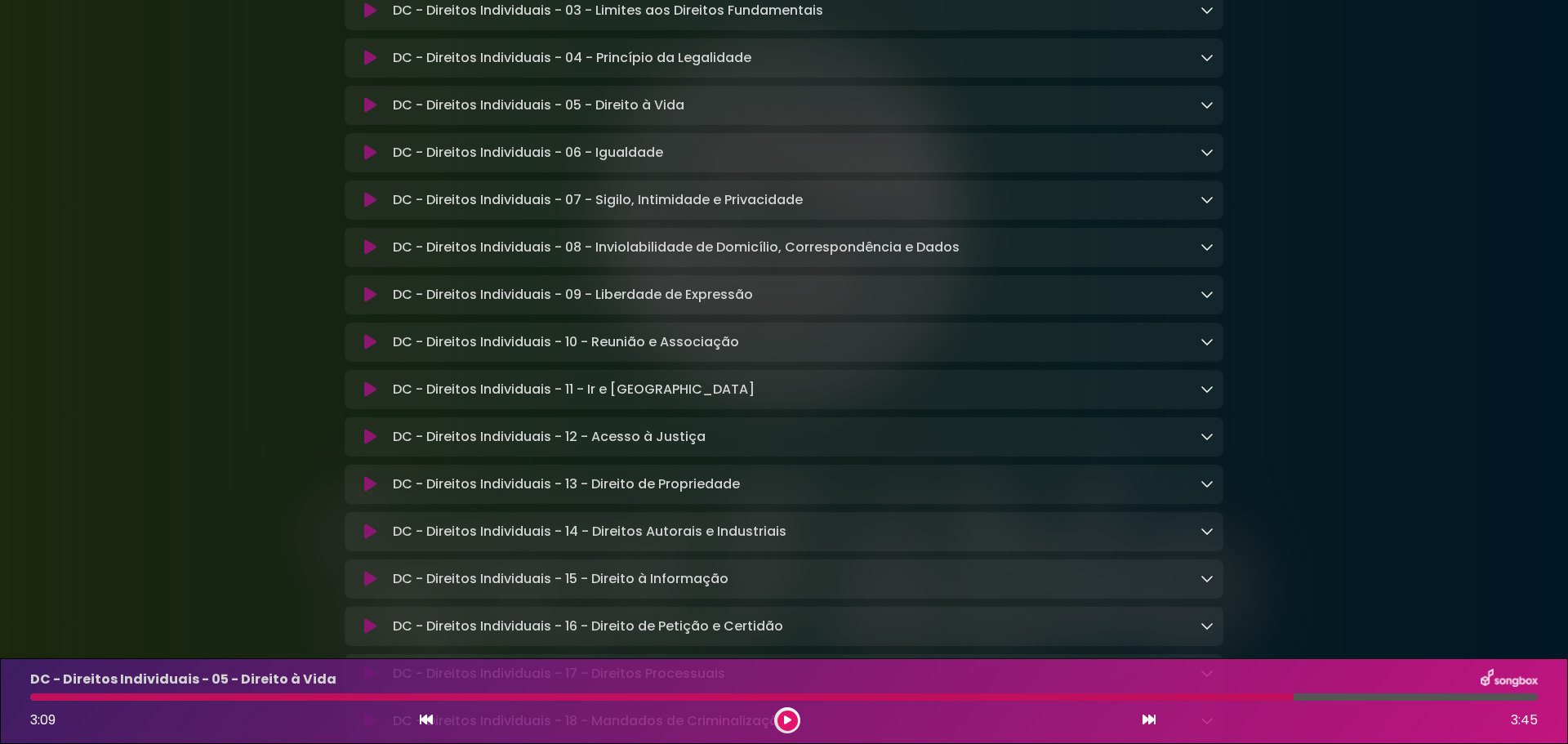
click at [371, 19] on icon at bounding box center [370, 11] width 12 height 16
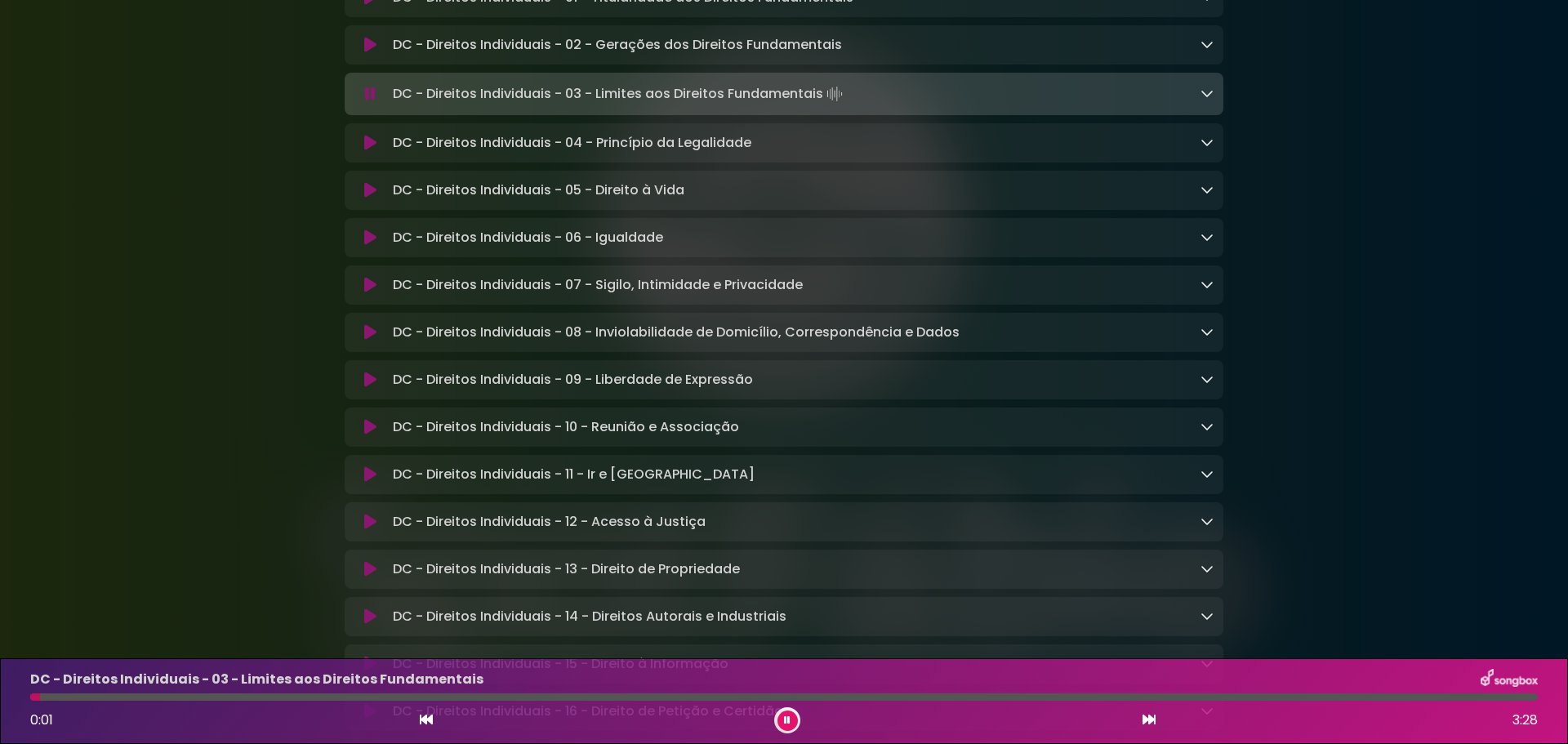
click at [367, 150] on icon at bounding box center [370, 143] width 12 height 16
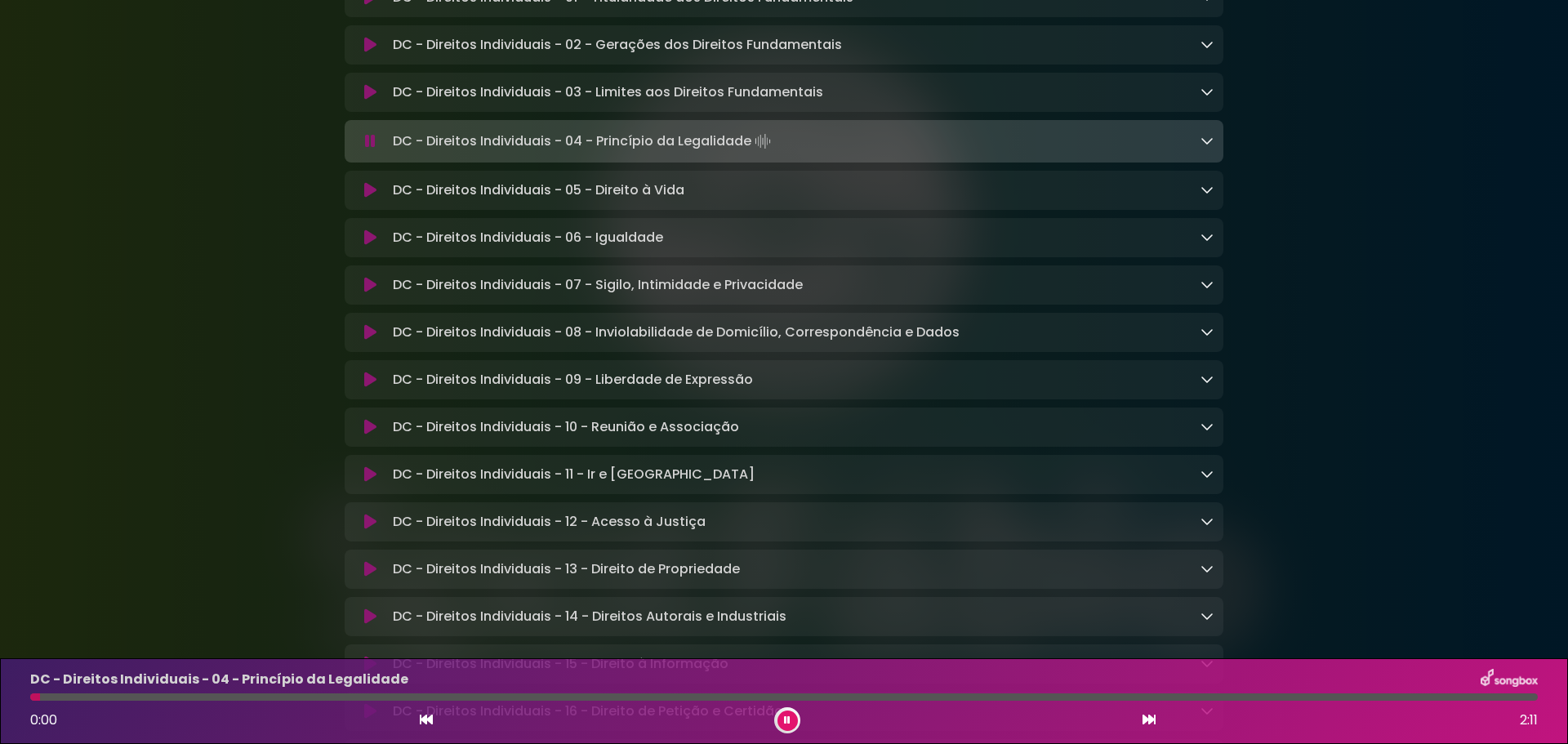
click at [367, 149] on icon at bounding box center [370, 141] width 11 height 16
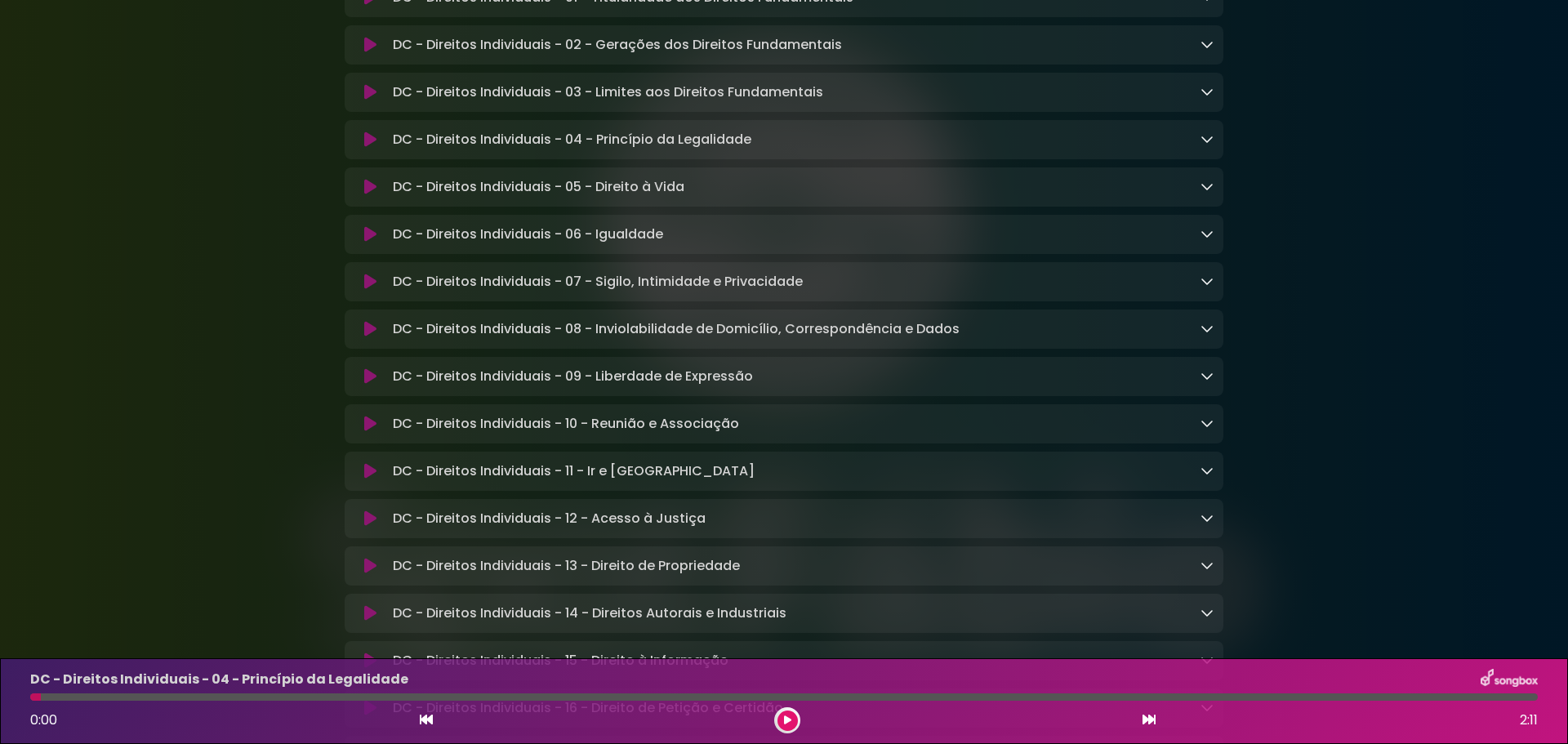
click at [366, 195] on icon at bounding box center [370, 187] width 12 height 16
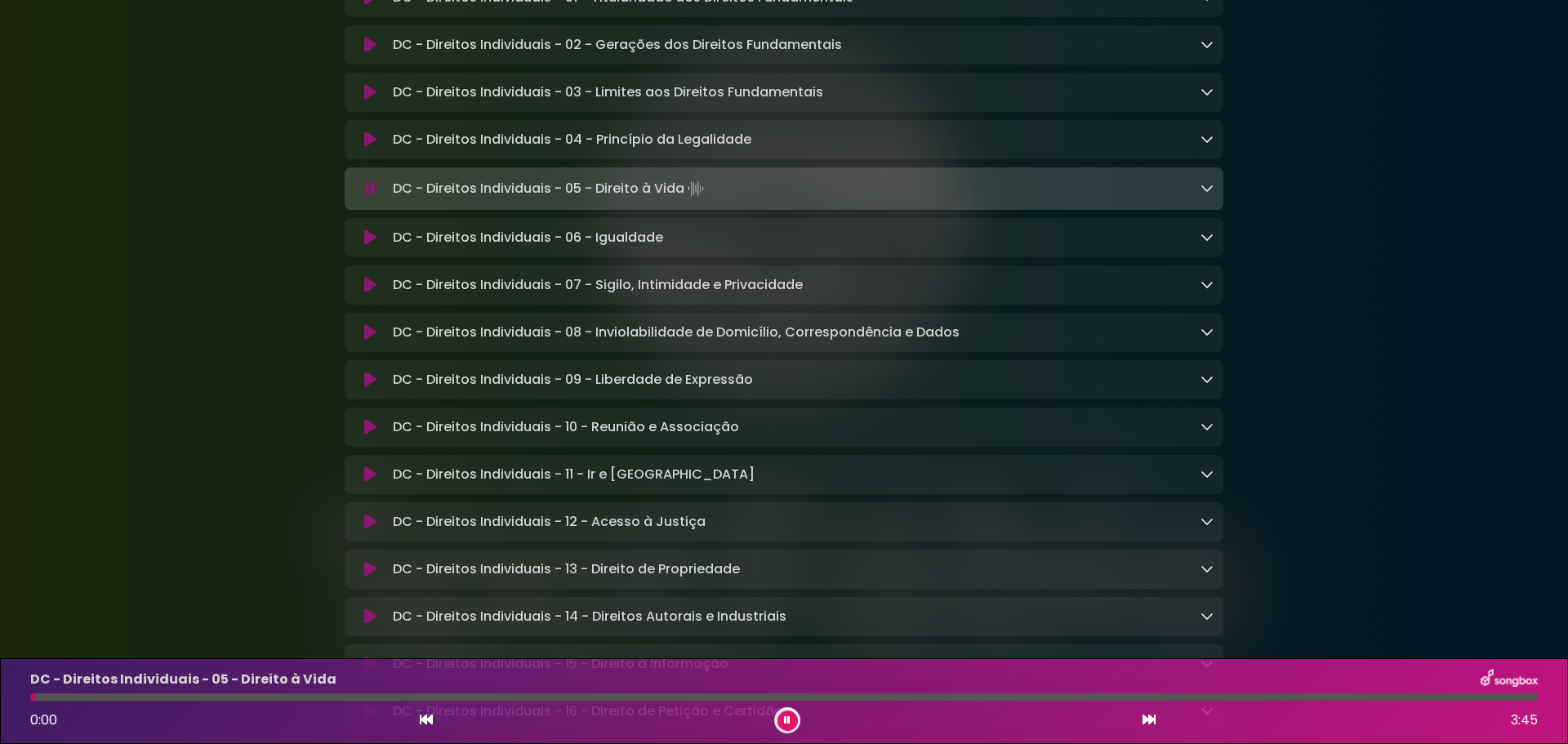
click at [366, 197] on icon at bounding box center [370, 189] width 11 height 16
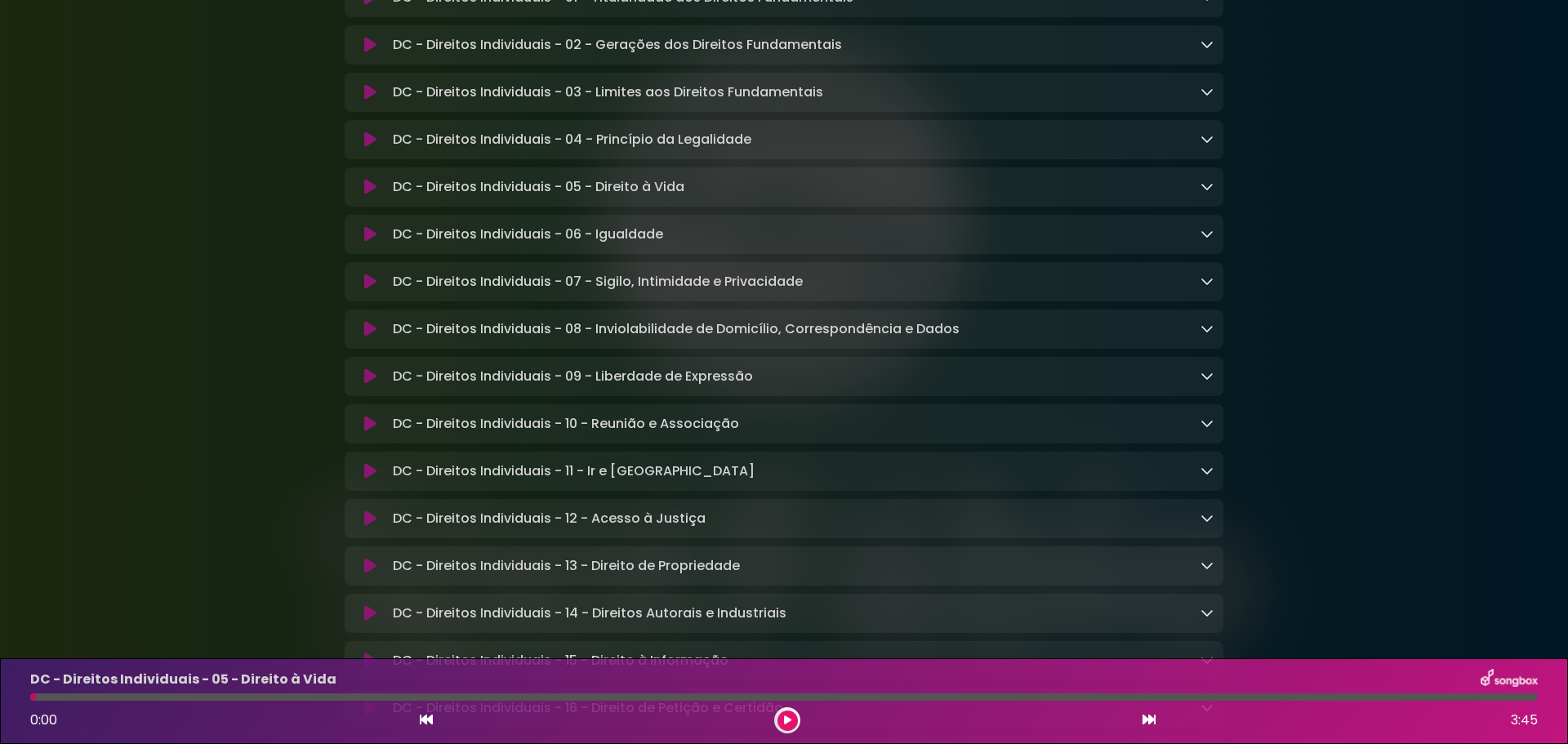
click at [366, 238] on icon at bounding box center [370, 235] width 12 height 16
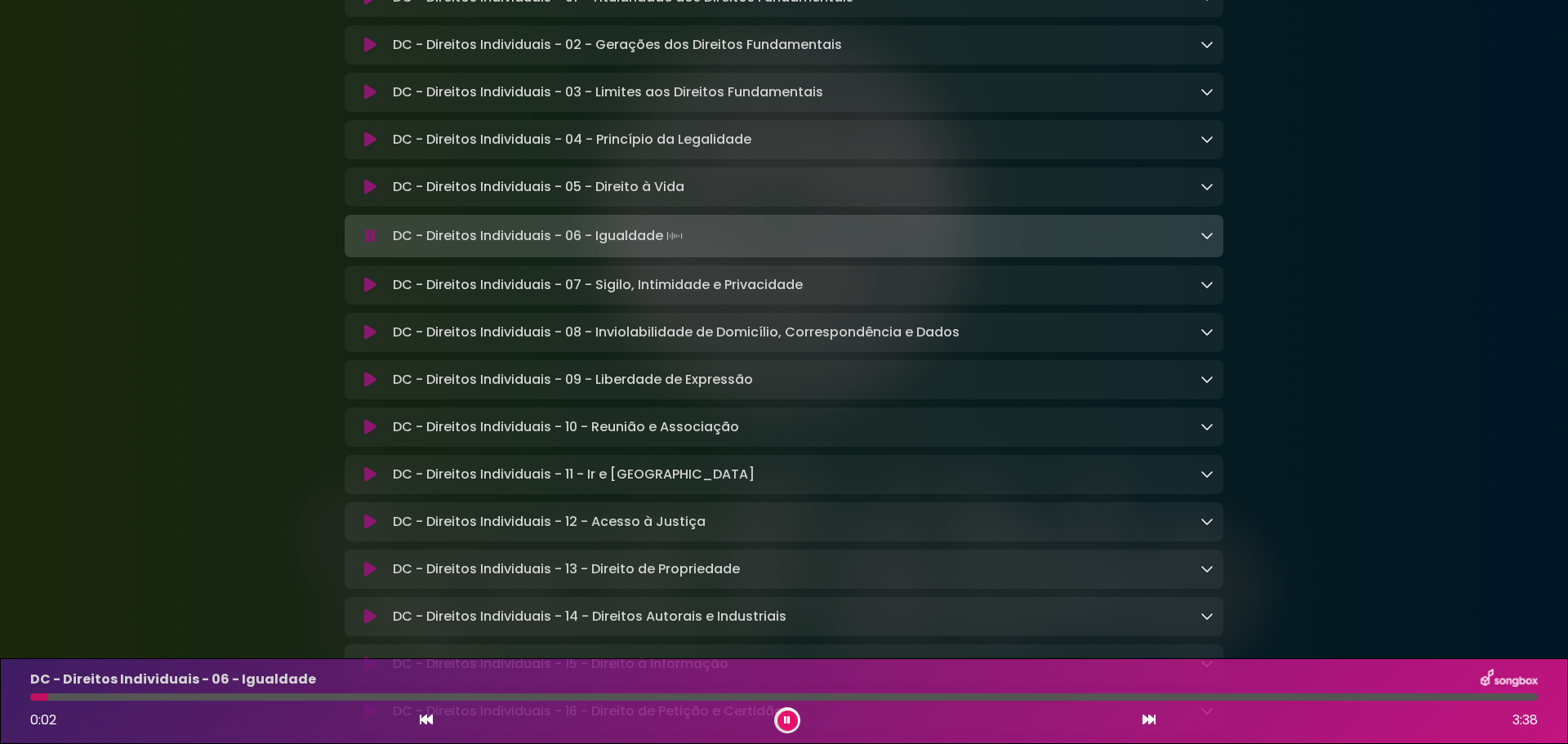
click at [365, 242] on icon at bounding box center [370, 236] width 11 height 16
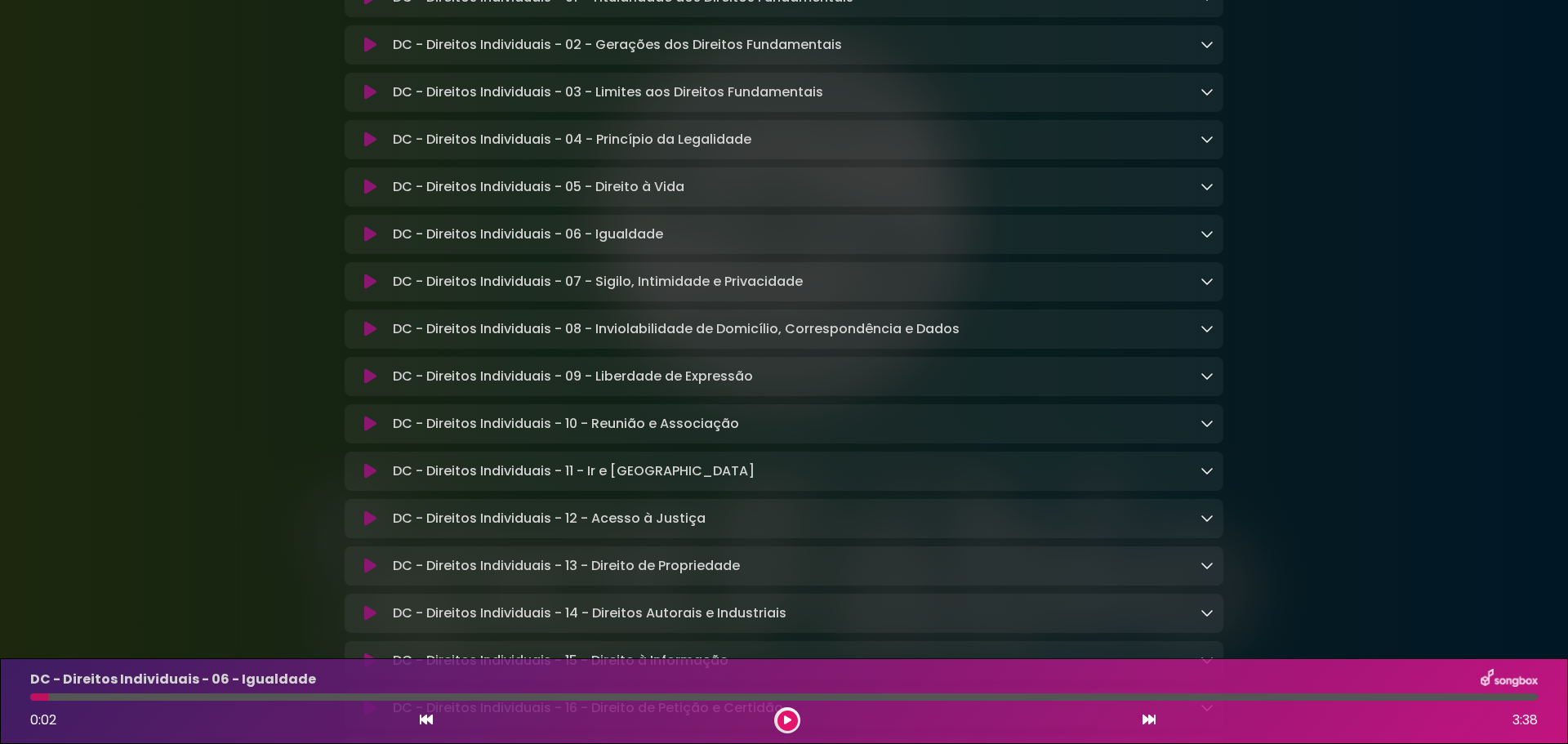
click at [371, 195] on icon at bounding box center [370, 187] width 12 height 16
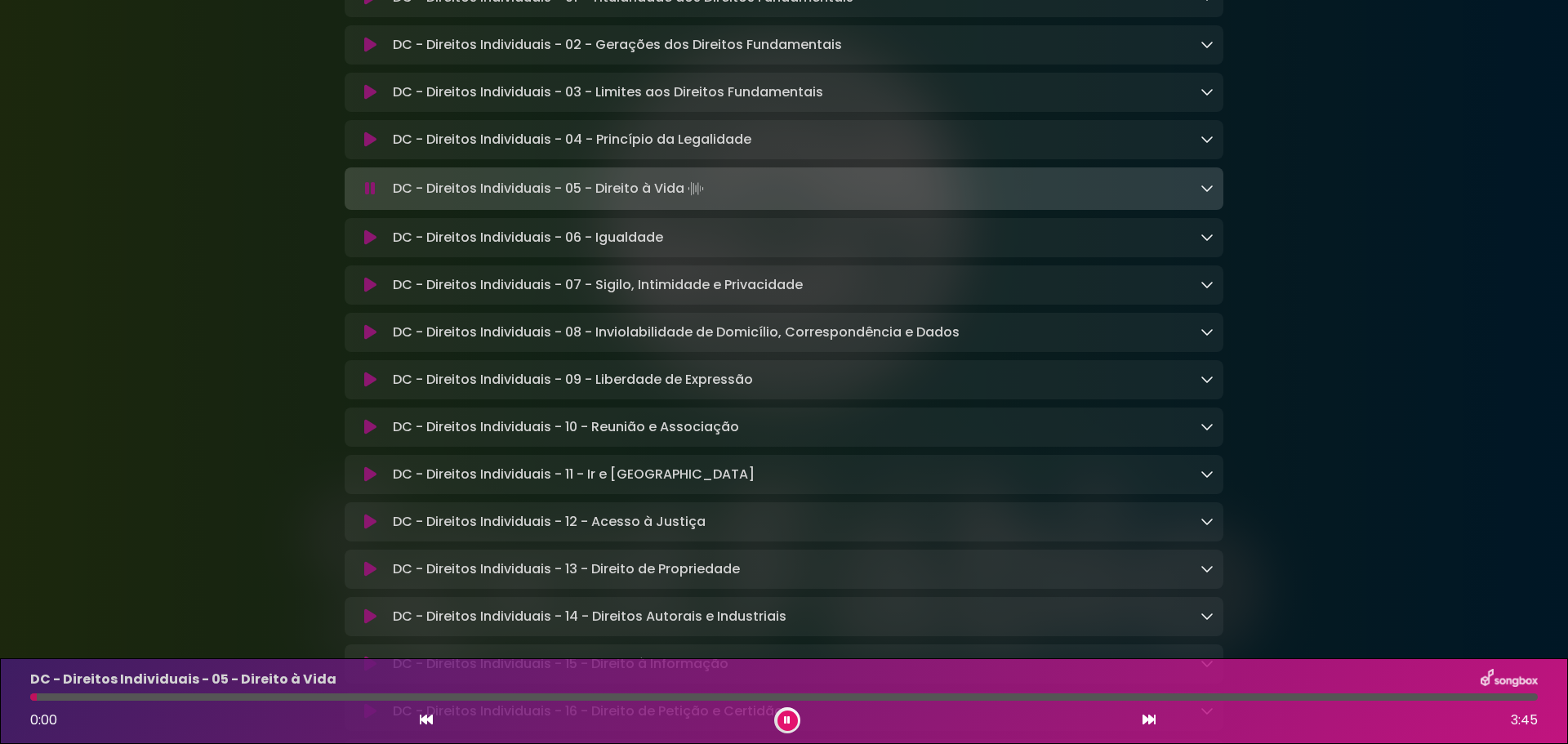
click at [371, 197] on icon at bounding box center [370, 189] width 11 height 16
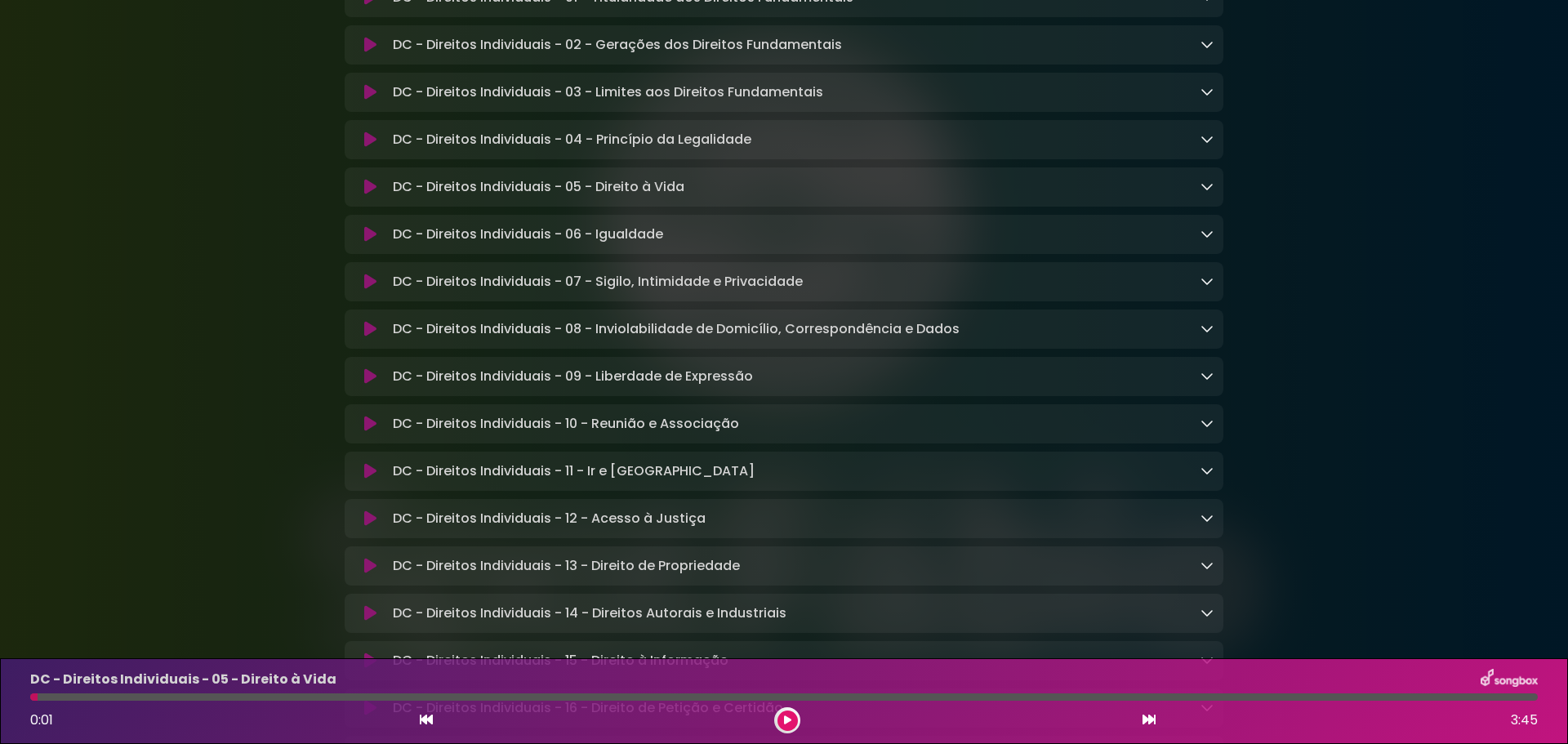
click at [362, 243] on button at bounding box center [370, 235] width 32 height 16
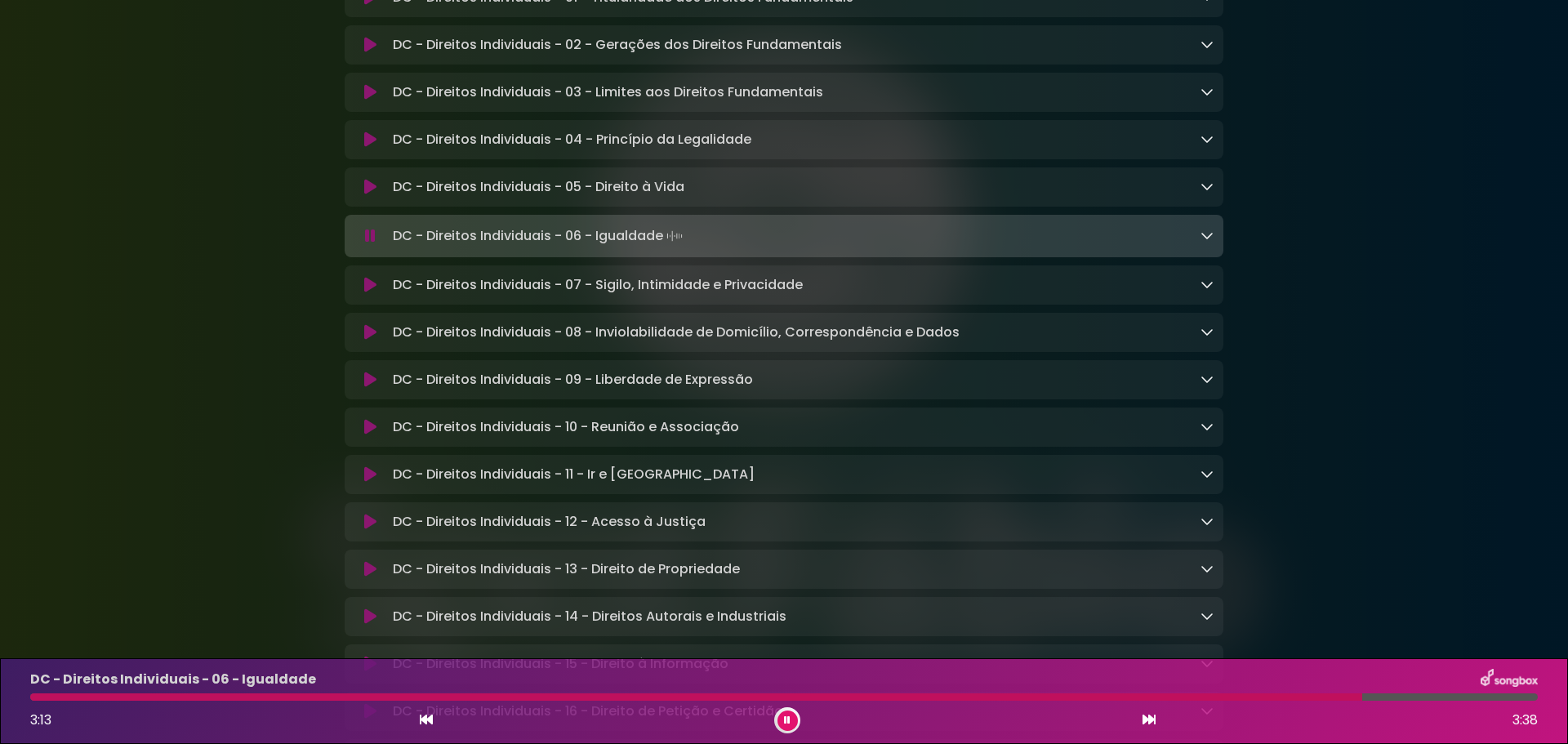
click at [367, 244] on icon at bounding box center [370, 236] width 11 height 16
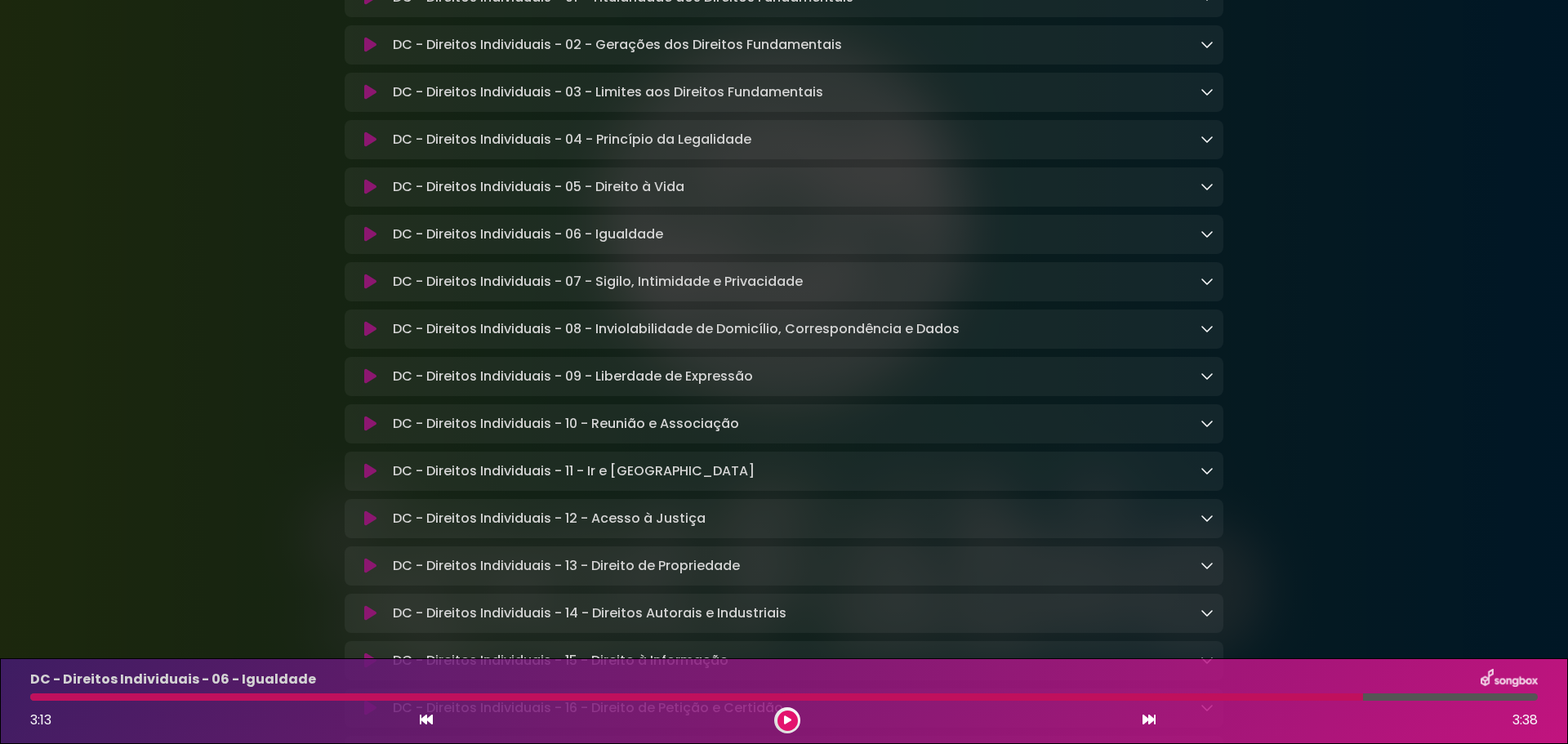
click at [362, 290] on button at bounding box center [370, 282] width 32 height 16
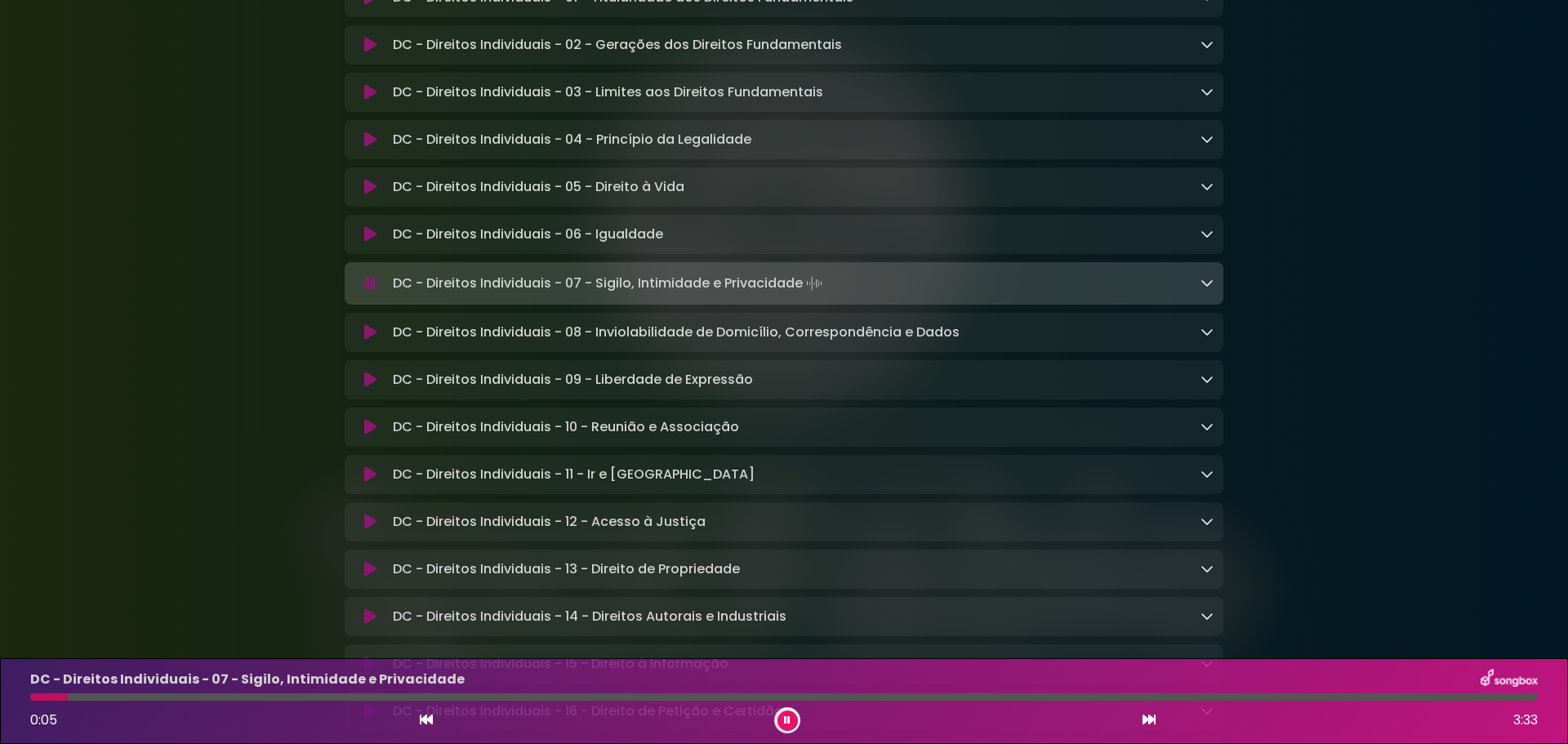
drag, startPoint x: 394, startPoint y: 294, endPoint x: 804, endPoint y: 292, distance: 410.0
click at [804, 292] on p "DC - Direitos Individuais - 07 - Sigilo, Intimidade e Privacidade Loading Track…" at bounding box center [609, 284] width 433 height 23
click at [887, 342] on p "DC - Direitos Individuais - 08 - Inviolabilidade de Domicílio, Correspondência …" at bounding box center [676, 332] width 567 height 20
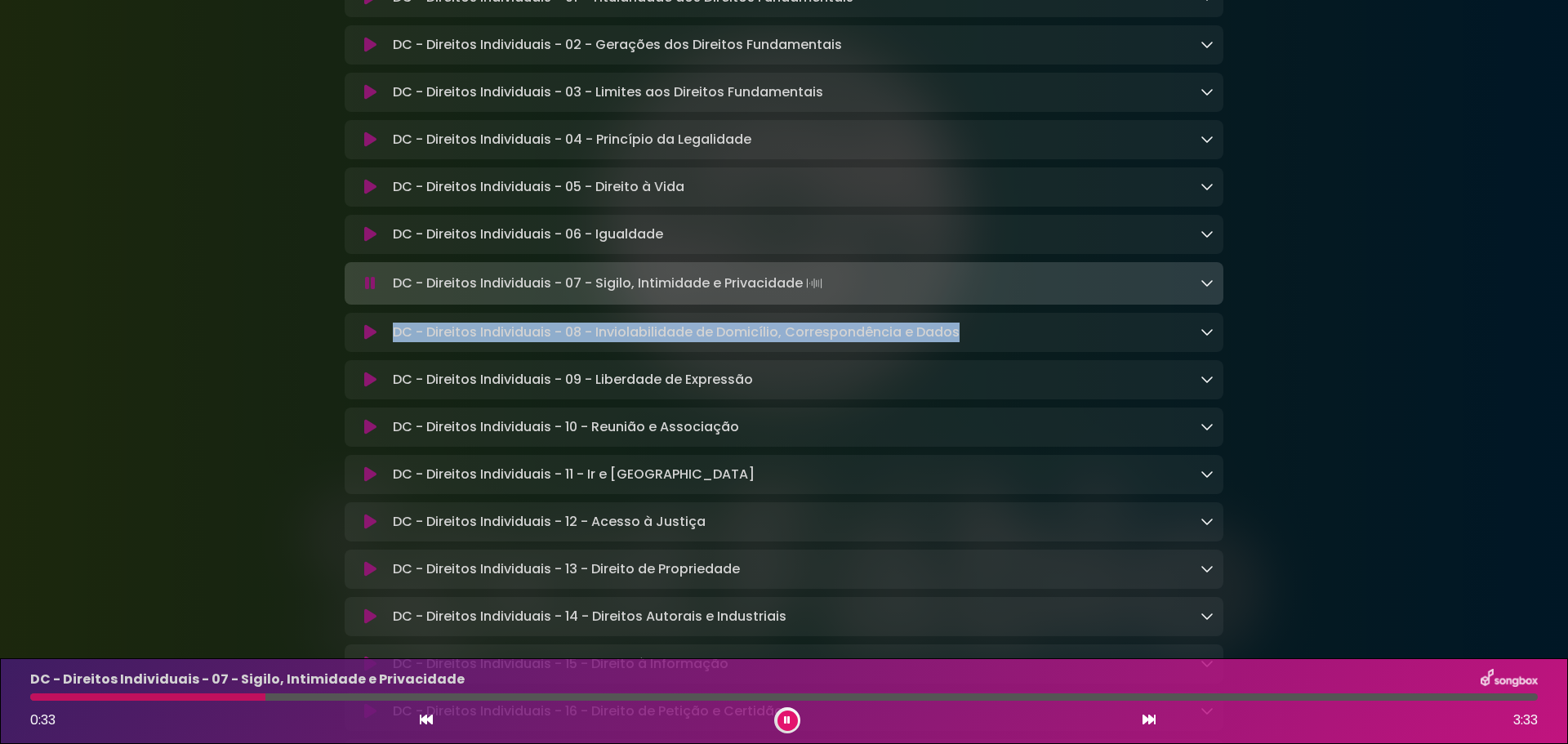
drag, startPoint x: 958, startPoint y: 345, endPoint x: 391, endPoint y: 340, distance: 567.0
click at [391, 340] on div "DC - Direitos Individuais - 08 - Inviolabilidade de Domicílio, Correspondência …" at bounding box center [800, 332] width 827 height 20
click at [369, 291] on icon at bounding box center [370, 284] width 11 height 16
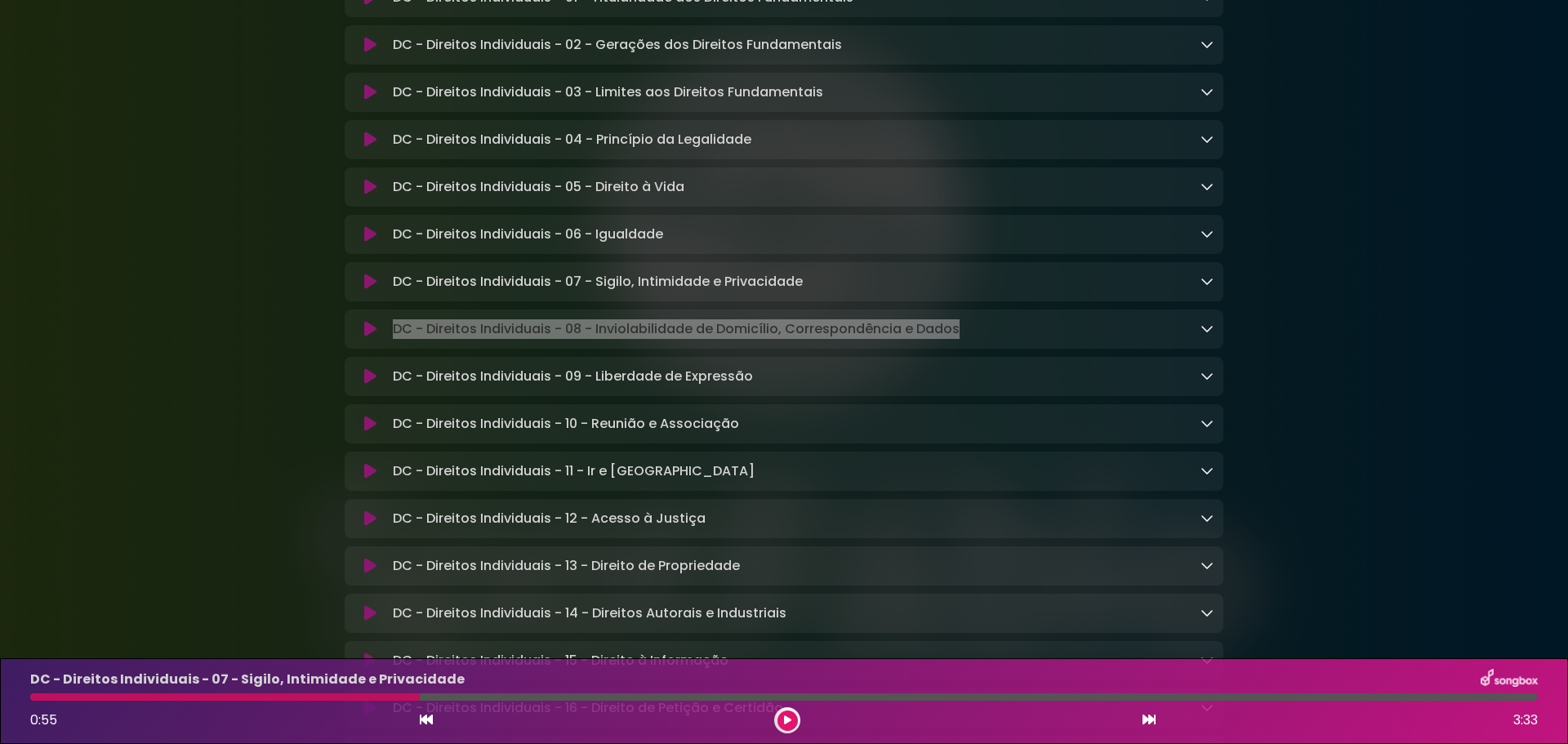
click at [367, 289] on icon at bounding box center [370, 282] width 12 height 16
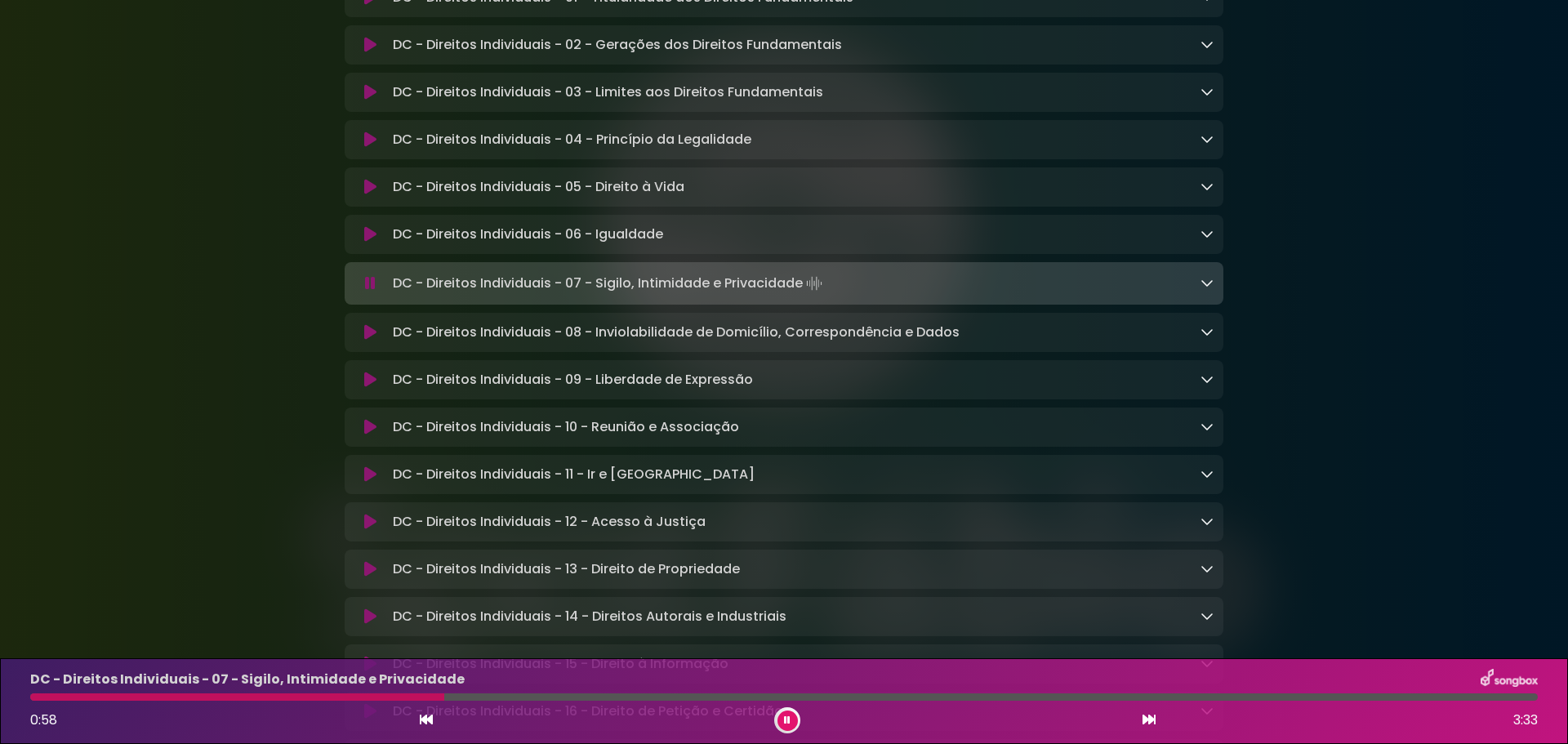
click at [378, 235] on div "DC - Direitos Individuais - 06 - Igualdade Loading Track..." at bounding box center [784, 235] width 859 height 20
click at [372, 243] on icon at bounding box center [370, 235] width 12 height 16
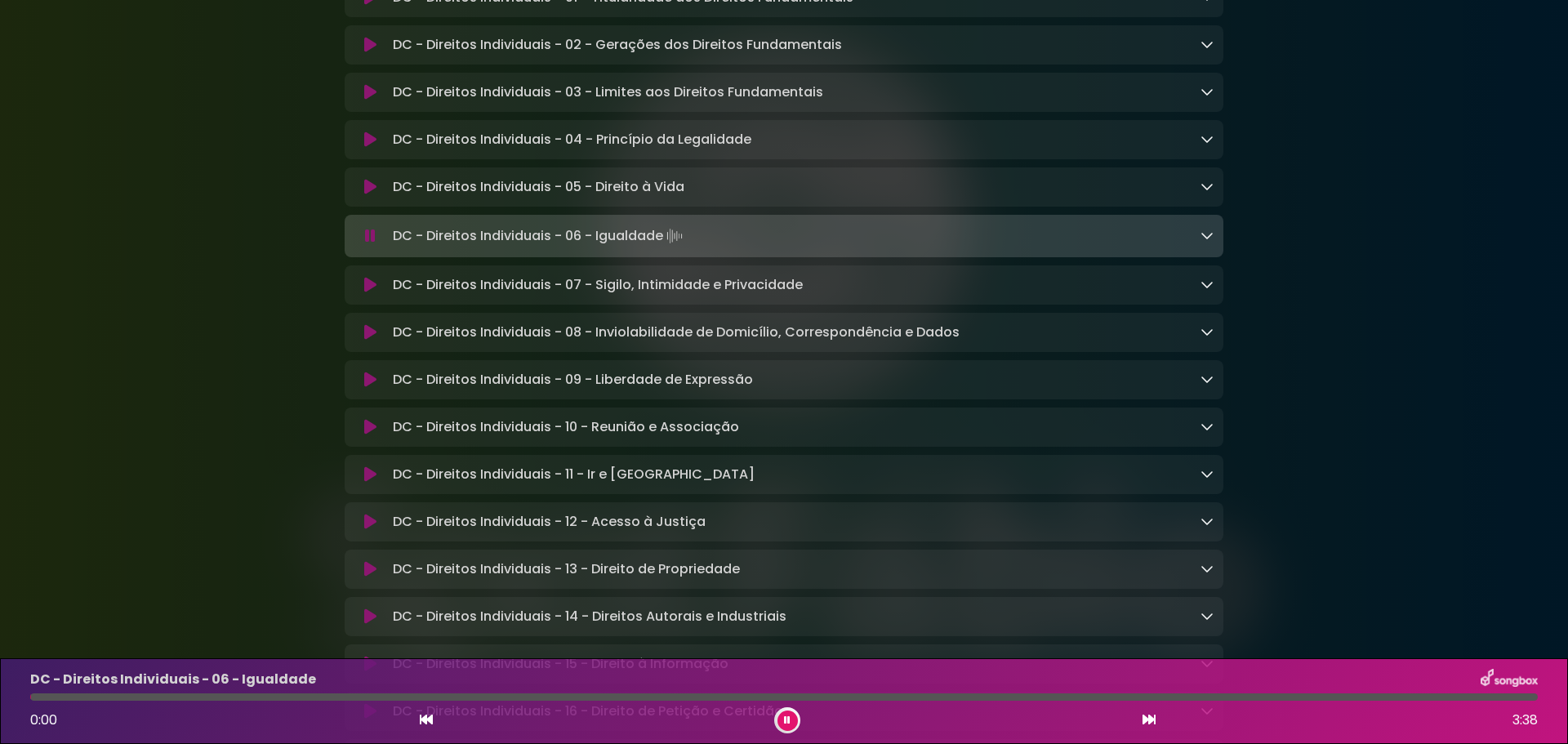
click at [368, 293] on icon at bounding box center [370, 285] width 12 height 16
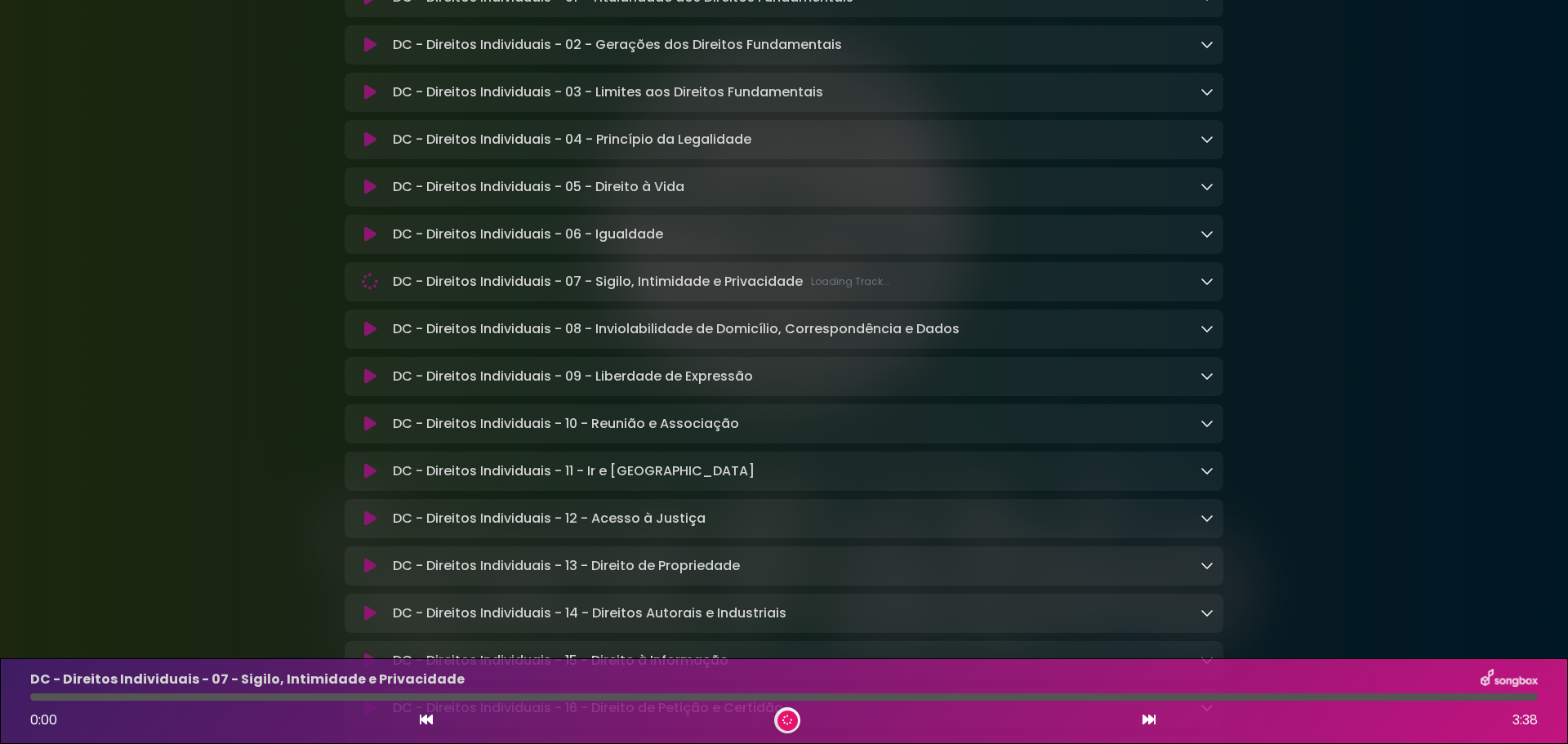
click at [371, 290] on icon at bounding box center [370, 281] width 17 height 17
click at [381, 290] on button at bounding box center [370, 282] width 32 height 16
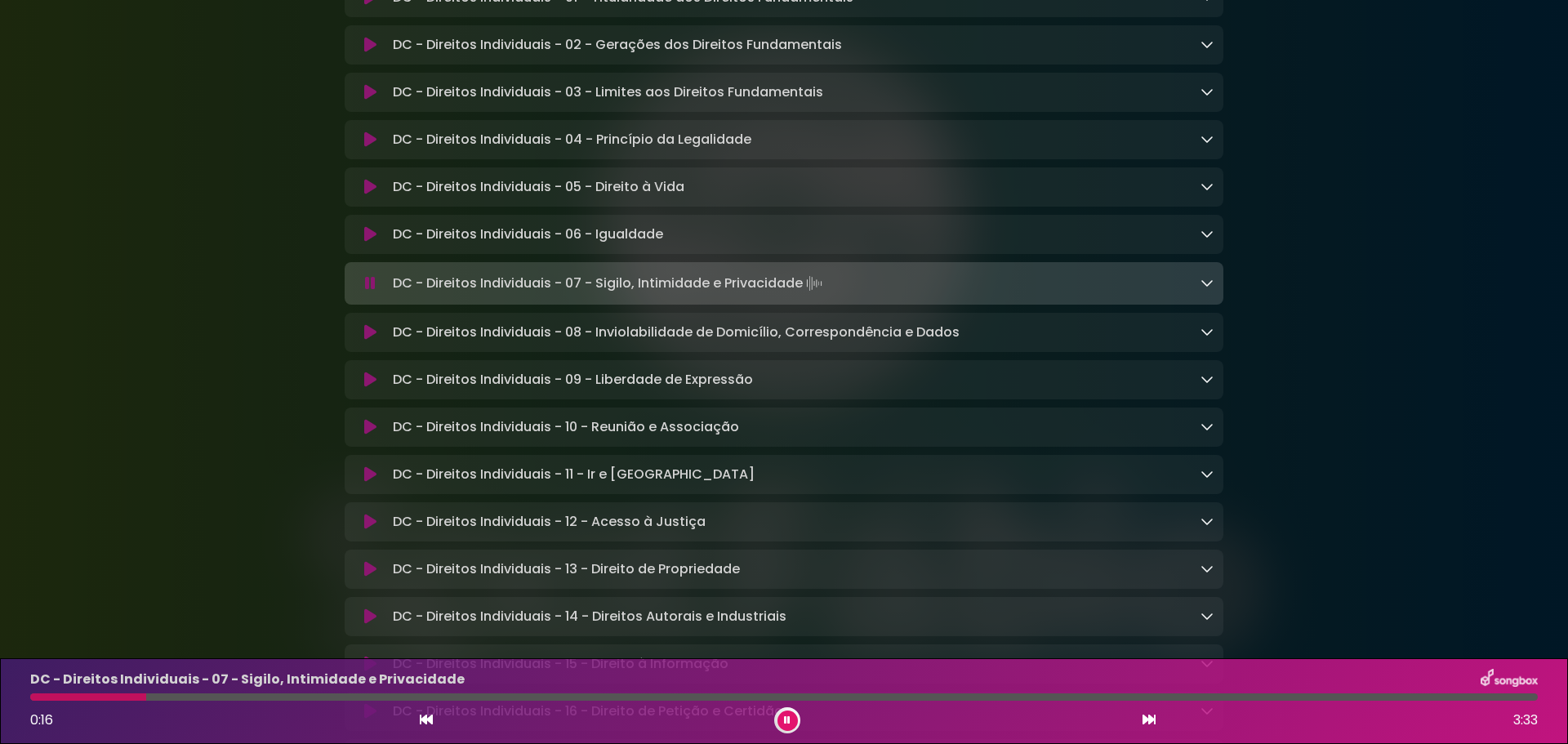
click at [364, 291] on button at bounding box center [370, 284] width 32 height 16
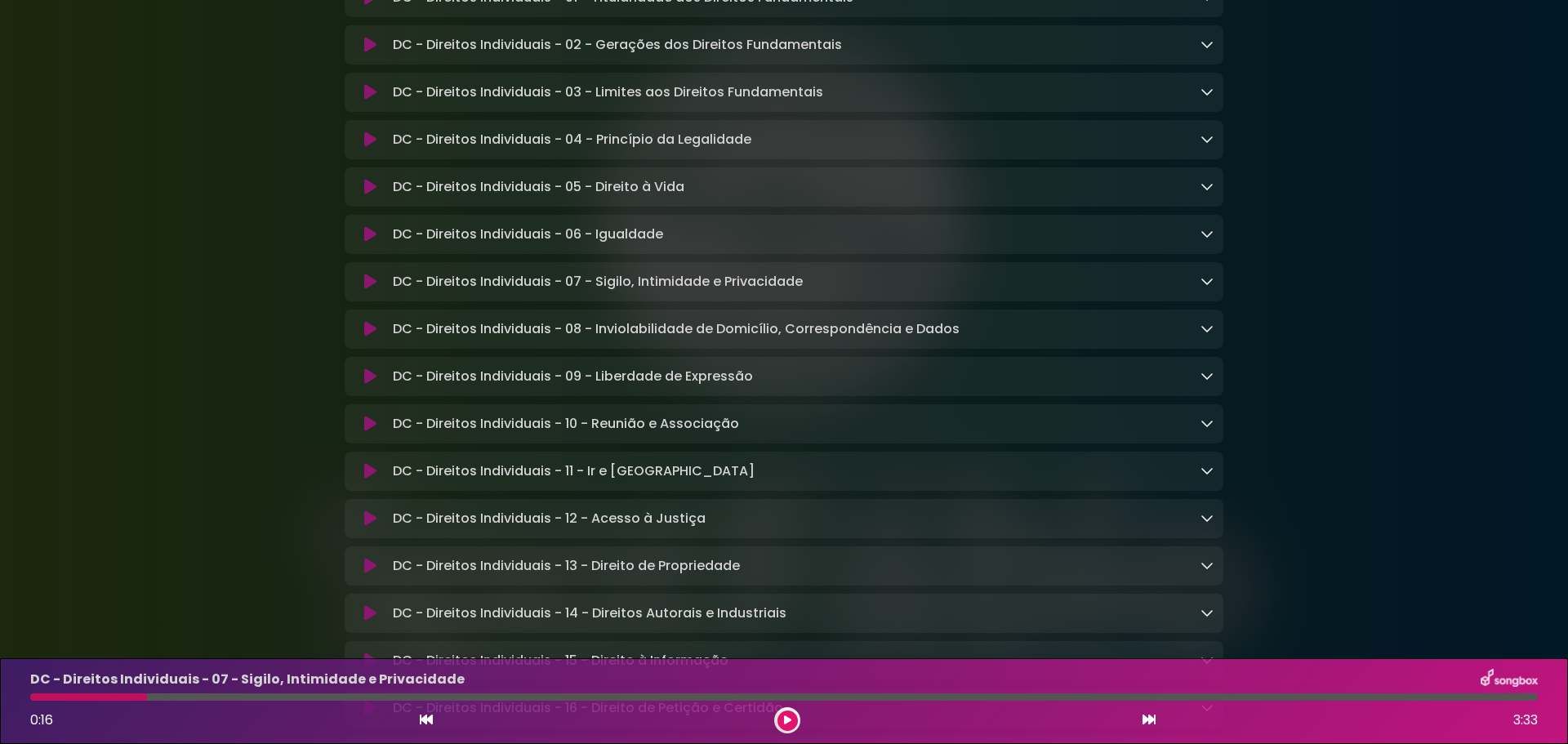
drag, startPoint x: 271, startPoint y: 347, endPoint x: 254, endPoint y: 346, distance: 17.0
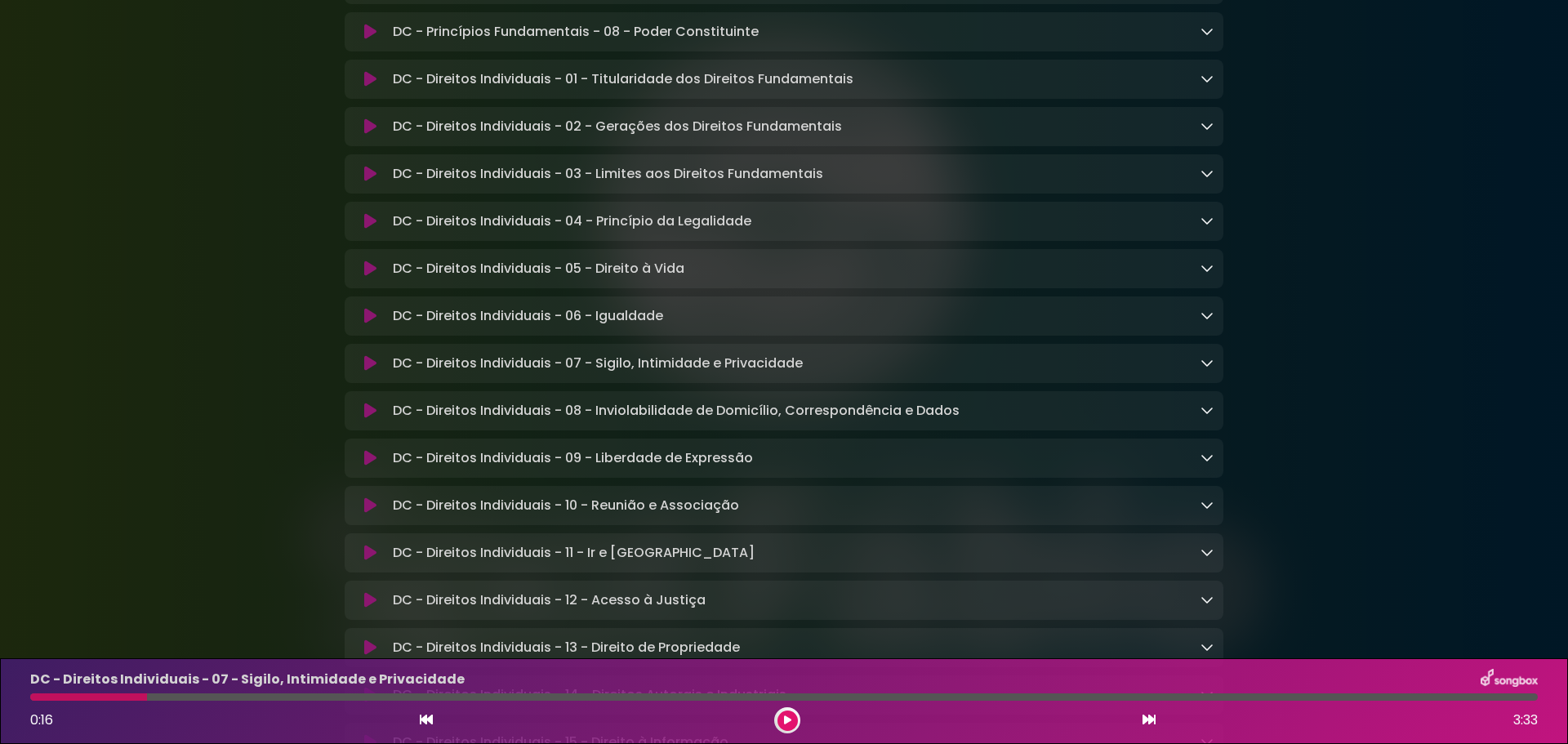
scroll to position [572, 0]
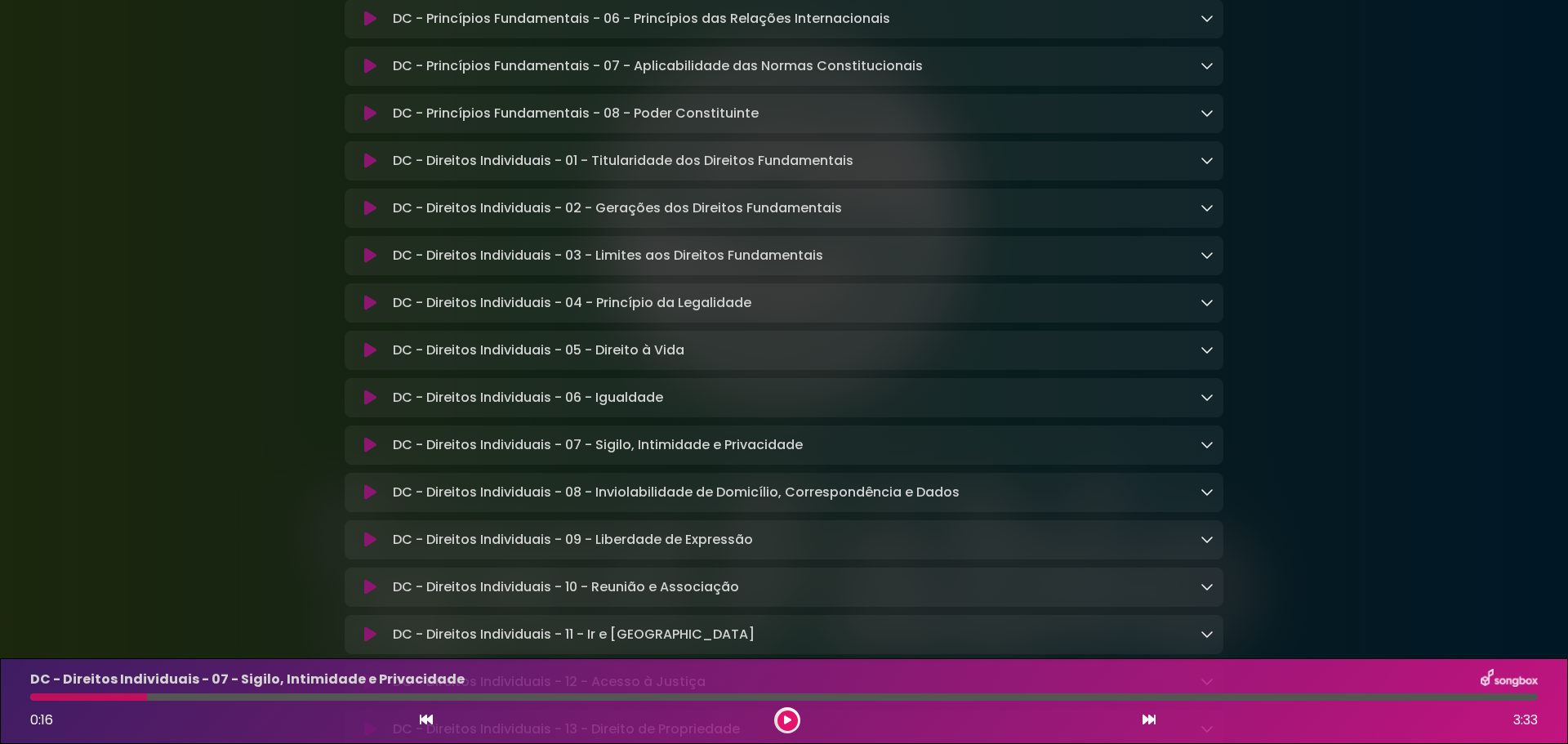
click at [371, 167] on icon at bounding box center [370, 161] width 12 height 16
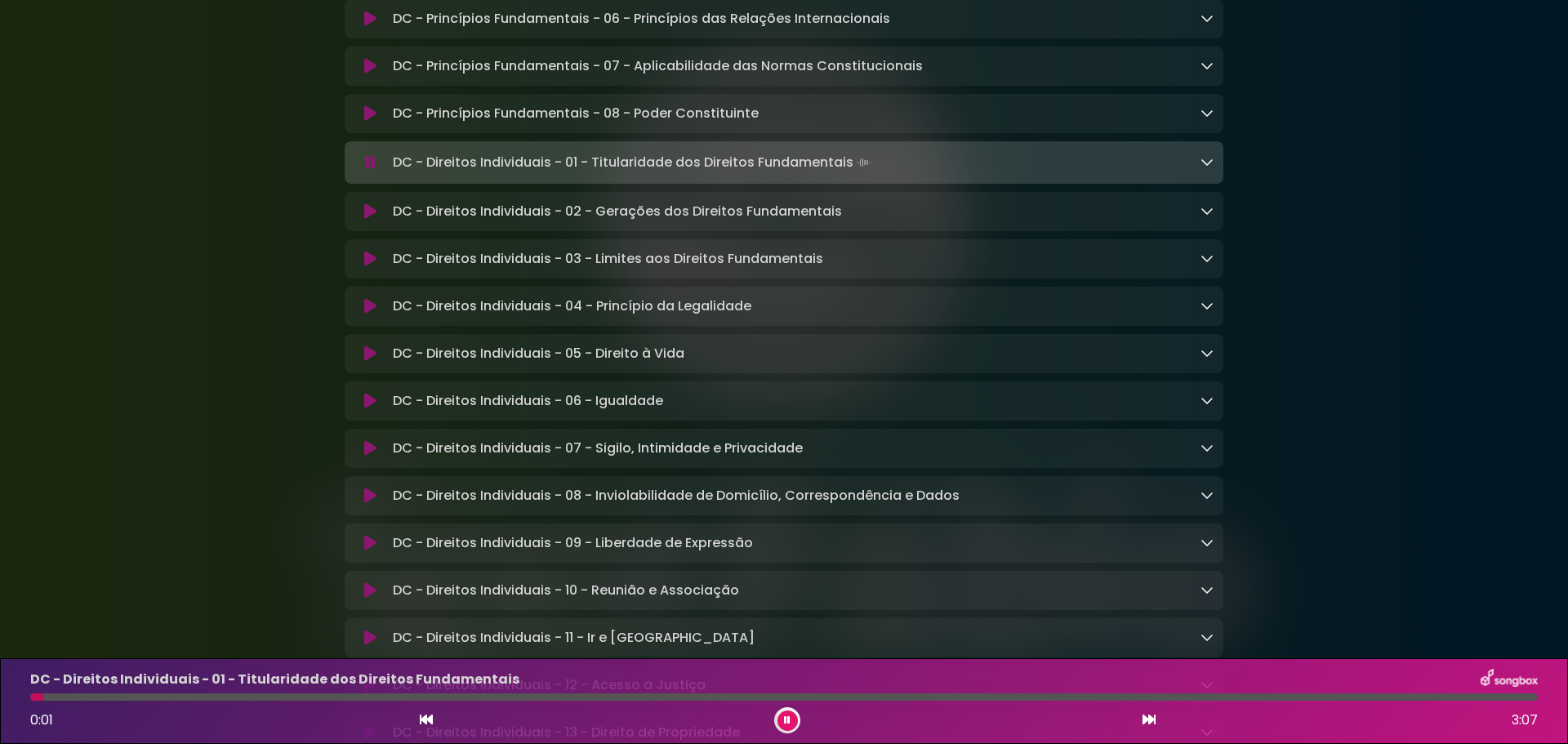
click at [372, 167] on icon at bounding box center [370, 162] width 11 height 16
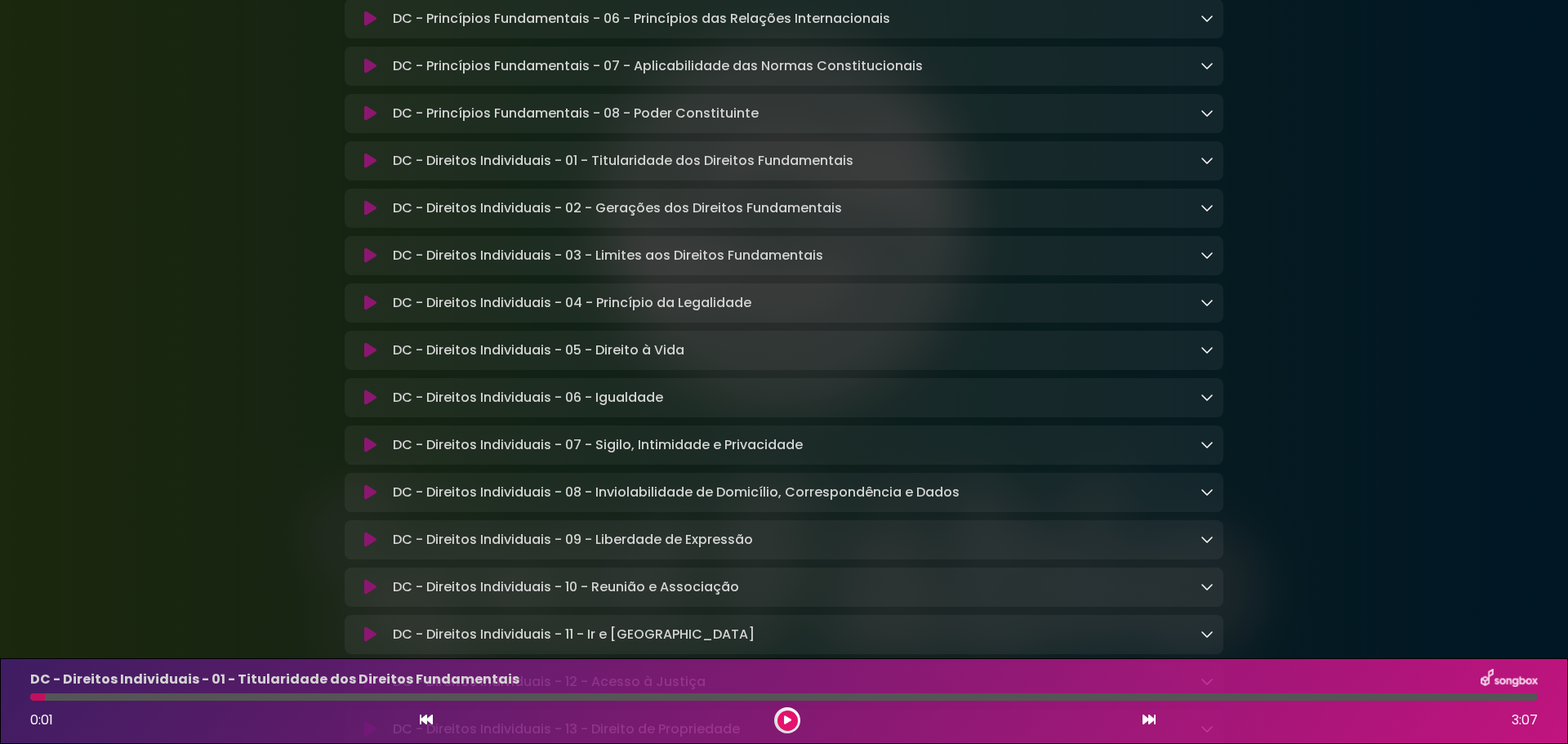
click at [371, 213] on icon at bounding box center [370, 208] width 12 height 16
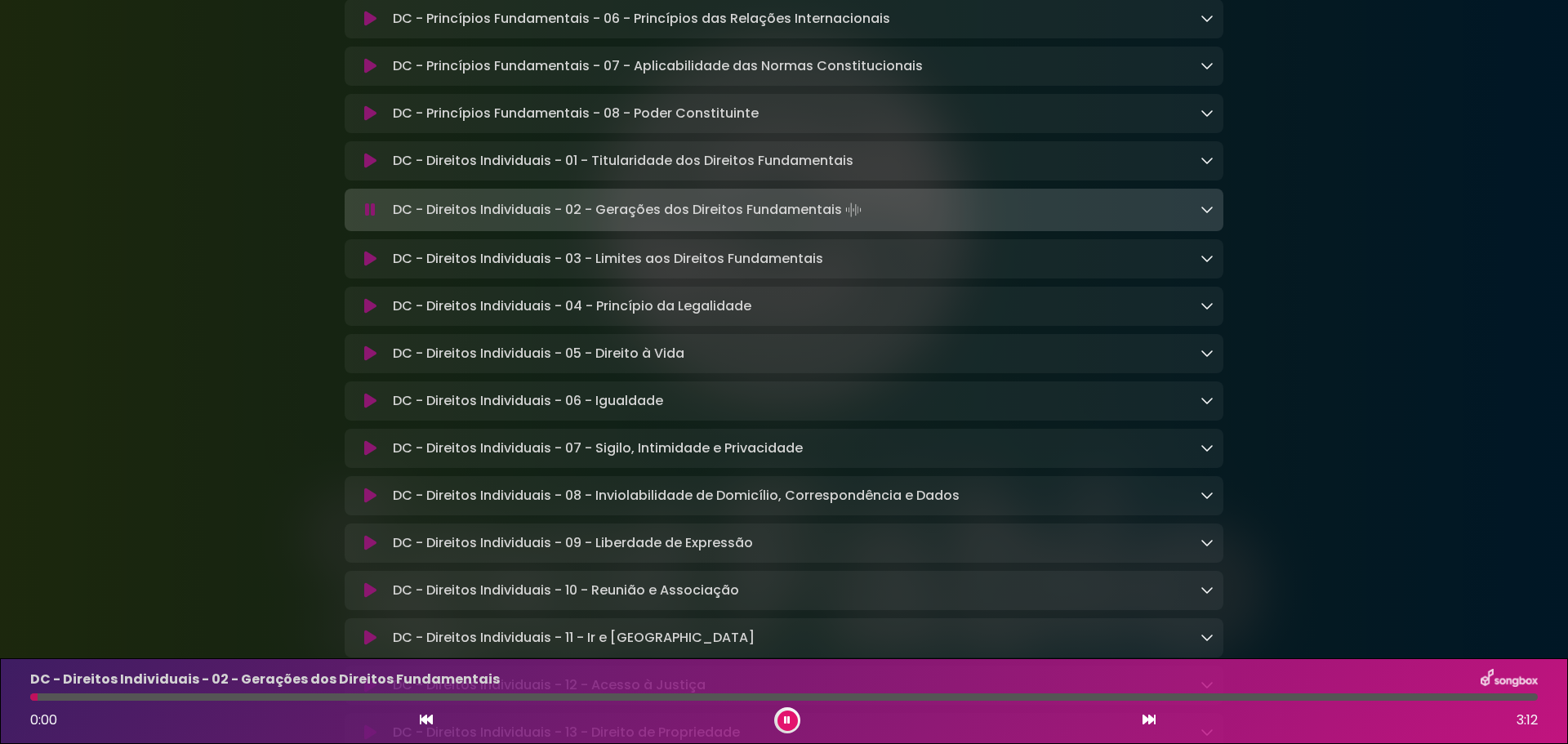
click at [371, 213] on icon at bounding box center [370, 210] width 11 height 16
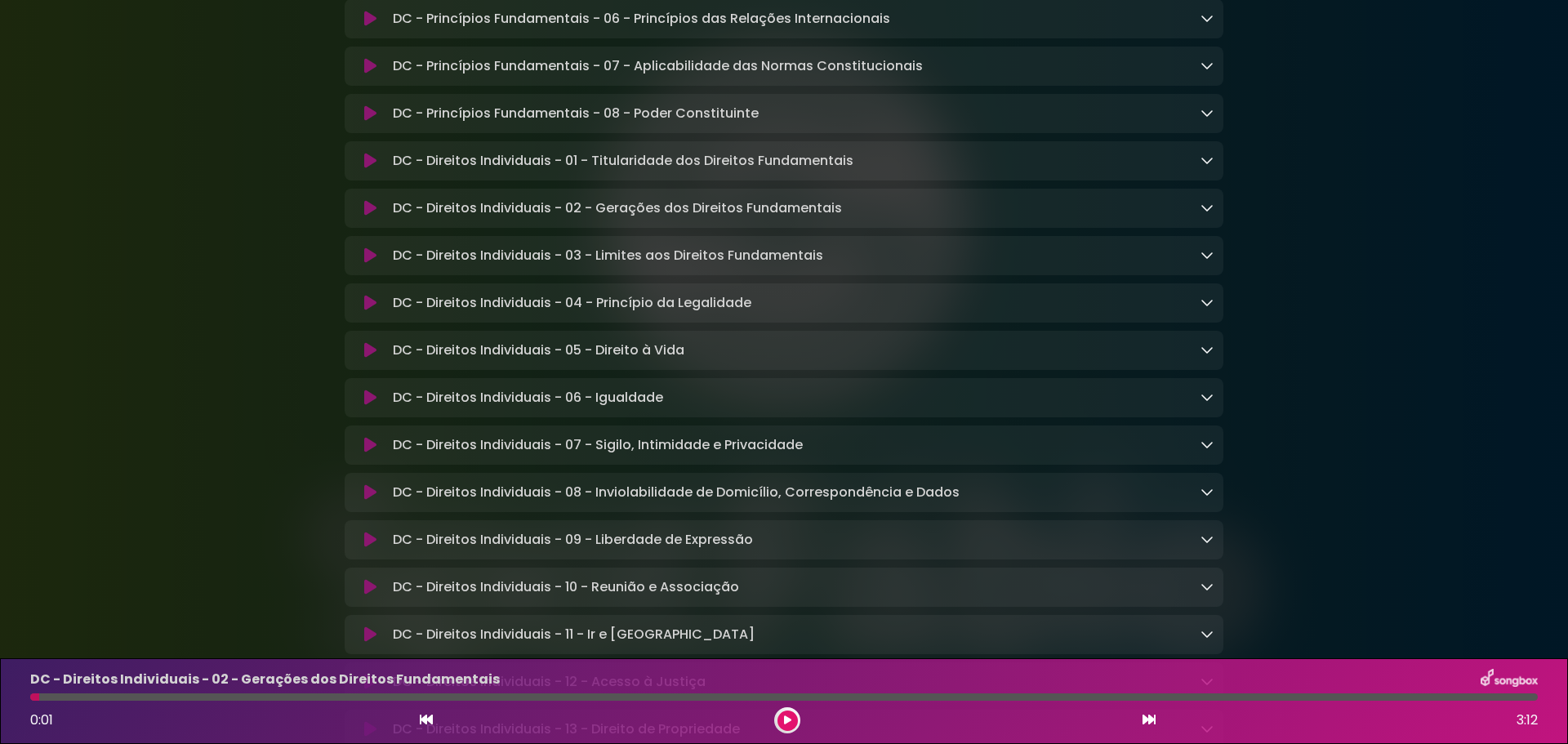
click at [367, 264] on icon at bounding box center [370, 256] width 12 height 16
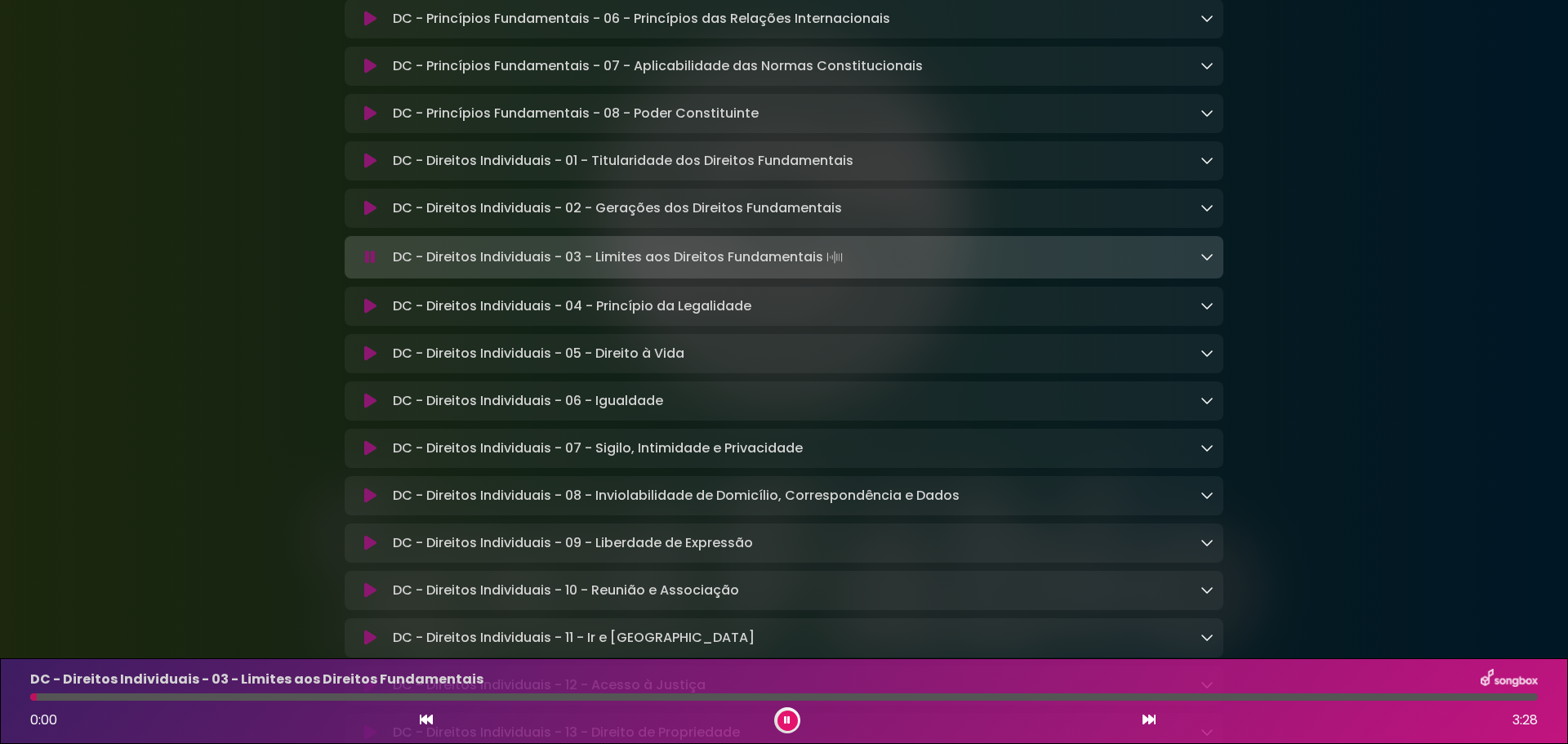
click at [367, 265] on icon at bounding box center [370, 257] width 12 height 17
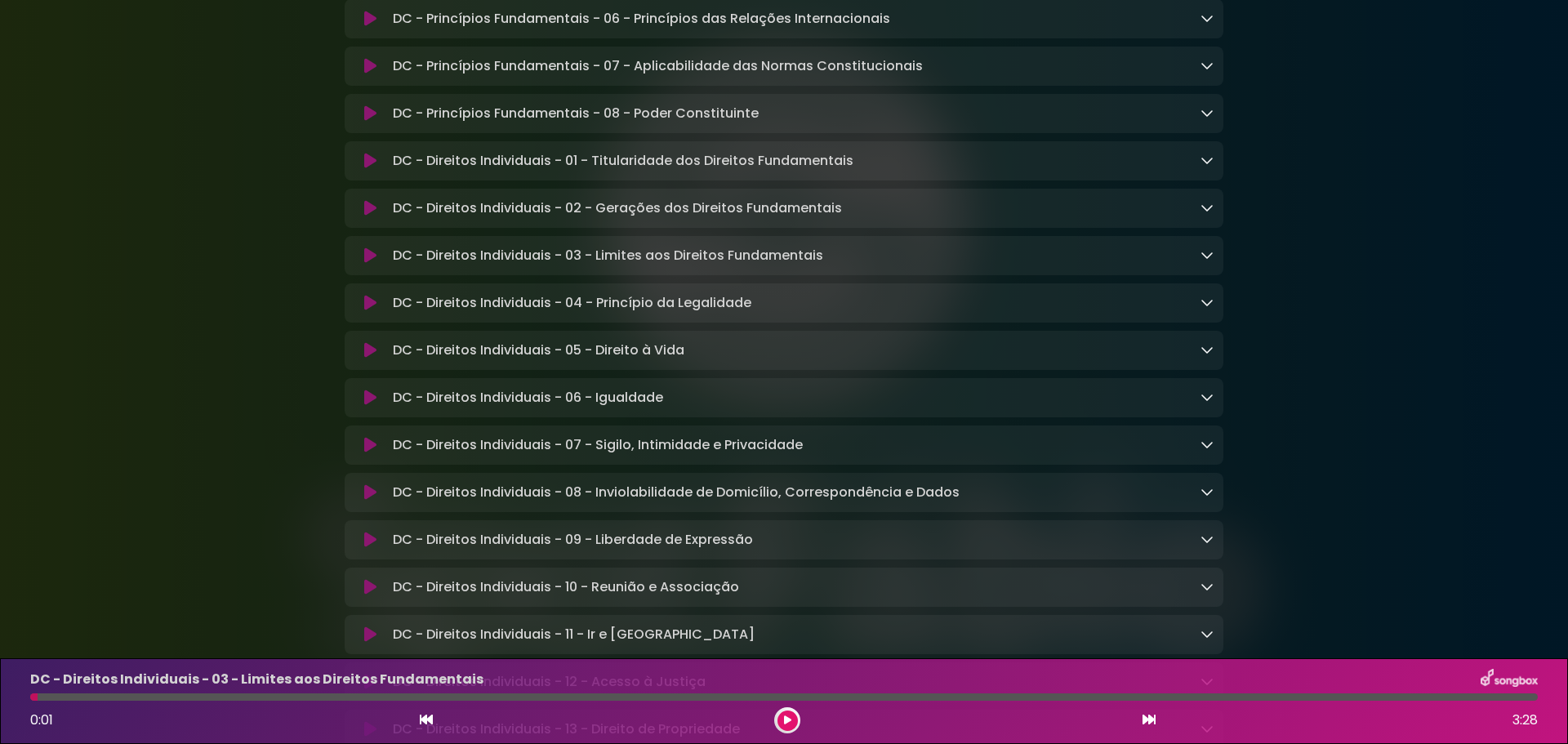
drag, startPoint x: 291, startPoint y: 221, endPoint x: 302, endPoint y: 221, distance: 11.0
click at [370, 264] on icon at bounding box center [370, 255] width 13 height 17
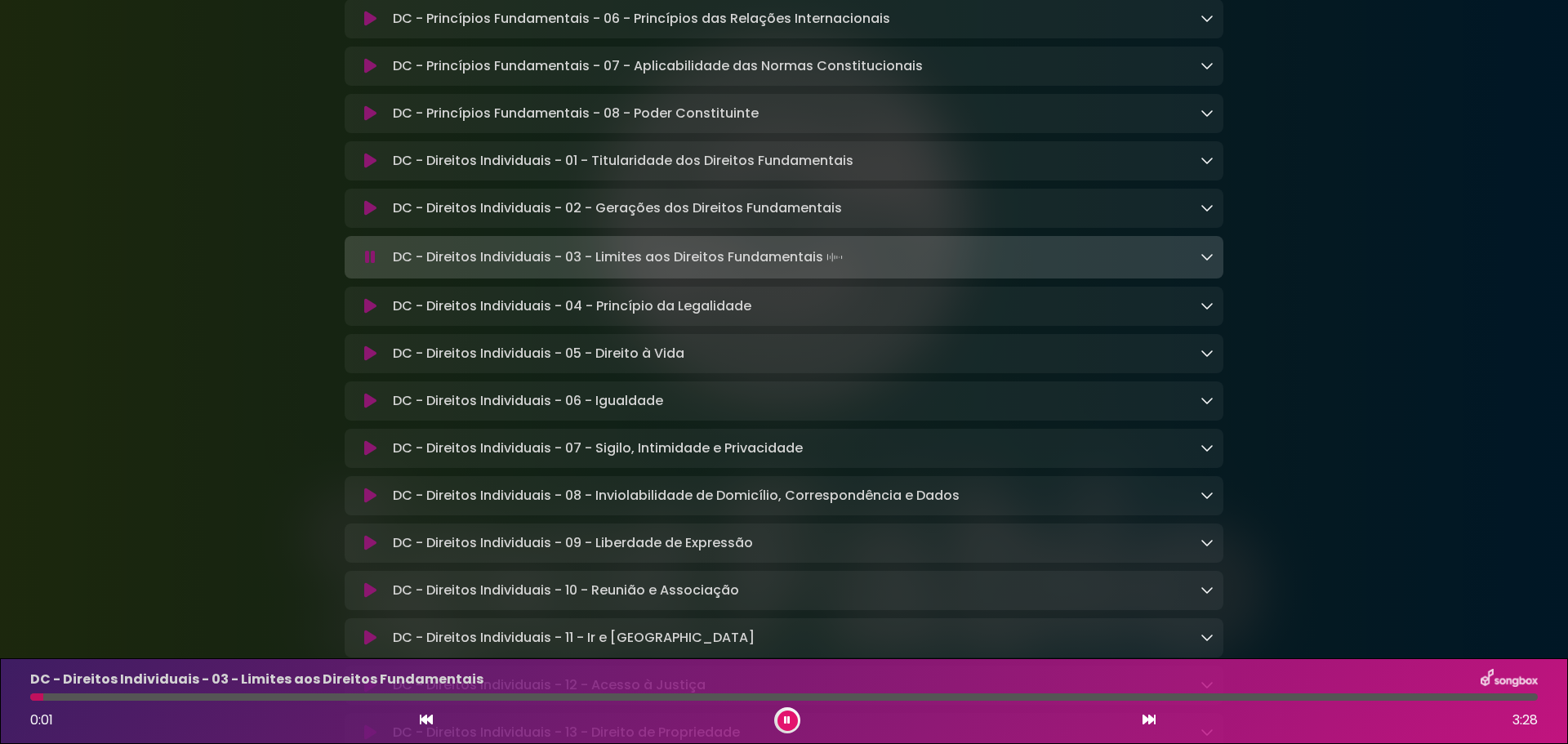
click at [365, 309] on icon at bounding box center [370, 306] width 12 height 16
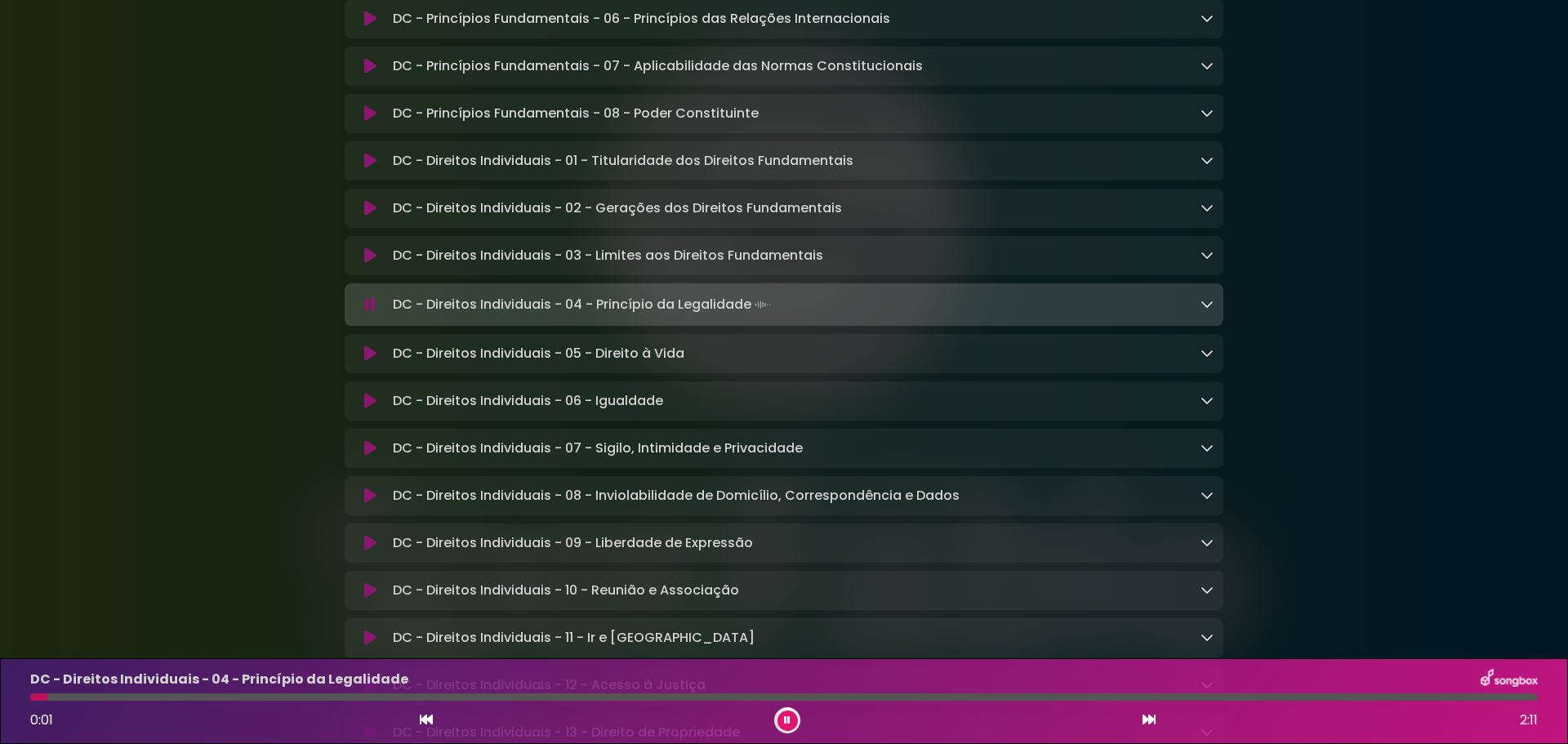
click at [365, 309] on icon at bounding box center [370, 304] width 11 height 16
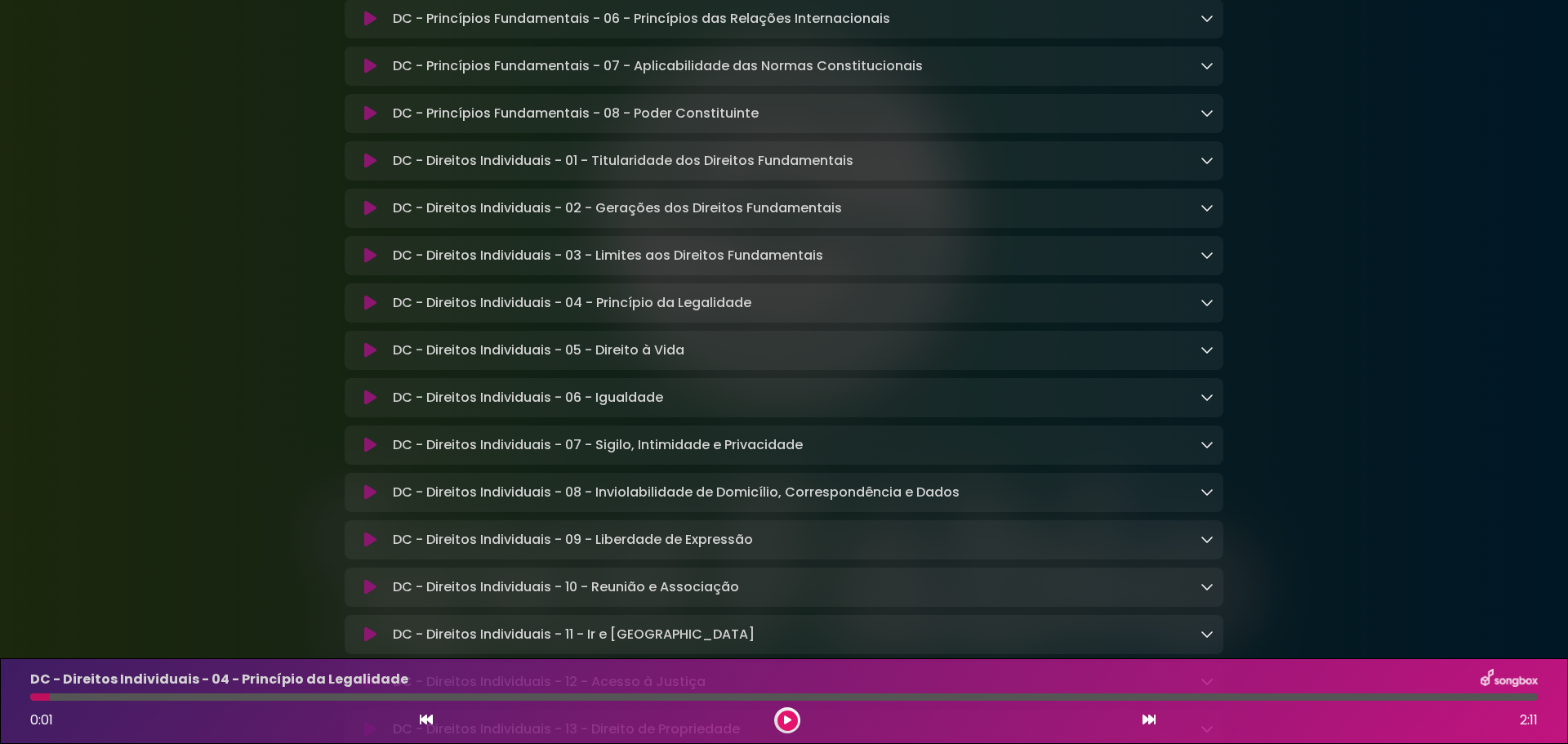
click at [371, 305] on icon at bounding box center [370, 303] width 12 height 16
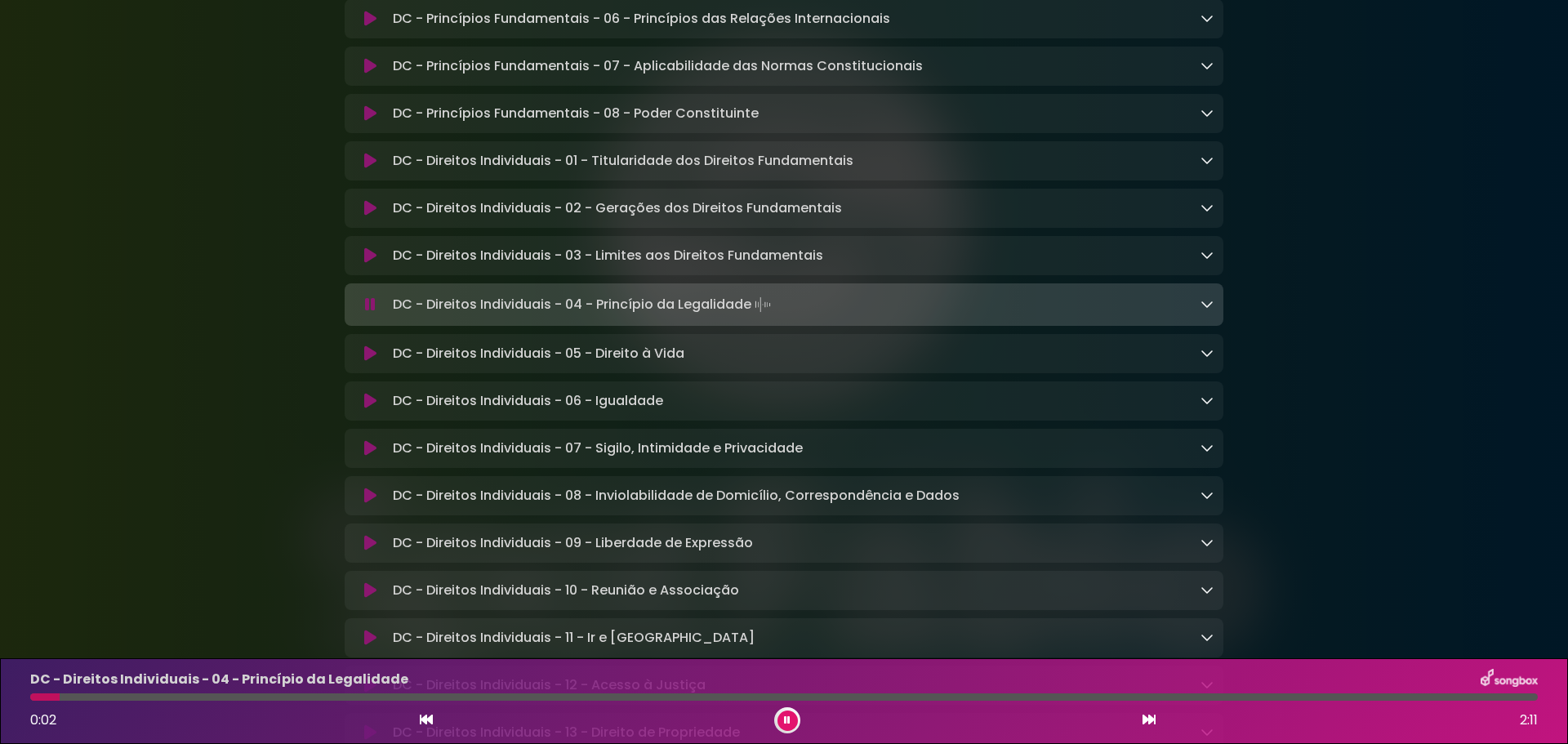
click at [368, 357] on icon at bounding box center [370, 354] width 12 height 16
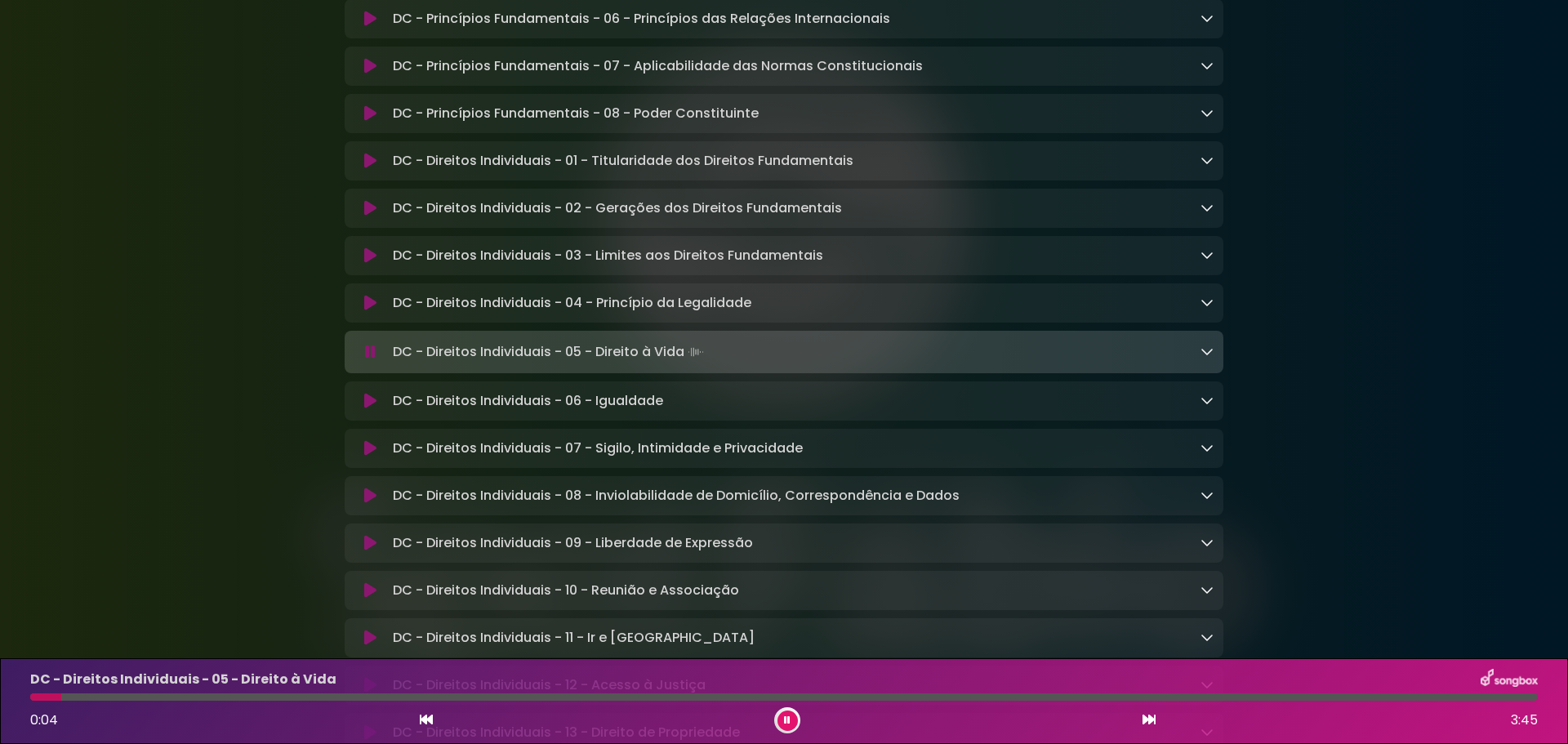
click at [371, 360] on icon at bounding box center [370, 352] width 11 height 16
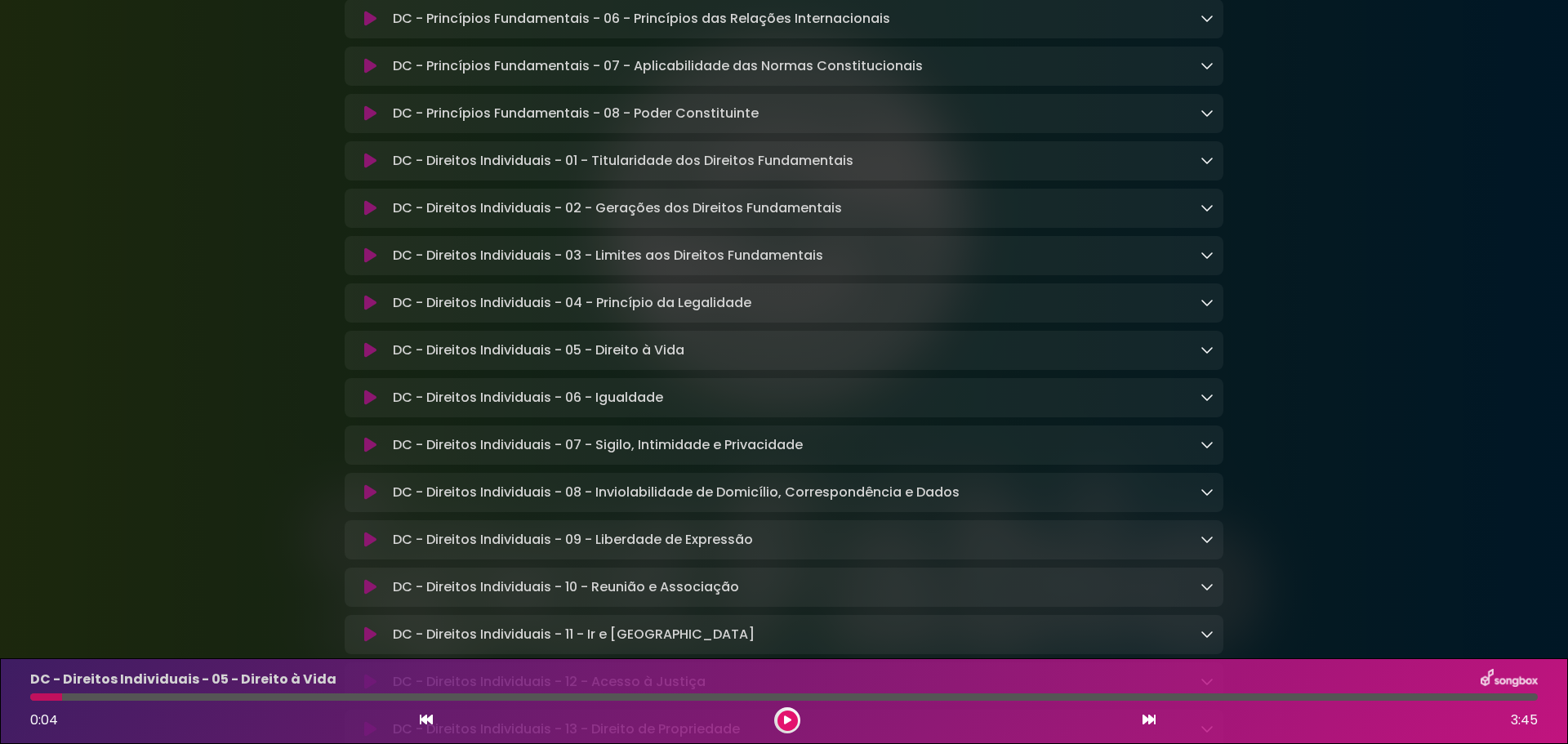
click at [371, 406] on icon at bounding box center [370, 398] width 12 height 16
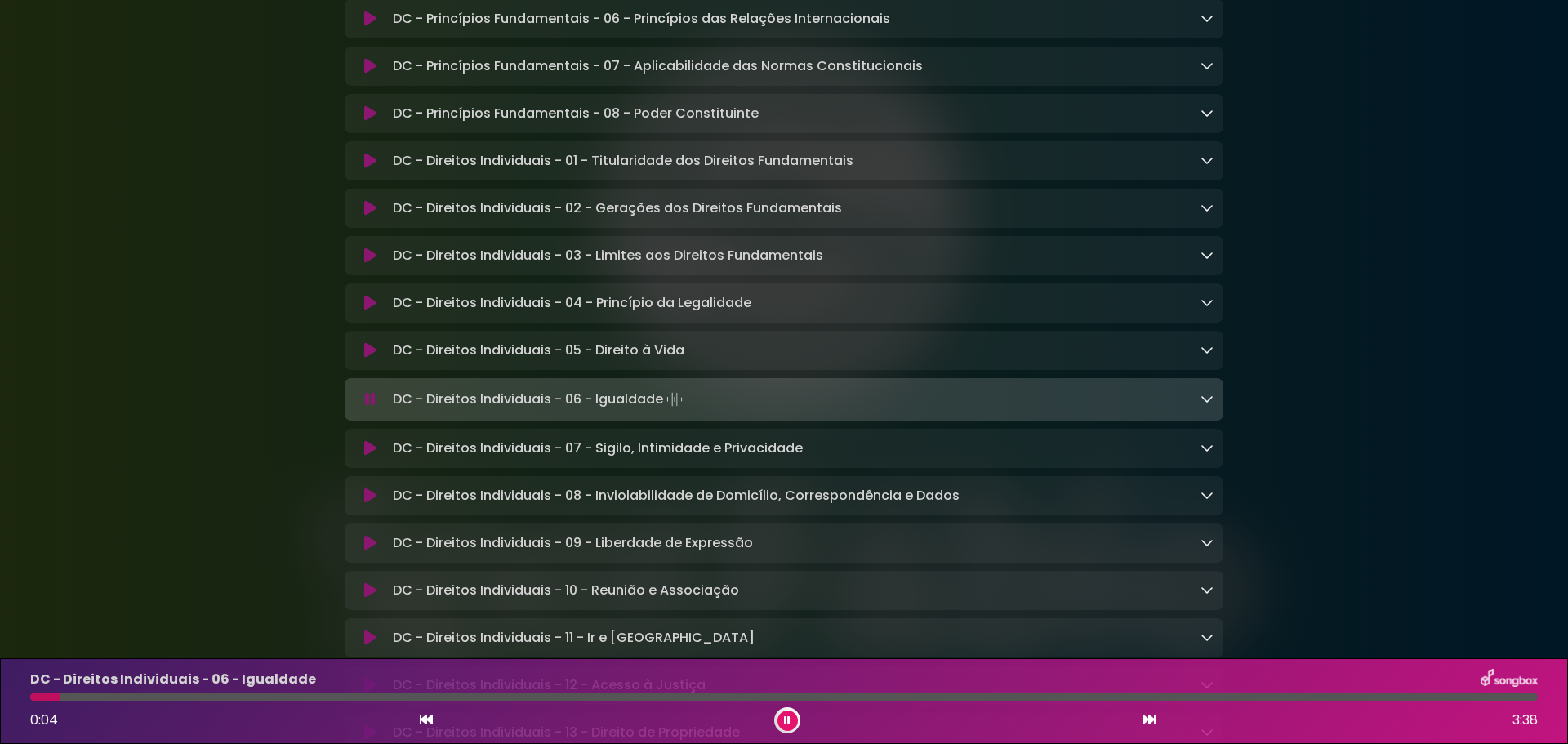
click at [372, 408] on icon at bounding box center [370, 399] width 11 height 16
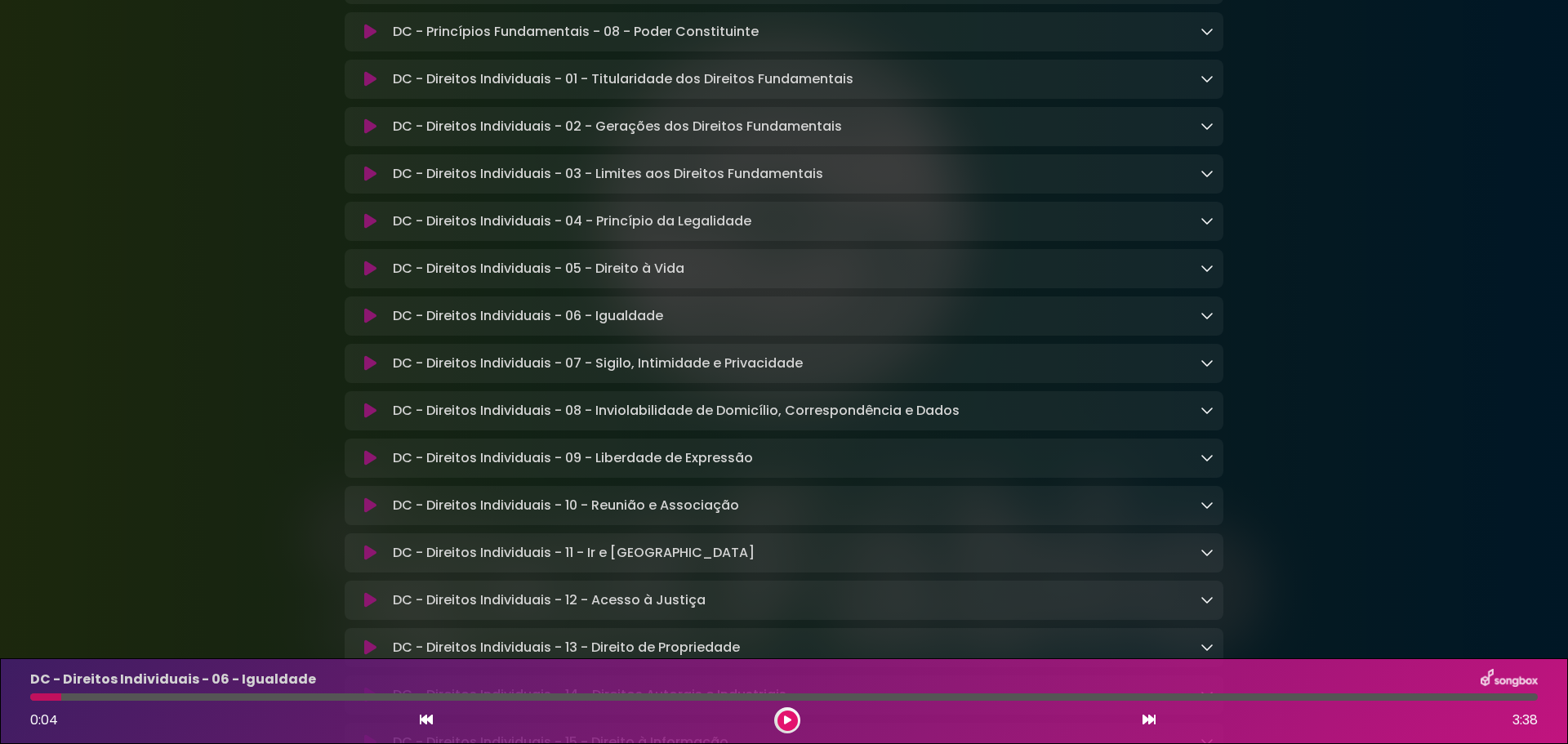
click at [376, 372] on icon at bounding box center [370, 363] width 12 height 16
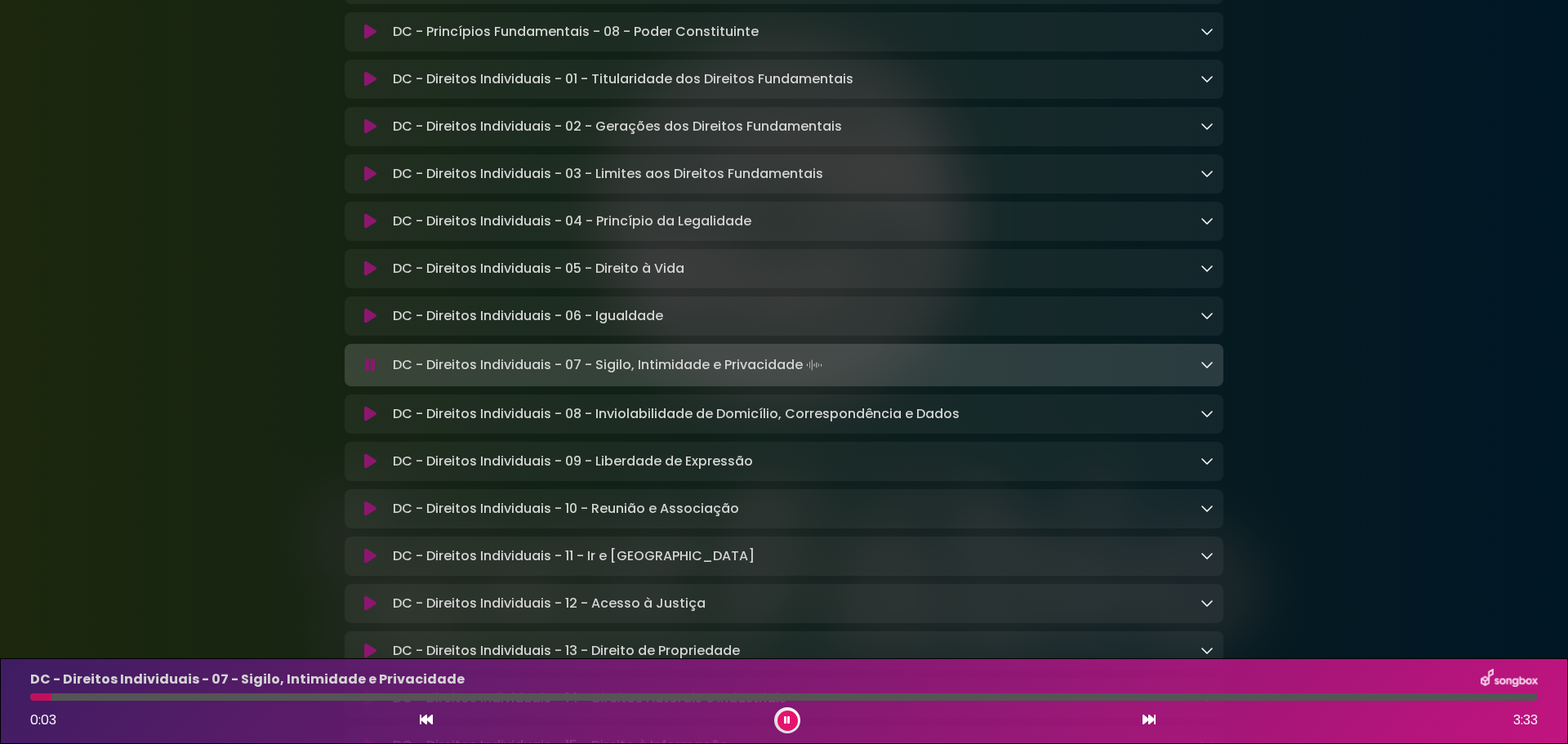
click at [376, 373] on button at bounding box center [370, 365] width 32 height 16
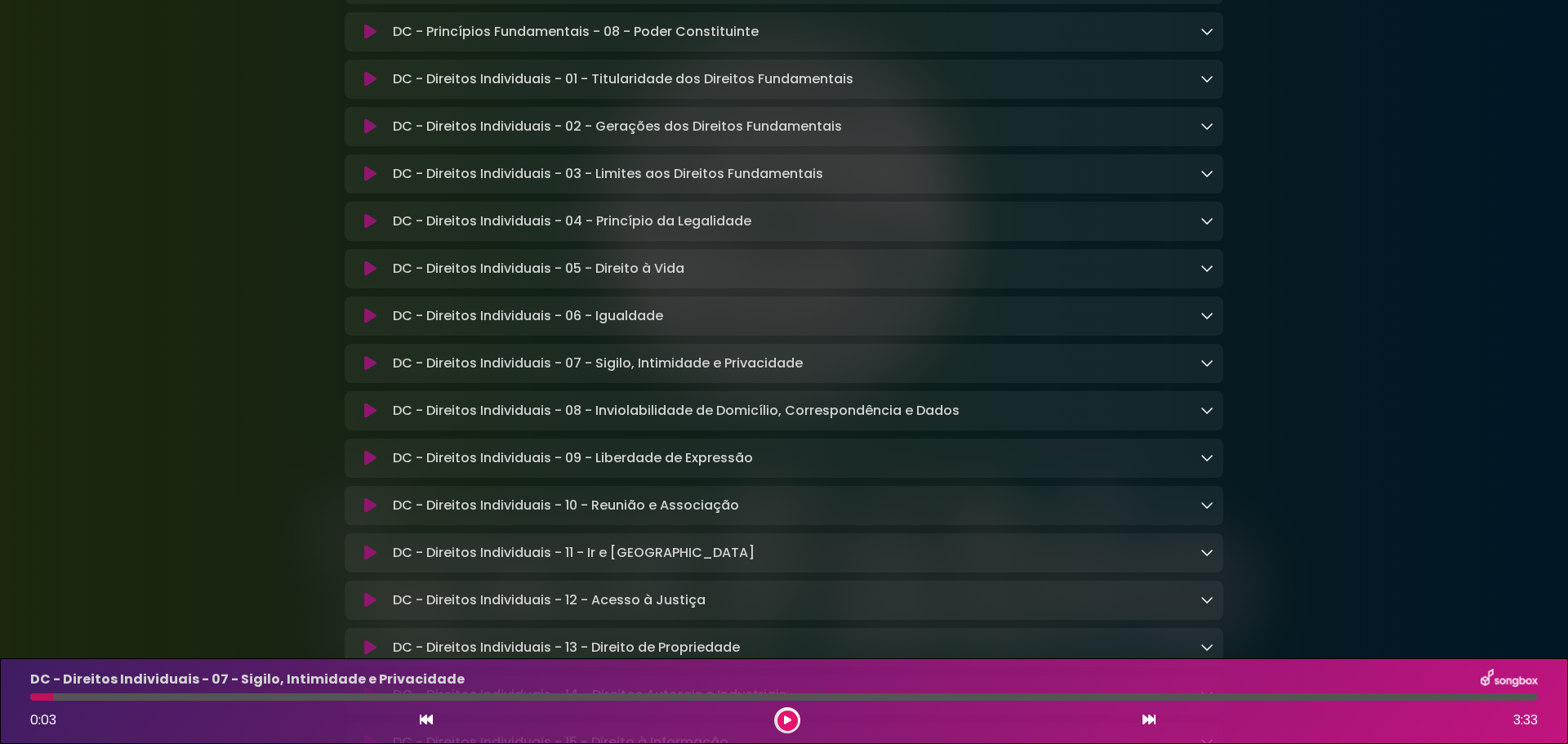
click at [367, 372] on icon at bounding box center [370, 363] width 13 height 17
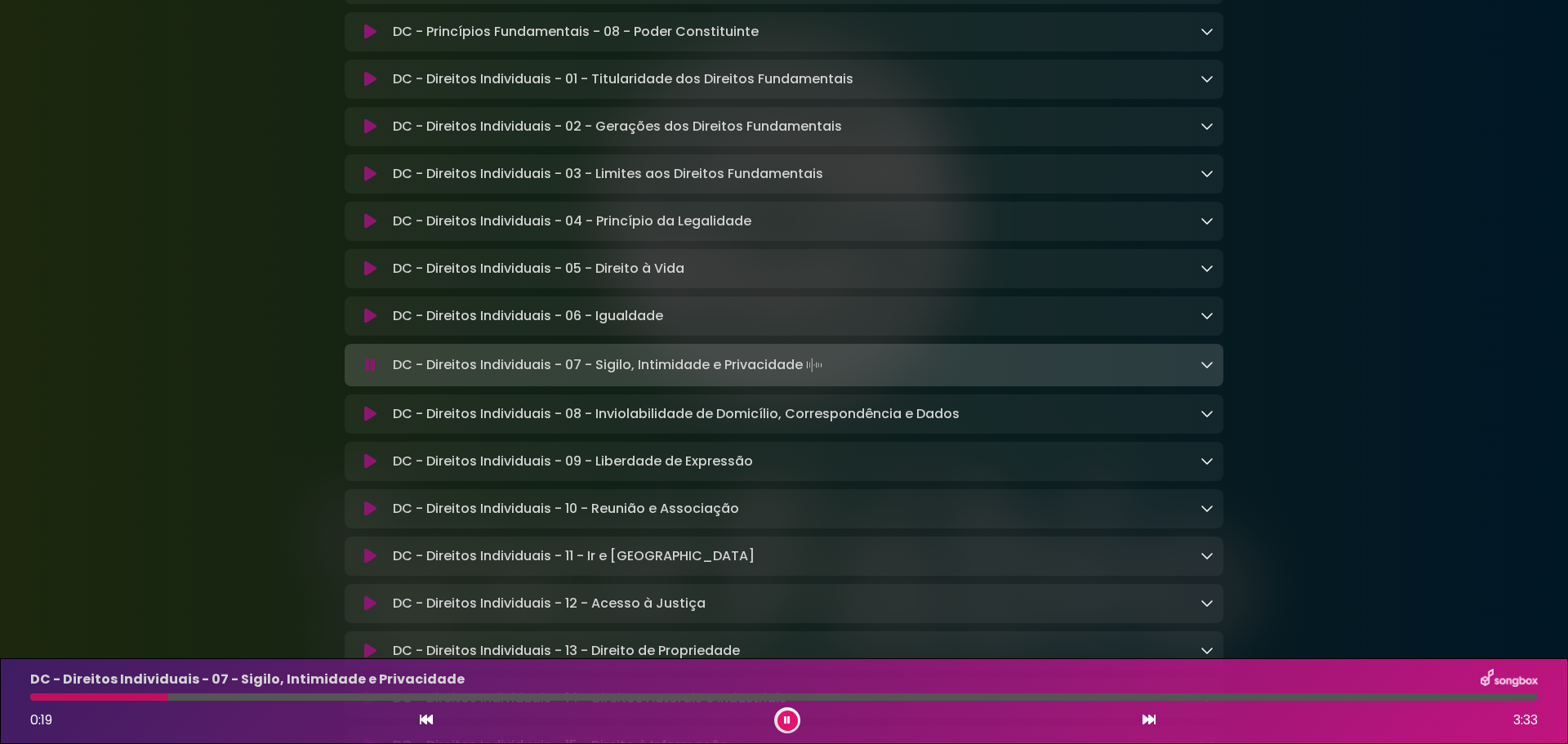
click at [374, 373] on icon at bounding box center [370, 365] width 11 height 16
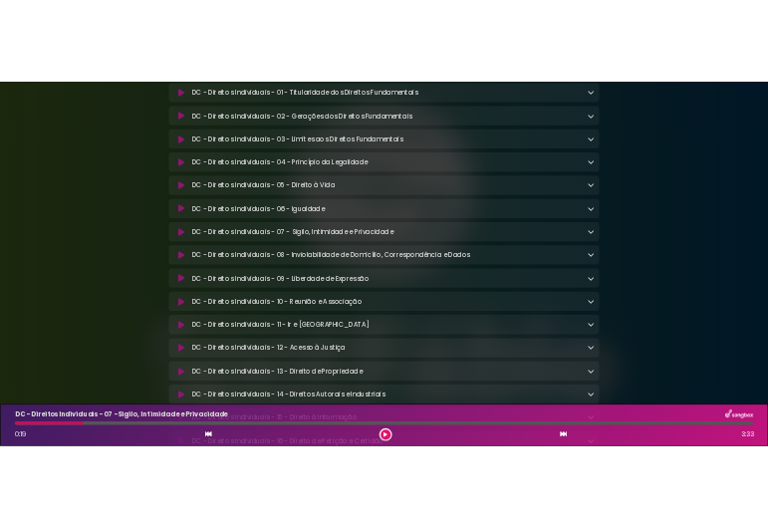
scroll to position [896, 0]
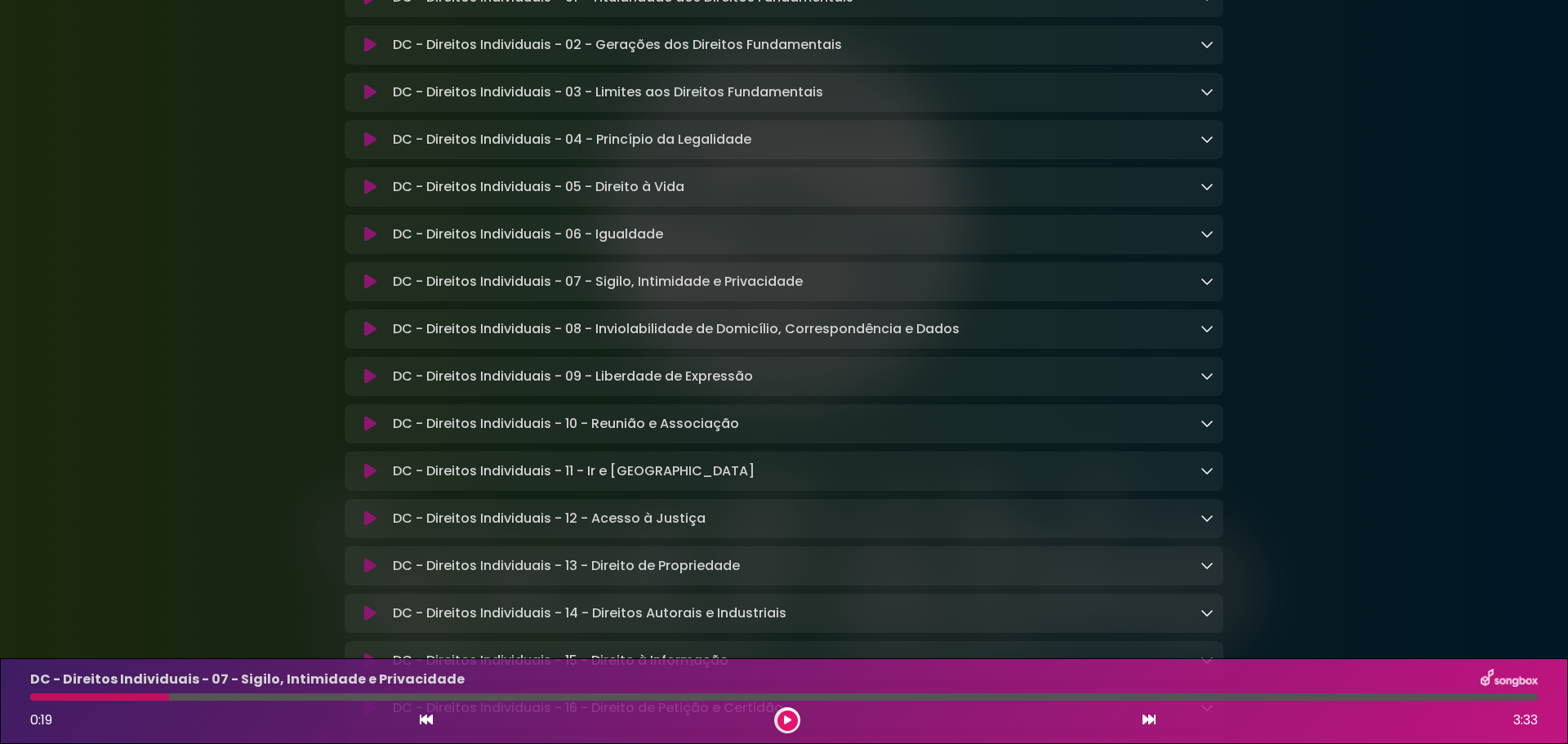
click at [370, 337] on icon at bounding box center [370, 329] width 12 height 16
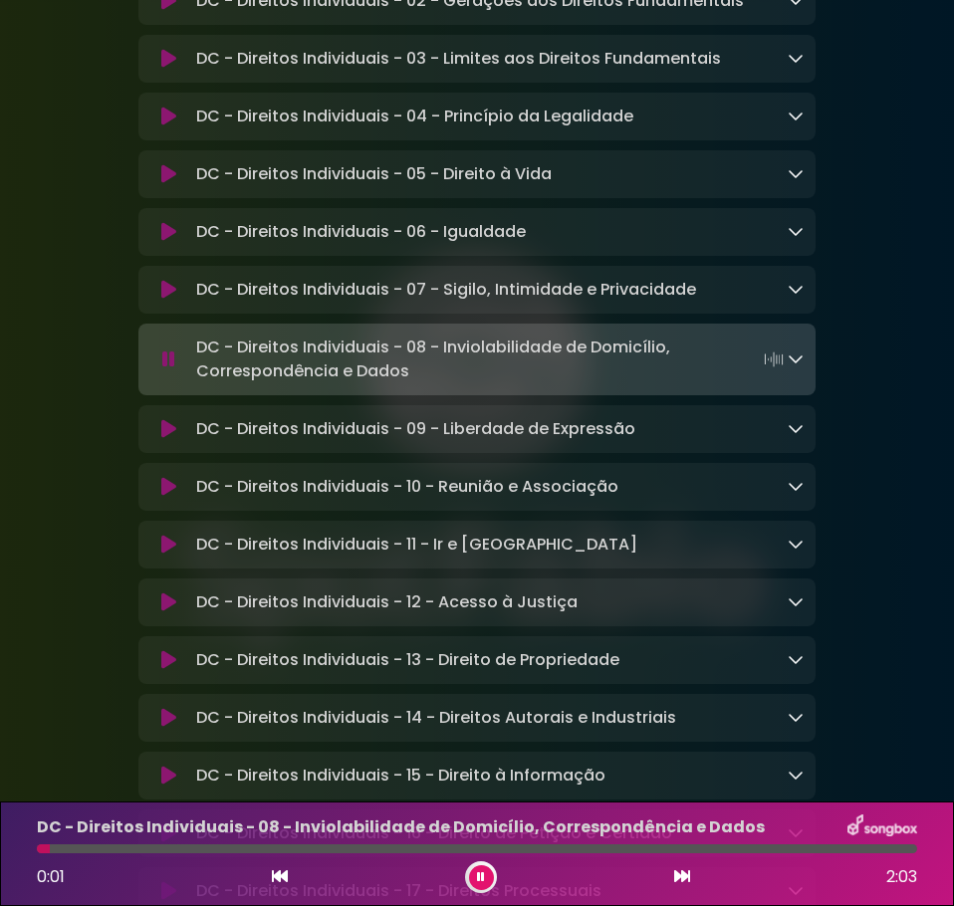
scroll to position [996, 0]
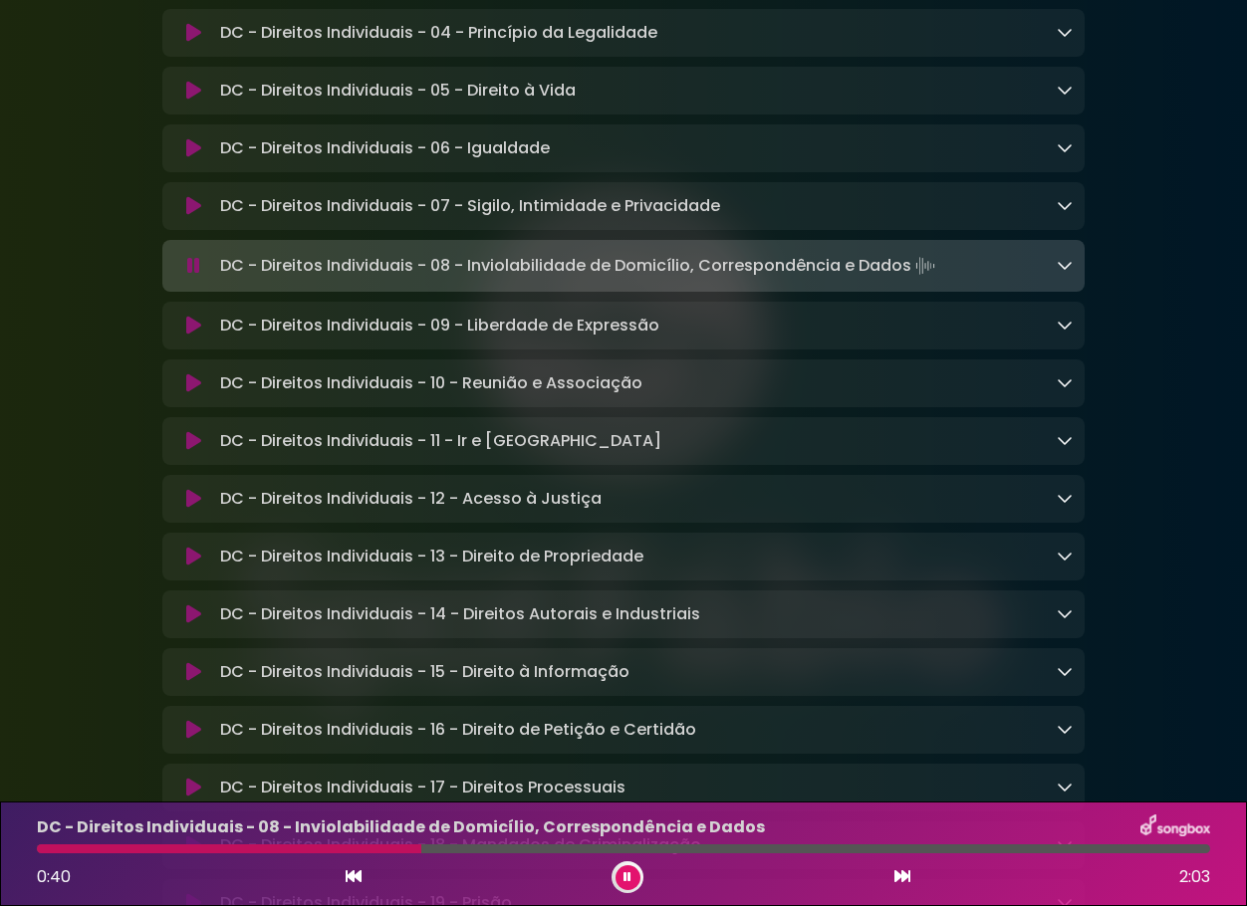
drag, startPoint x: 221, startPoint y: 278, endPoint x: 908, endPoint y: 280, distance: 687.1
click at [908, 280] on p "DC - Direitos Individuais - 08 - Inviolabilidade de Domicílio, Correspondência …" at bounding box center [579, 266] width 719 height 28
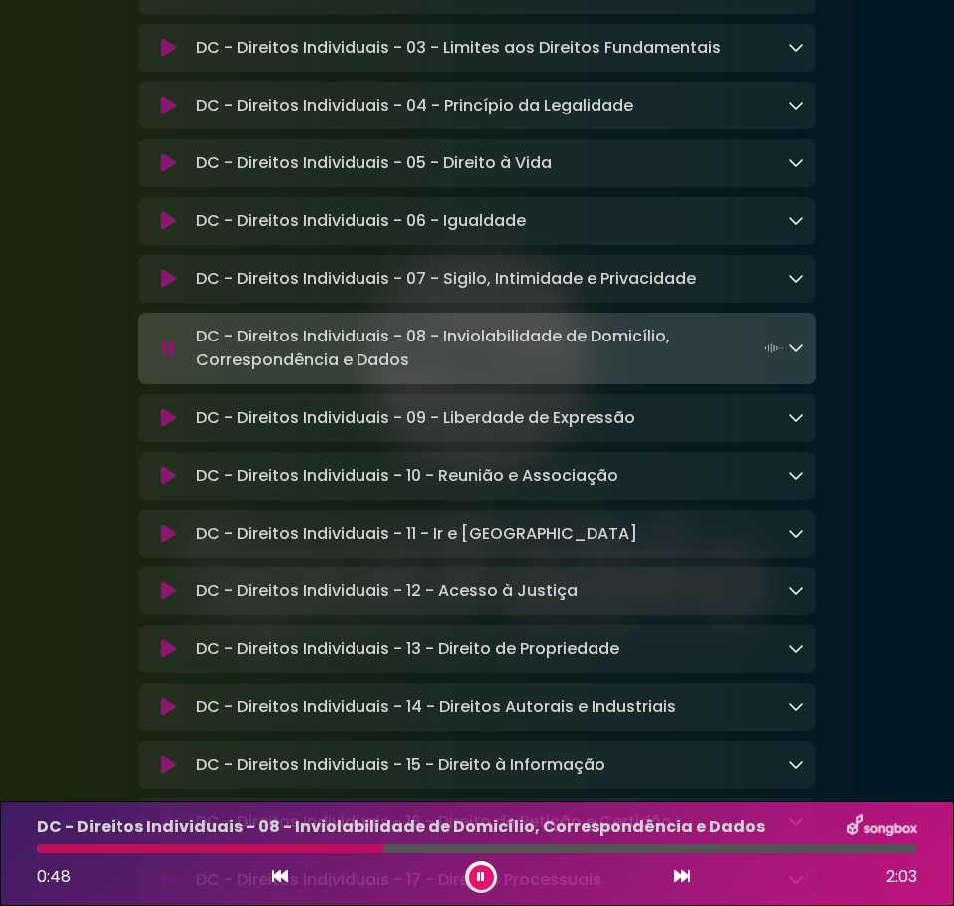
drag, startPoint x: 171, startPoint y: 356, endPoint x: 87, endPoint y: 359, distance: 84.7
click at [171, 356] on icon at bounding box center [168, 349] width 13 height 20
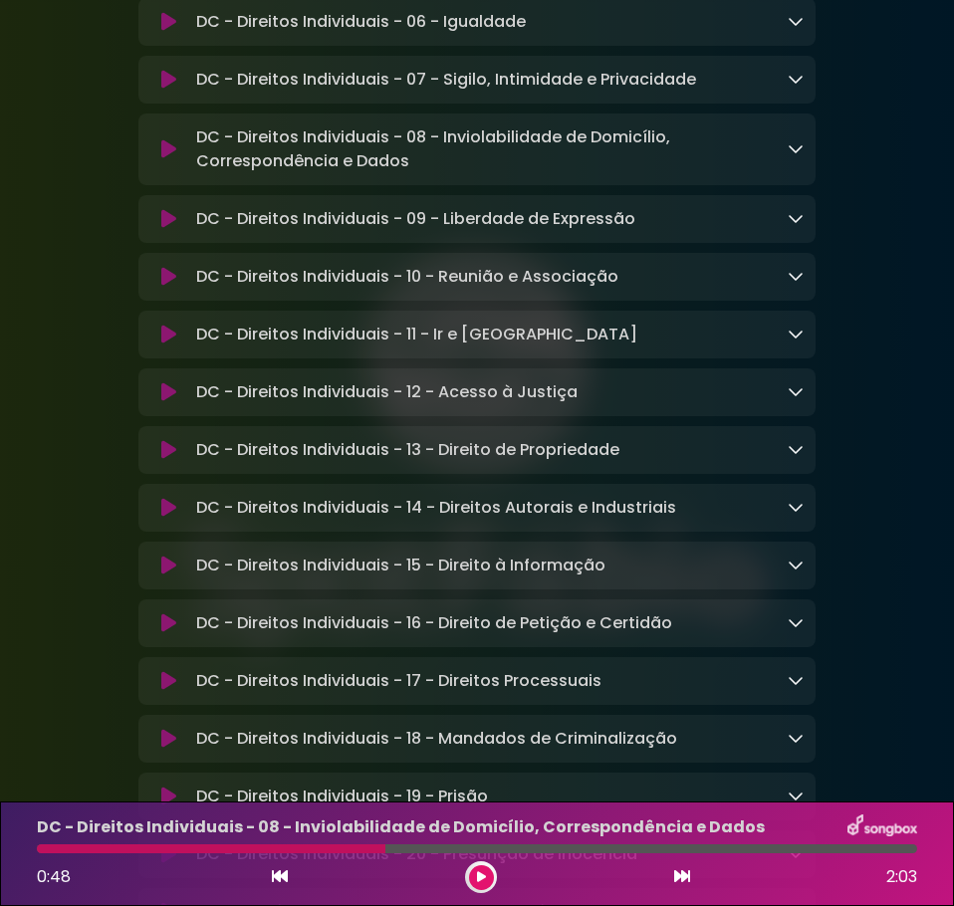
scroll to position [1095, 0]
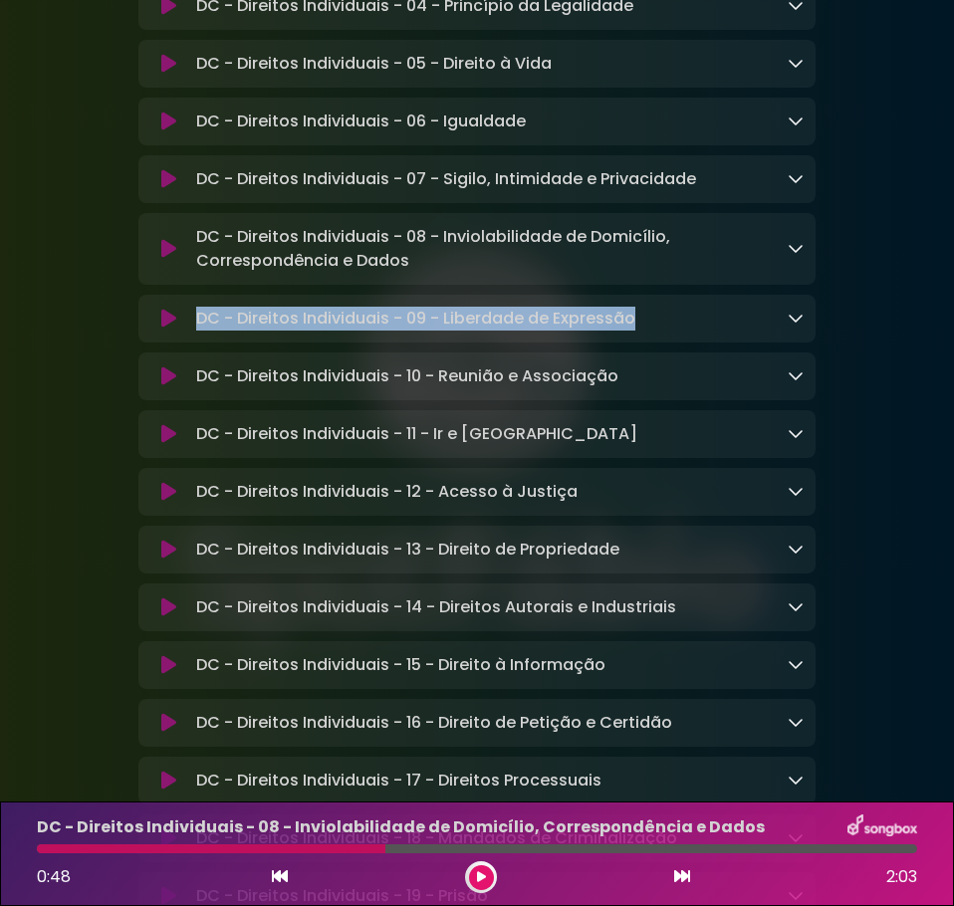
drag, startPoint x: 634, startPoint y: 329, endPoint x: 194, endPoint y: 340, distance: 440.3
click at [194, 331] on div "DC - Direitos Individuais - 09 - Liberdade de Expressão Loading Track..." at bounding box center [495, 319] width 615 height 24
click at [179, 329] on button at bounding box center [169, 319] width 38 height 20
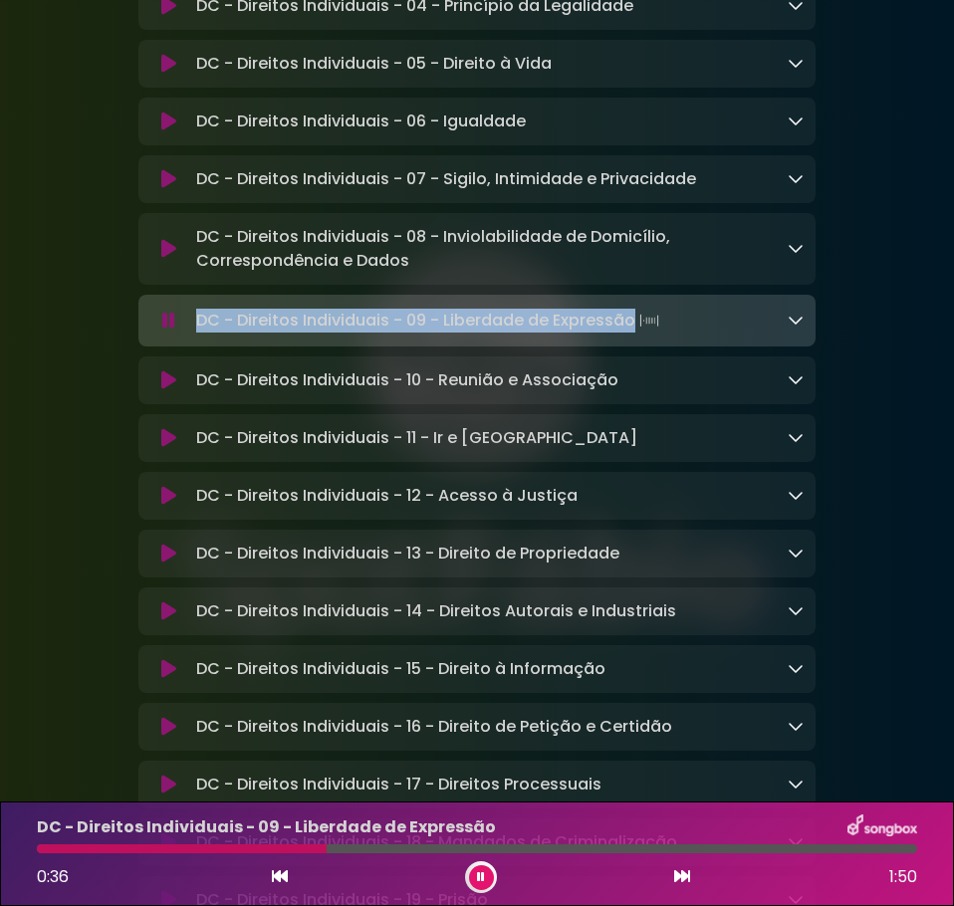
click at [172, 329] on icon at bounding box center [168, 321] width 13 height 20
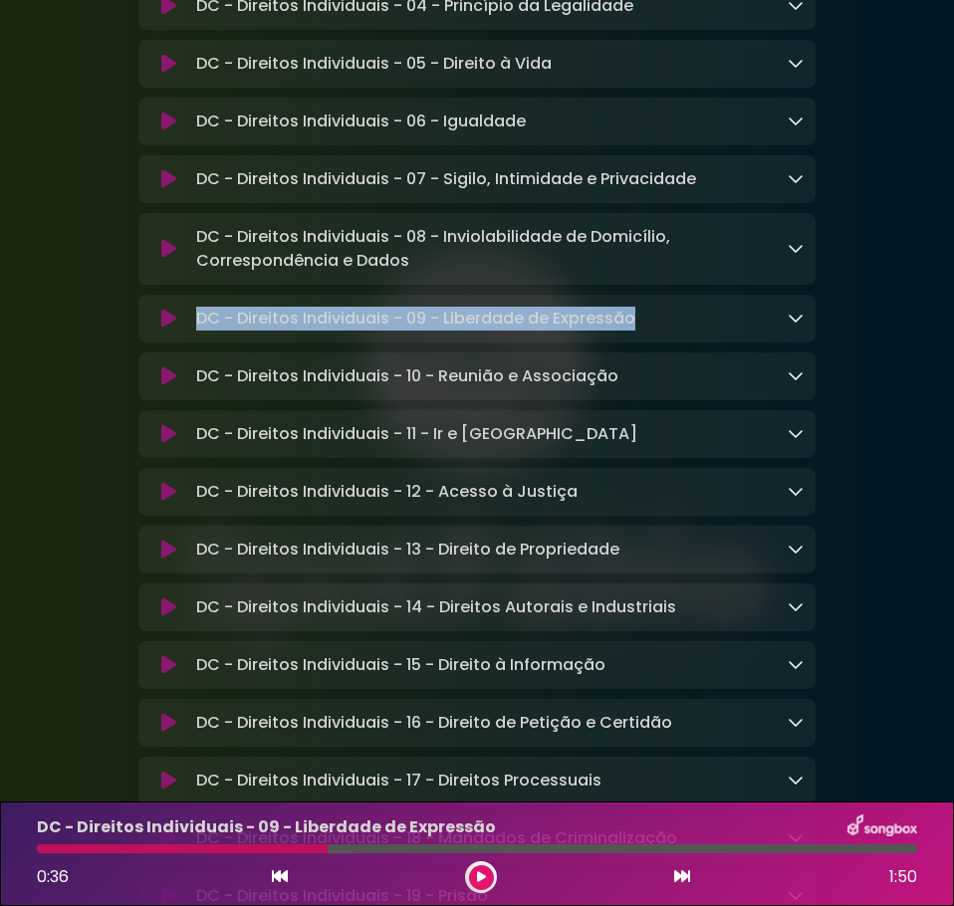
click at [167, 386] on icon at bounding box center [168, 376] width 15 height 20
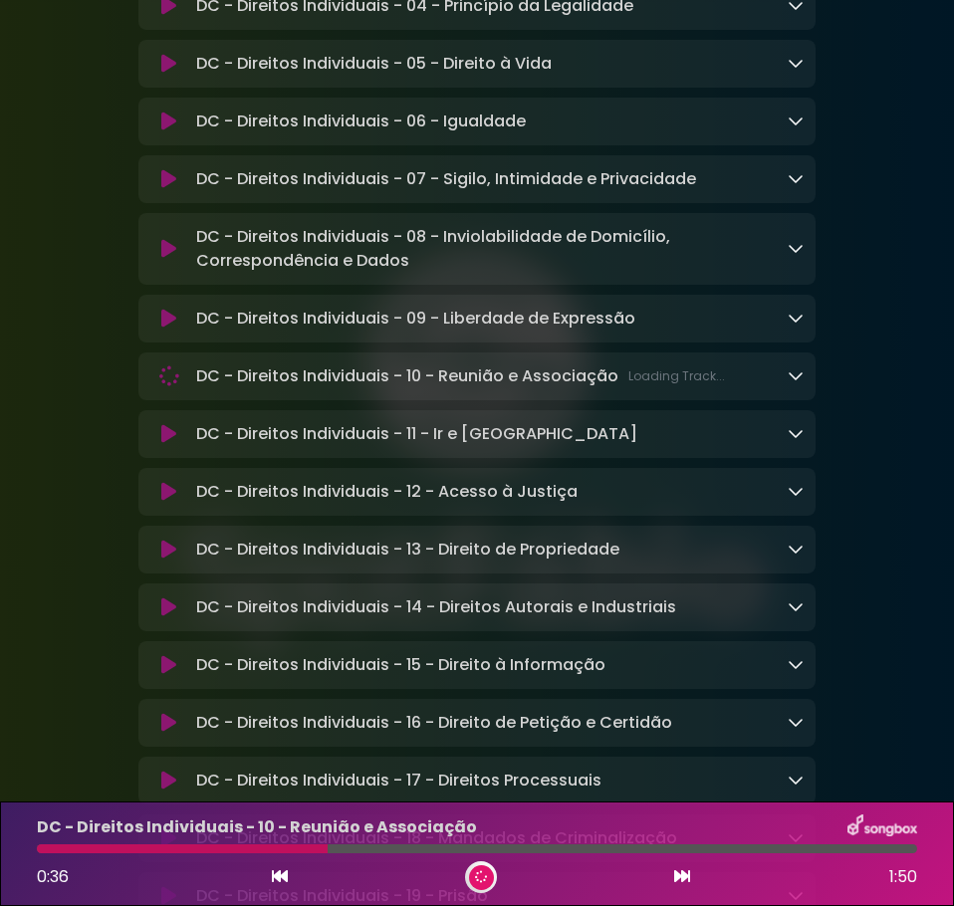
click at [193, 388] on div "DC - Direitos Individuais - 10 - Reunião e Associação Loading Track..." at bounding box center [495, 376] width 615 height 24
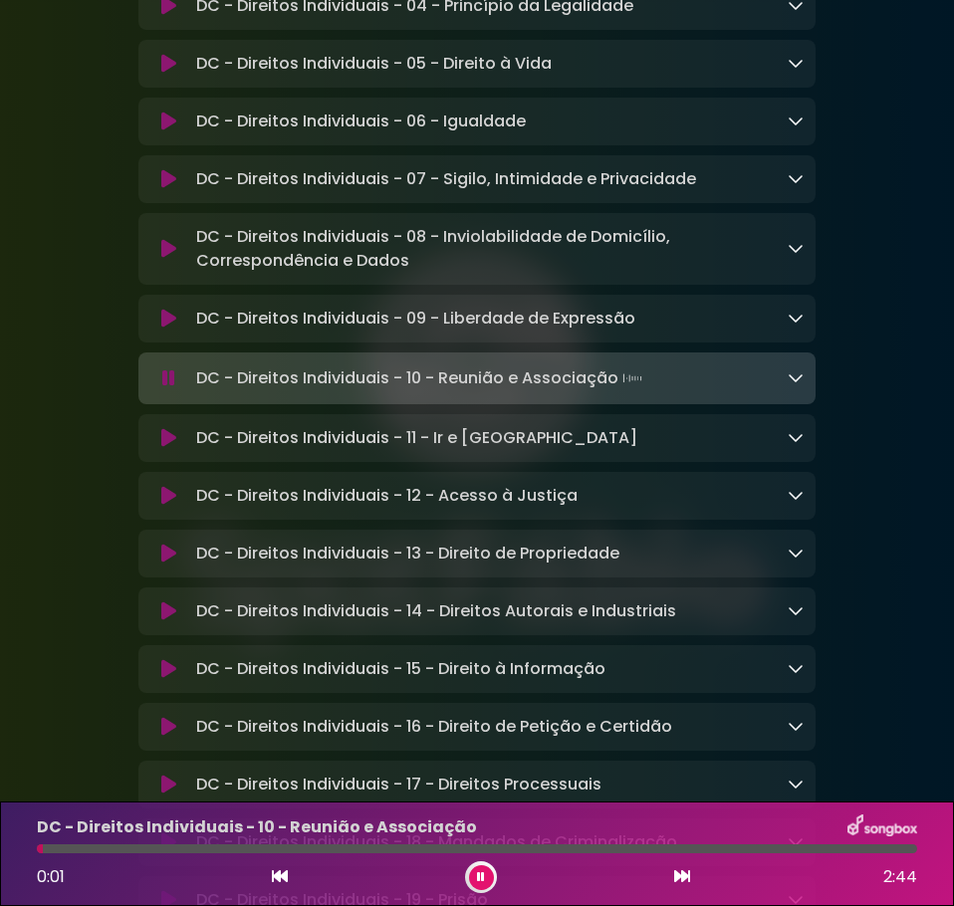
drag, startPoint x: 197, startPoint y: 387, endPoint x: 620, endPoint y: 393, distance: 423.2
click at [620, 392] on p "DC - Direitos Individuais - 10 - Reunião e Associação Loading Track..." at bounding box center [421, 378] width 450 height 28
click at [168, 388] on icon at bounding box center [168, 378] width 13 height 20
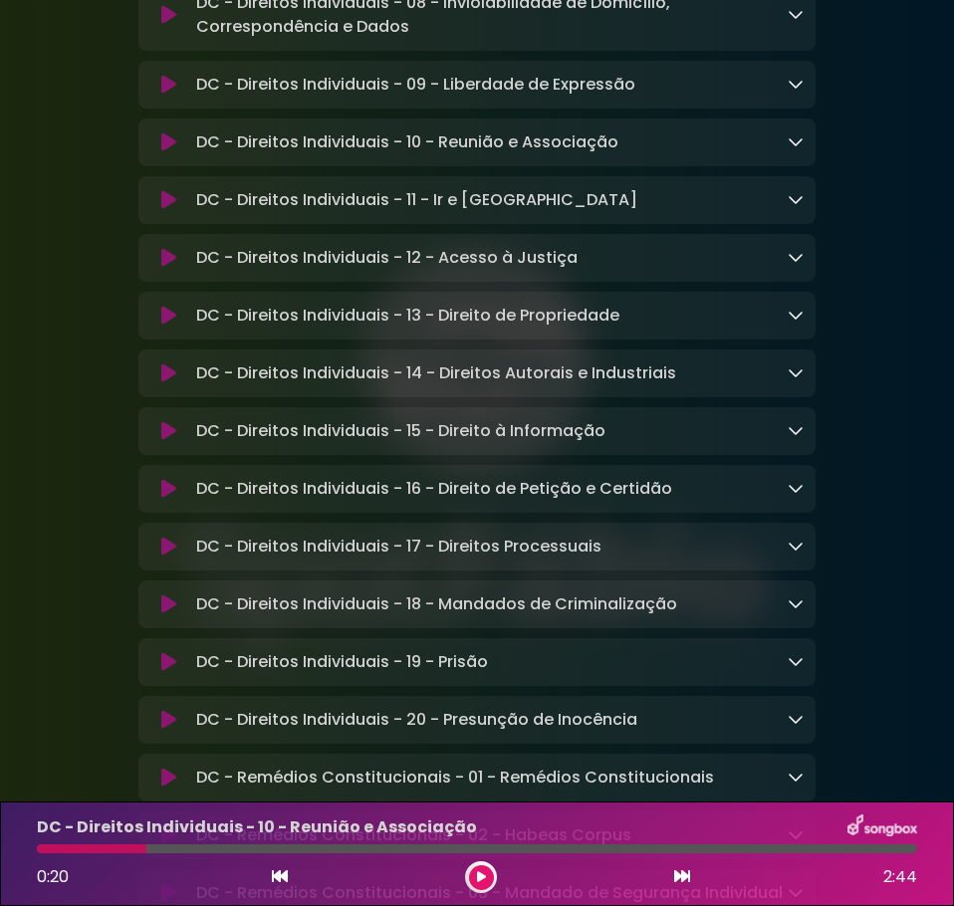
scroll to position [1294, 0]
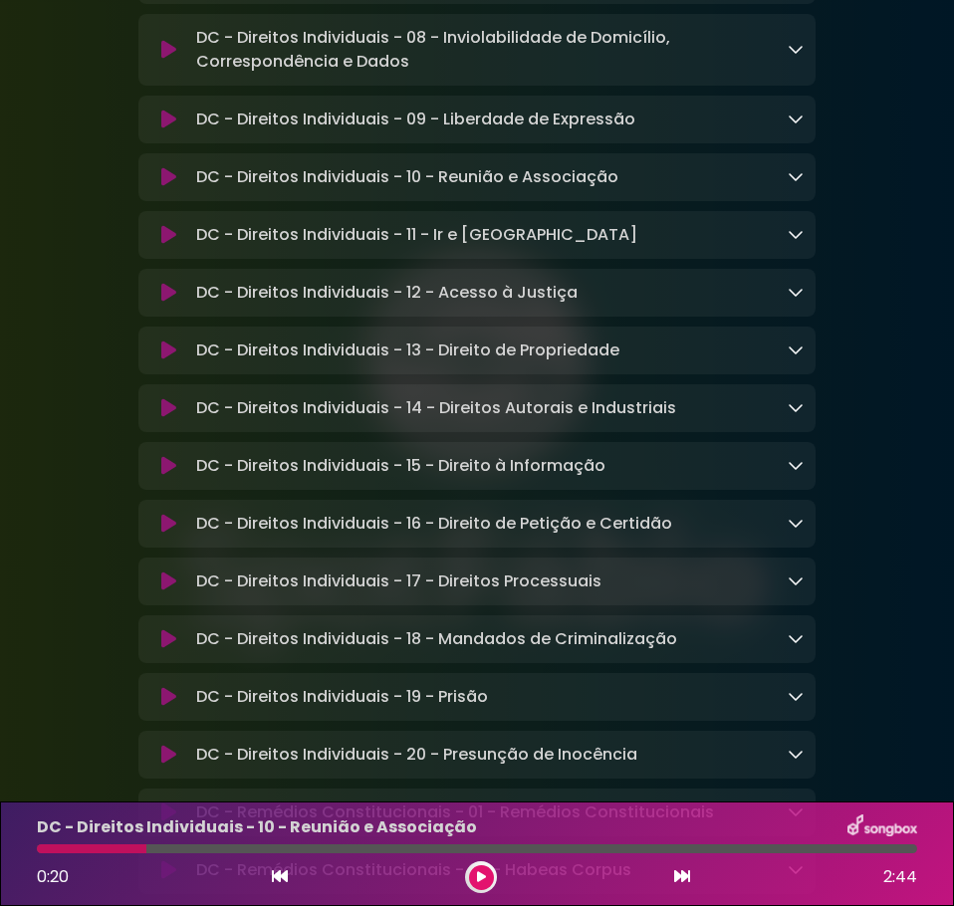
click at [166, 245] on icon at bounding box center [168, 235] width 15 height 20
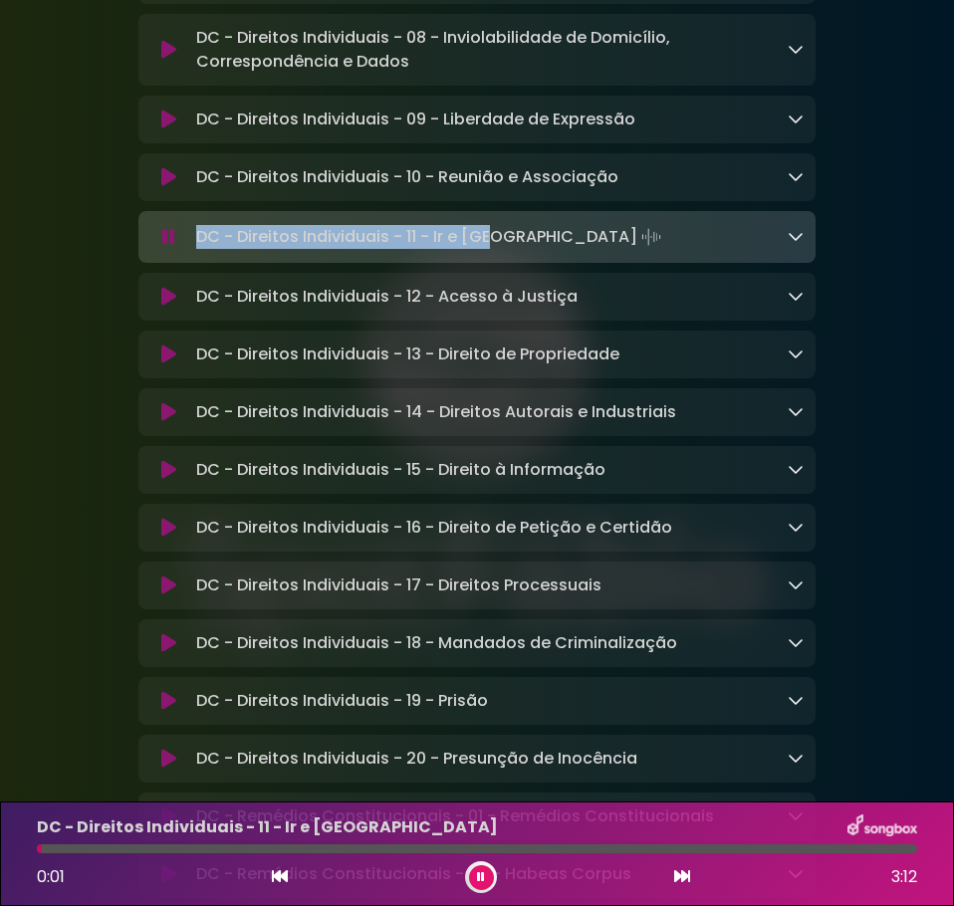
drag, startPoint x: 199, startPoint y: 255, endPoint x: 484, endPoint y: 247, distance: 284.9
click at [484, 247] on p "DC - Direitos Individuais - 11 - Ir e Vir Loading Track..." at bounding box center [430, 237] width 469 height 28
click at [169, 247] on icon at bounding box center [169, 238] width 22 height 24
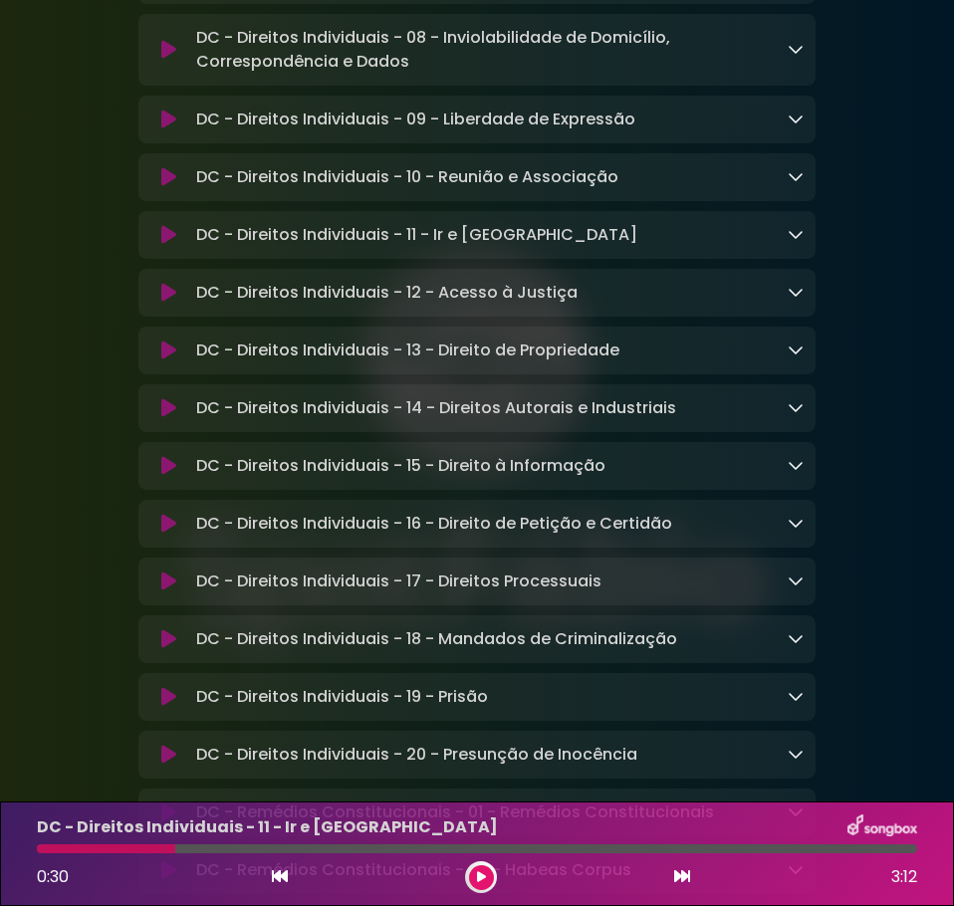
click at [580, 305] on div "DC - Direitos Individuais - 12 - Acesso à Justiça Loading Track..." at bounding box center [495, 293] width 615 height 24
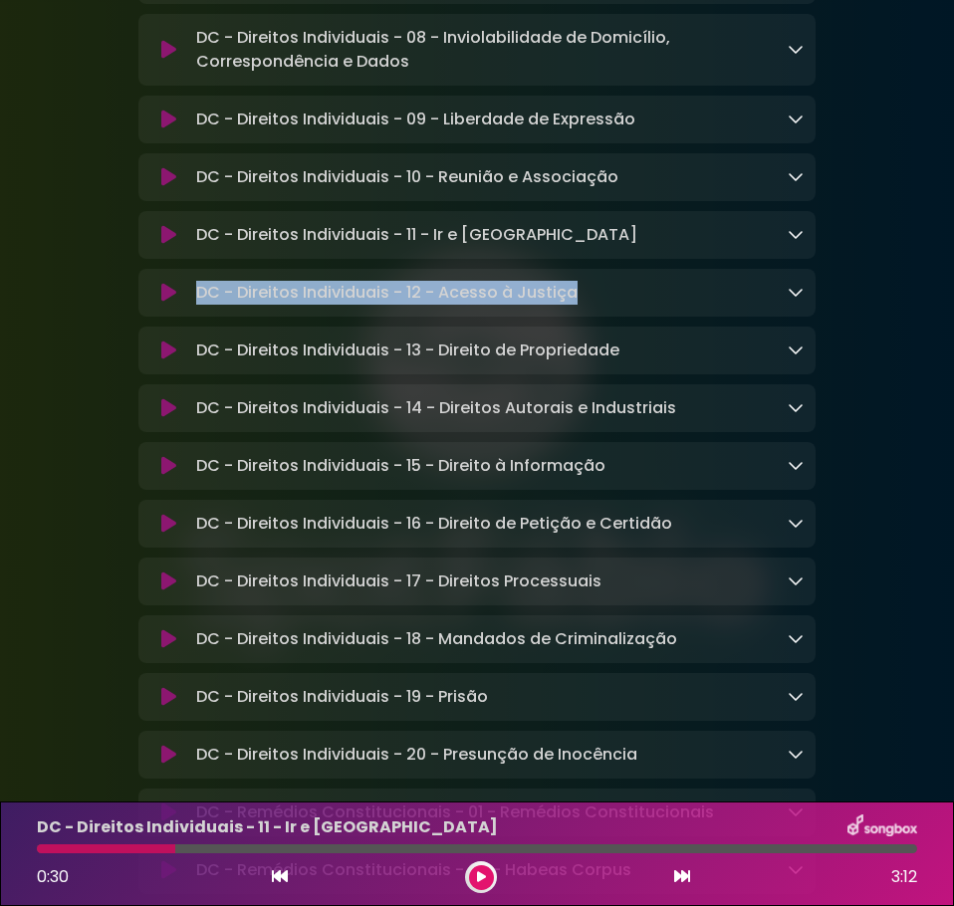
drag, startPoint x: 576, startPoint y: 309, endPoint x: 200, endPoint y: 308, distance: 375.4
click at [200, 305] on div "DC - Direitos Individuais - 12 - Acesso à Justiça Loading Track..." at bounding box center [495, 293] width 615 height 24
click at [152, 303] on button at bounding box center [169, 293] width 38 height 20
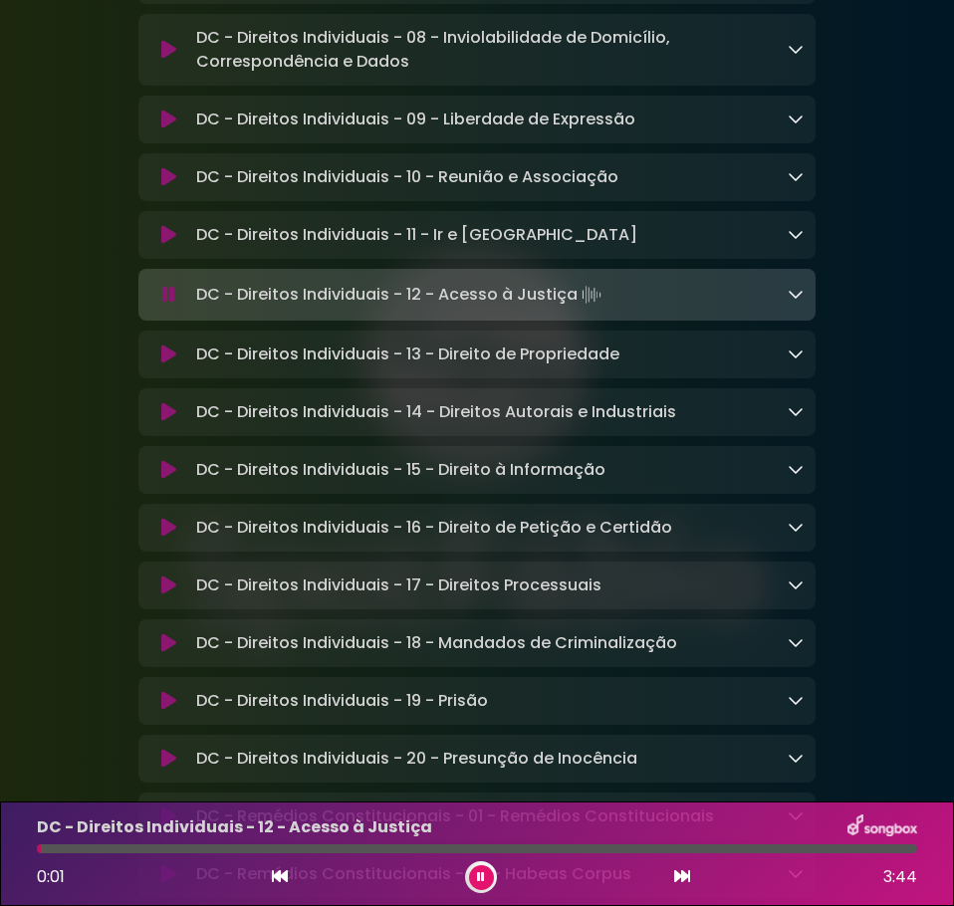
drag, startPoint x: 1, startPoint y: 277, endPoint x: -24, endPoint y: 280, distance: 25.1
click at [0, 280] on html "× SpotFábio Grupo Sou ×" at bounding box center [477, 453] width 954 height 906
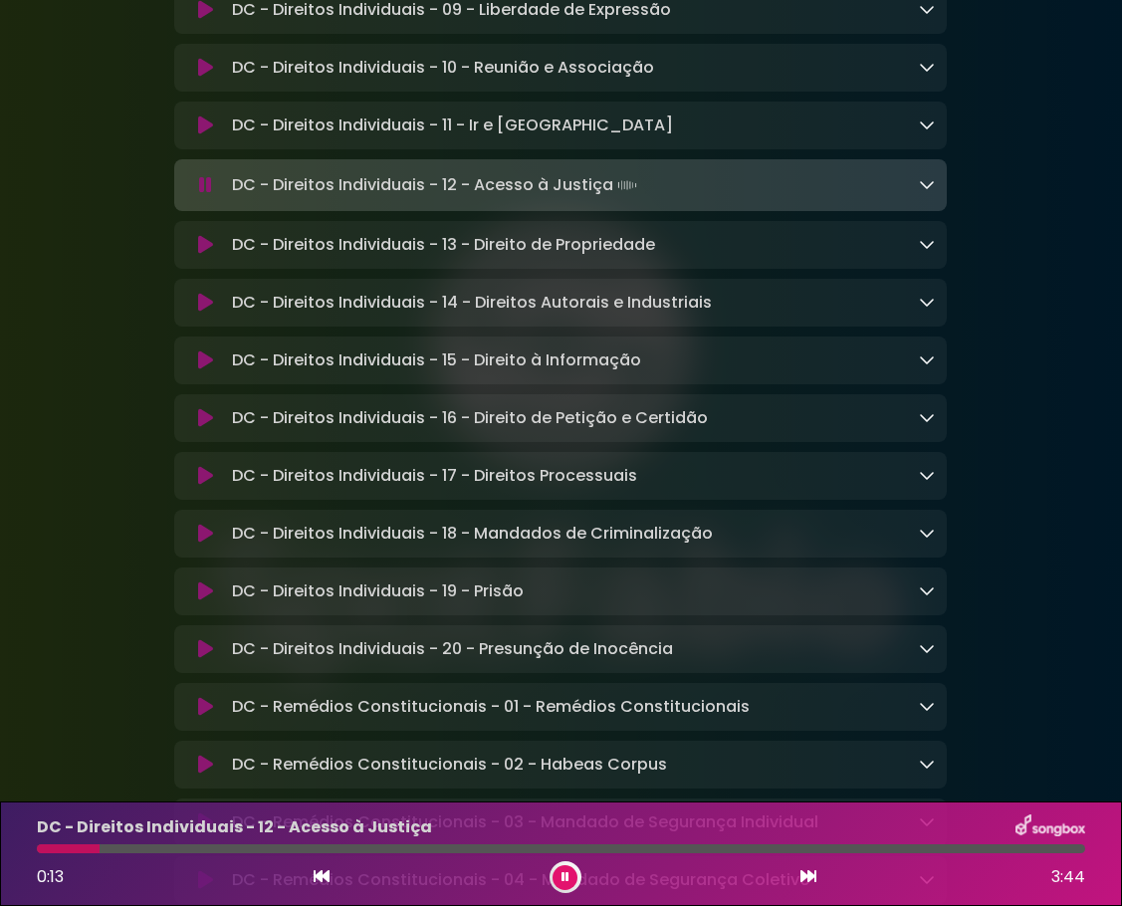
click at [211, 255] on icon at bounding box center [205, 245] width 15 height 20
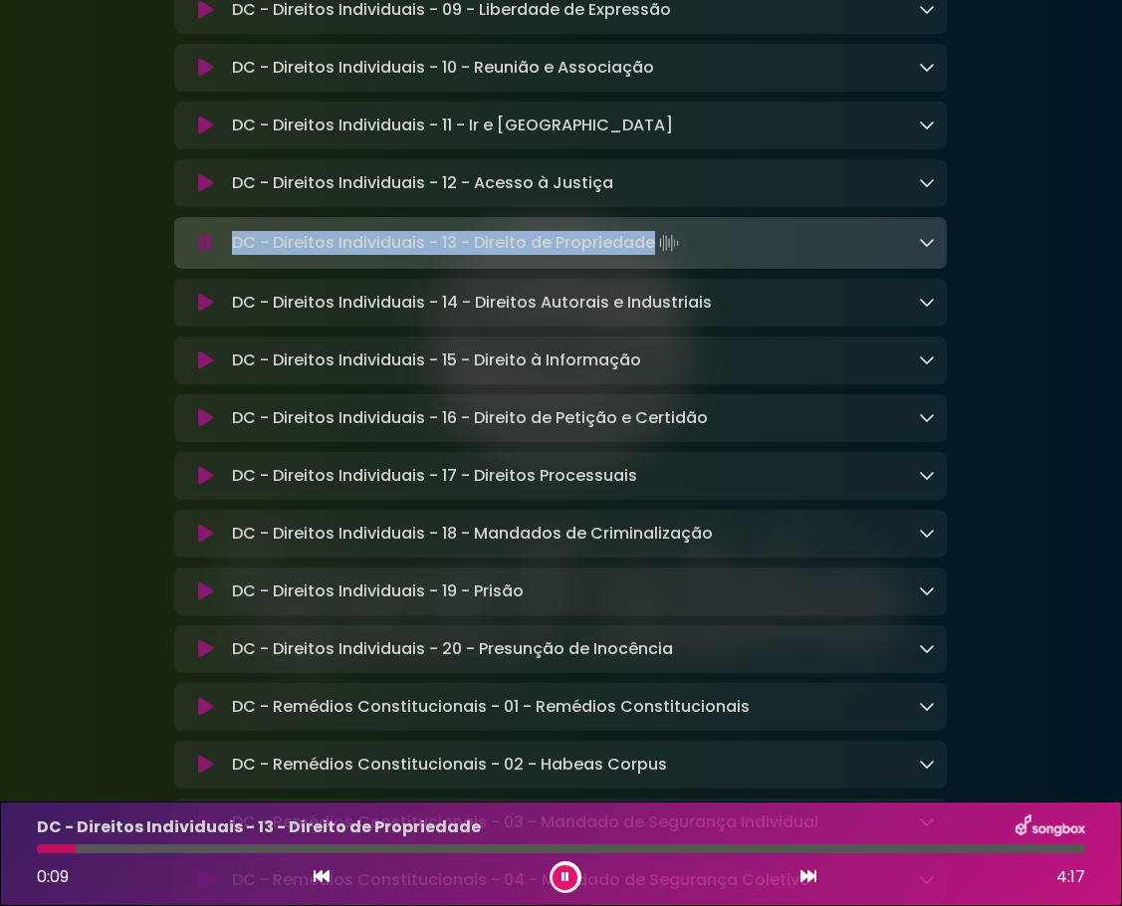
drag, startPoint x: 653, startPoint y: 259, endPoint x: 237, endPoint y: 257, distance: 416.2
click at [237, 257] on p "DC - Direitos Individuais - 13 - Direito de Propriedade Loading Track..." at bounding box center [457, 243] width 451 height 28
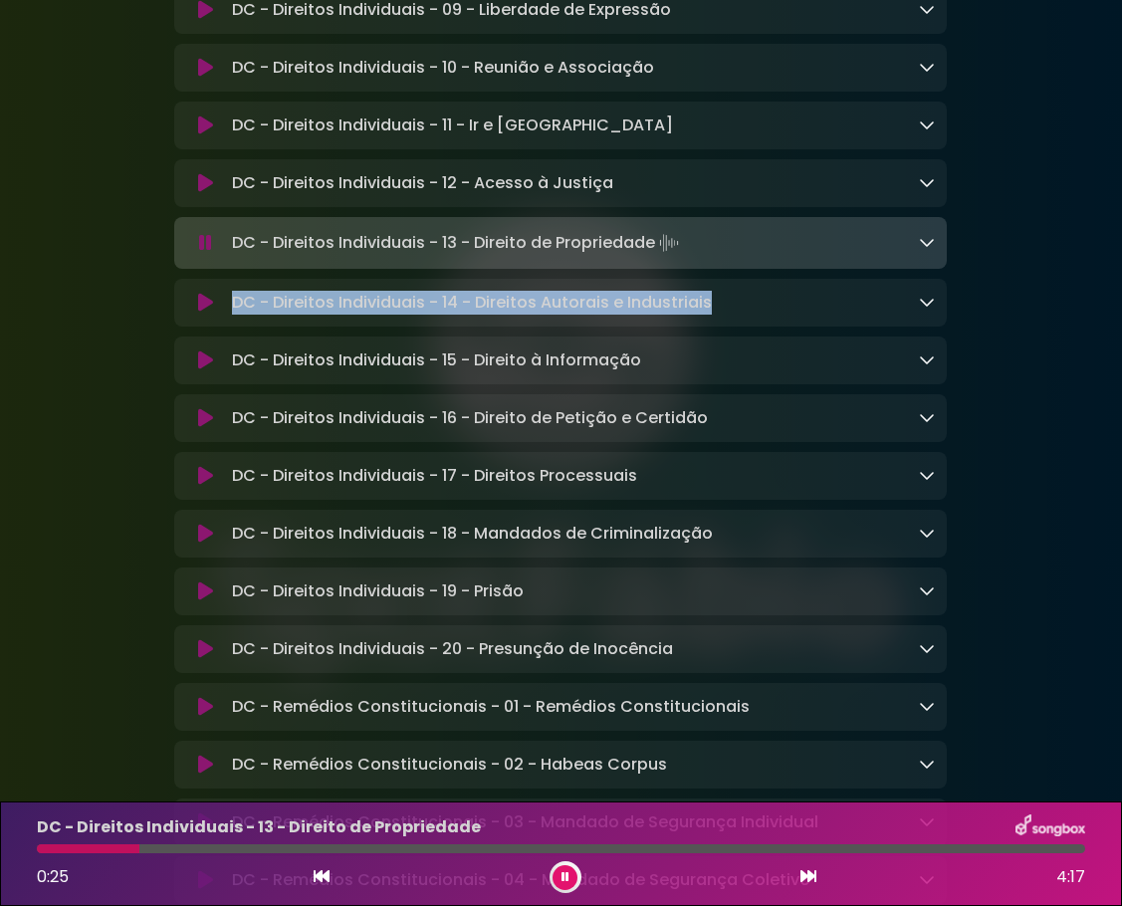
drag, startPoint x: 233, startPoint y: 322, endPoint x: 708, endPoint y: 325, distance: 475.0
click at [713, 315] on div "DC - Direitos Individuais - 14 - Direitos Autorais e Industriais Loading Track.…" at bounding box center [579, 303] width 711 height 24
click at [204, 253] on icon at bounding box center [205, 243] width 13 height 20
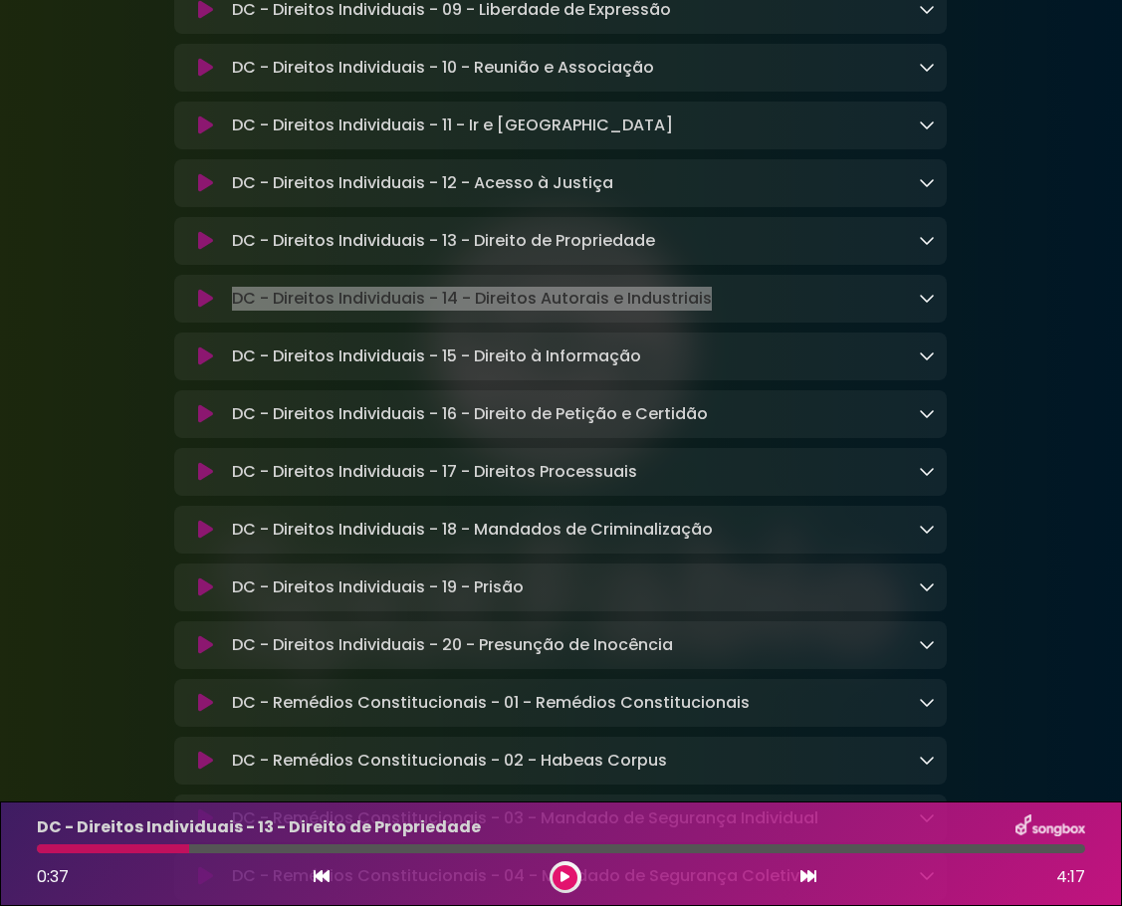
click at [208, 309] on icon at bounding box center [205, 299] width 15 height 20
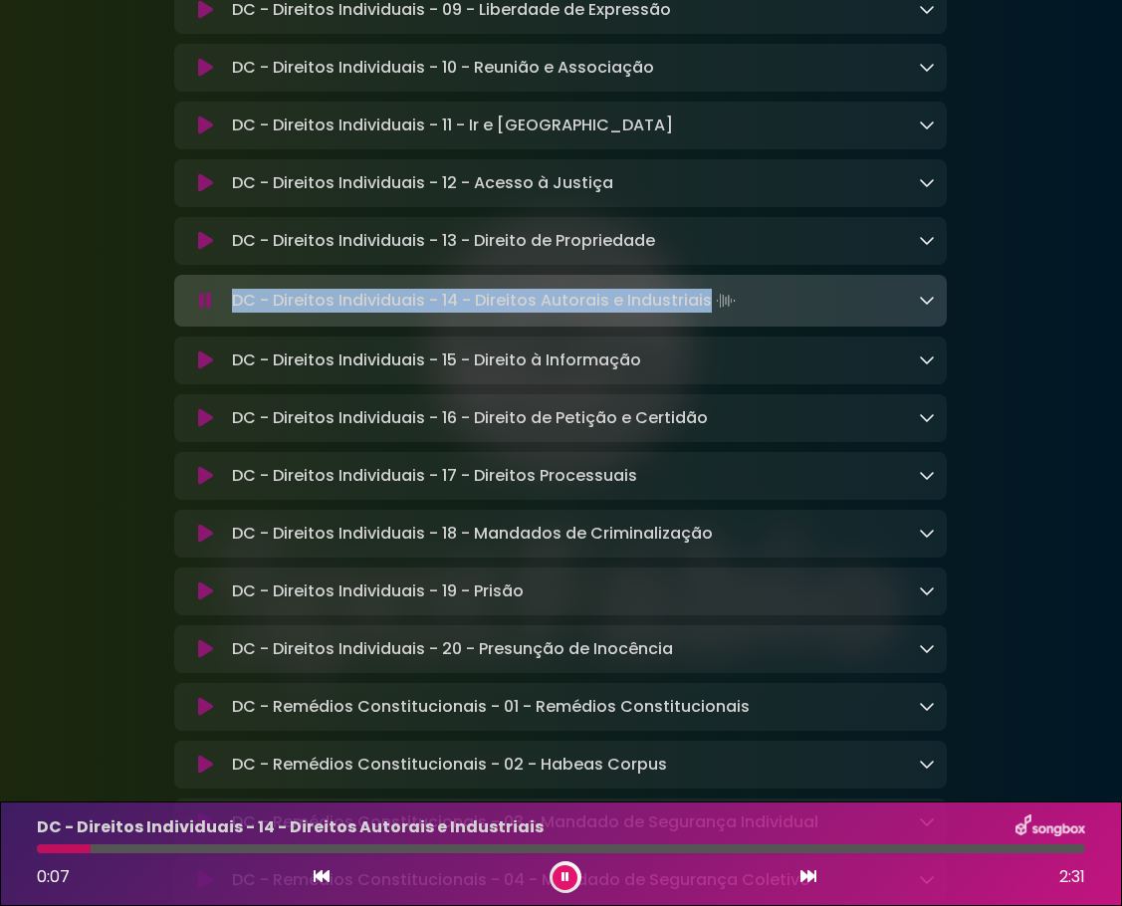
click at [204, 311] on icon at bounding box center [205, 301] width 13 height 20
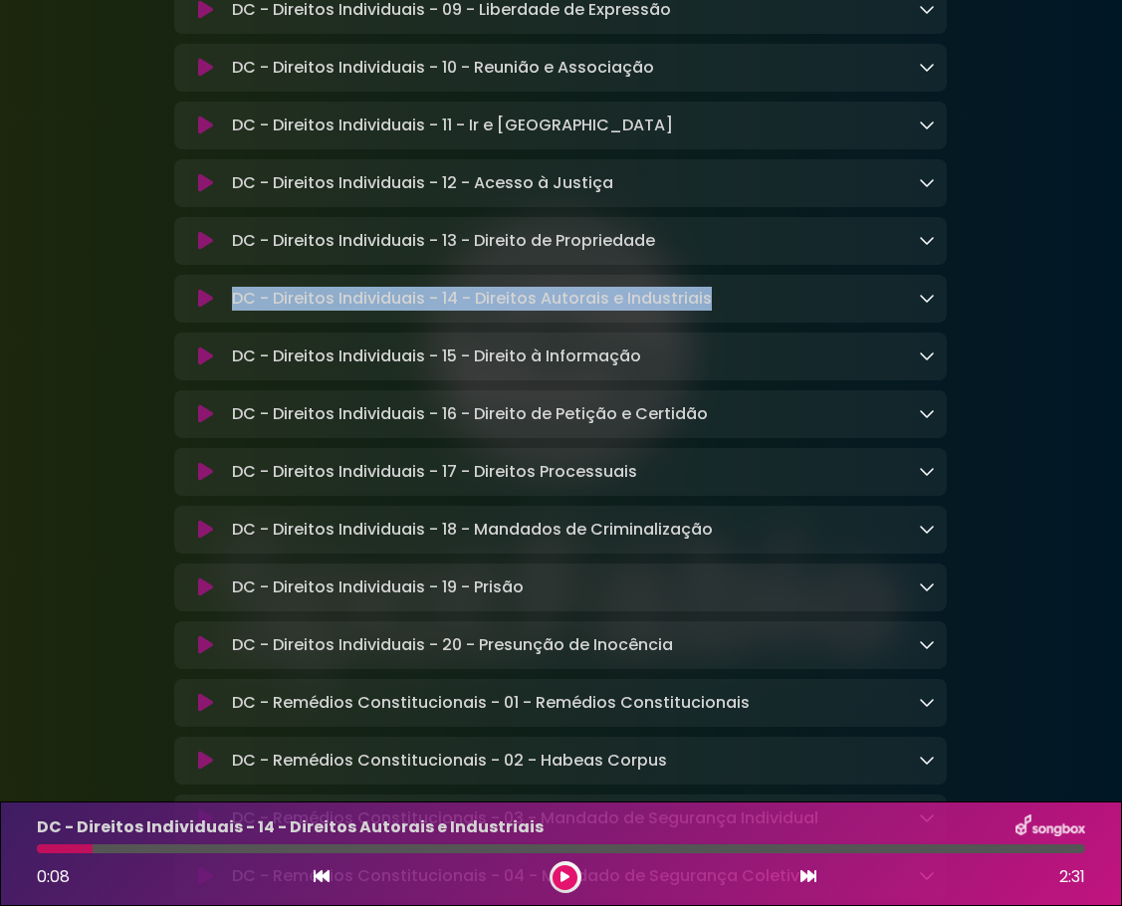
click at [211, 193] on icon at bounding box center [205, 183] width 15 height 20
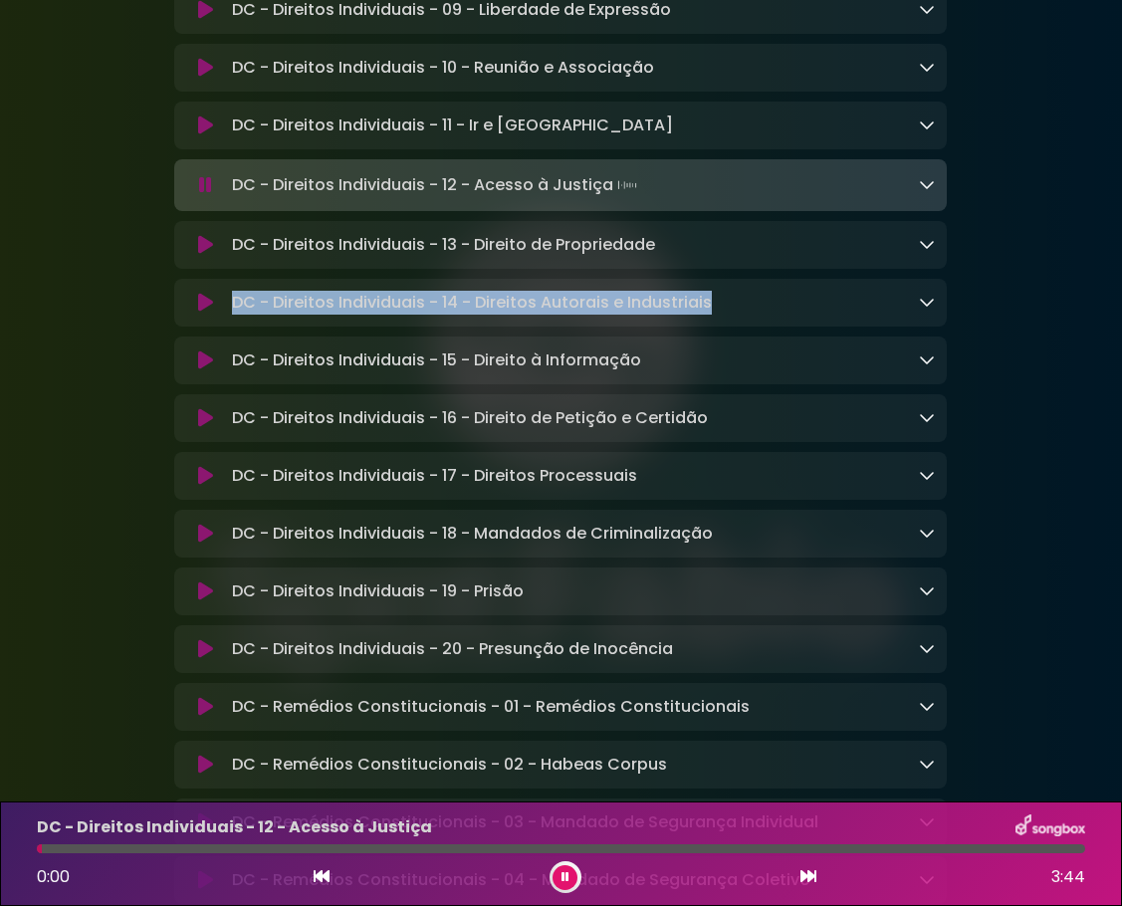
click at [209, 195] on icon at bounding box center [205, 185] width 13 height 20
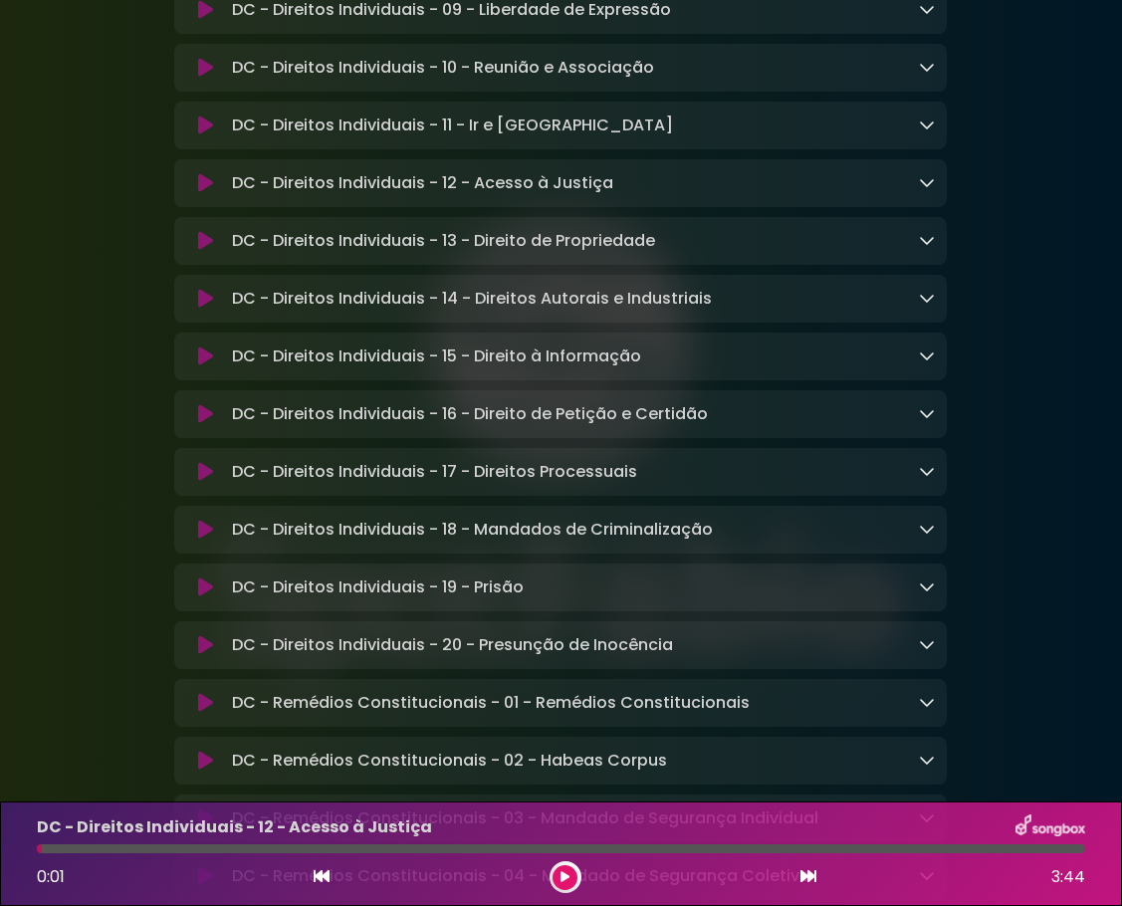
click at [206, 309] on icon at bounding box center [205, 299] width 15 height 20
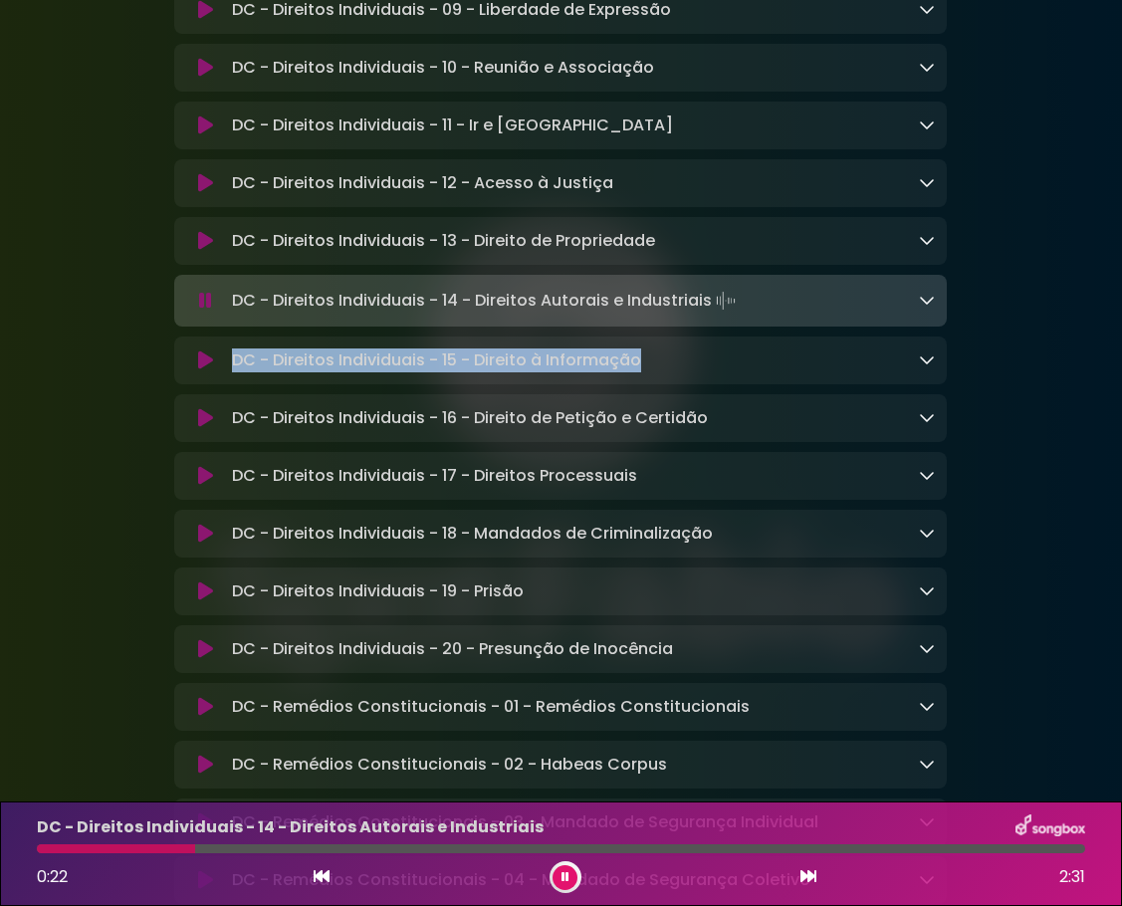
drag, startPoint x: 639, startPoint y: 380, endPoint x: 237, endPoint y: 377, distance: 402.3
click at [237, 372] on p "DC - Direitos Individuais - 15 - Direito à Informação Loading Track..." at bounding box center [436, 361] width 409 height 24
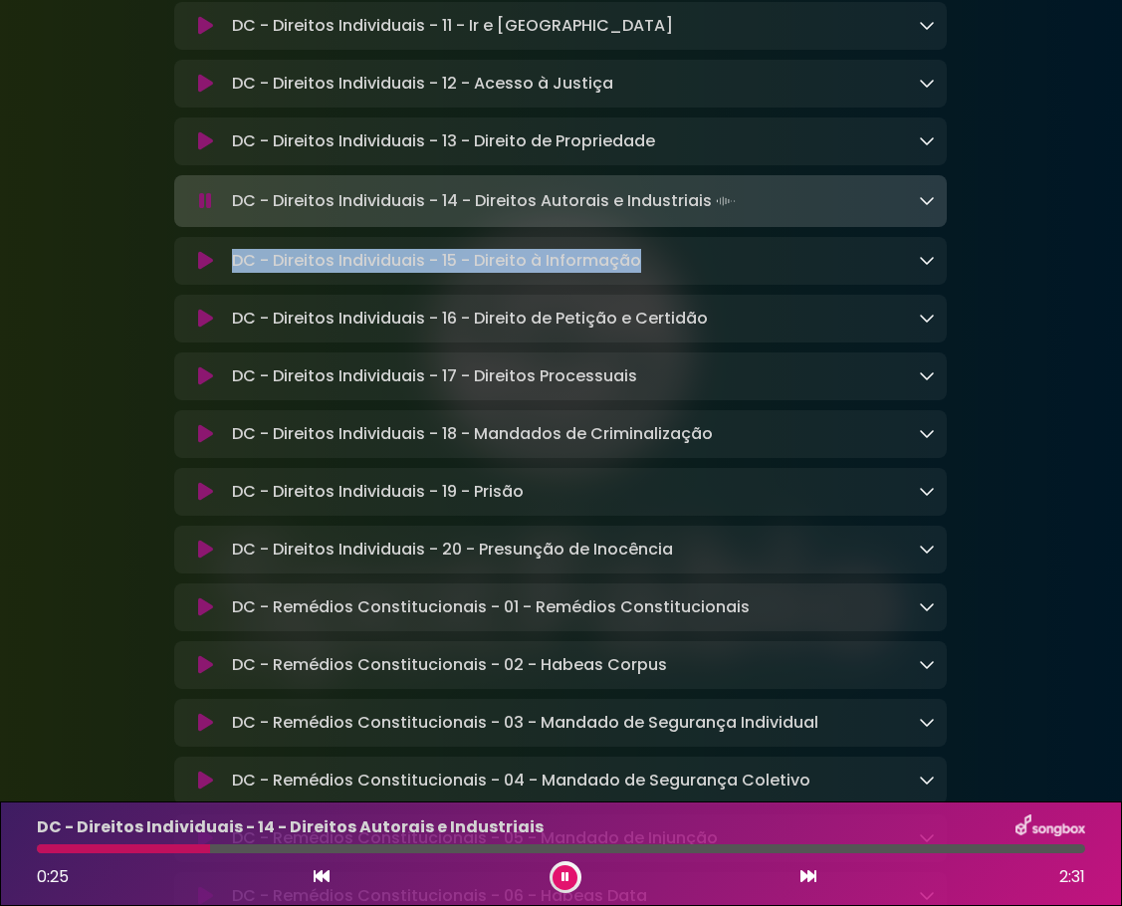
scroll to position [1494, 0]
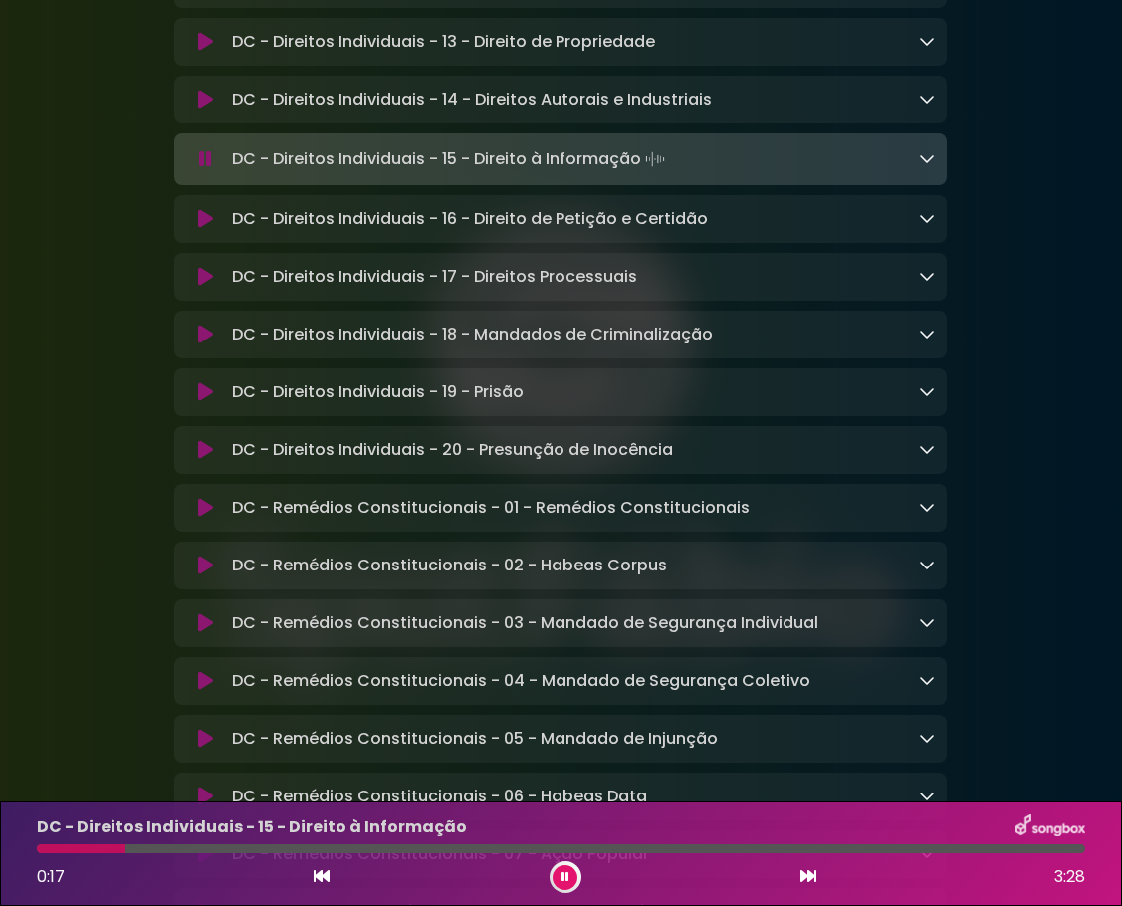
click at [208, 169] on icon at bounding box center [205, 159] width 13 height 20
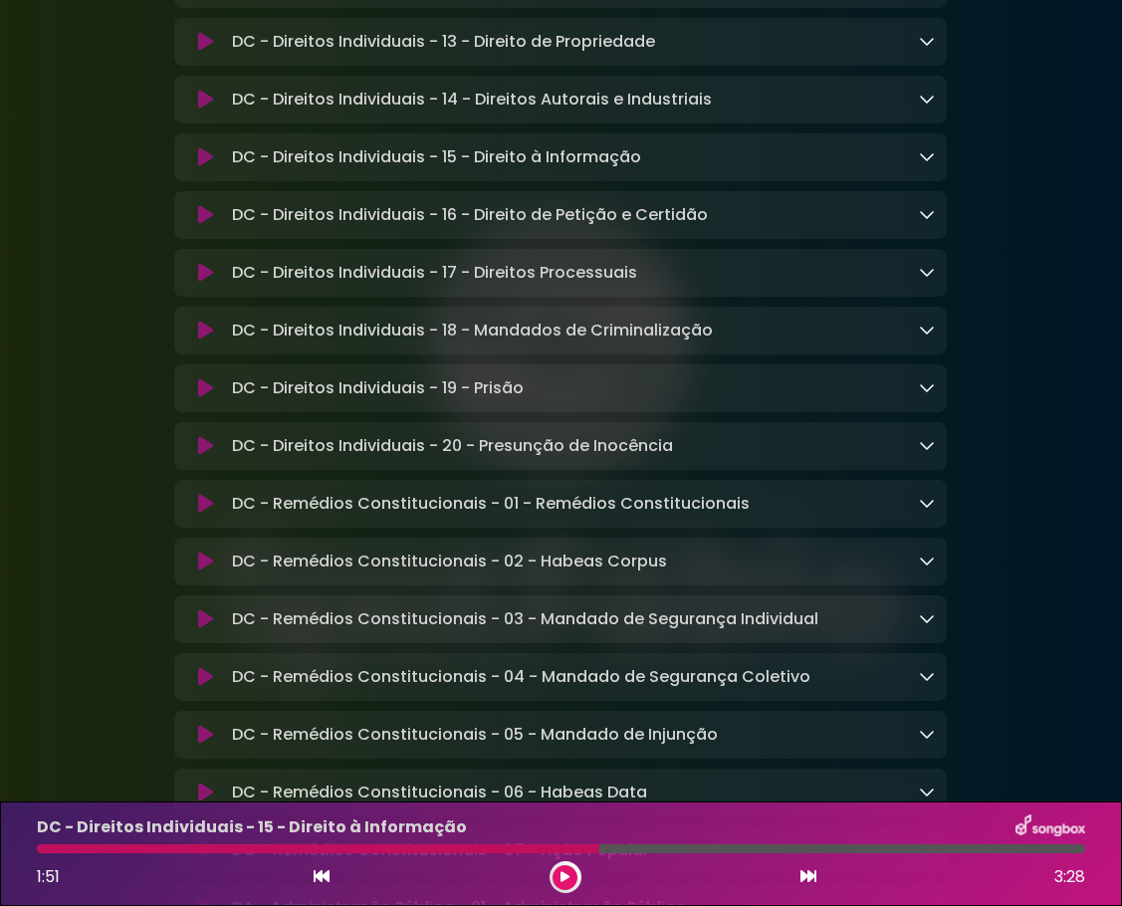
click at [206, 167] on icon at bounding box center [205, 157] width 15 height 20
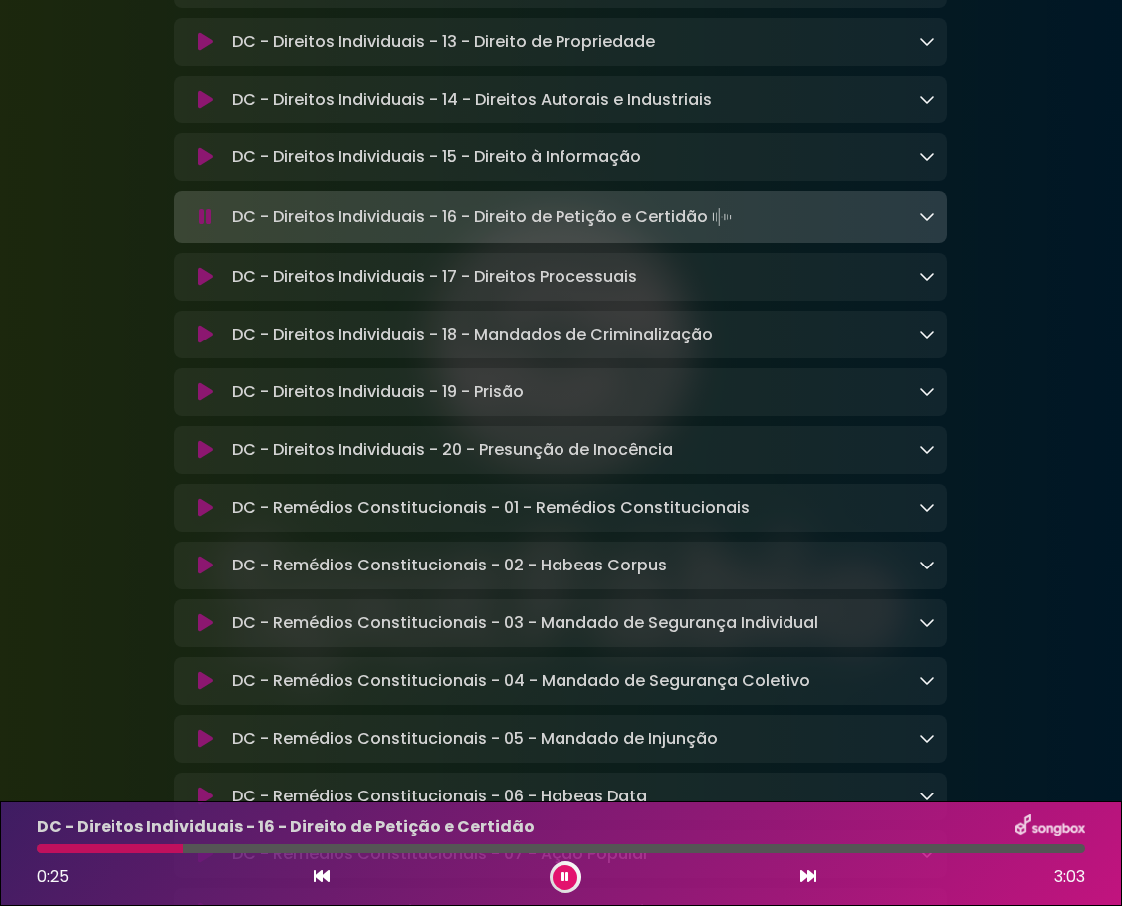
click at [211, 227] on icon at bounding box center [205, 217] width 13 height 20
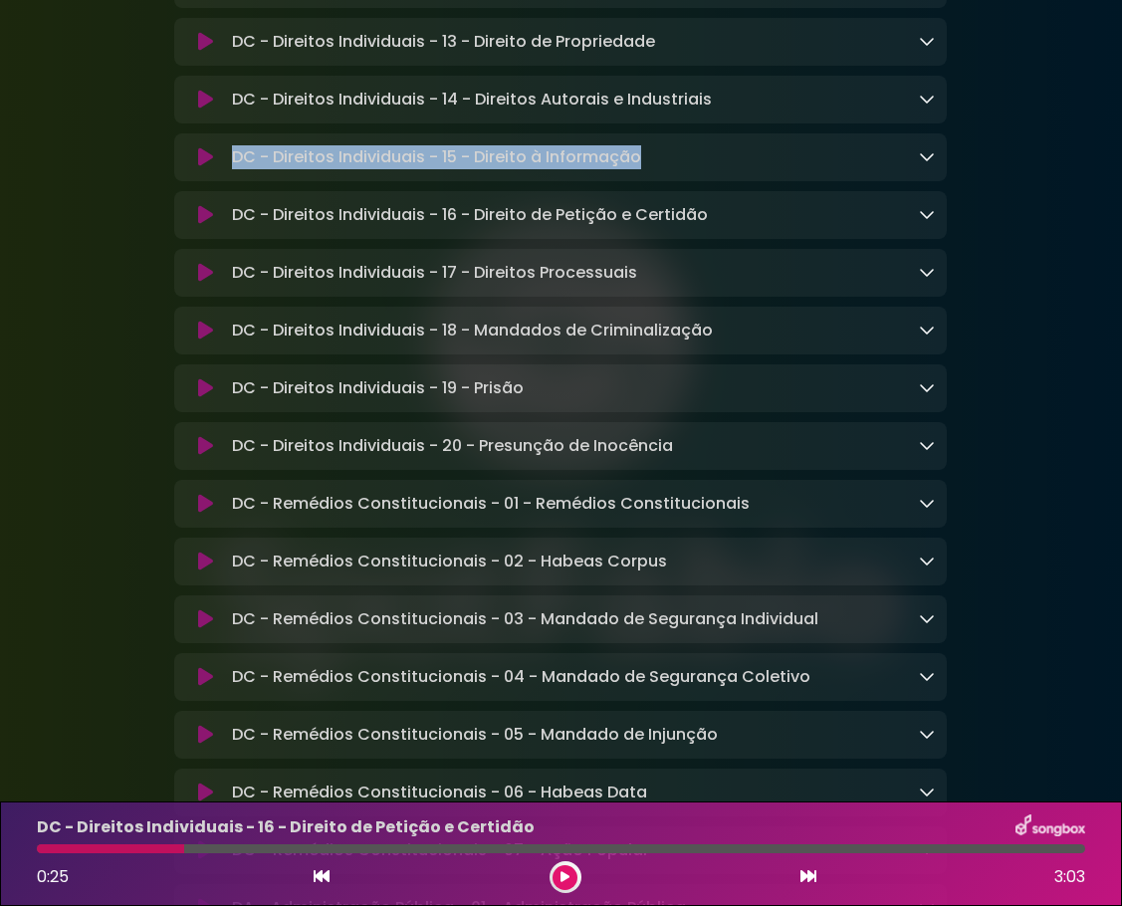
drag, startPoint x: 584, startPoint y: 170, endPoint x: 235, endPoint y: 176, distance: 348.6
click at [235, 169] on p "DC - Direitos Individuais - 15 - Direito à Informação Loading Track..." at bounding box center [436, 157] width 409 height 24
click at [204, 167] on icon at bounding box center [205, 157] width 15 height 20
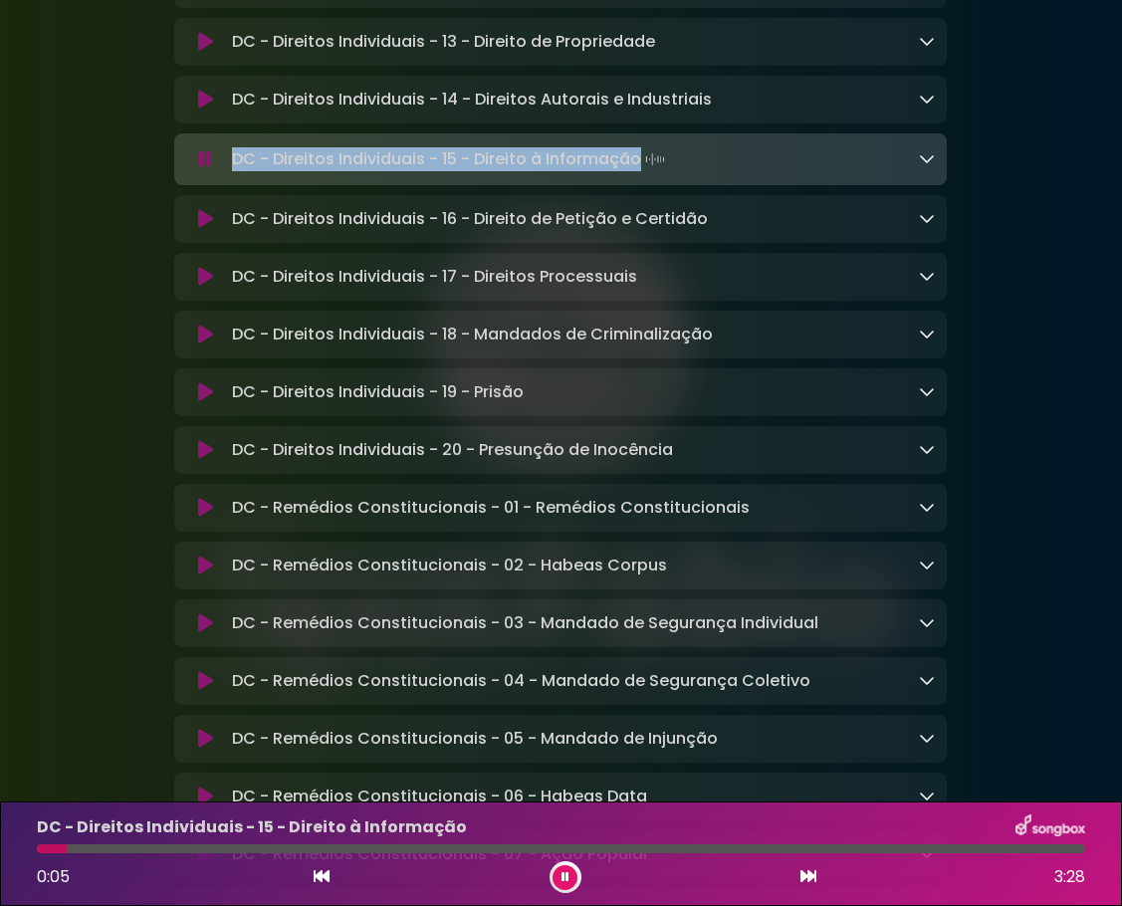
click at [202, 229] on icon at bounding box center [205, 219] width 15 height 20
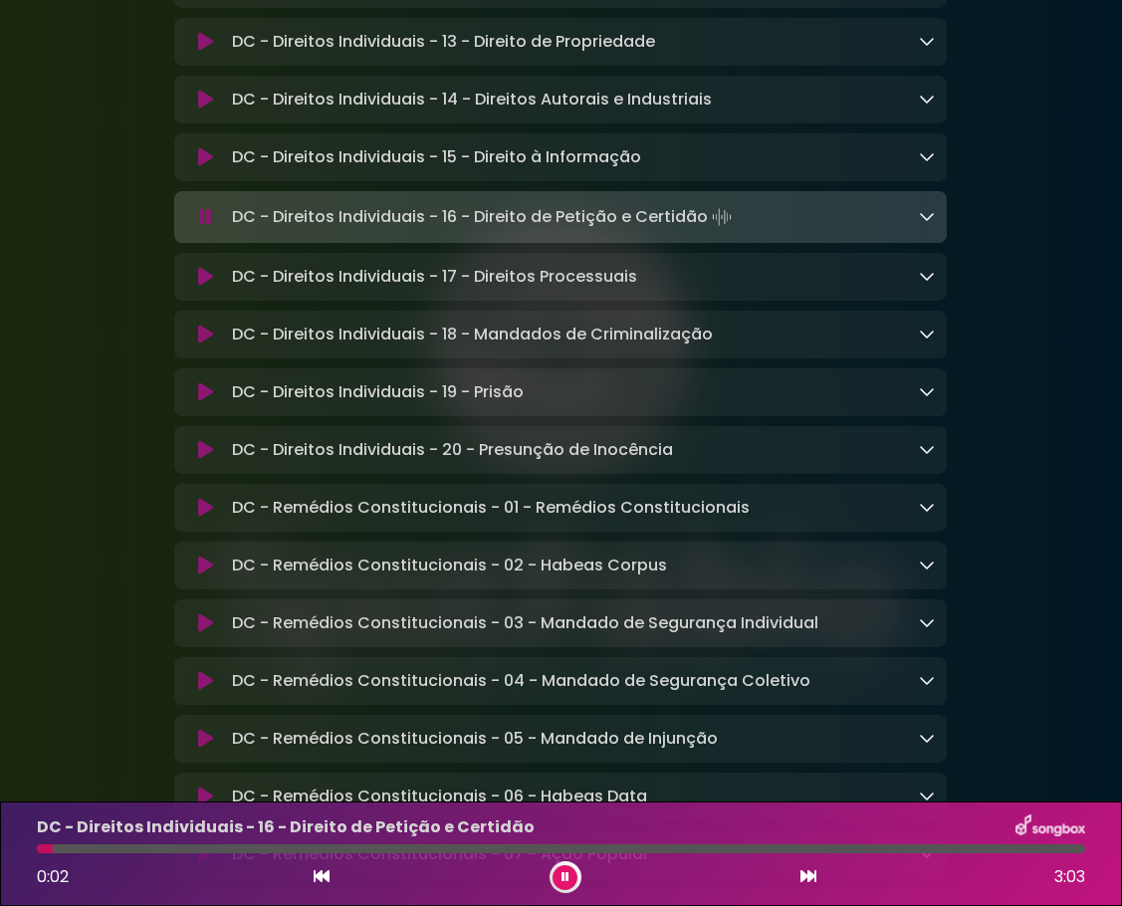
click at [687, 231] on p "DC - Direitos Individuais - 16 - Direito de Petição e Certidão Loading Track..." at bounding box center [484, 217] width 504 height 28
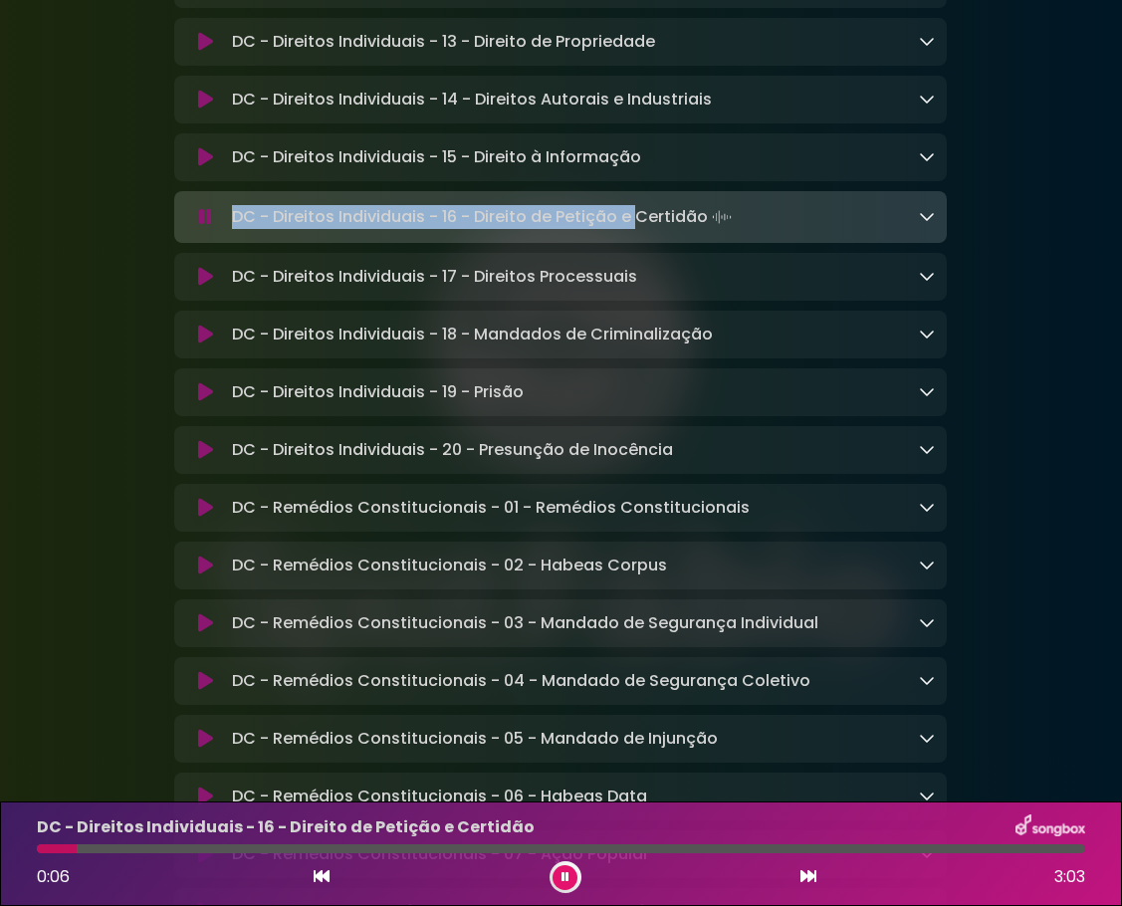
drag, startPoint x: 233, startPoint y: 237, endPoint x: 430, endPoint y: 234, distance: 197.2
click at [635, 231] on p "DC - Direitos Individuais - 16 - Direito de Petição e Certidão Loading Track..." at bounding box center [484, 217] width 504 height 28
click at [442, 231] on p "DC - Direitos Individuais - 16 - Direito de Petição e Certidão Loading Track..." at bounding box center [484, 217] width 504 height 28
drag, startPoint x: 699, startPoint y: 238, endPoint x: 236, endPoint y: 237, distance: 463.0
click at [236, 231] on p "DC - Direitos Individuais - 16 - Direito de Petição e Certidão Loading Track..." at bounding box center [484, 217] width 504 height 28
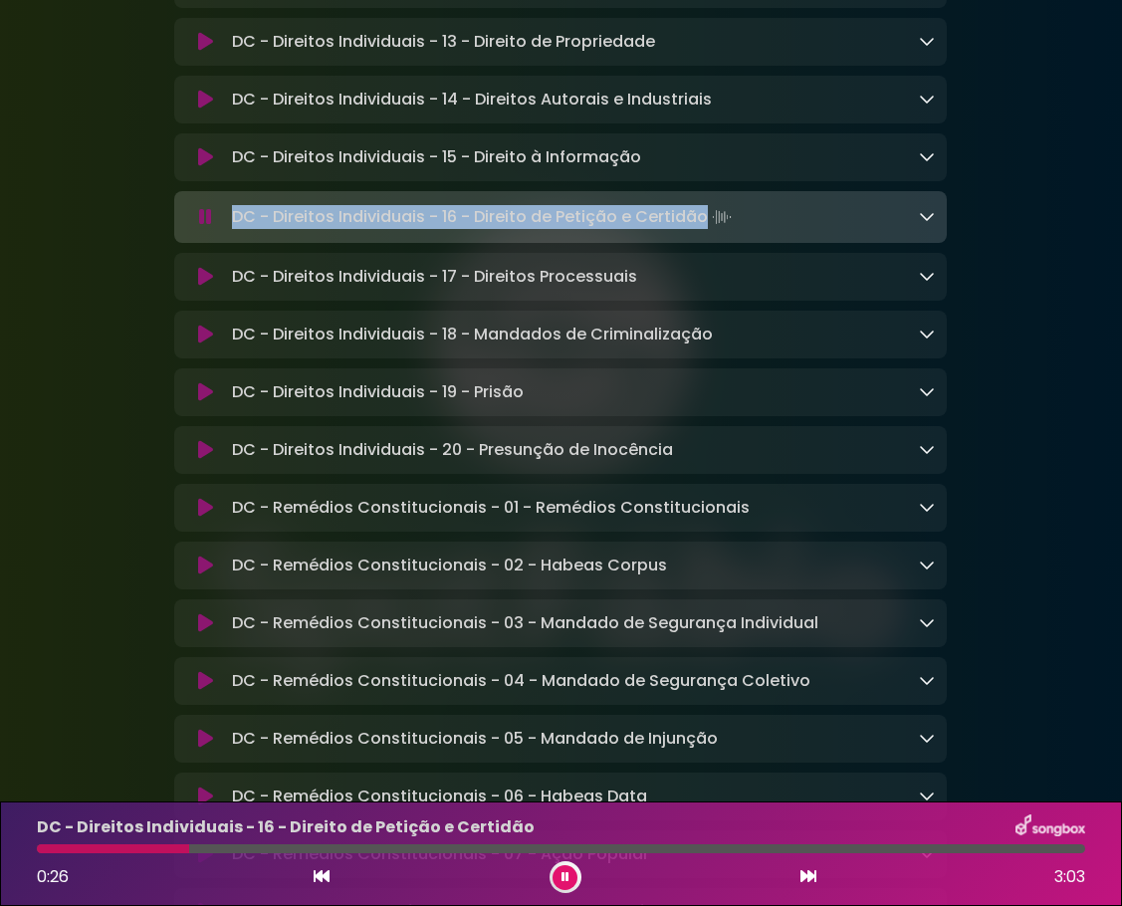
click at [210, 227] on icon at bounding box center [205, 217] width 13 height 20
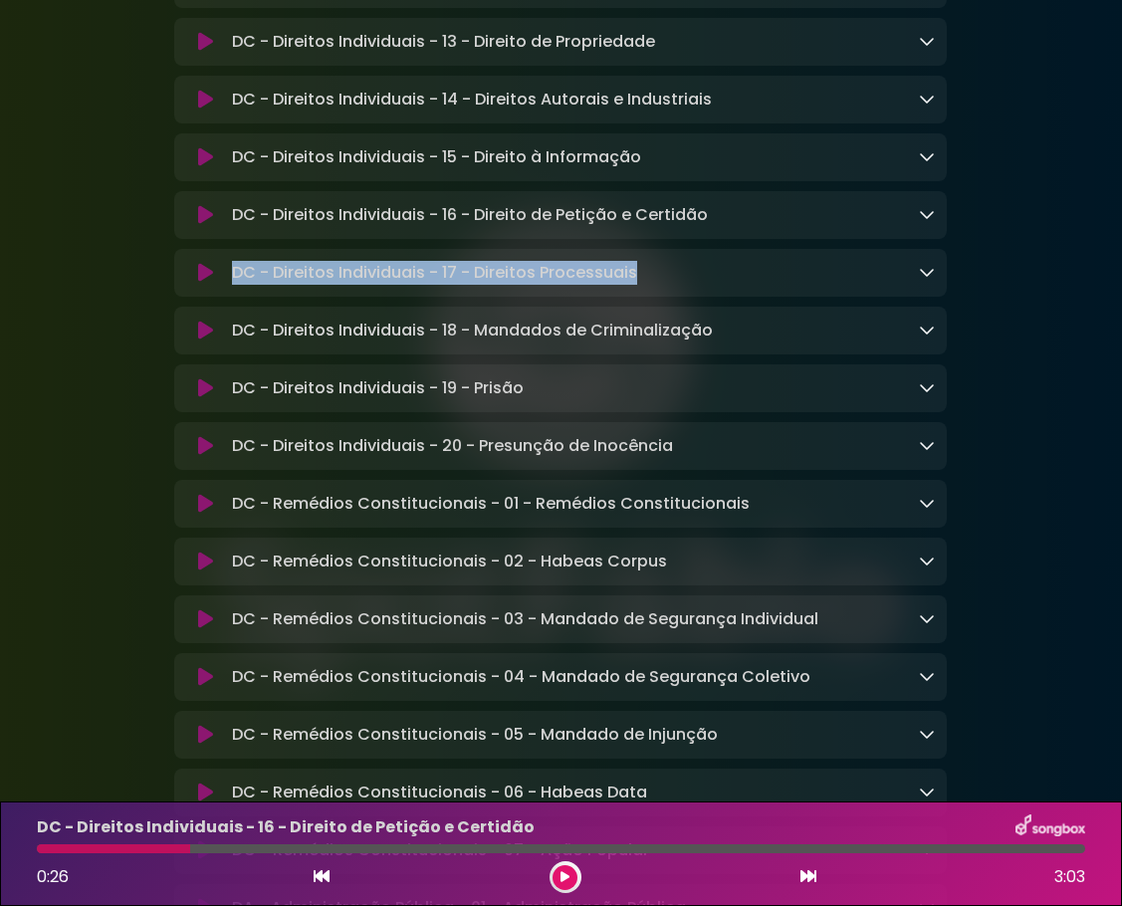
drag, startPoint x: 634, startPoint y: 292, endPoint x: 223, endPoint y: 294, distance: 411.2
click at [223, 285] on div "DC - Direitos Individuais - 17 - Direitos Processuais Loading Track..." at bounding box center [560, 273] width 749 height 24
click at [205, 283] on icon at bounding box center [205, 273] width 15 height 20
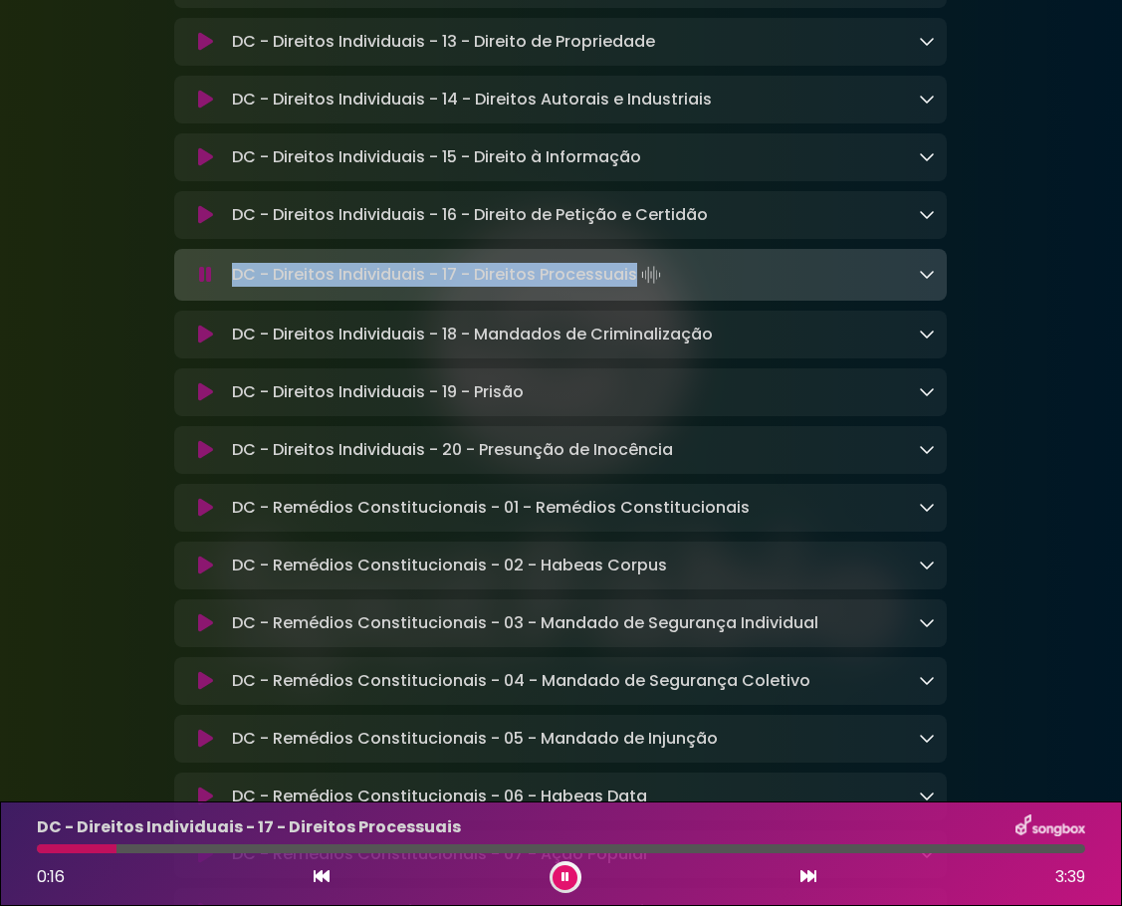
click at [628, 289] on p "DC - Direitos Individuais - 17 - Direitos Processuais Loading Track..." at bounding box center [448, 275] width 433 height 28
drag, startPoint x: 634, startPoint y: 299, endPoint x: 238, endPoint y: 288, distance: 396.5
click at [238, 288] on p "DC - Direitos Individuais - 17 - Direitos Processuais Loading Track..." at bounding box center [448, 275] width 433 height 28
drag, startPoint x: 202, startPoint y: 296, endPoint x: 20, endPoint y: 339, distance: 187.2
click at [202, 285] on icon at bounding box center [205, 275] width 13 height 20
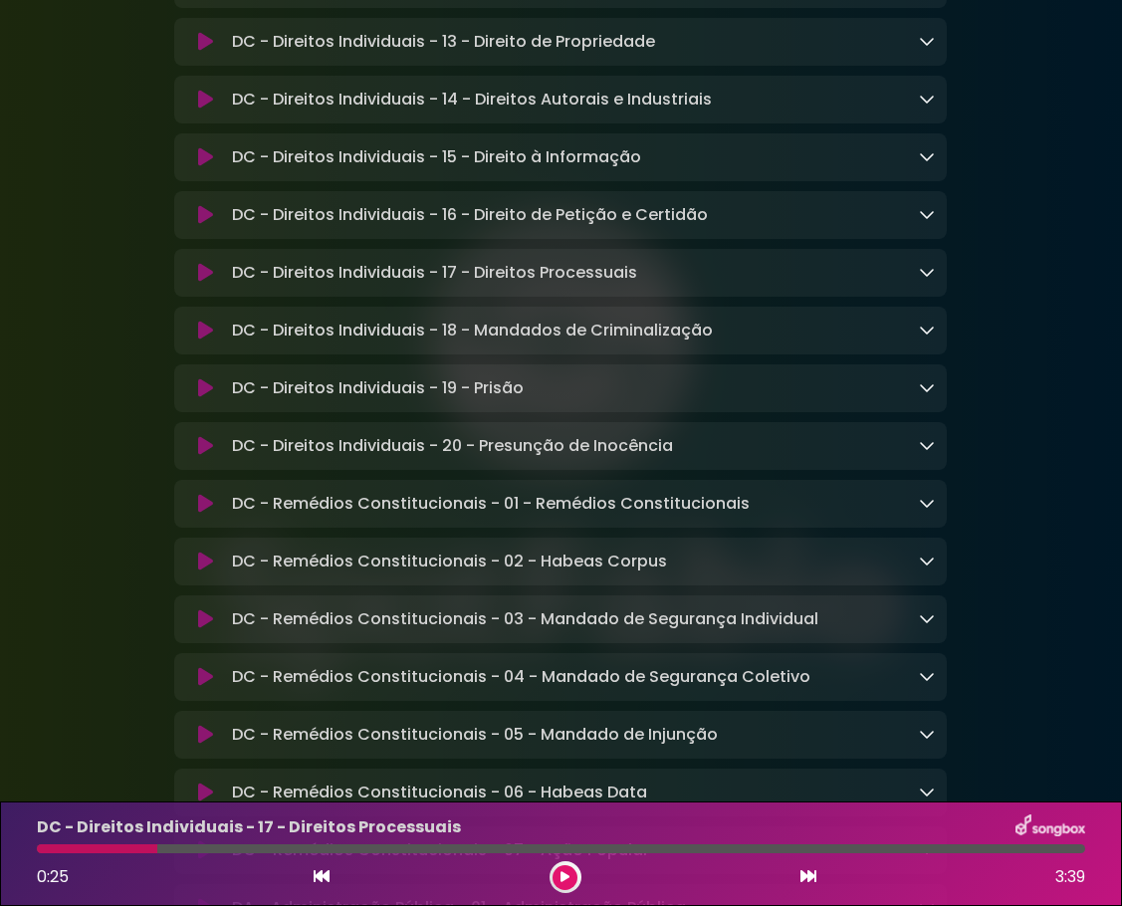
click at [351, 343] on p "DC - Direitos Individuais - 18 - Mandados de Criminalização Loading Track..." at bounding box center [472, 331] width 481 height 24
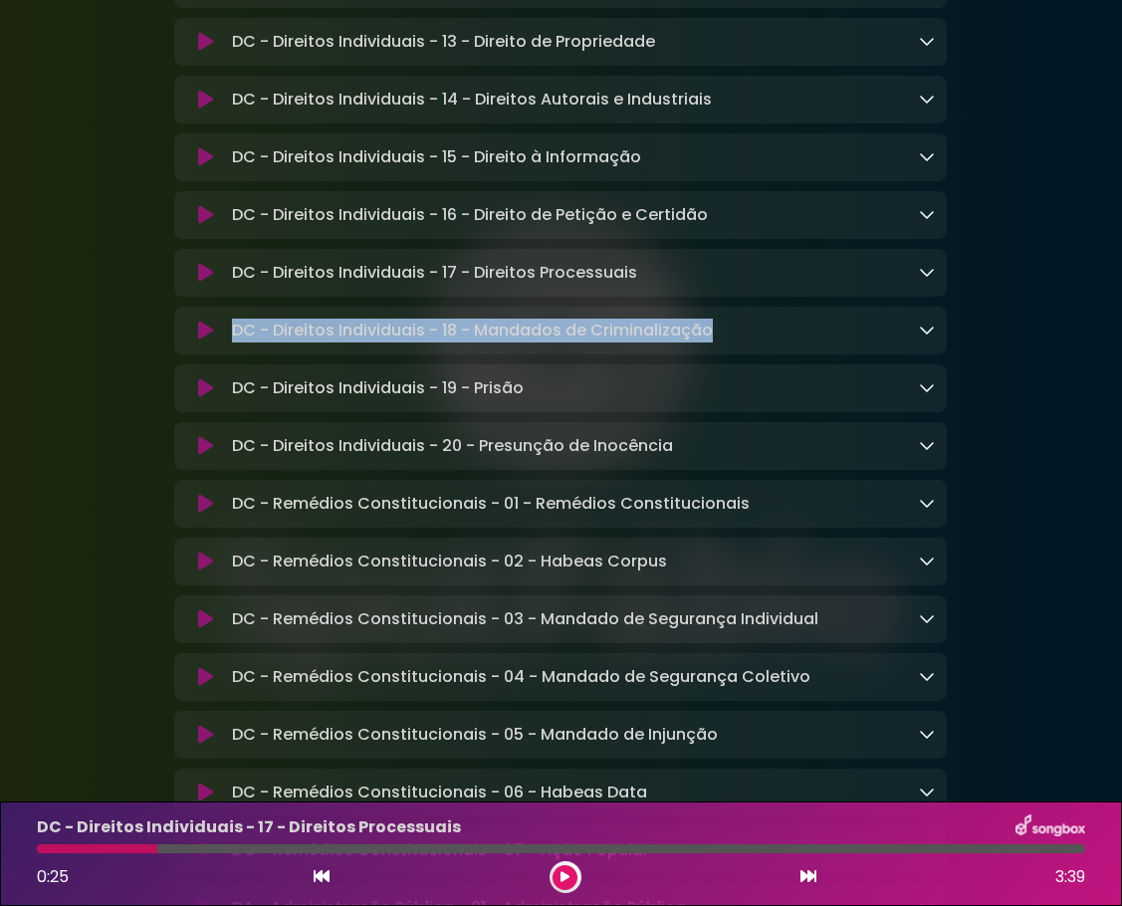
drag, startPoint x: 711, startPoint y: 351, endPoint x: 232, endPoint y: 353, distance: 479.0
click at [232, 343] on p "DC - Direitos Individuais - 18 - Mandados de Criminalização Loading Track..." at bounding box center [472, 331] width 481 height 24
click at [203, 341] on icon at bounding box center [205, 331] width 15 height 20
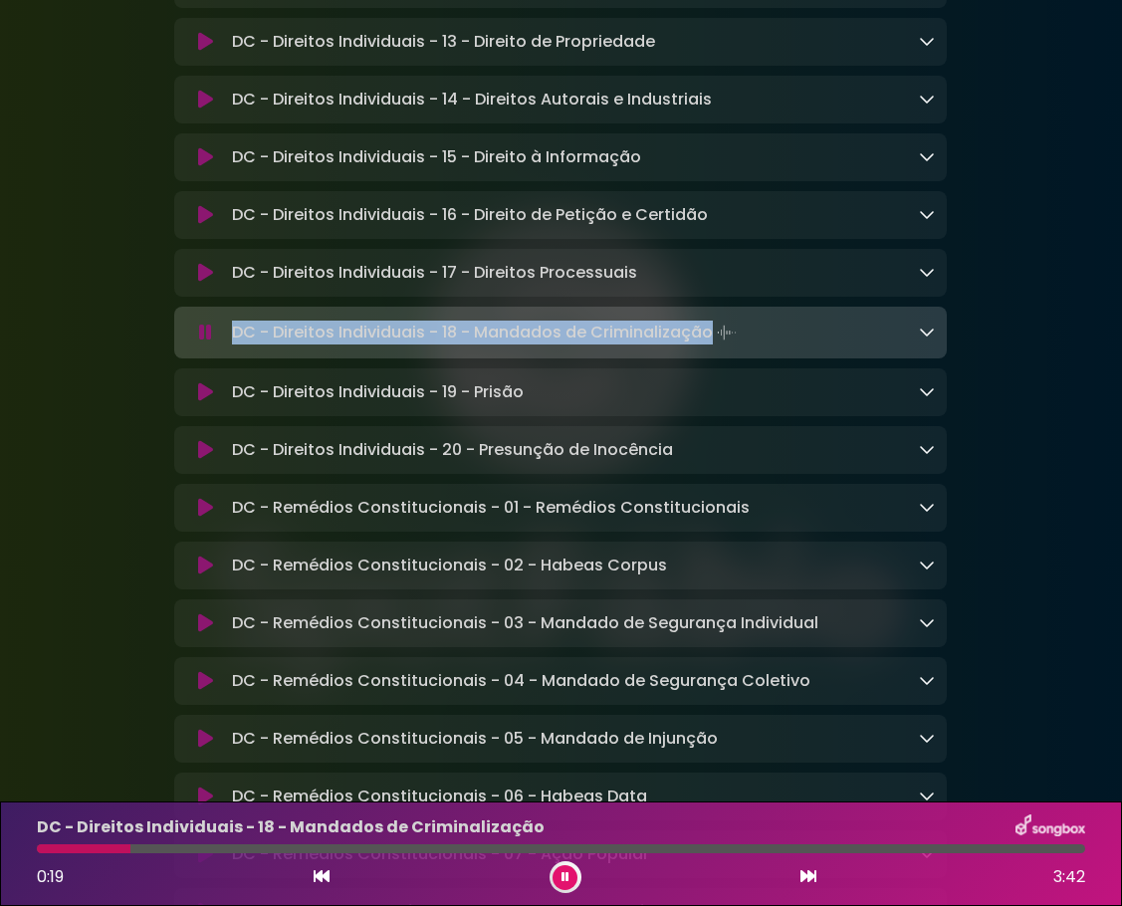
click at [196, 343] on button at bounding box center [205, 333] width 38 height 20
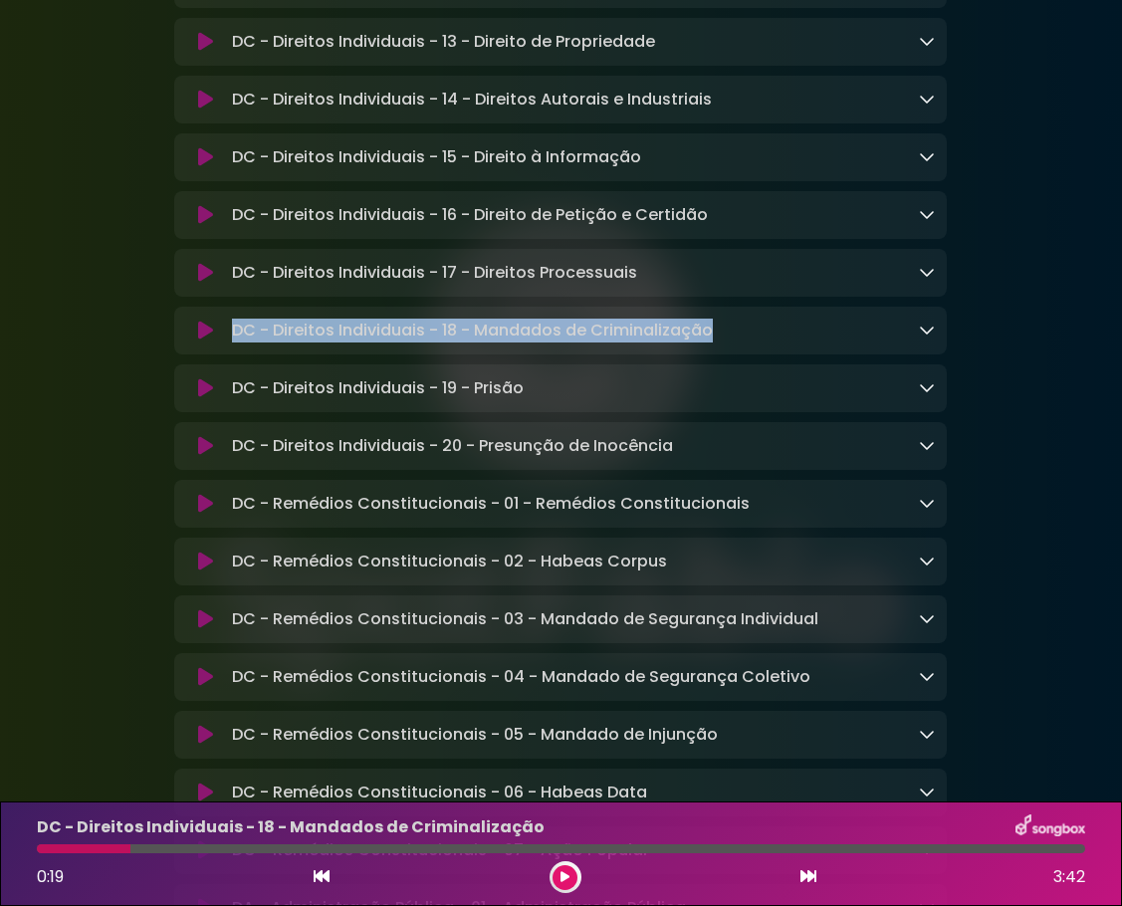
click at [202, 398] on icon at bounding box center [205, 388] width 15 height 20
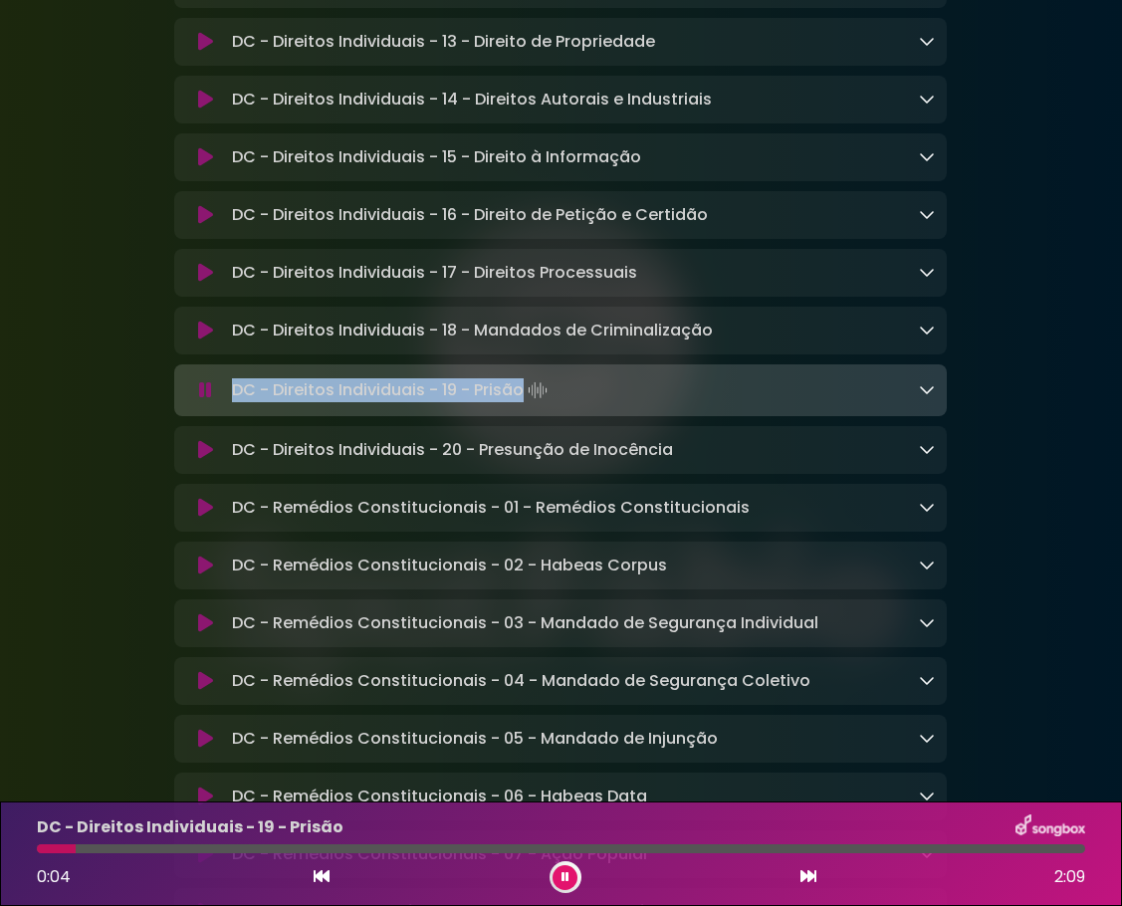
drag, startPoint x: 525, startPoint y: 413, endPoint x: 238, endPoint y: 414, distance: 286.8
click at [238, 404] on p "DC - Direitos Individuais - 19 - Prisão Loading Track..." at bounding box center [392, 390] width 320 height 28
click at [206, 400] on icon at bounding box center [205, 390] width 13 height 20
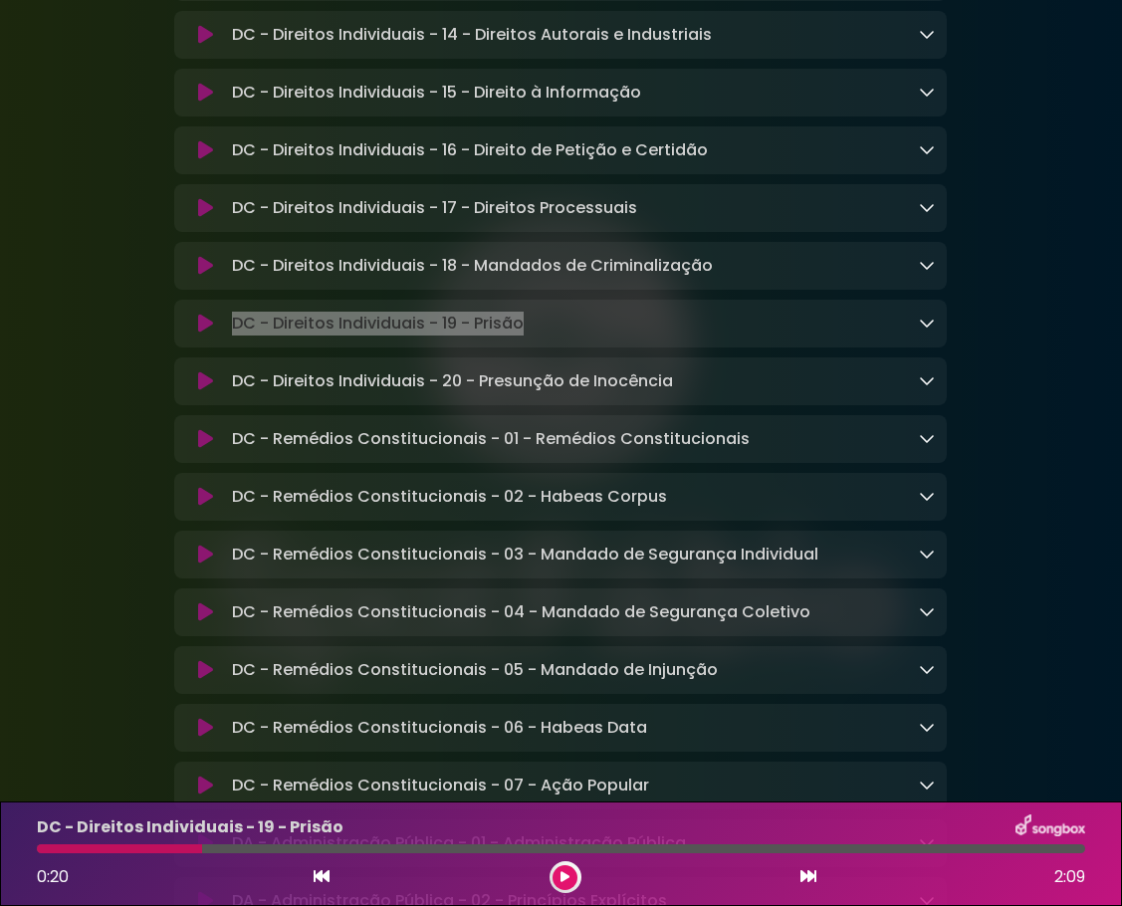
scroll to position [1593, 0]
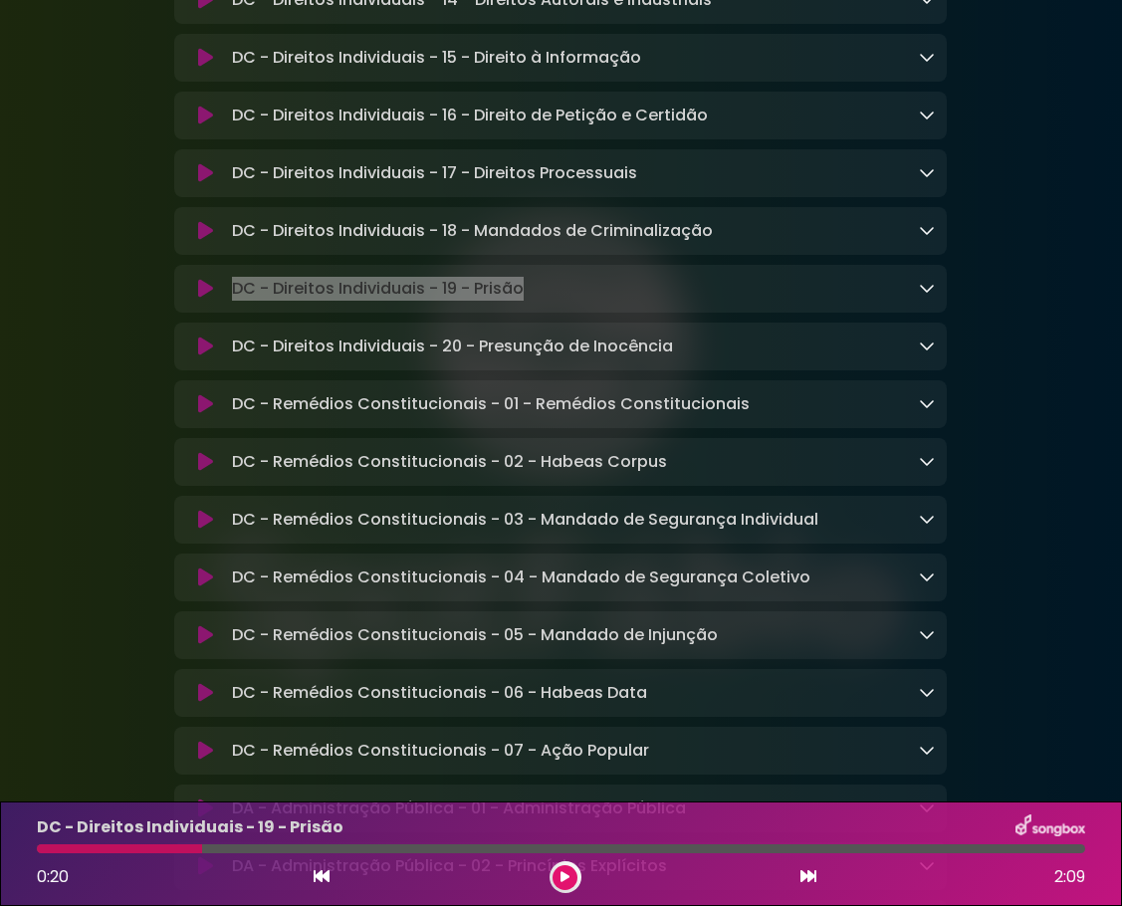
click at [211, 356] on icon at bounding box center [205, 347] width 15 height 20
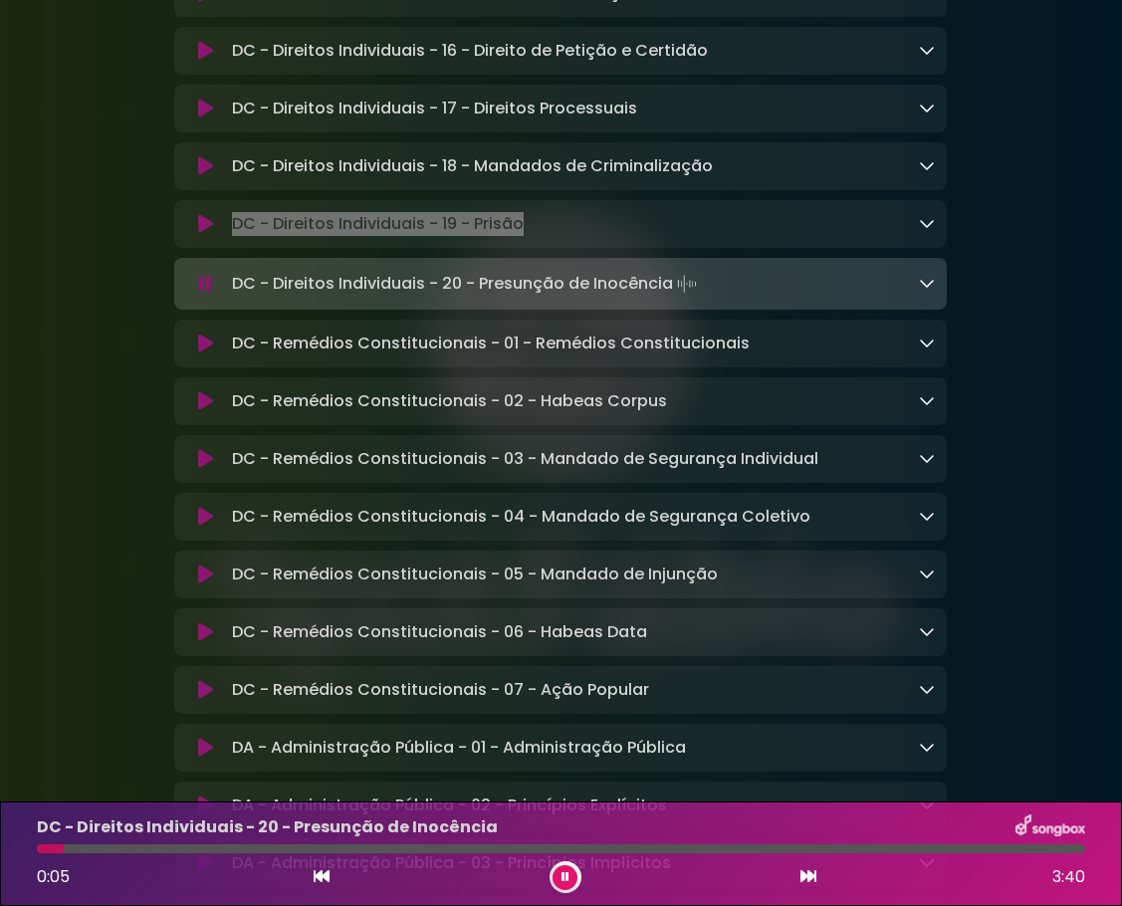
scroll to position [1792, 0]
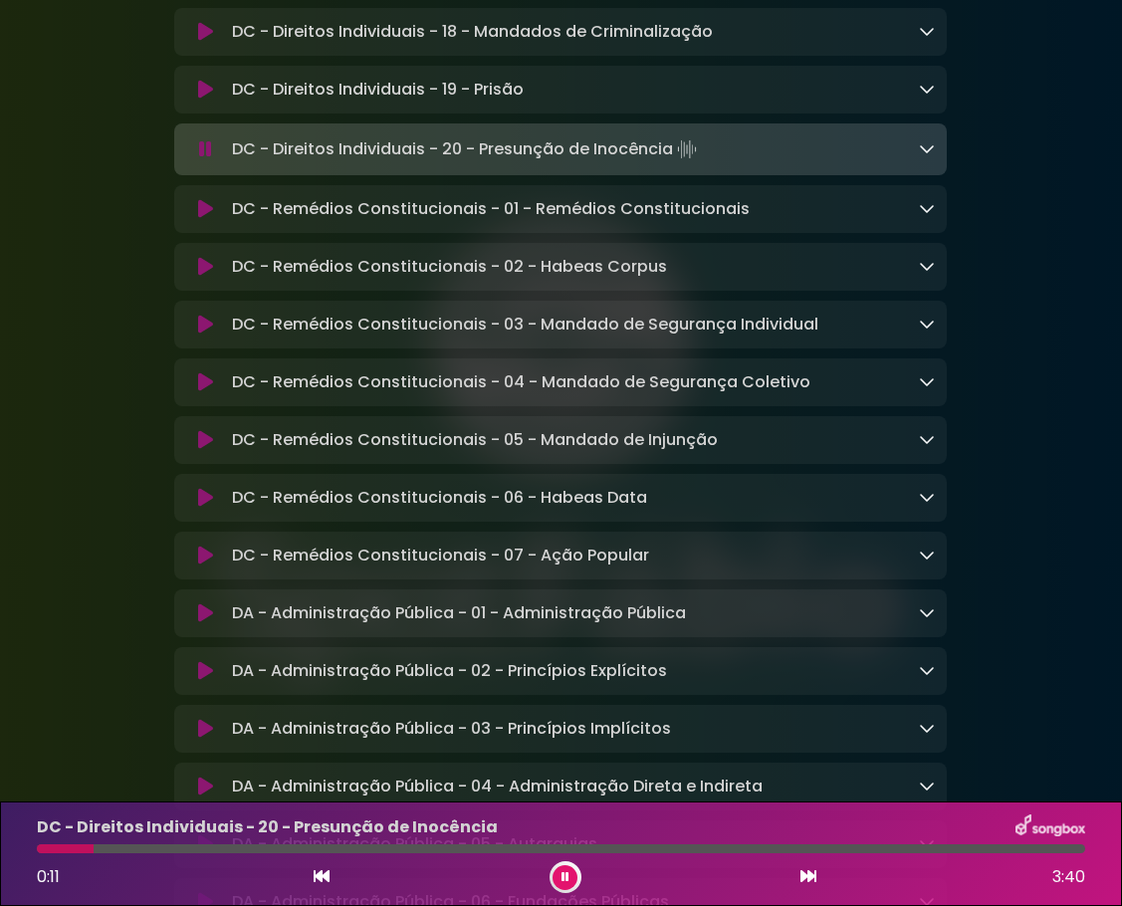
drag, startPoint x: 234, startPoint y: 174, endPoint x: 674, endPoint y: 178, distance: 440.1
click at [674, 163] on p "DC - Direitos Individuais - 20 - Presunção de Inocência Loading Track..." at bounding box center [466, 149] width 469 height 28
click at [211, 159] on icon at bounding box center [205, 149] width 13 height 20
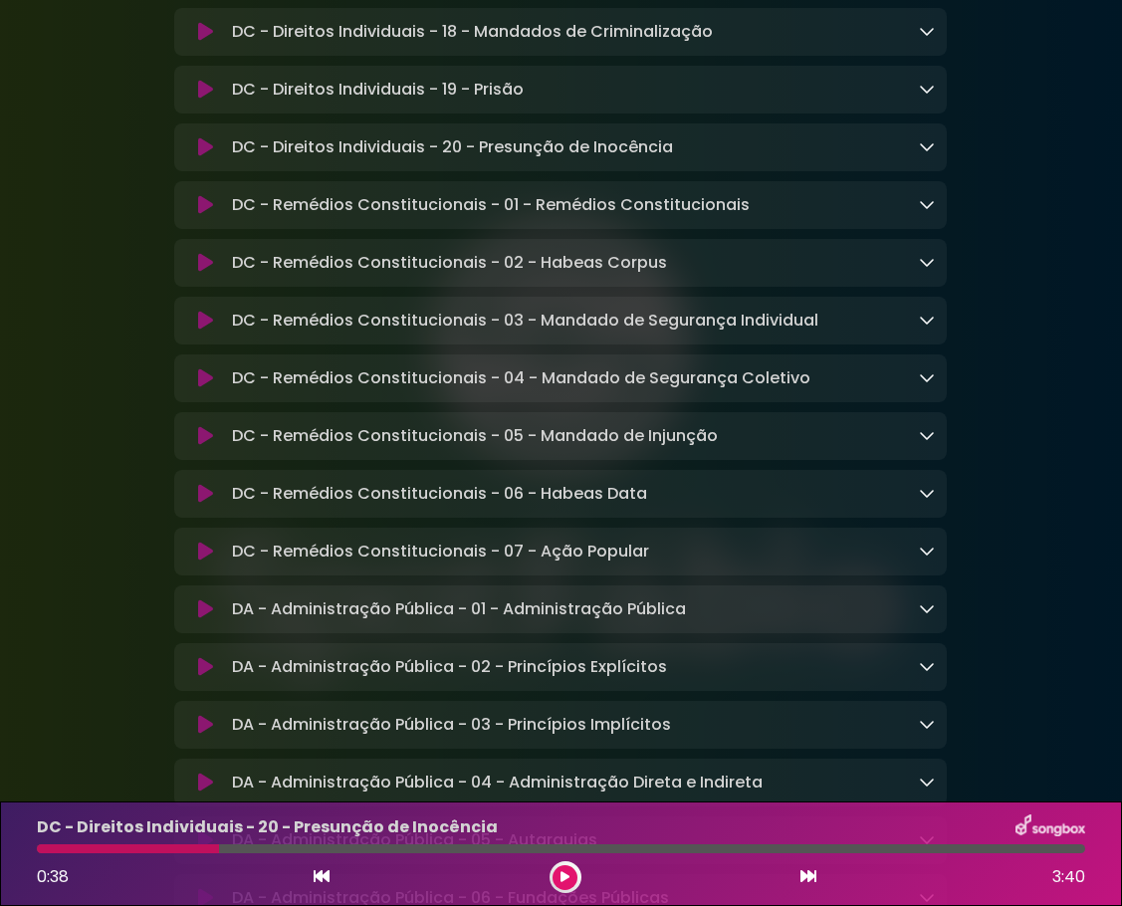
drag, startPoint x: 229, startPoint y: 230, endPoint x: 283, endPoint y: 232, distance: 53.8
click at [283, 217] on div "DC - Remédios Constitucionais - 01 - Remédios Constitucionais Loading Track..." at bounding box center [579, 205] width 711 height 24
click at [284, 217] on p "DC - Remédios Constitucionais - 01 - Remédios Constitucionais Loading Track..." at bounding box center [491, 205] width 518 height 24
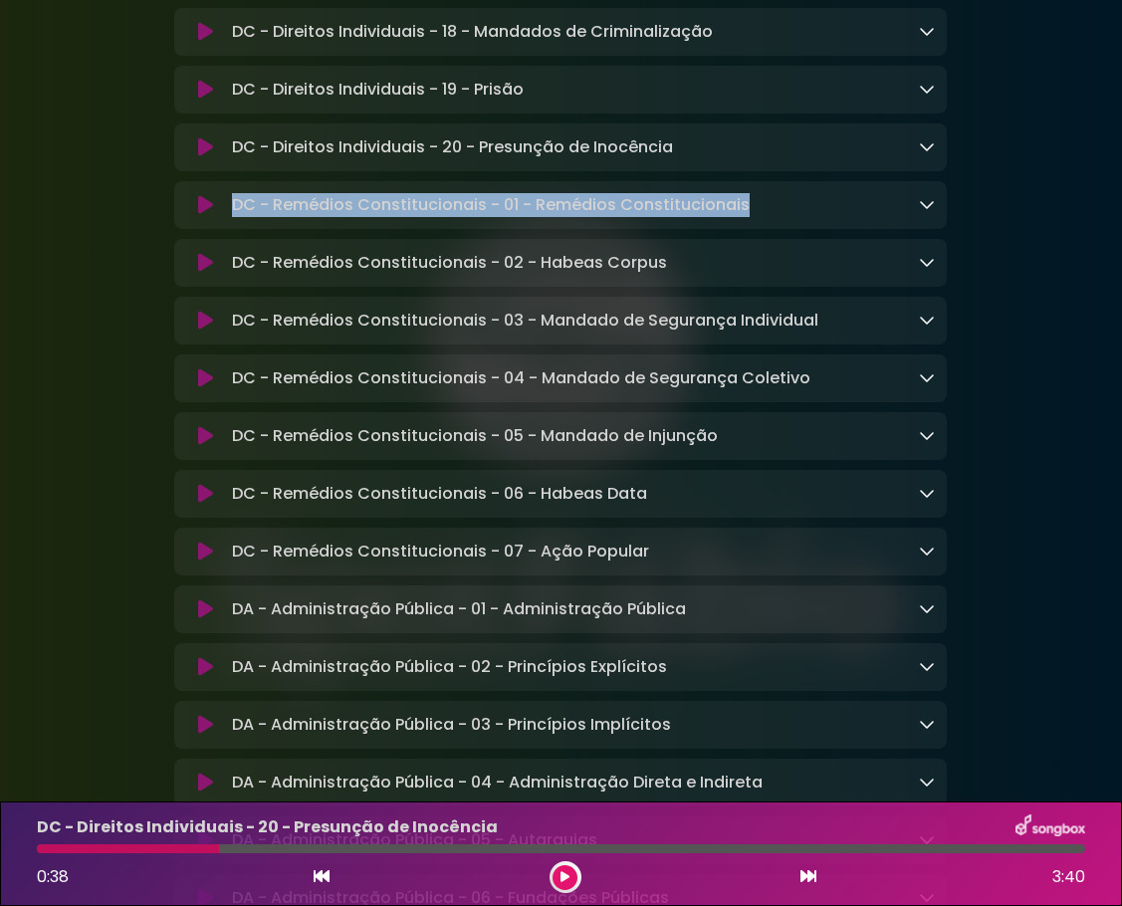
drag, startPoint x: 233, startPoint y: 234, endPoint x: 730, endPoint y: 234, distance: 496.9
click at [747, 217] on div "DC - Remédios Constitucionais - 01 - Remédios Constitucionais Loading Track..." at bounding box center [579, 205] width 711 height 24
click at [201, 215] on icon at bounding box center [205, 205] width 15 height 20
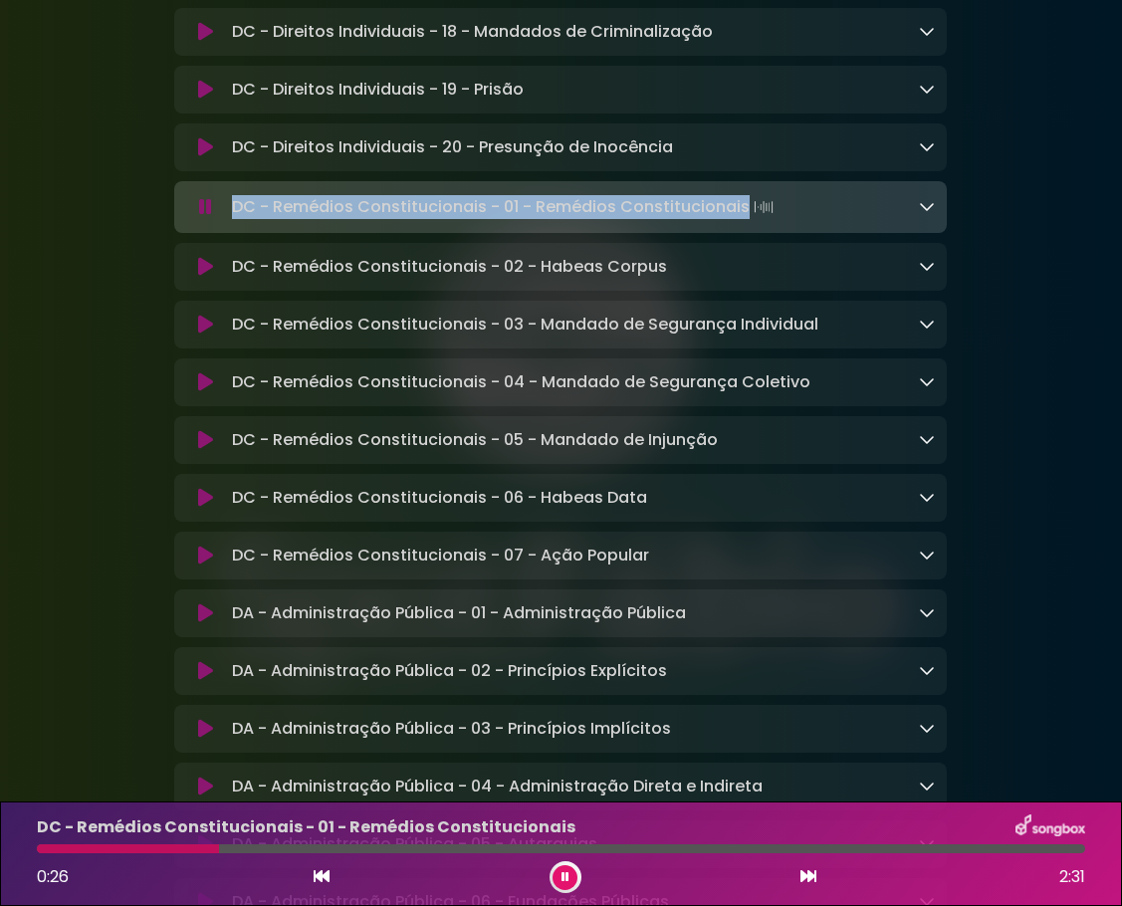
drag, startPoint x: 106, startPoint y: 357, endPoint x: 139, endPoint y: 340, distance: 38.3
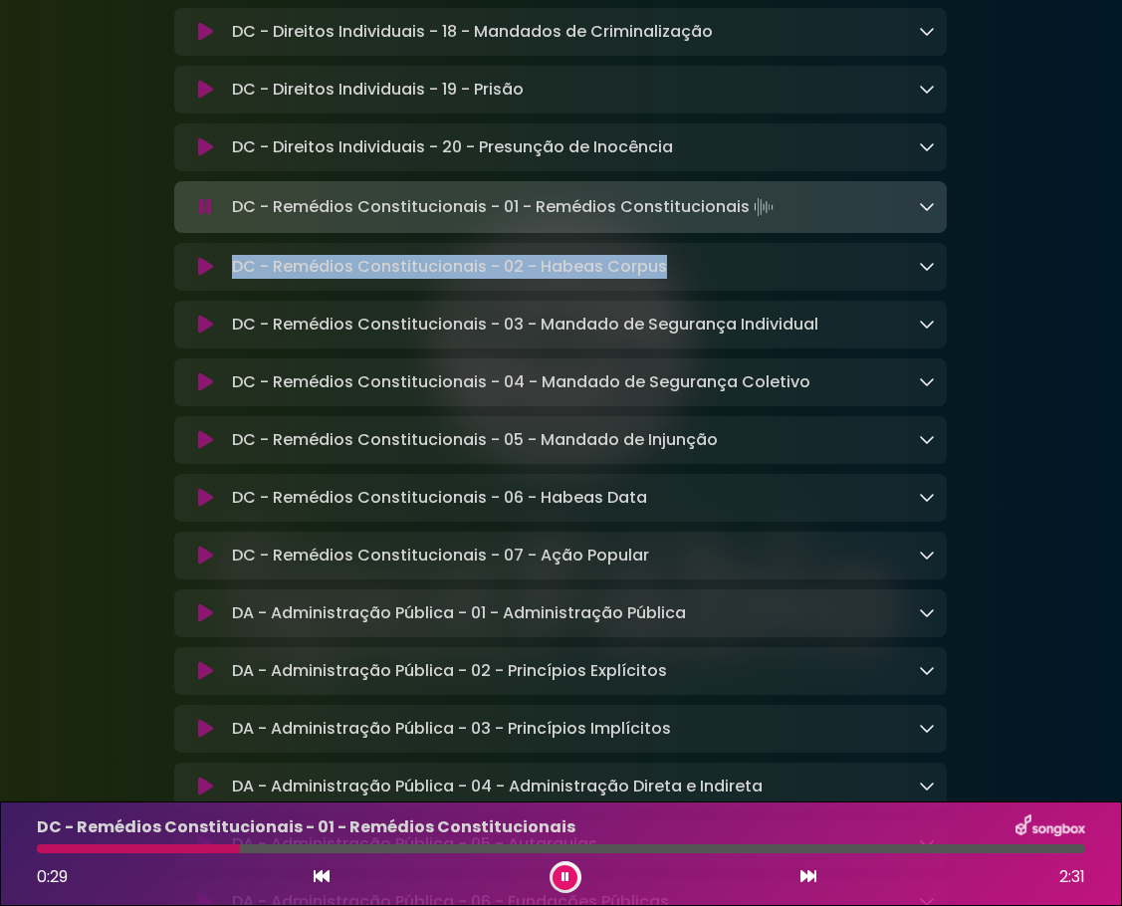
drag, startPoint x: 235, startPoint y: 292, endPoint x: 666, endPoint y: 294, distance: 431.2
click at [666, 279] on div "DC - Remédios Constitucionais - 02 - Habeas Corpus Loading Track..." at bounding box center [579, 267] width 711 height 24
click at [208, 277] on icon at bounding box center [205, 267] width 15 height 20
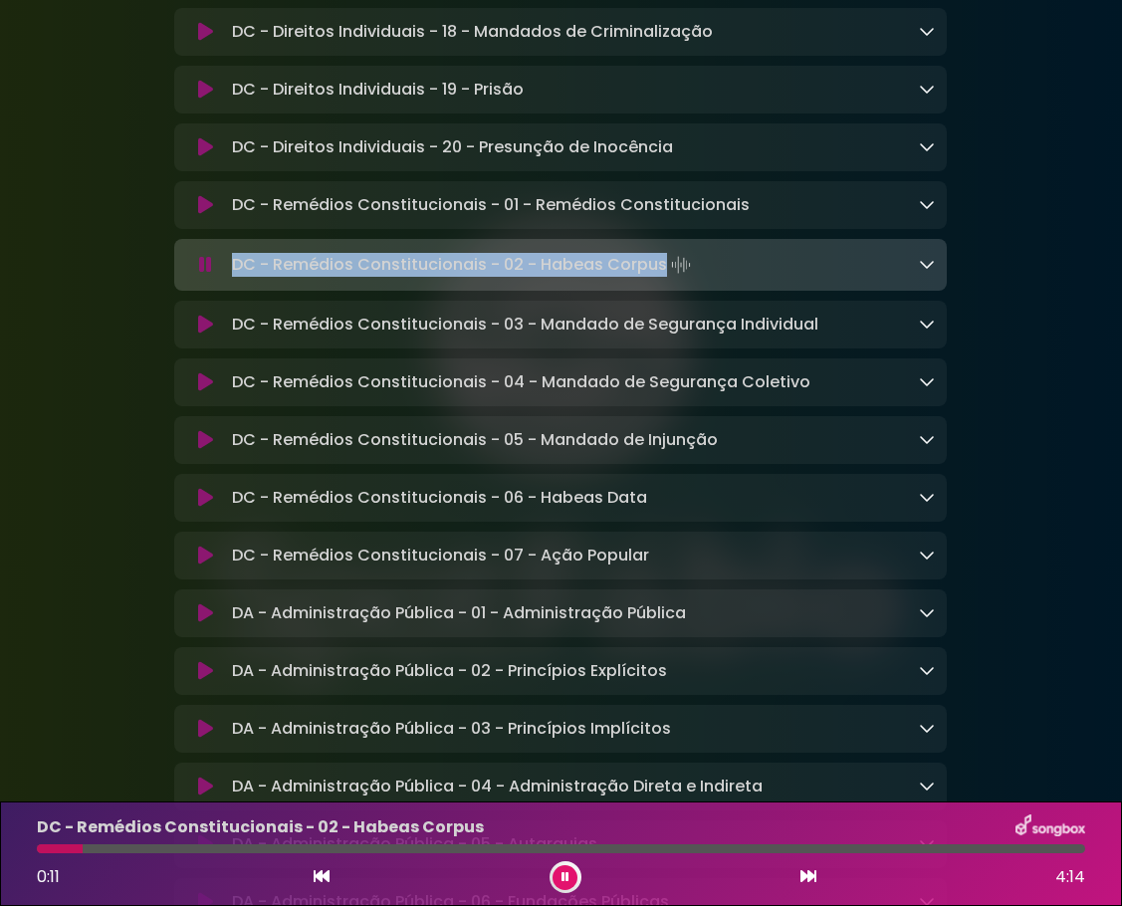
click at [199, 335] on icon at bounding box center [205, 325] width 15 height 20
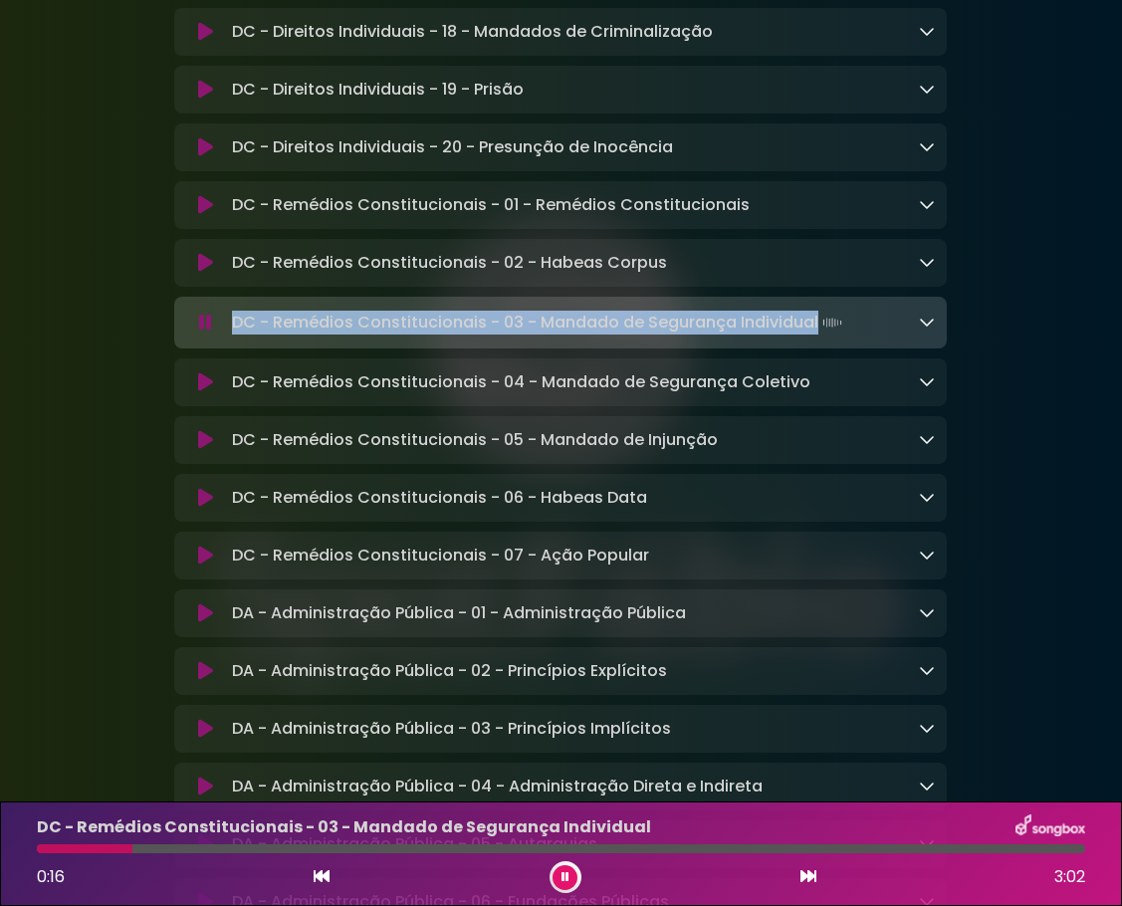
drag, startPoint x: 815, startPoint y: 352, endPoint x: 235, endPoint y: 351, distance: 579.5
click at [235, 337] on p "DC - Remédios Constitucionais - 03 - Mandado de Segurança Individual Loading Tr…" at bounding box center [539, 323] width 614 height 28
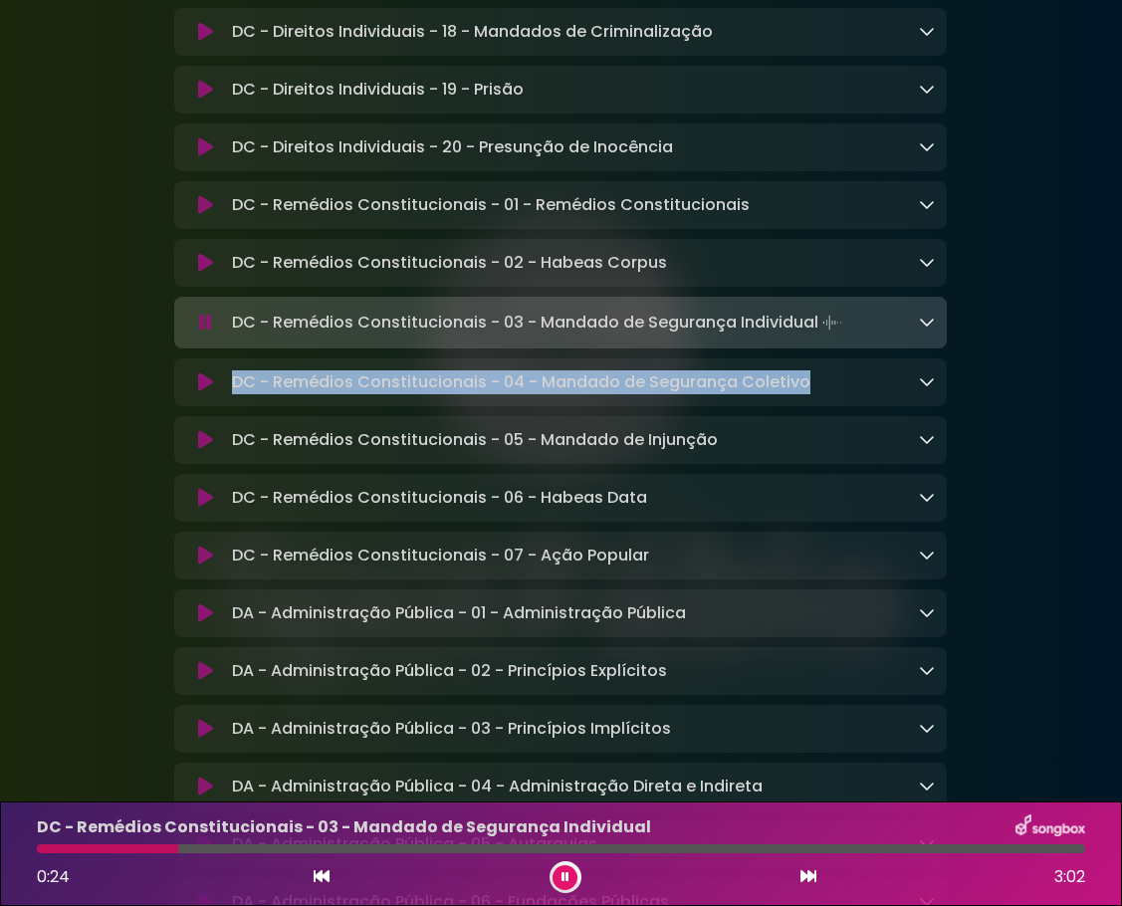
drag, startPoint x: 231, startPoint y: 412, endPoint x: 788, endPoint y: 418, distance: 556.7
click at [804, 394] on div "DC - Remédios Constitucionais - 04 - Mandado de Segurança Coletivo Loading Trac…" at bounding box center [579, 382] width 711 height 24
click at [209, 392] on icon at bounding box center [205, 382] width 15 height 20
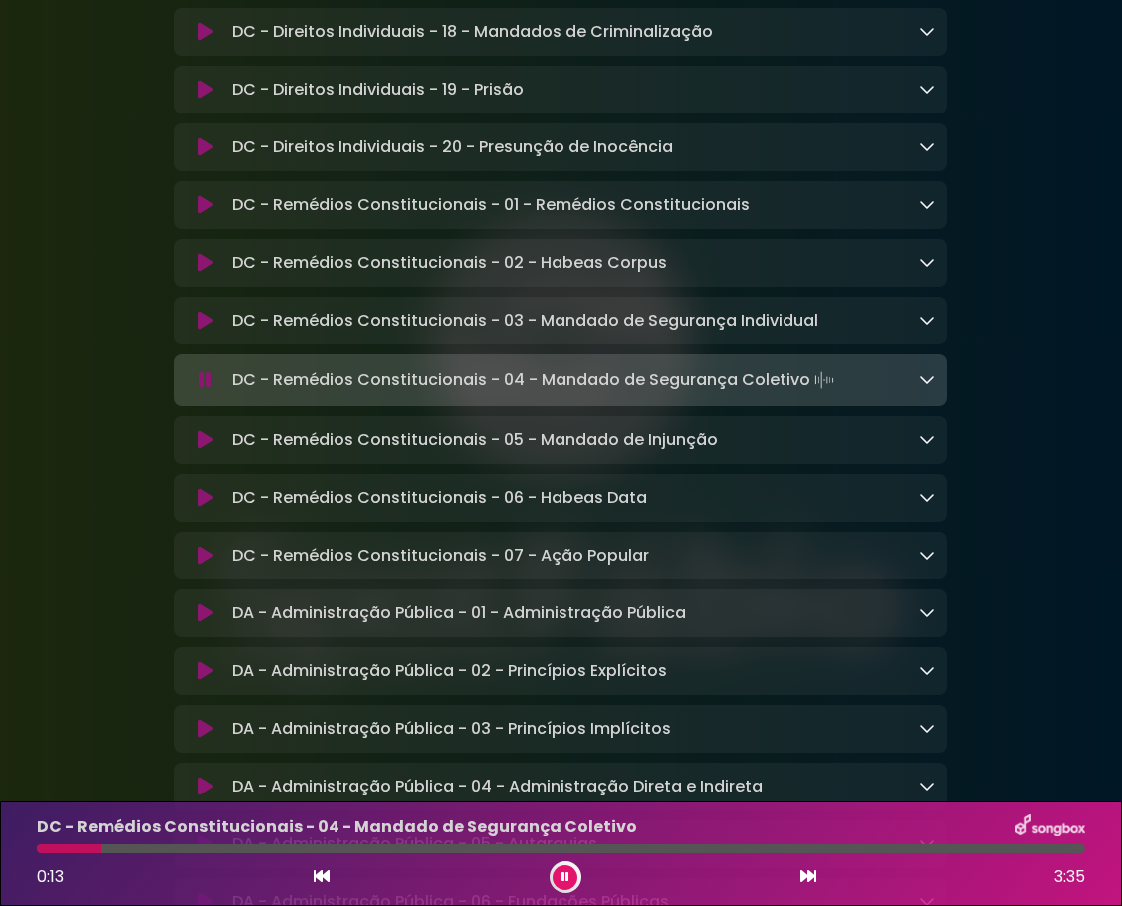
click at [206, 450] on icon at bounding box center [205, 440] width 15 height 20
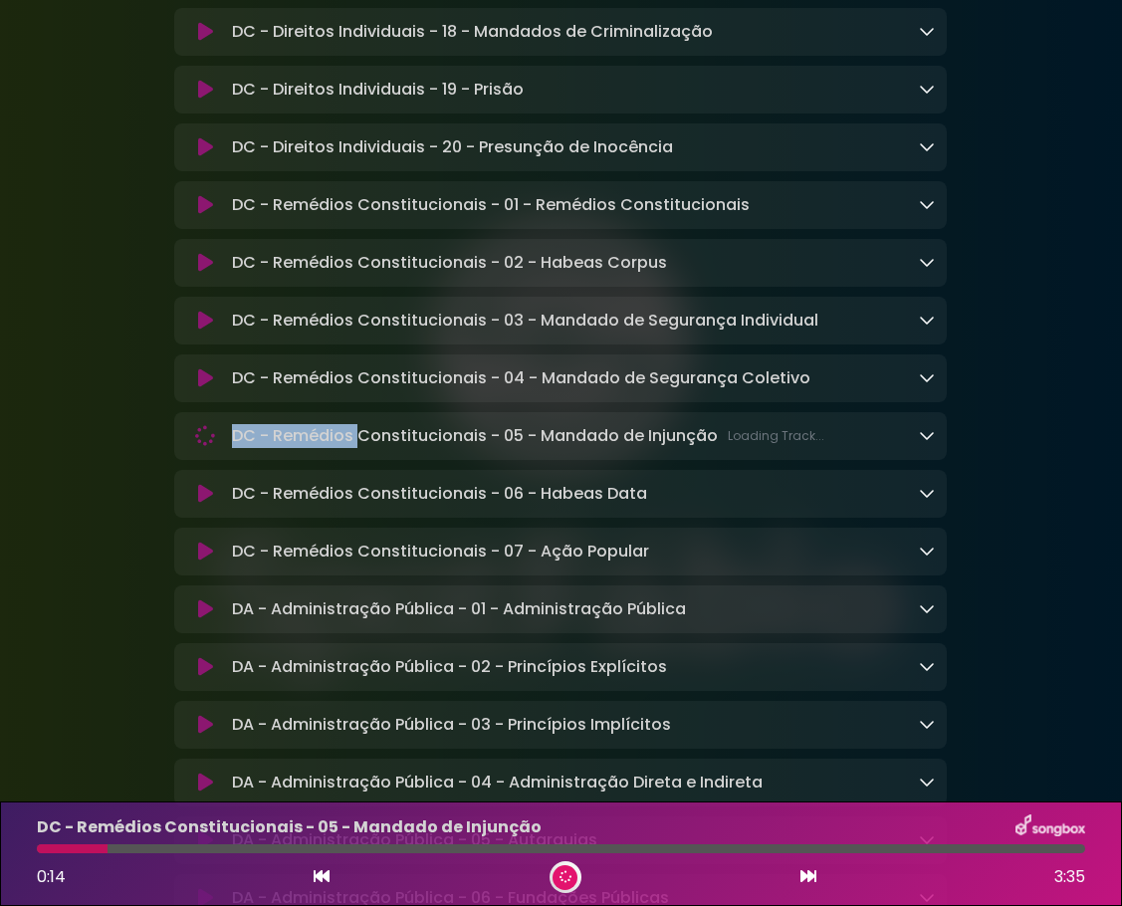
scroll to position [0, 0]
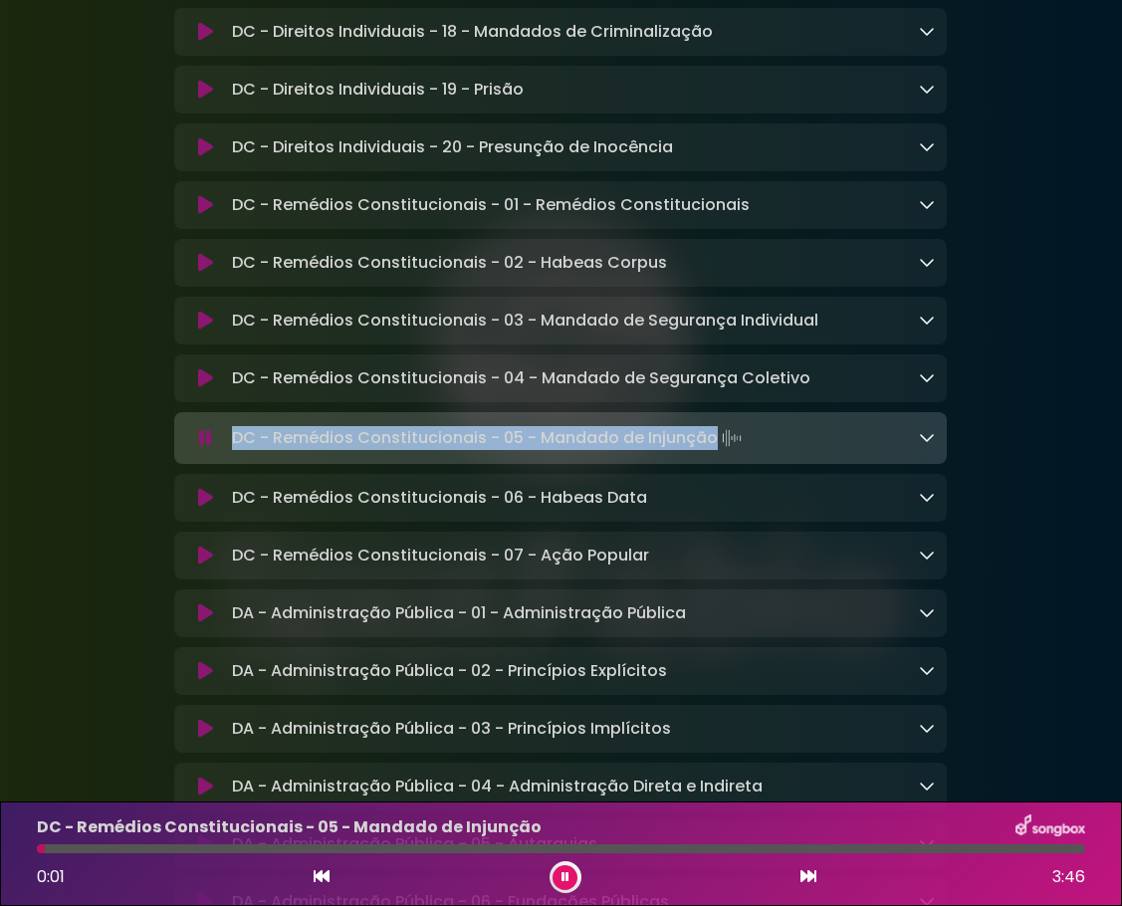
drag, startPoint x: 233, startPoint y: 468, endPoint x: 713, endPoint y: 470, distance: 480.0
click at [713, 452] on p "DC - Remédios Constitucionais - 05 - Mandado de Injunção Loading Track..." at bounding box center [489, 438] width 514 height 28
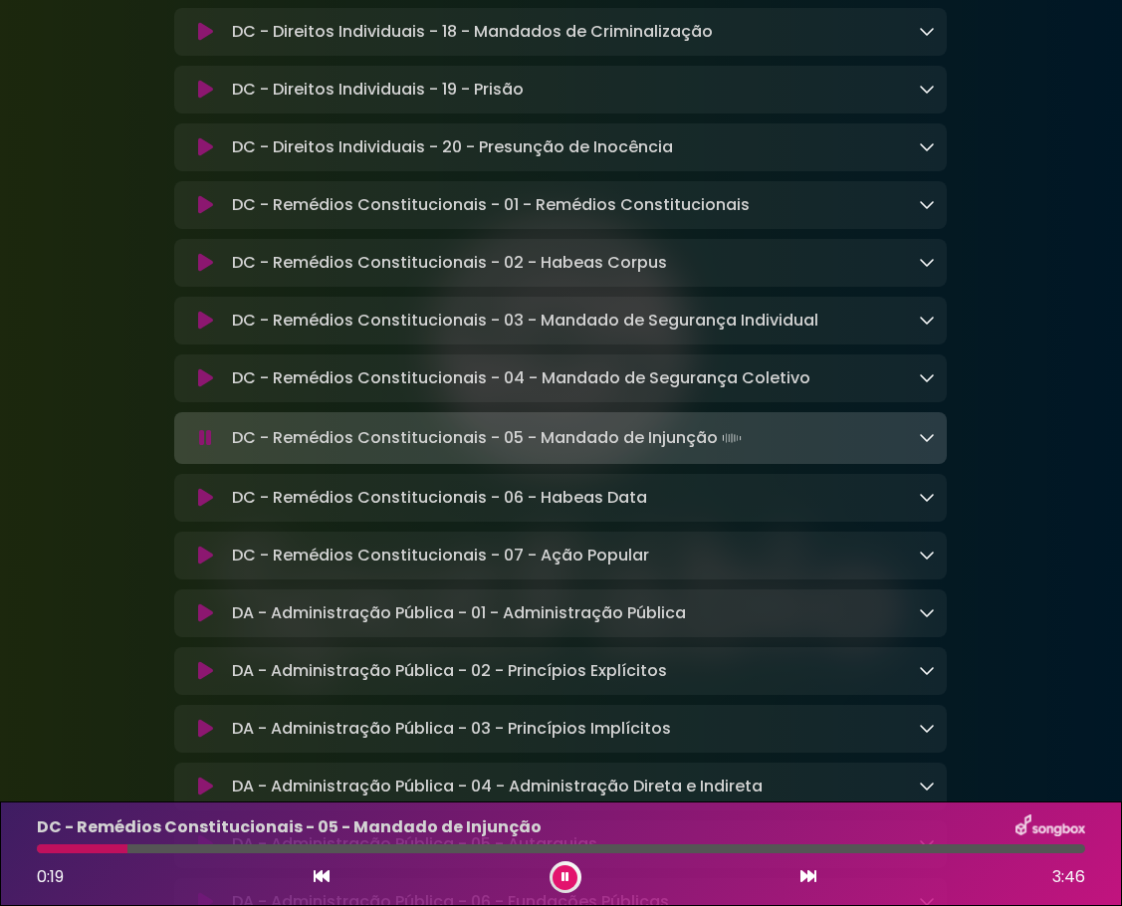
click at [198, 508] on icon at bounding box center [205, 498] width 15 height 20
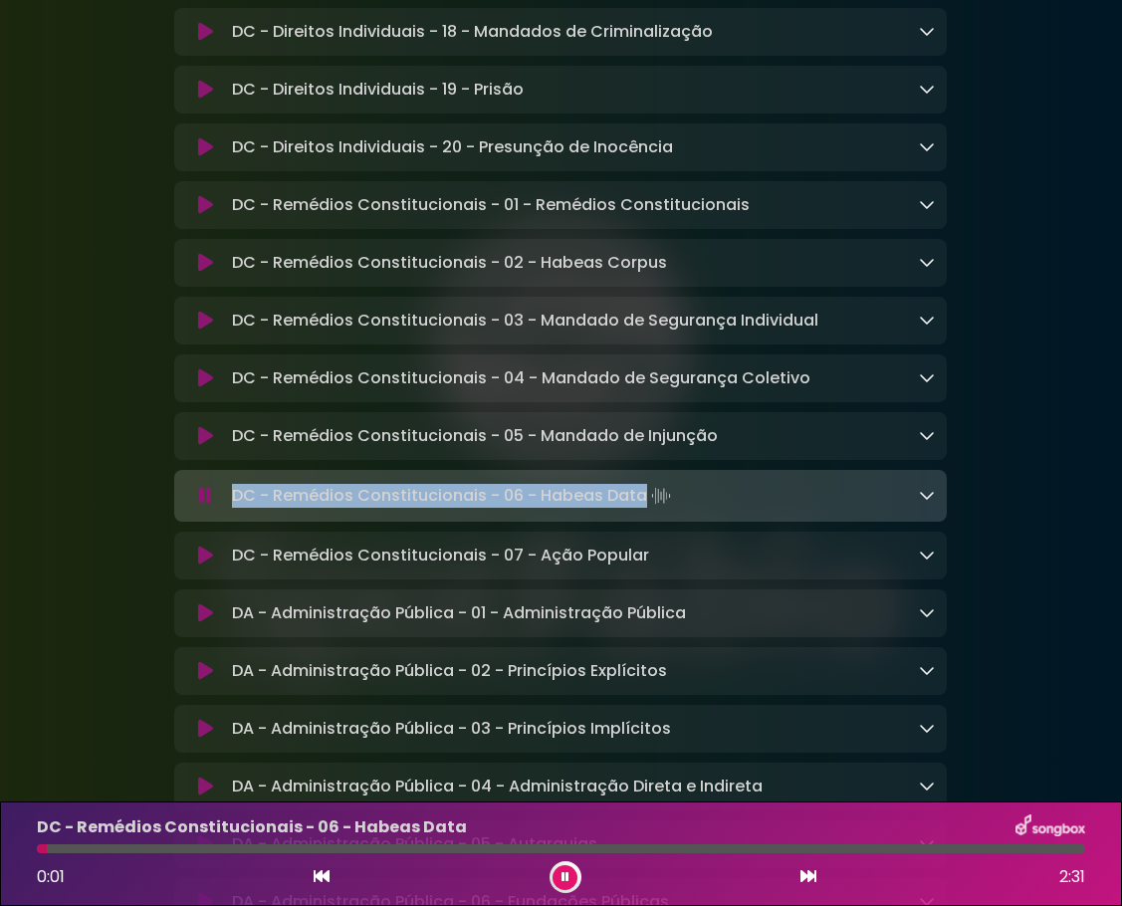
drag, startPoint x: 233, startPoint y: 526, endPoint x: 640, endPoint y: 525, distance: 407.3
click at [640, 510] on p "DC - Remédios Constitucionais - 06 - Habeas Data Loading Track..." at bounding box center [453, 496] width 443 height 28
click at [211, 566] on icon at bounding box center [205, 556] width 15 height 20
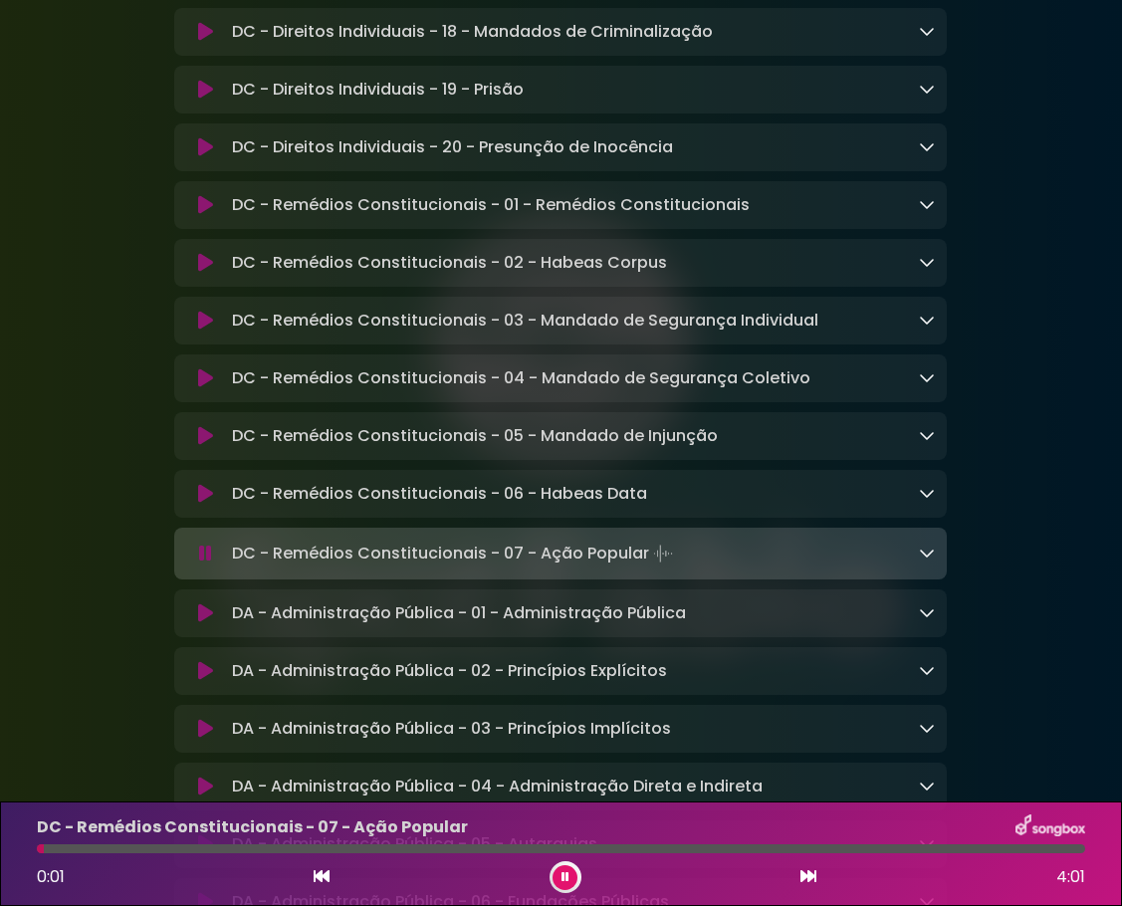
drag, startPoint x: 235, startPoint y: 584, endPoint x: 645, endPoint y: 586, distance: 410.3
click at [645, 568] on p "DC - Remédios Constitucionais - 07 - Ação Popular Loading Track..." at bounding box center [454, 554] width 445 height 28
click at [564, 880] on icon at bounding box center [566, 876] width 10 height 13
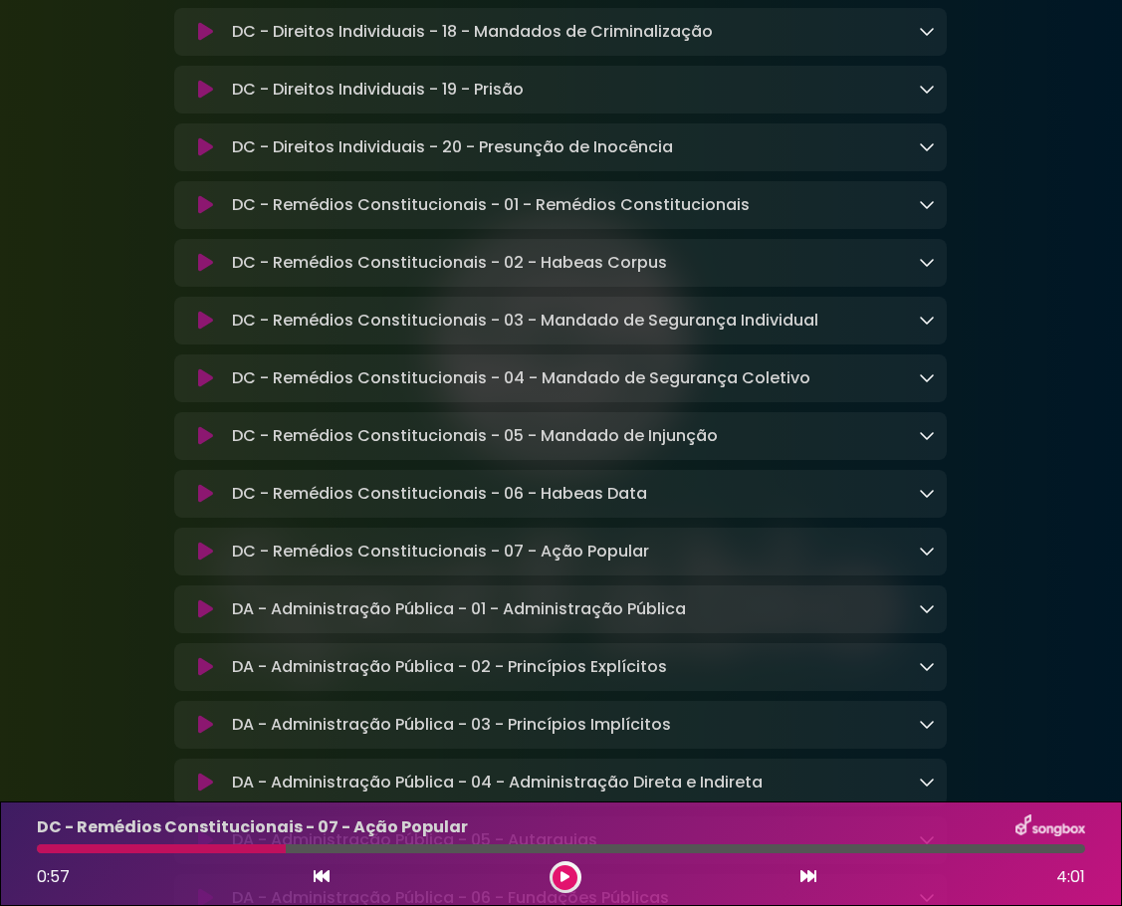
click at [213, 619] on button at bounding box center [205, 609] width 38 height 20
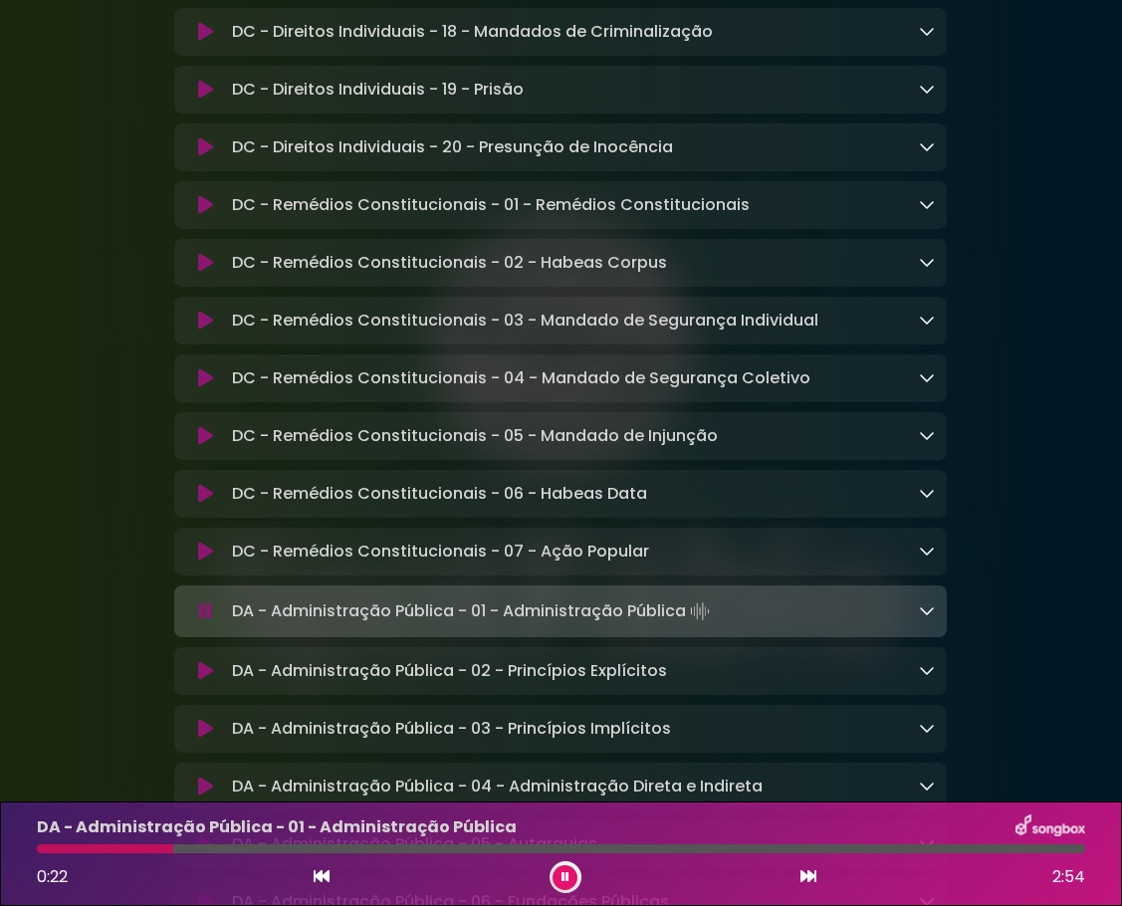
click at [203, 621] on icon at bounding box center [205, 611] width 13 height 20
